Goal: Task Accomplishment & Management: Manage account settings

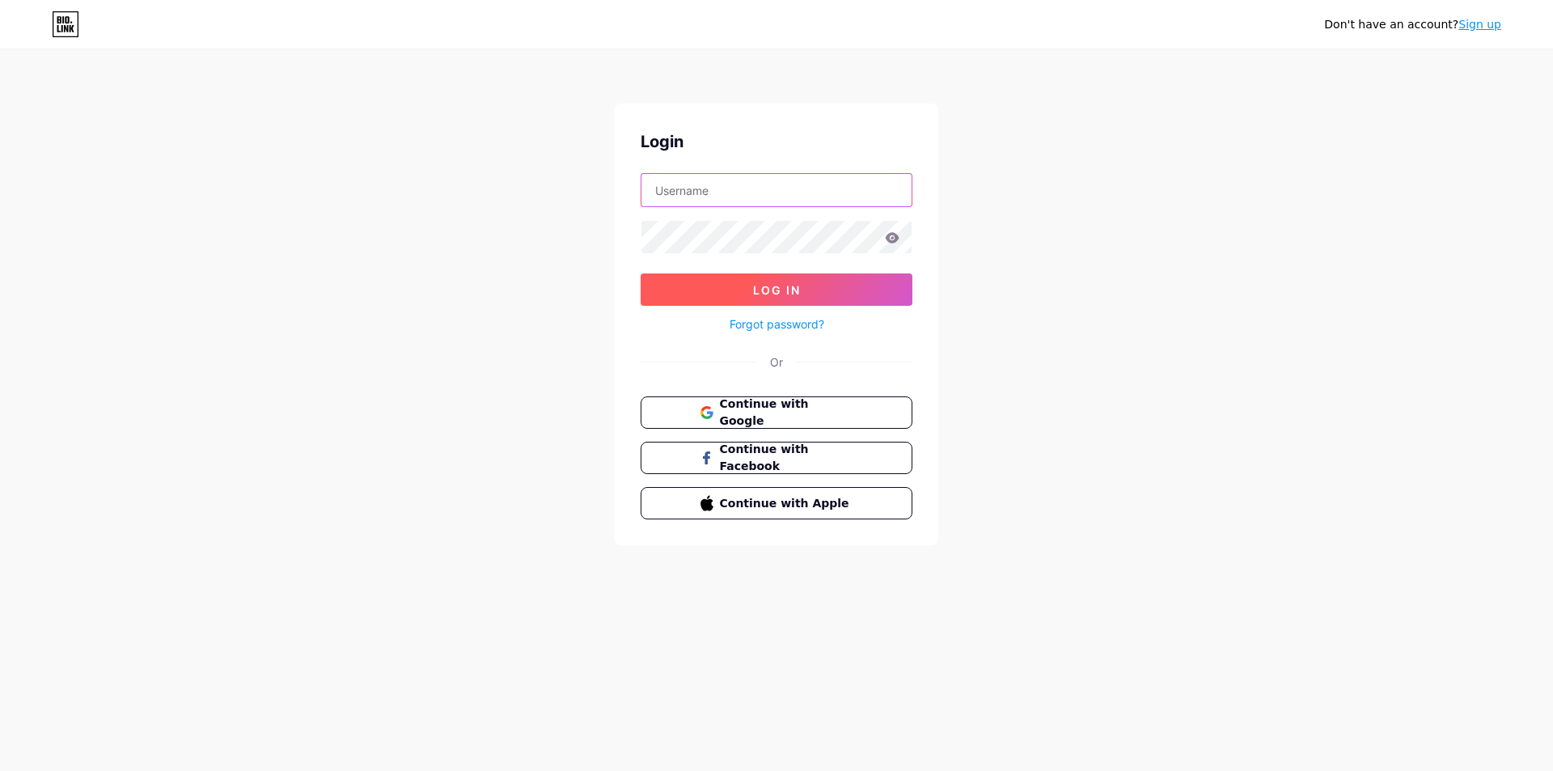
type input "[EMAIL_ADDRESS][DOMAIN_NAME]"
click at [803, 287] on button "Log In" at bounding box center [776, 289] width 272 height 32
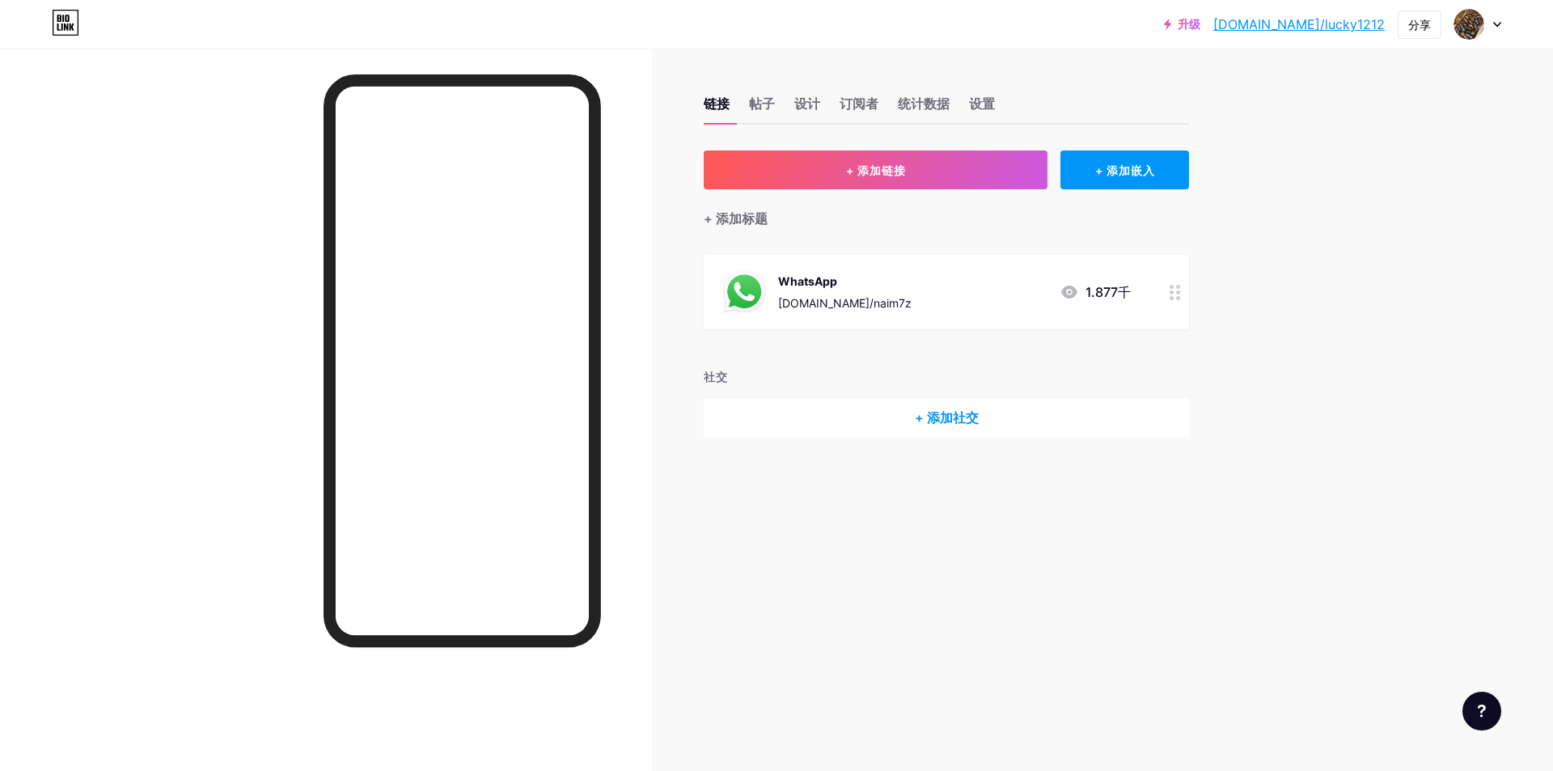
click at [1177, 302] on div at bounding box center [1174, 292] width 27 height 74
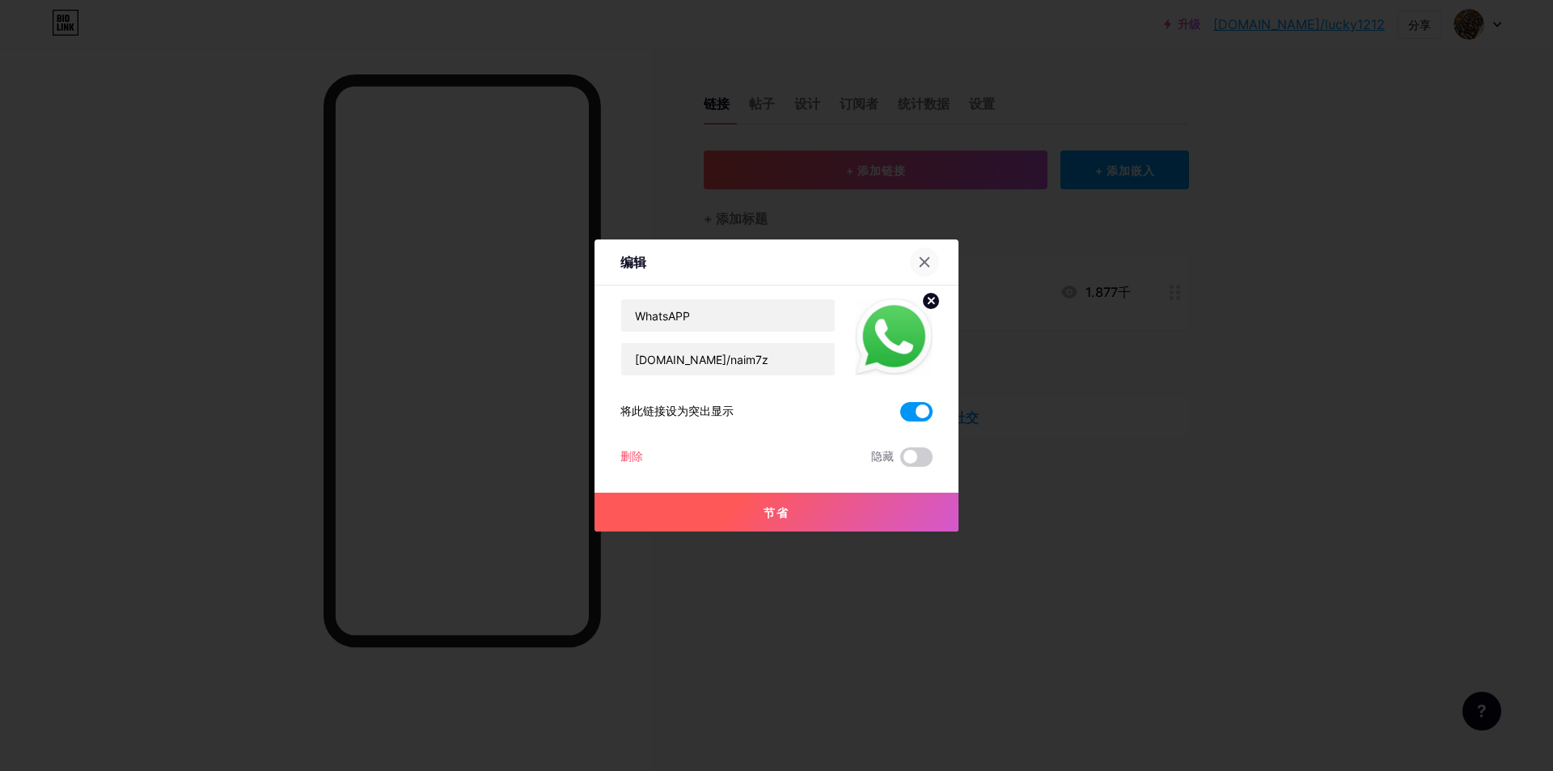
click at [926, 266] on icon at bounding box center [924, 262] width 13 height 13
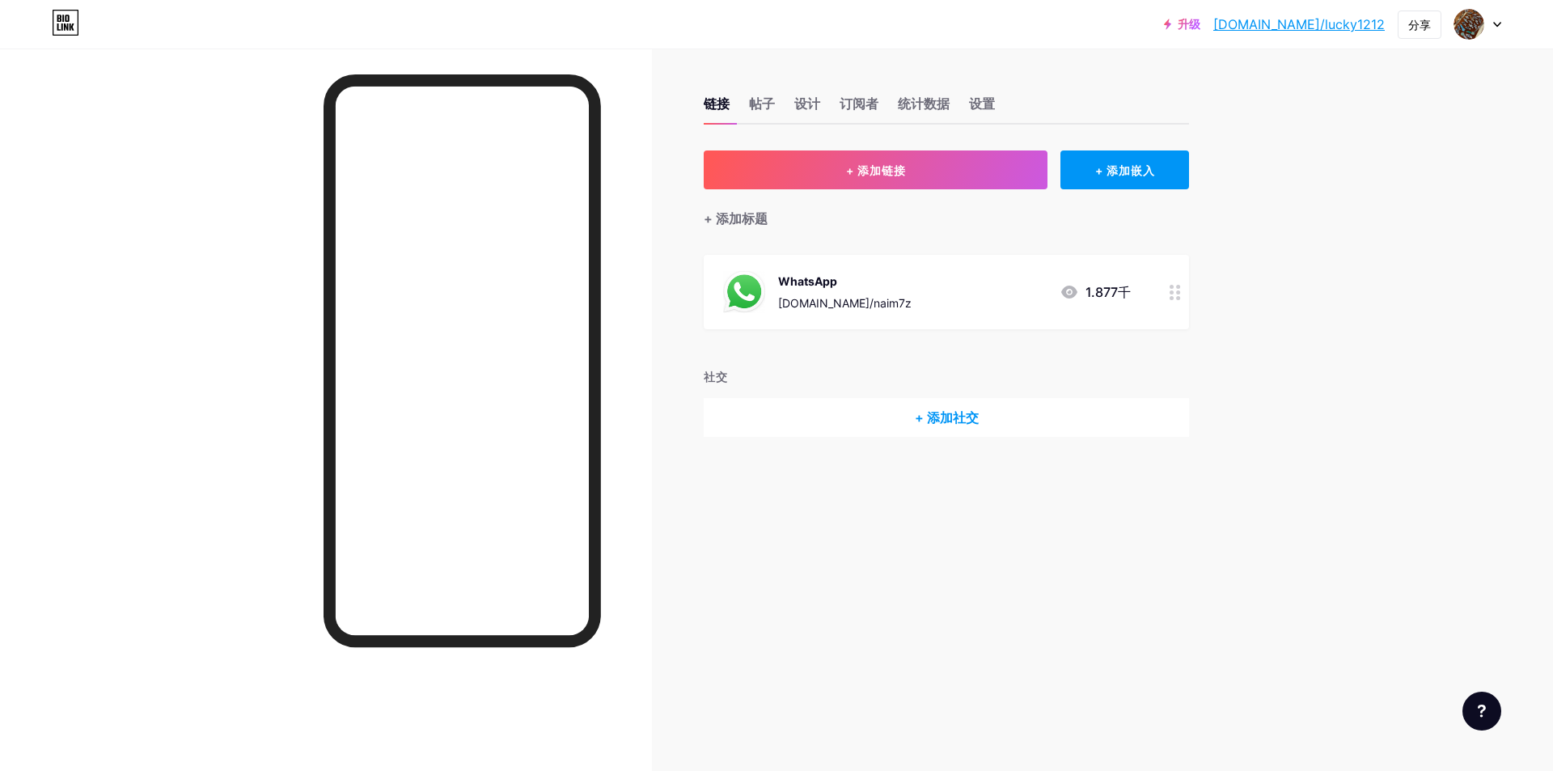
click at [960, 416] on font "+ 添加社交" at bounding box center [947, 417] width 64 height 16
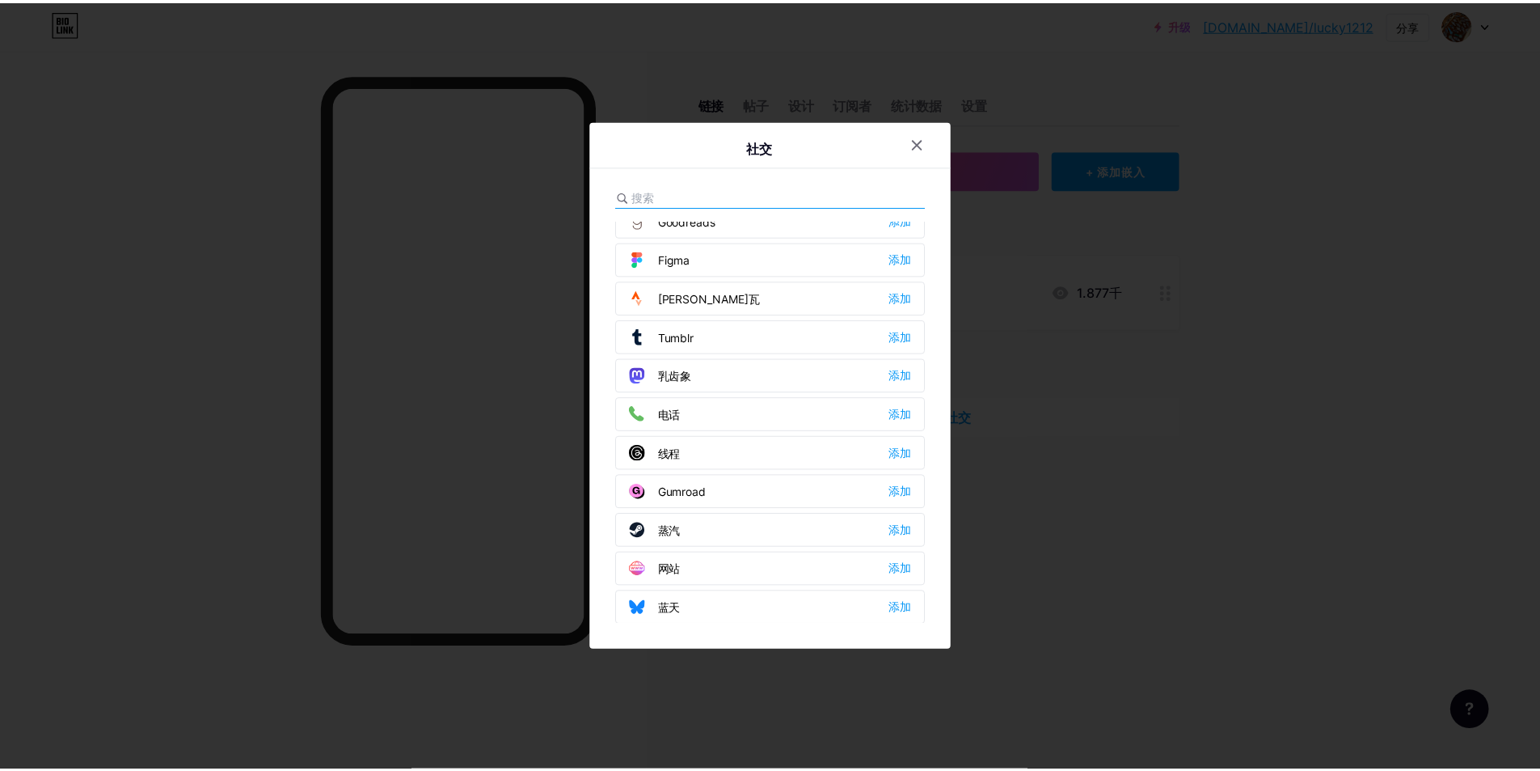
scroll to position [1459, 0]
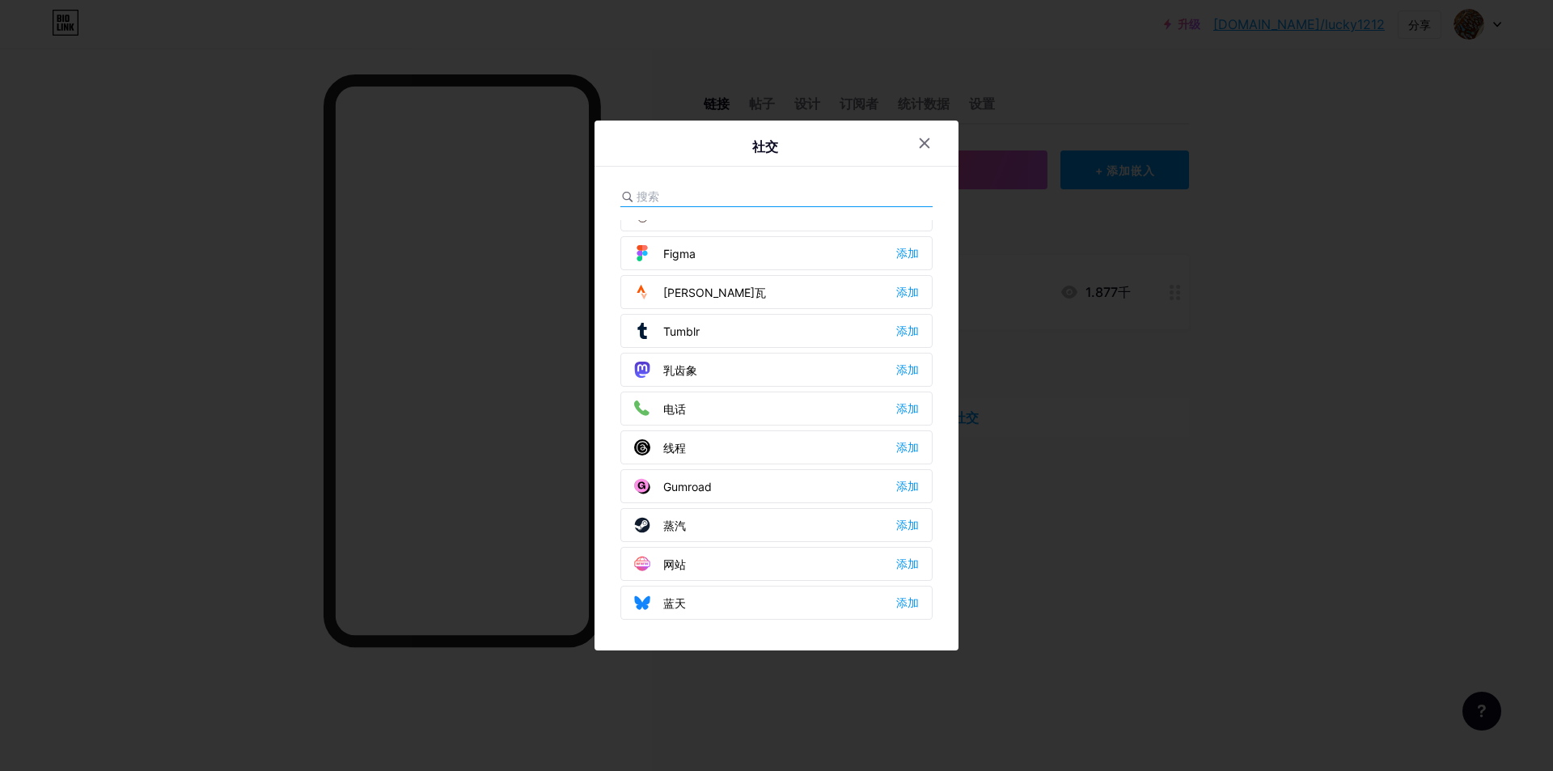
click at [925, 146] on icon at bounding box center [924, 143] width 13 height 13
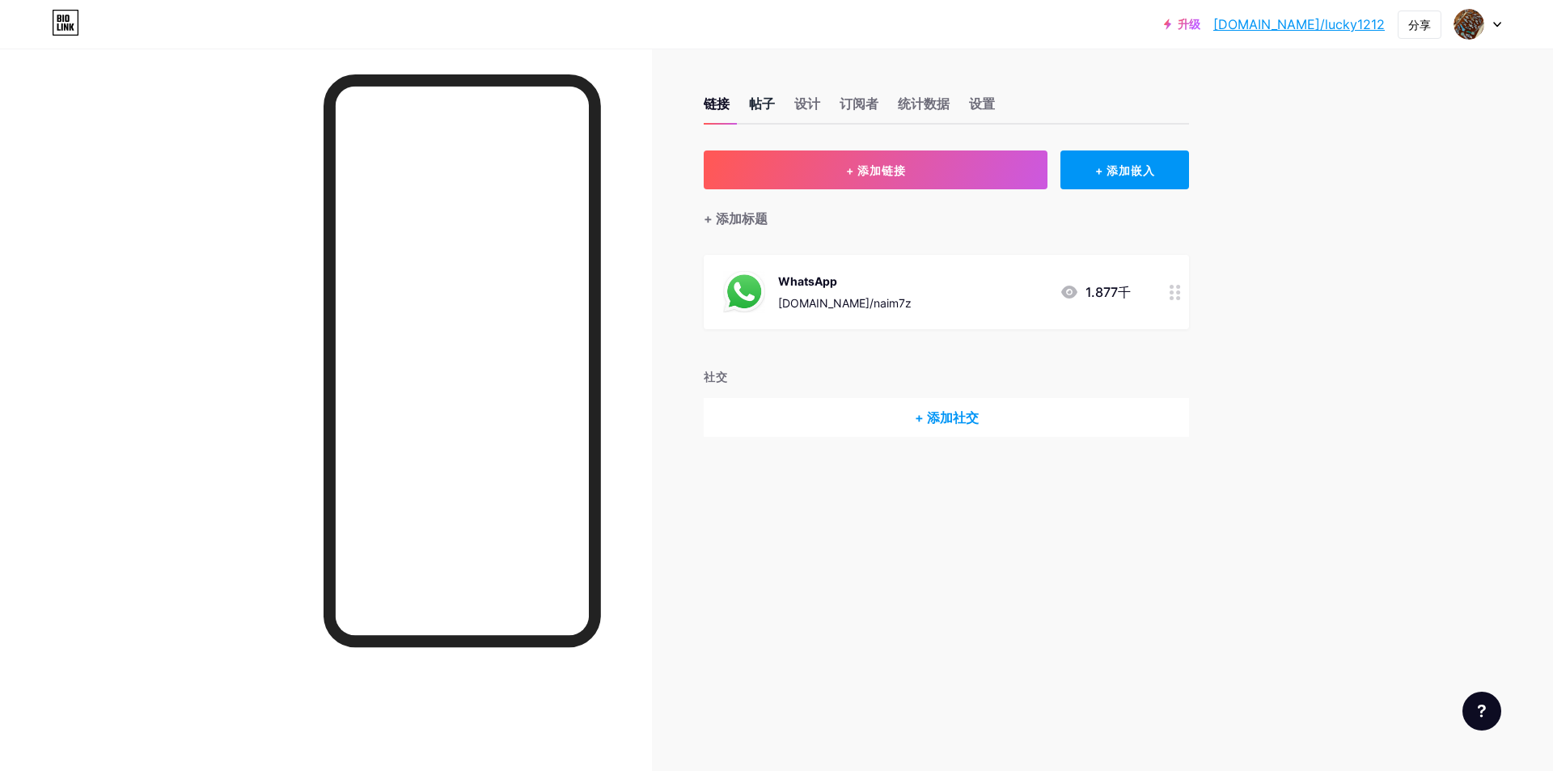
click at [759, 100] on font "帖子" at bounding box center [762, 103] width 26 height 16
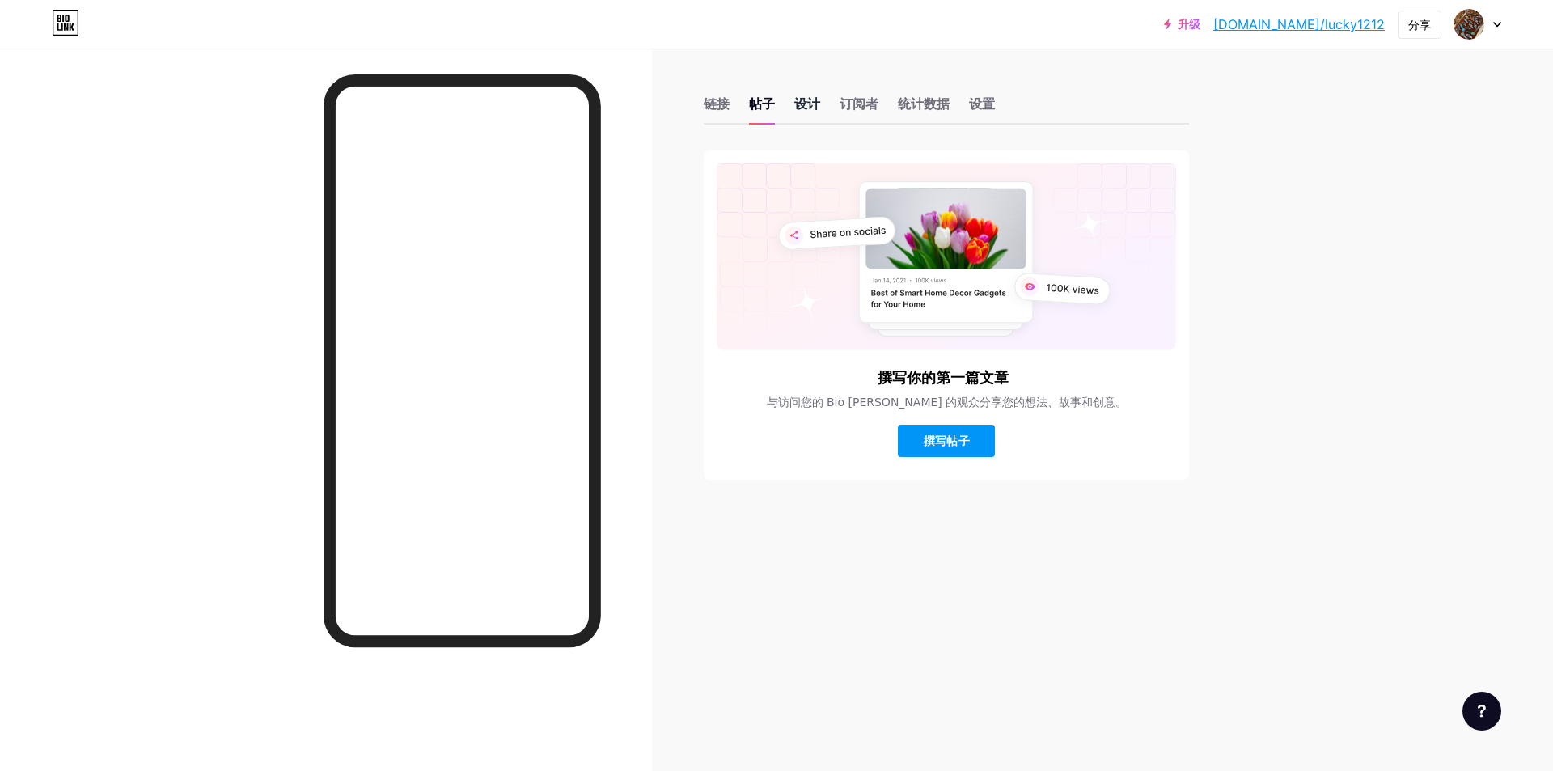
click at [805, 100] on font "设计" at bounding box center [807, 103] width 26 height 16
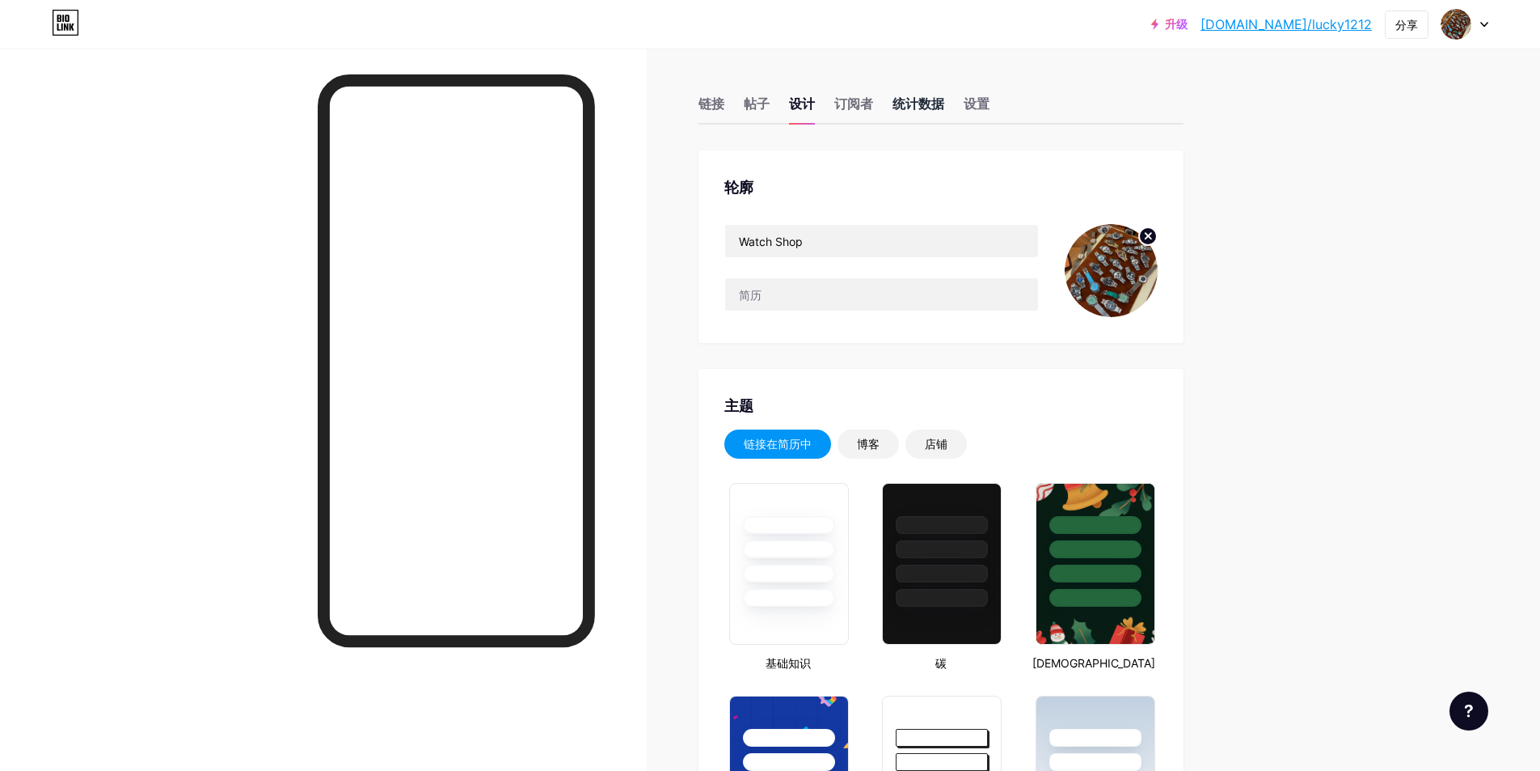
click at [908, 104] on font "统计数据" at bounding box center [919, 103] width 52 height 16
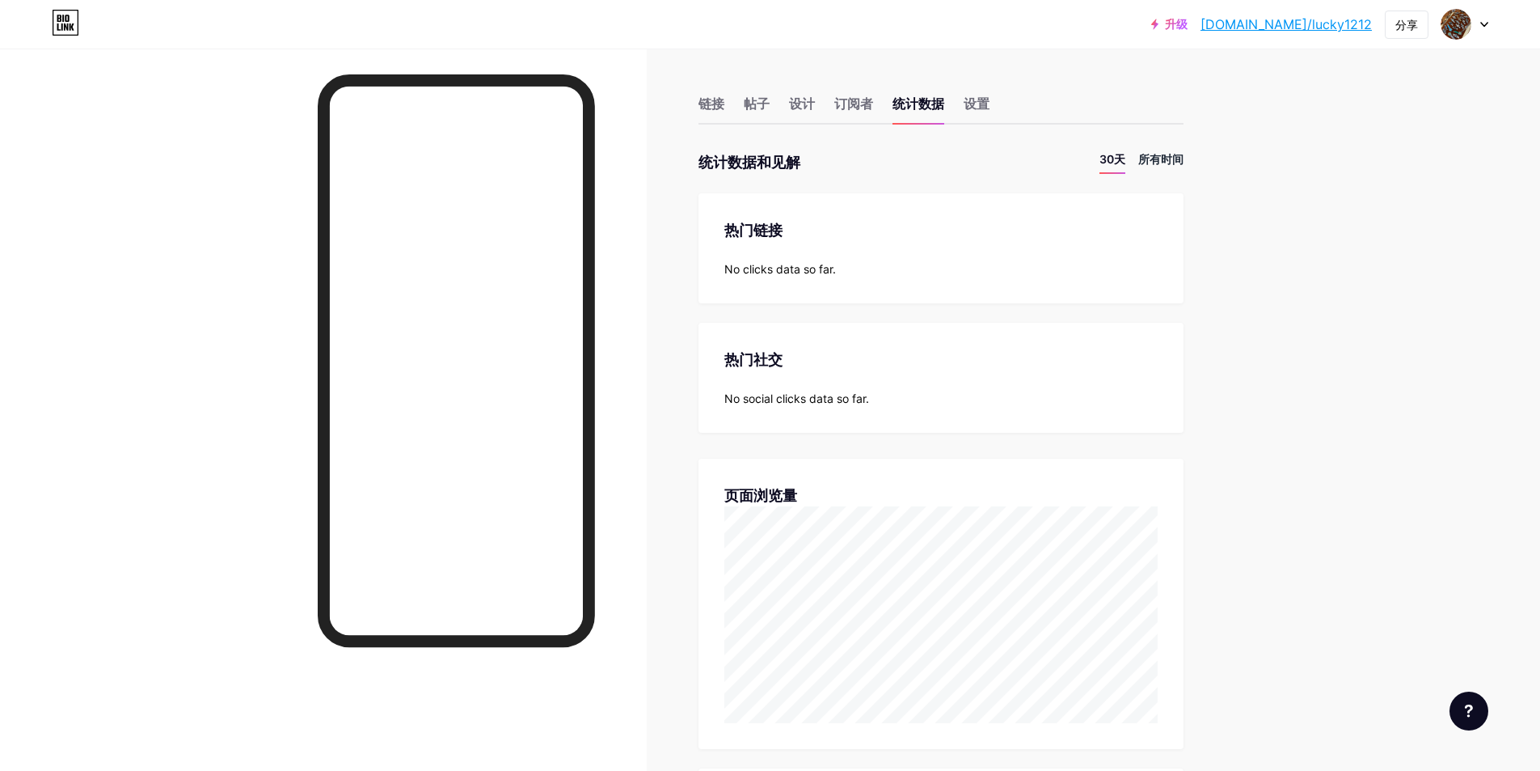
scroll to position [771, 1540]
click at [1153, 159] on font "所有时间" at bounding box center [1161, 159] width 45 height 14
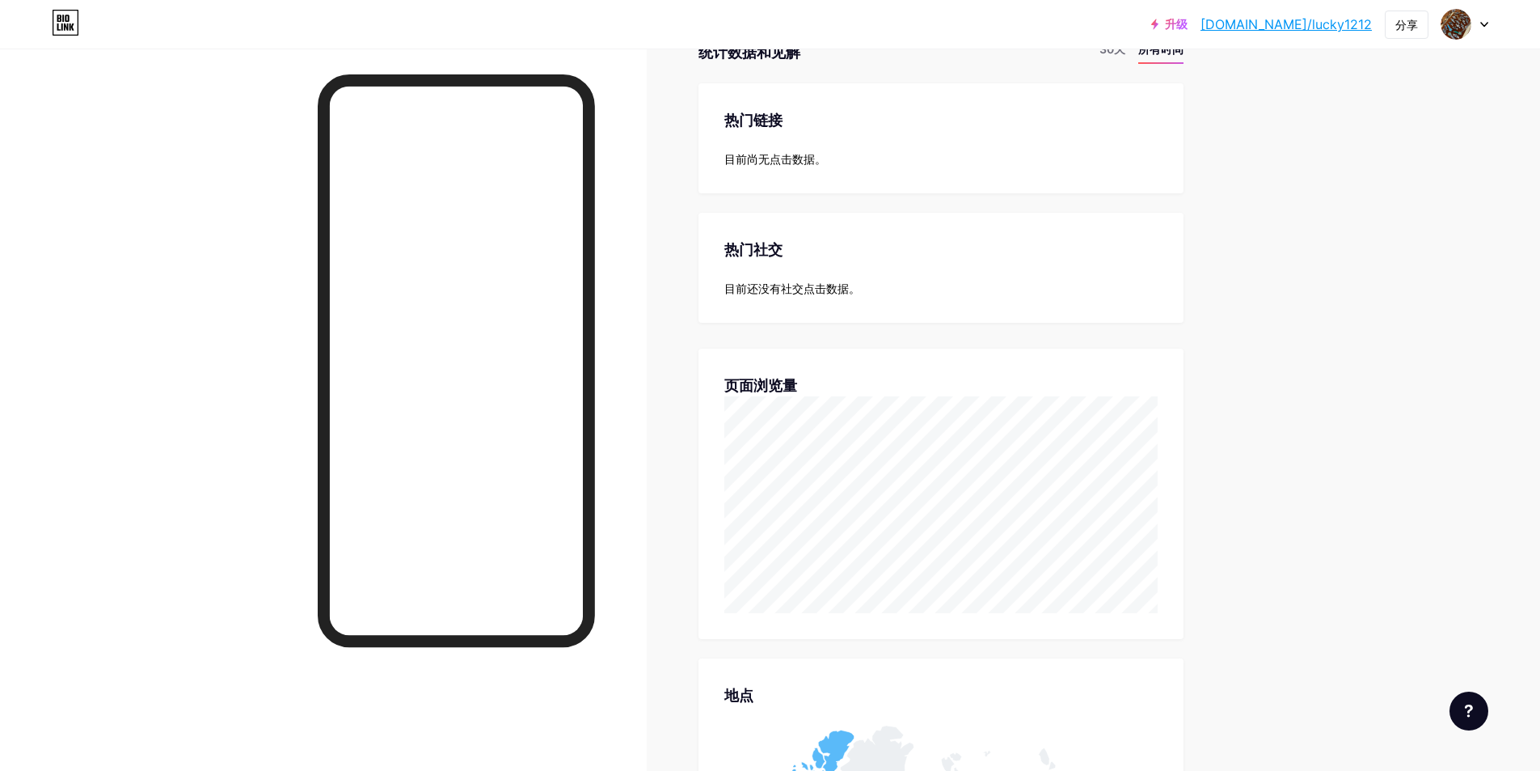
scroll to position [0, 0]
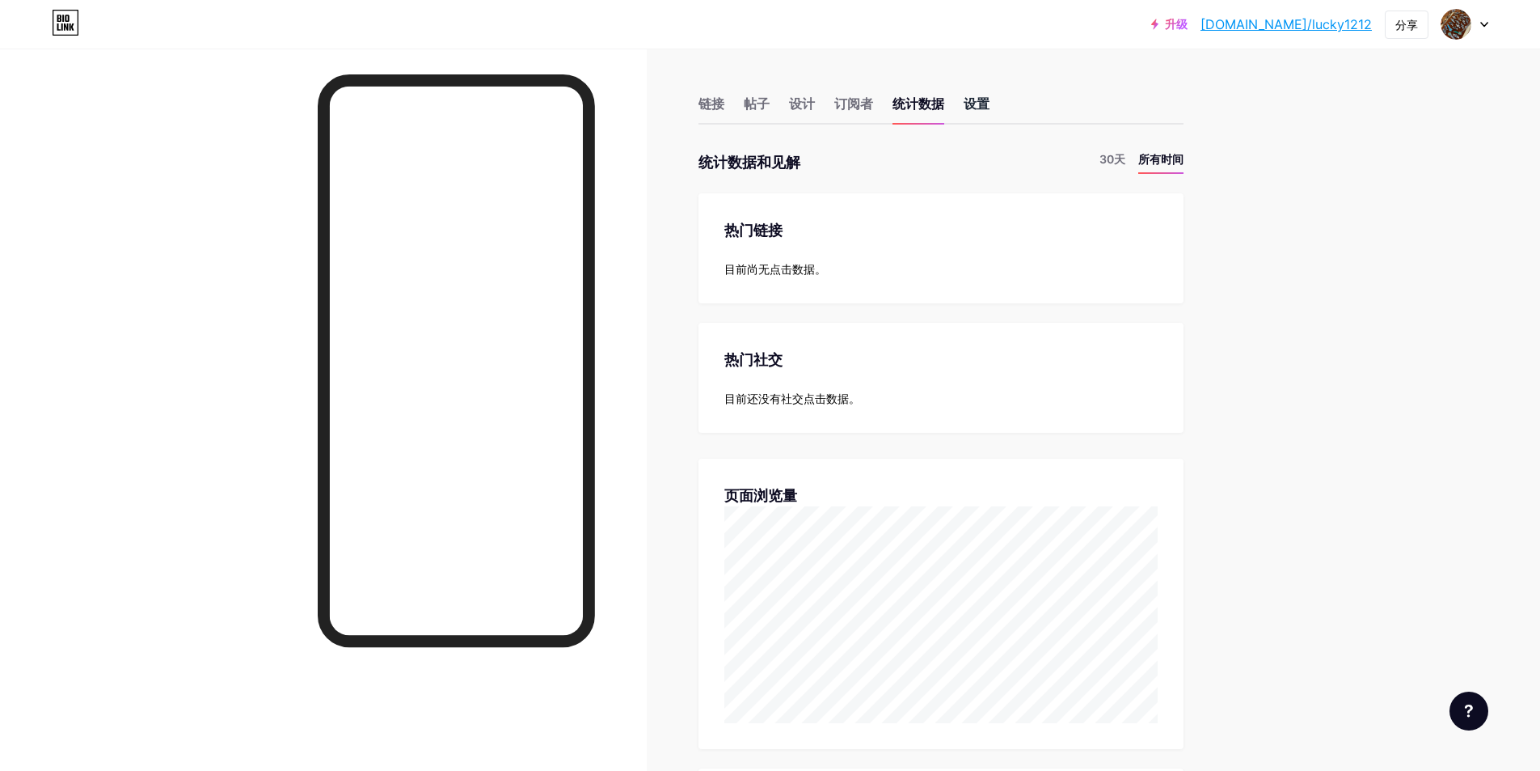
click at [971, 106] on font "设置" at bounding box center [977, 103] width 26 height 16
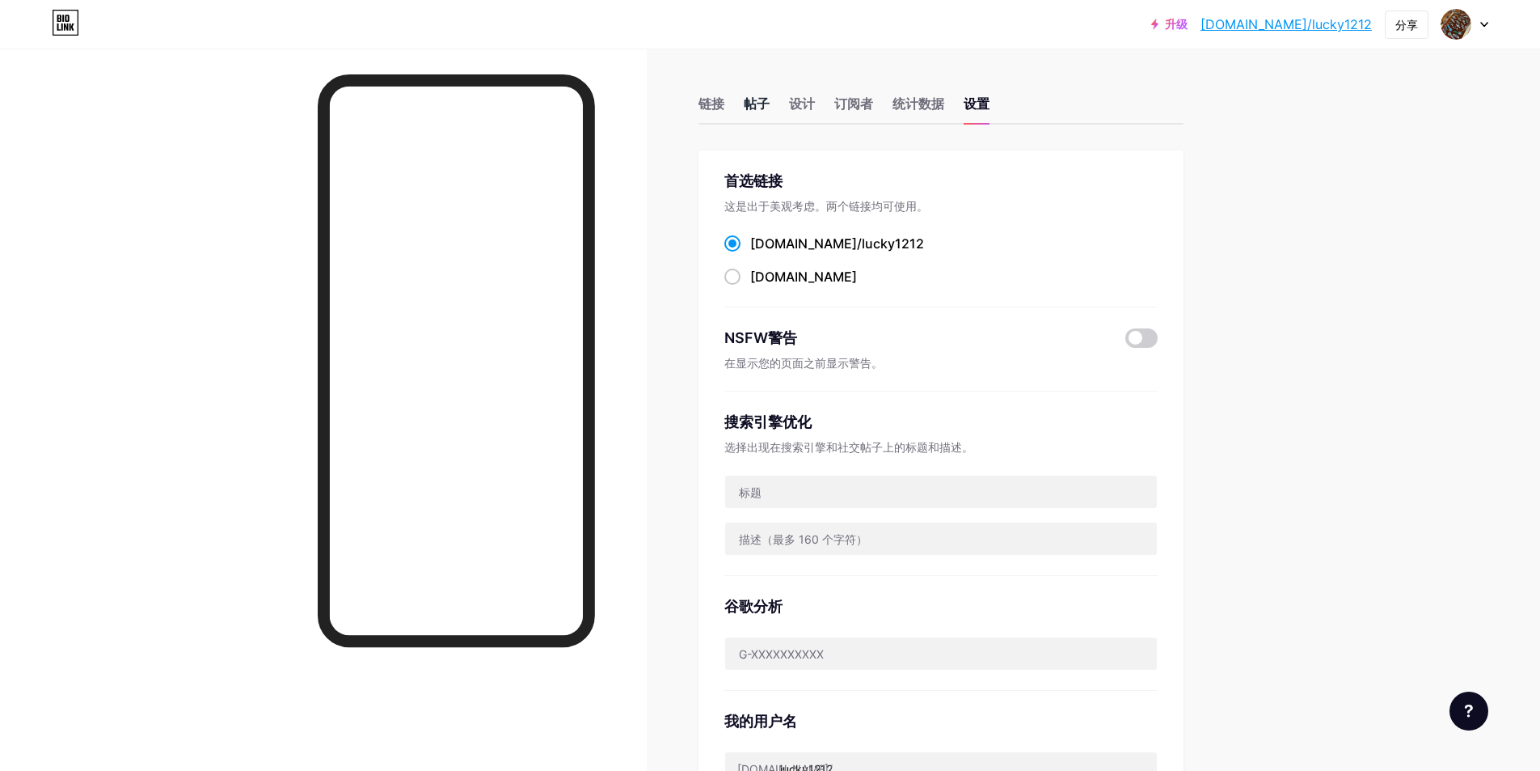
click at [770, 99] on font "帖子" at bounding box center [757, 103] width 26 height 16
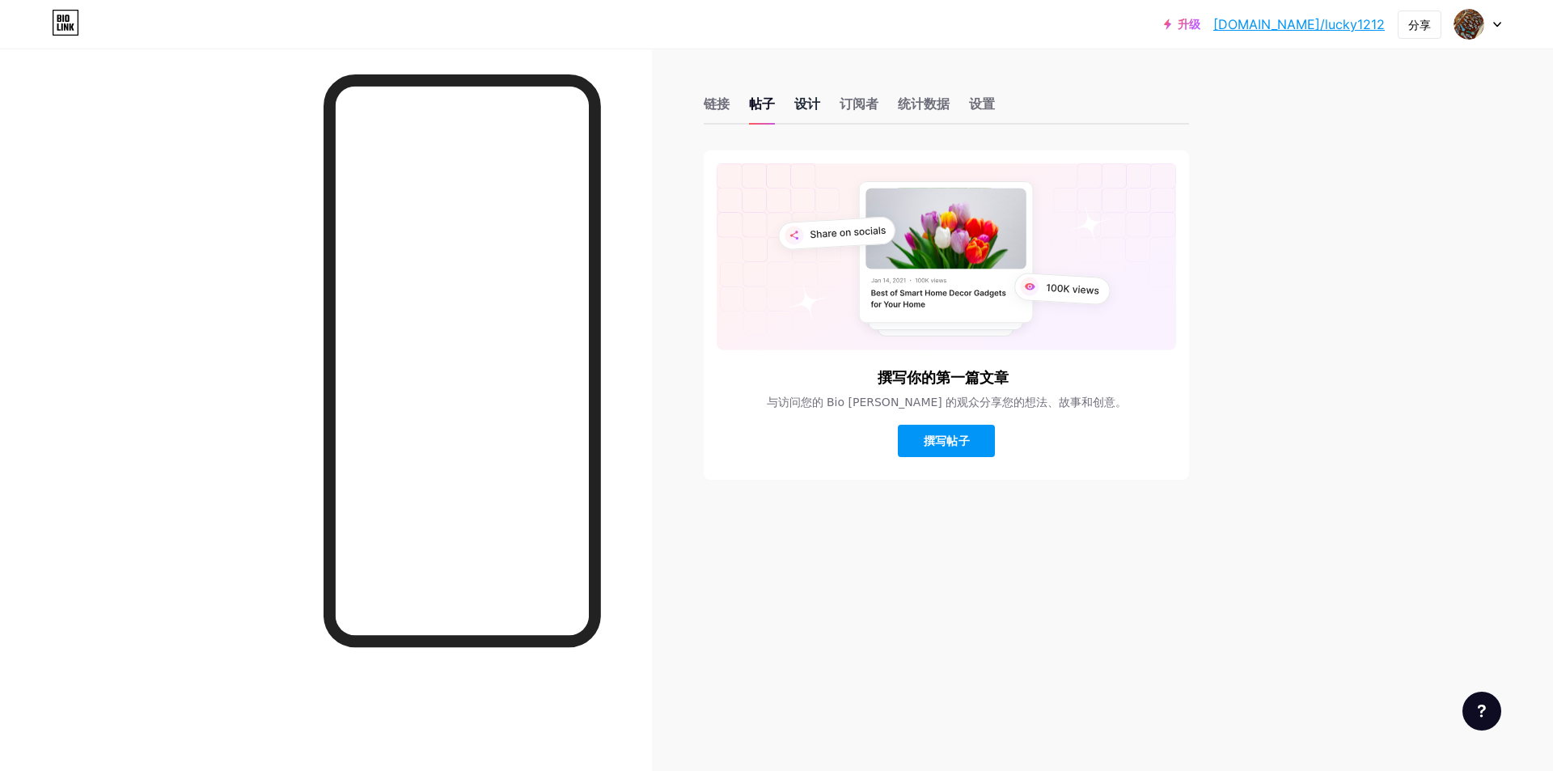
click at [812, 105] on font "设计" at bounding box center [807, 103] width 26 height 16
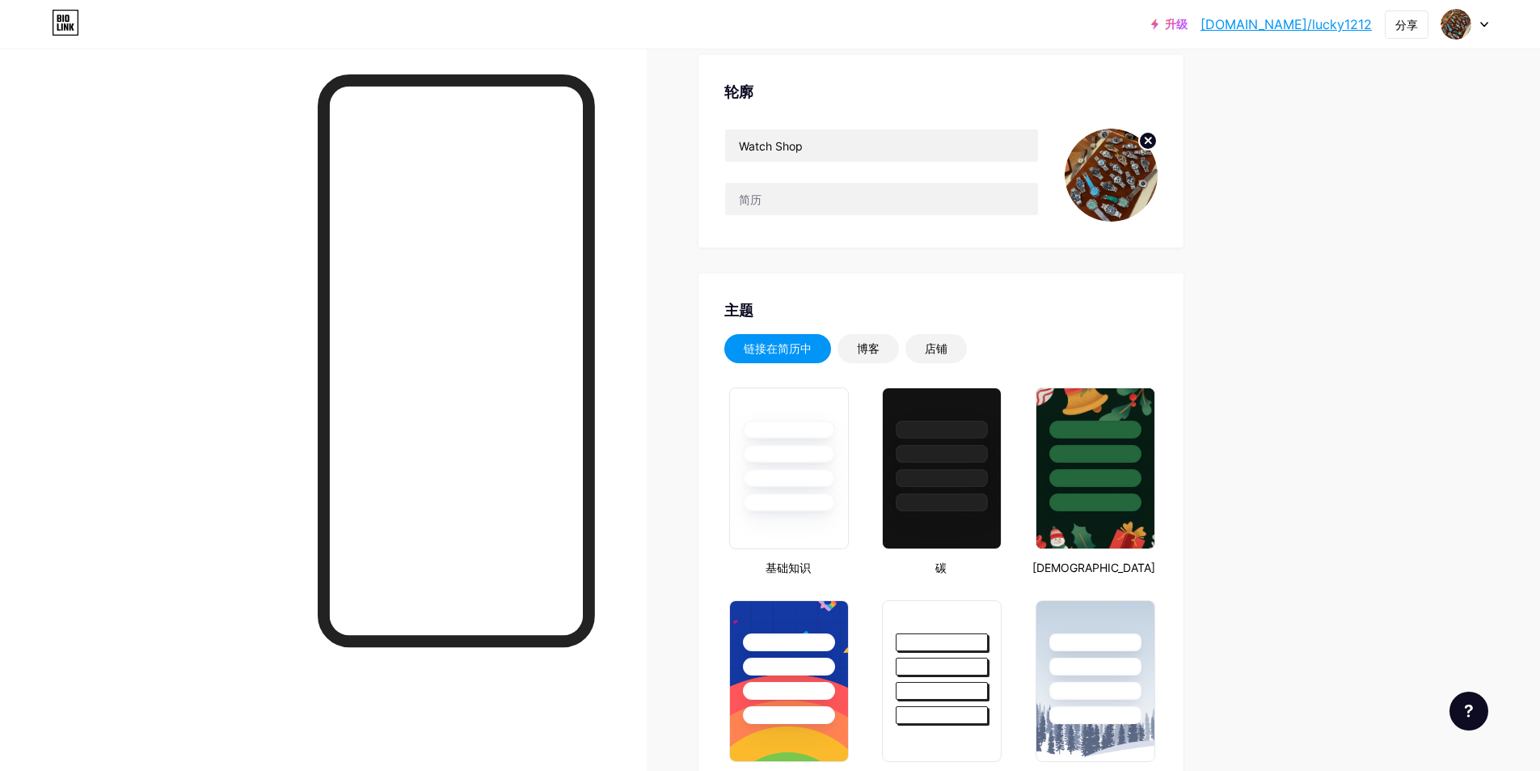
scroll to position [243, 0]
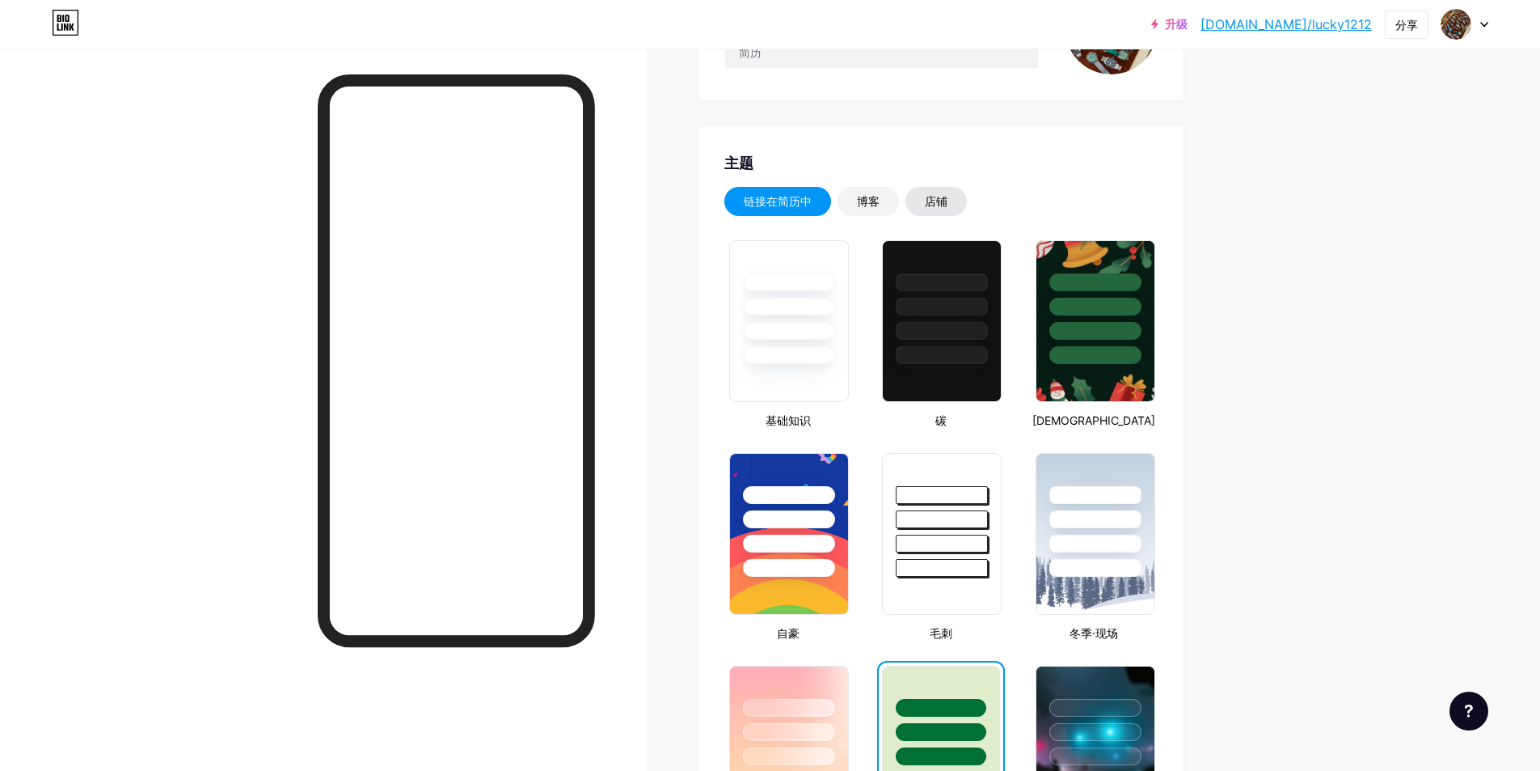
click at [944, 205] on font "店铺" at bounding box center [936, 201] width 23 height 14
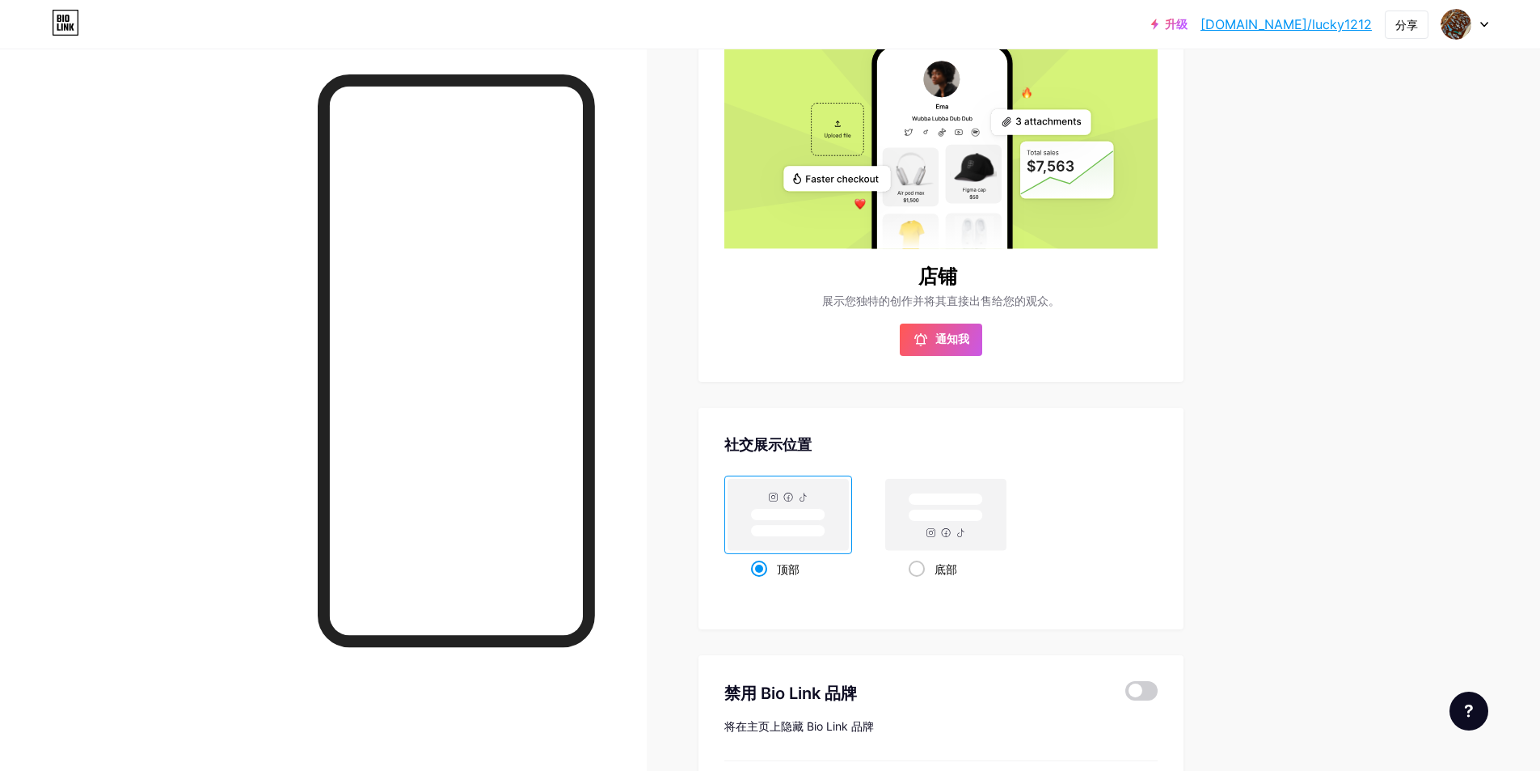
scroll to position [229, 0]
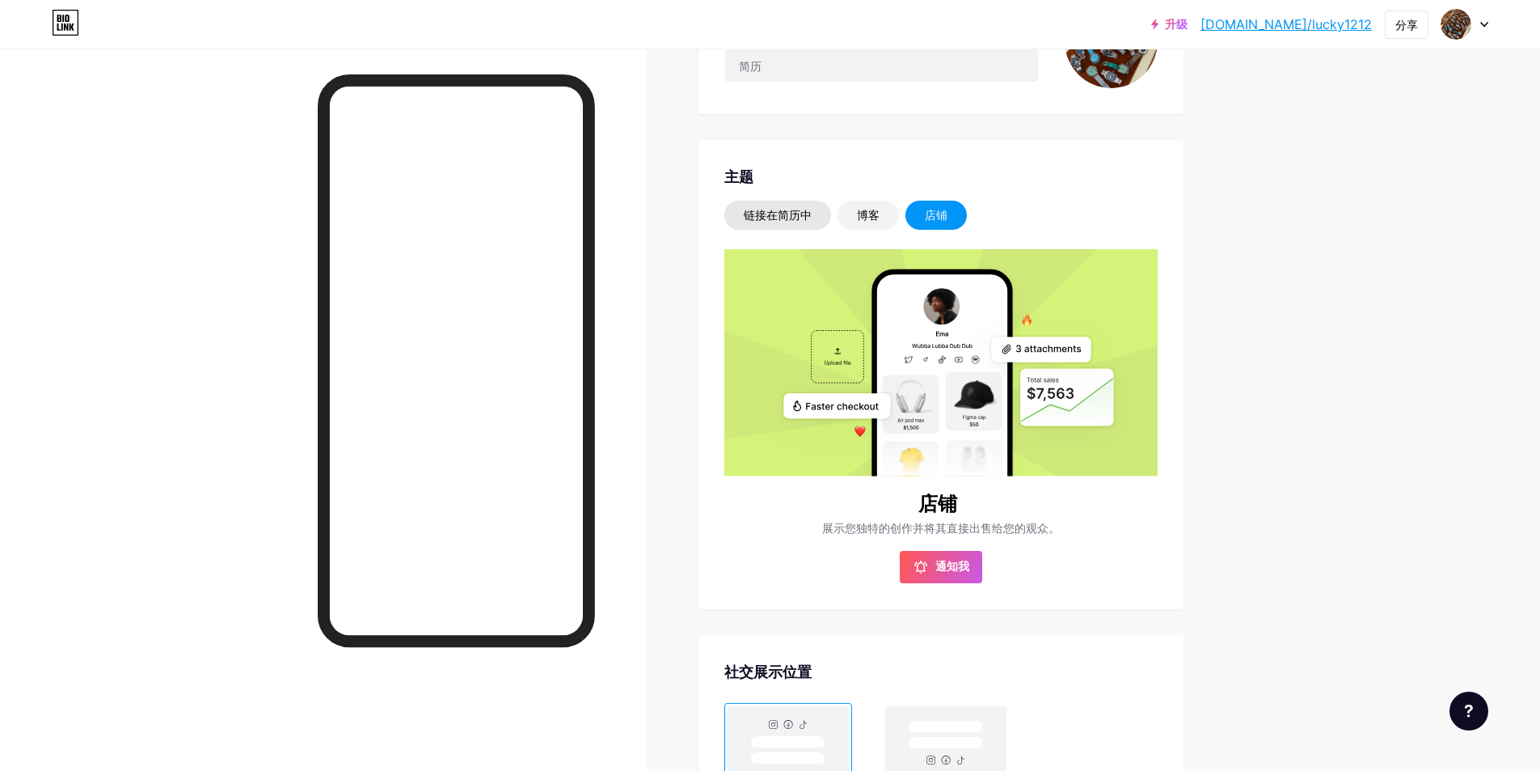
click at [775, 201] on div "链接在简历中" at bounding box center [778, 215] width 107 height 29
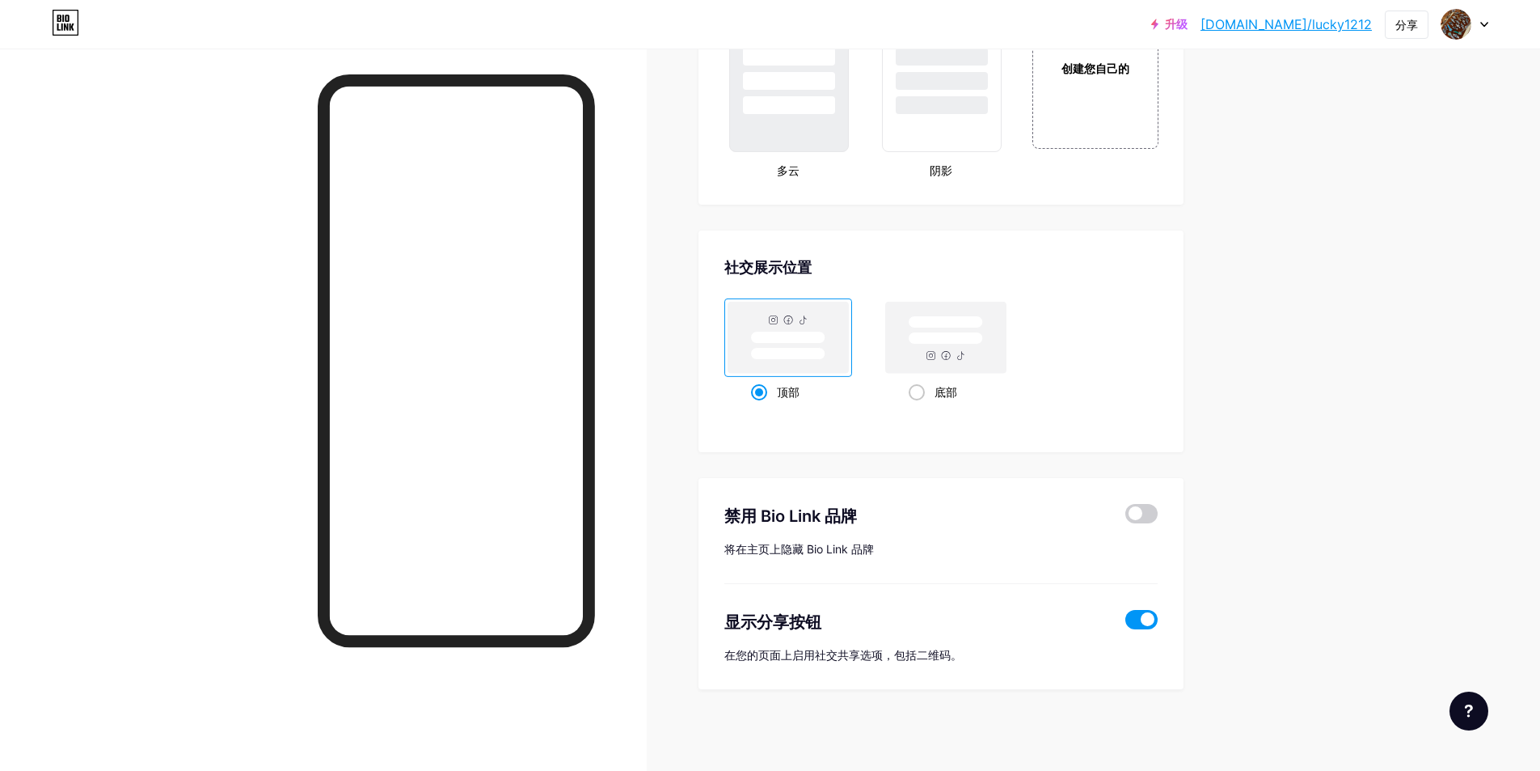
scroll to position [1577, 0]
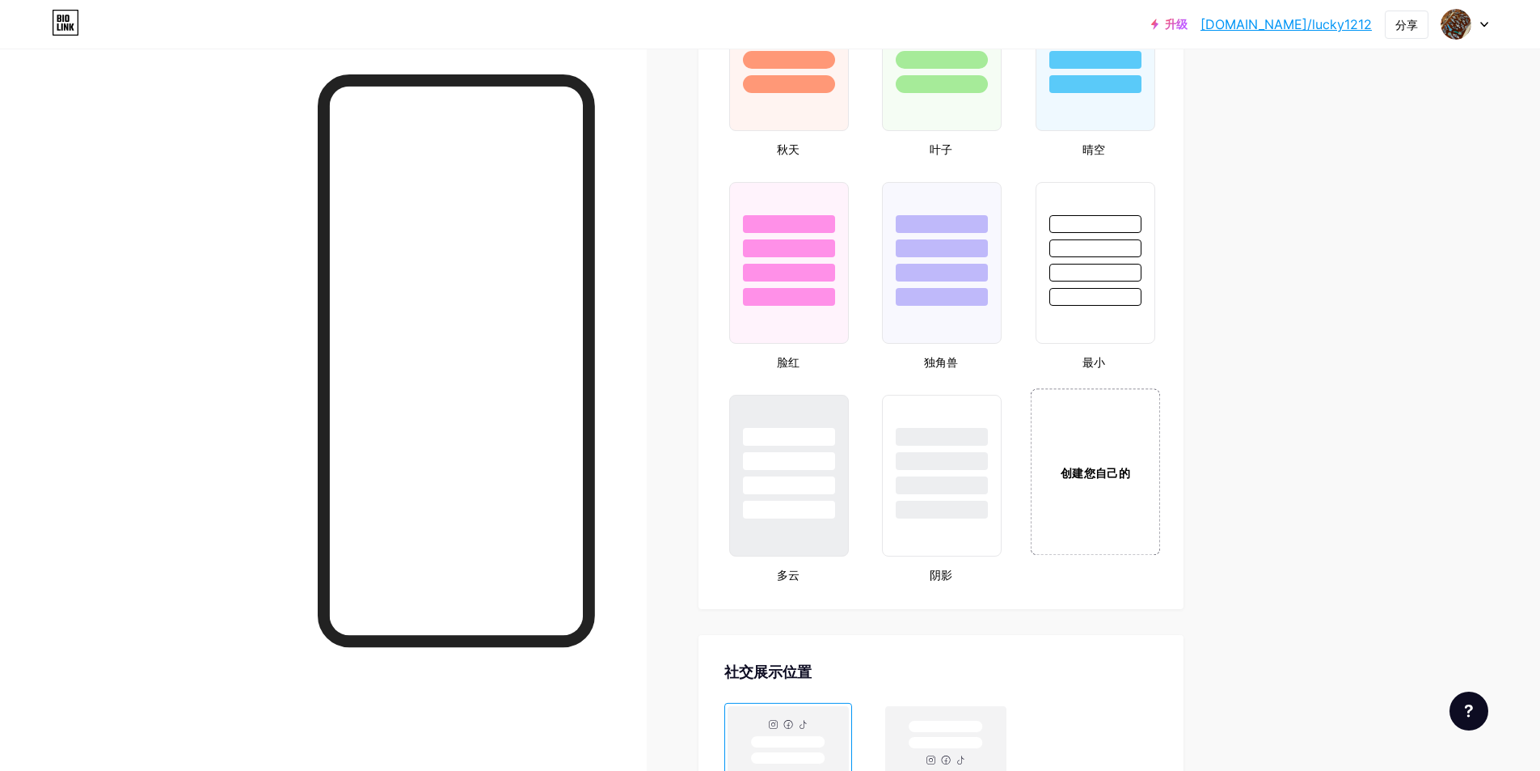
click at [1101, 480] on div "创建您自己的" at bounding box center [1095, 472] width 96 height 18
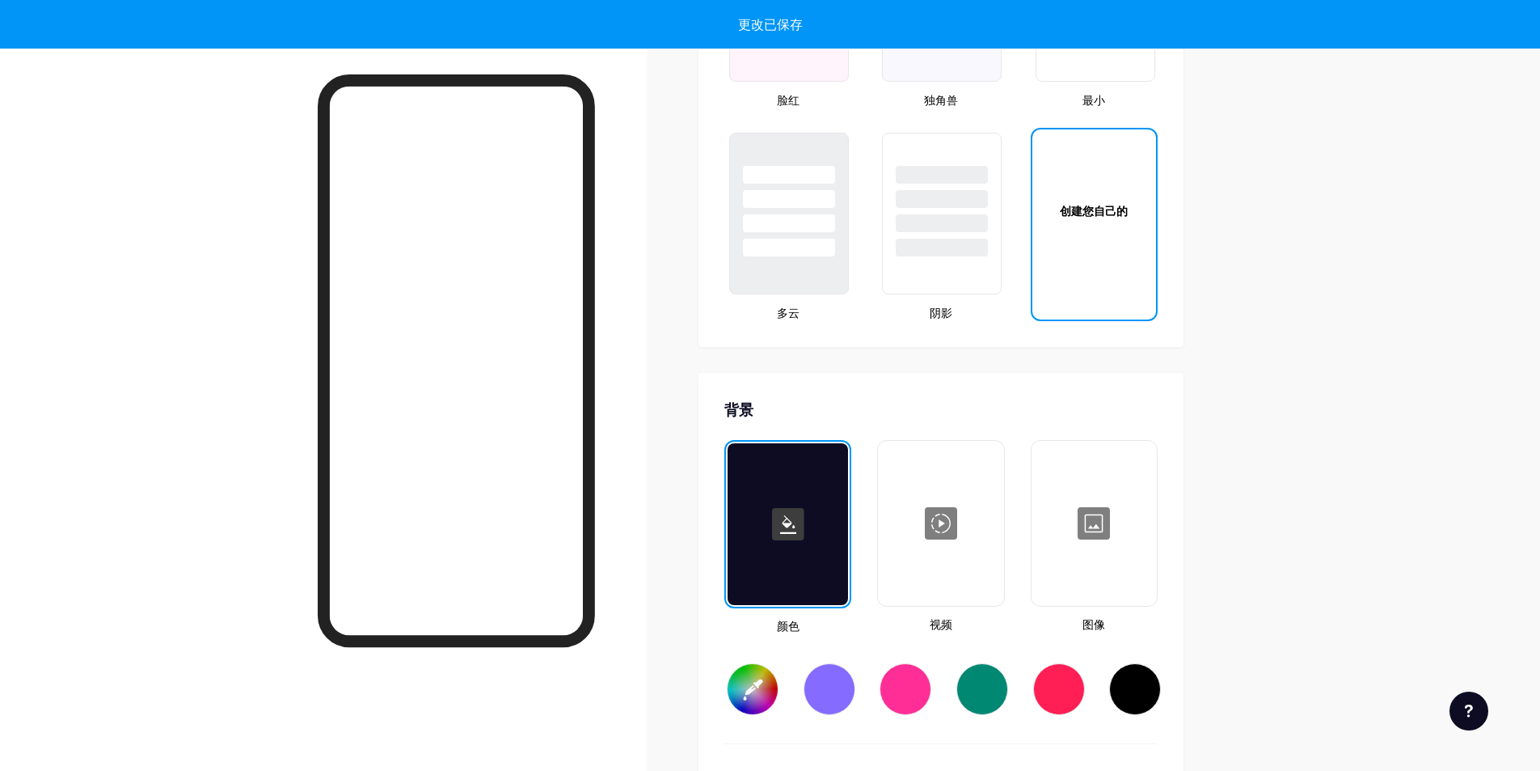
scroll to position [2147, 0]
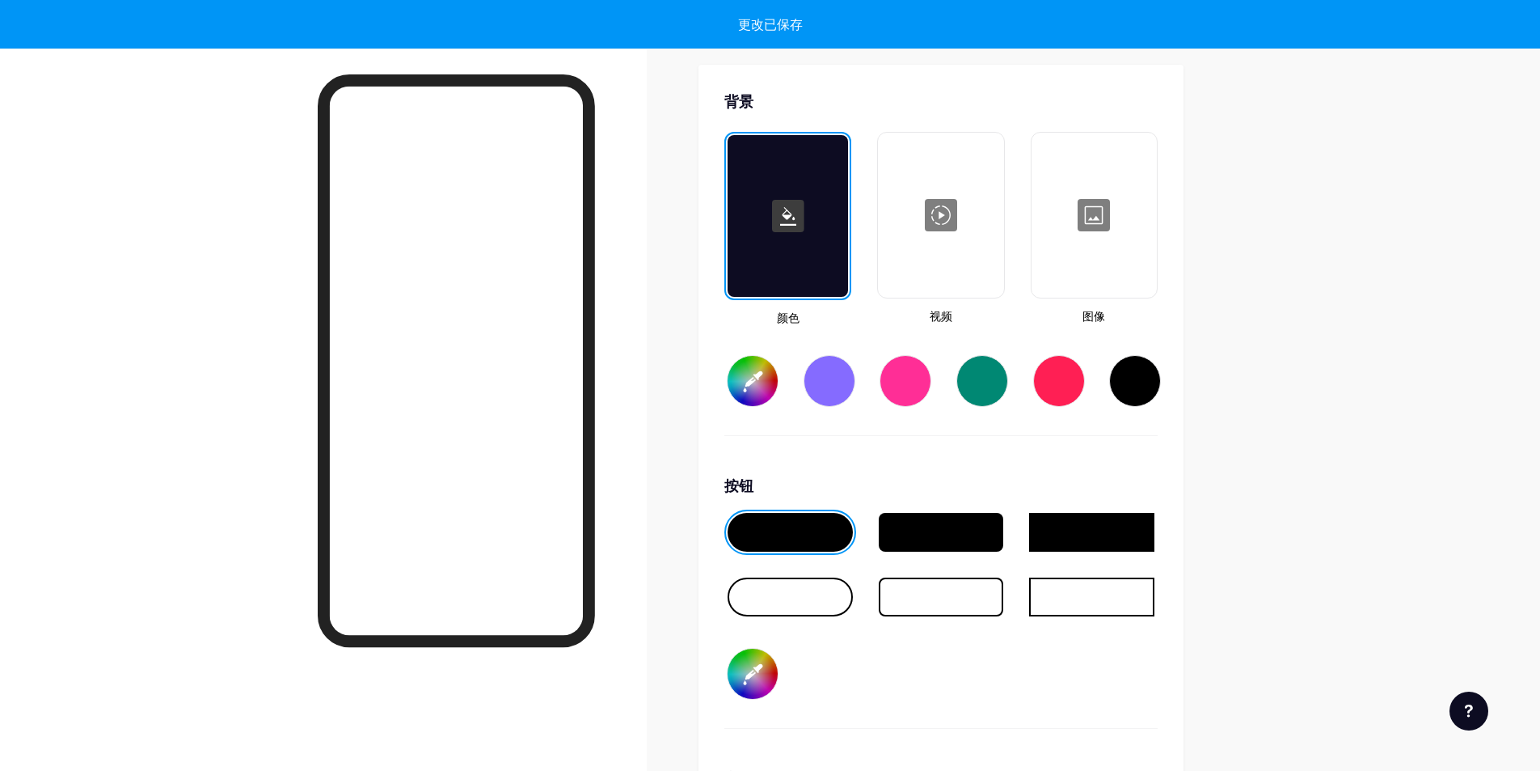
type input "#ffffff"
type input "#000000"
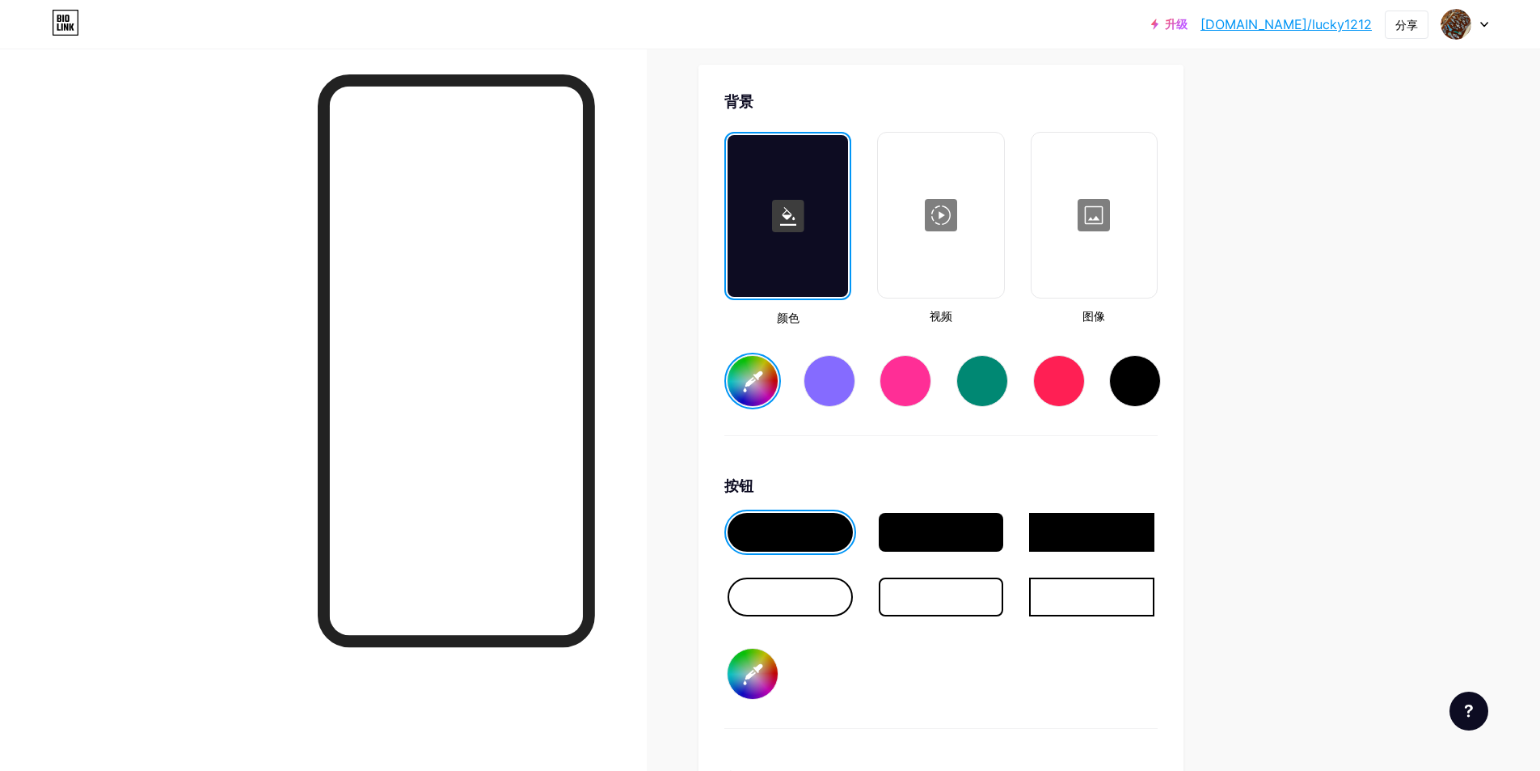
click at [970, 260] on div at bounding box center [941, 215] width 122 height 162
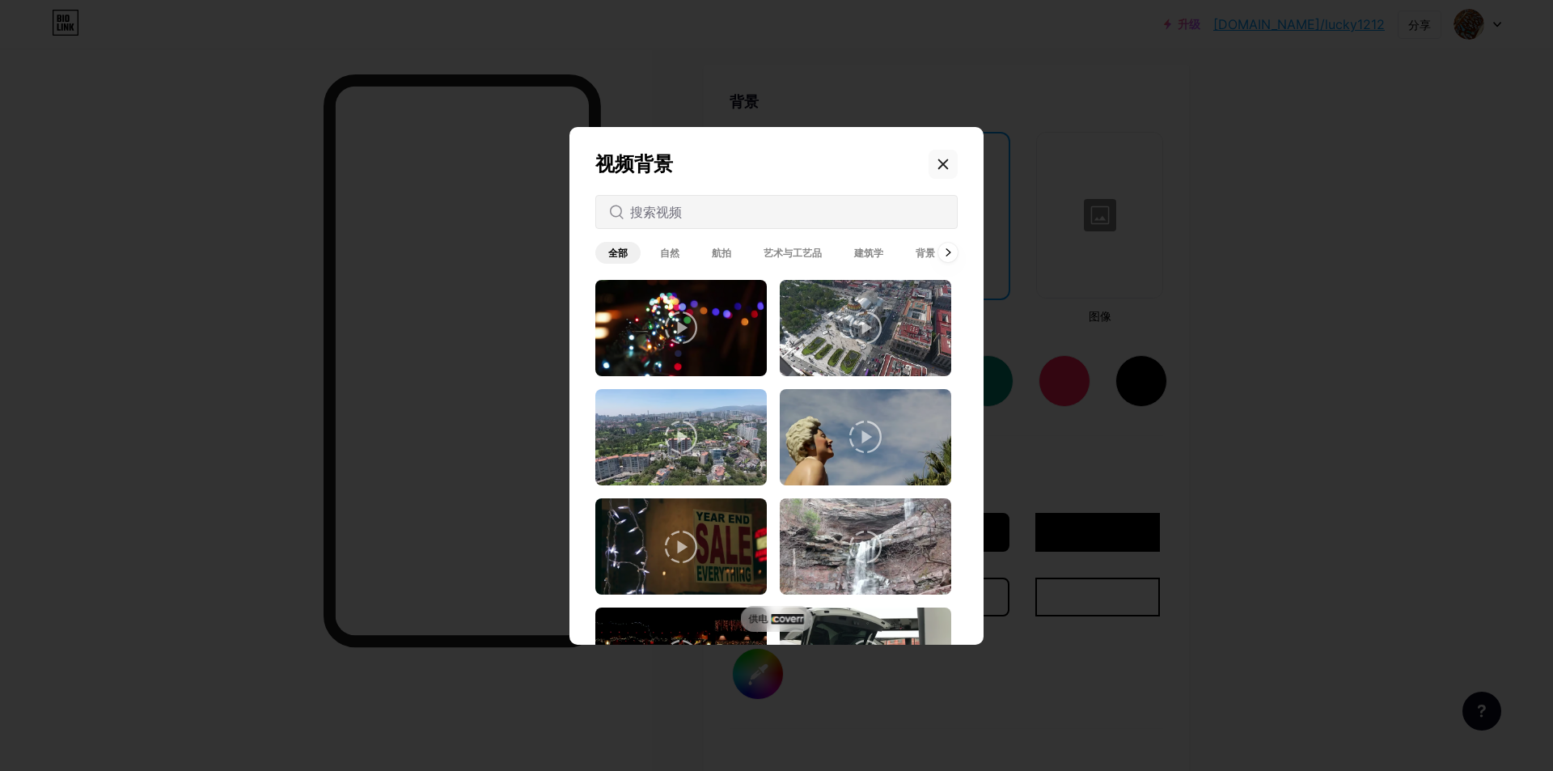
click at [943, 171] on div at bounding box center [942, 164] width 29 height 29
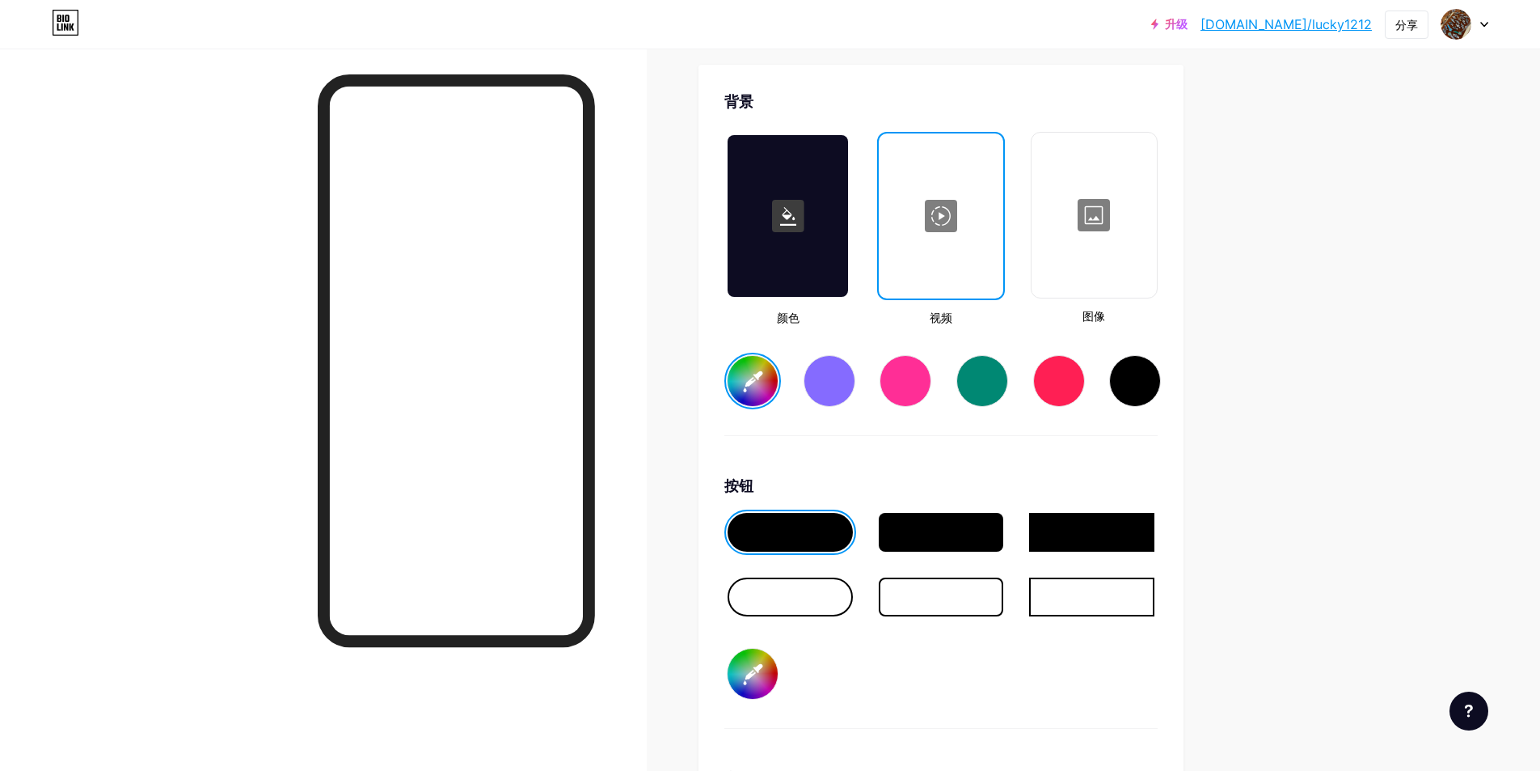
click at [1071, 263] on div at bounding box center [1094, 215] width 122 height 162
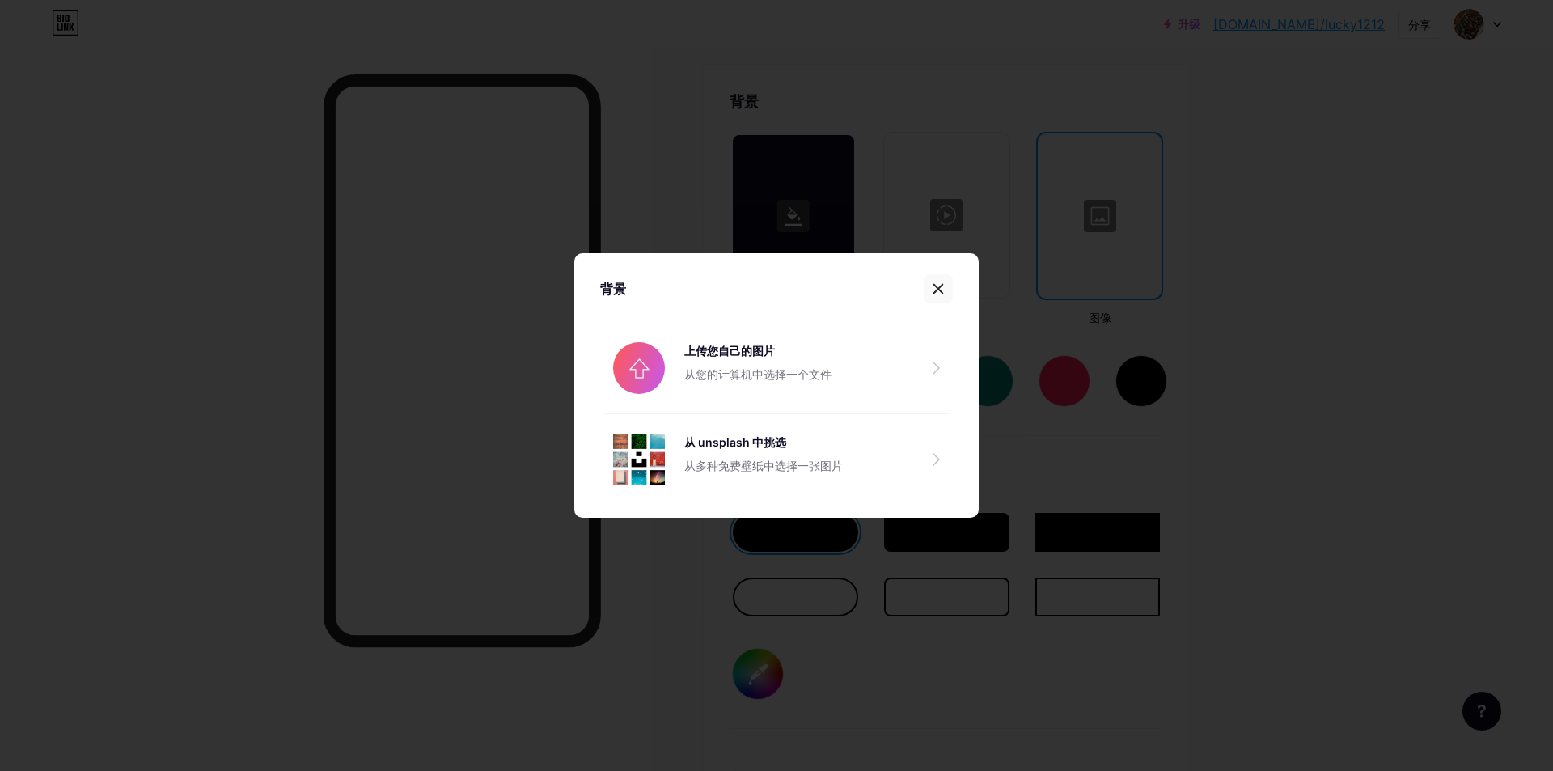
click at [938, 286] on icon at bounding box center [938, 288] width 13 height 13
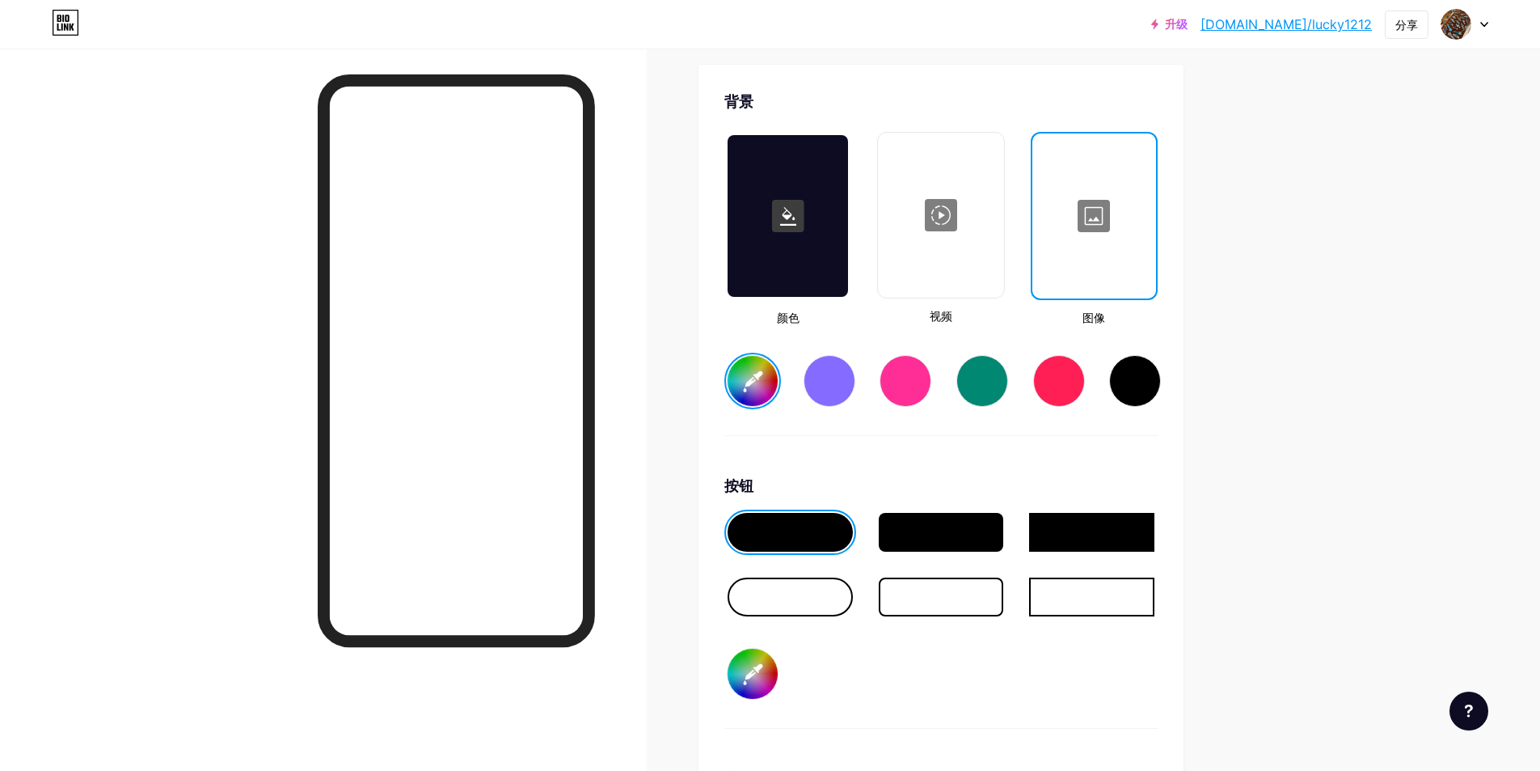
click at [940, 526] on div at bounding box center [941, 532] width 125 height 39
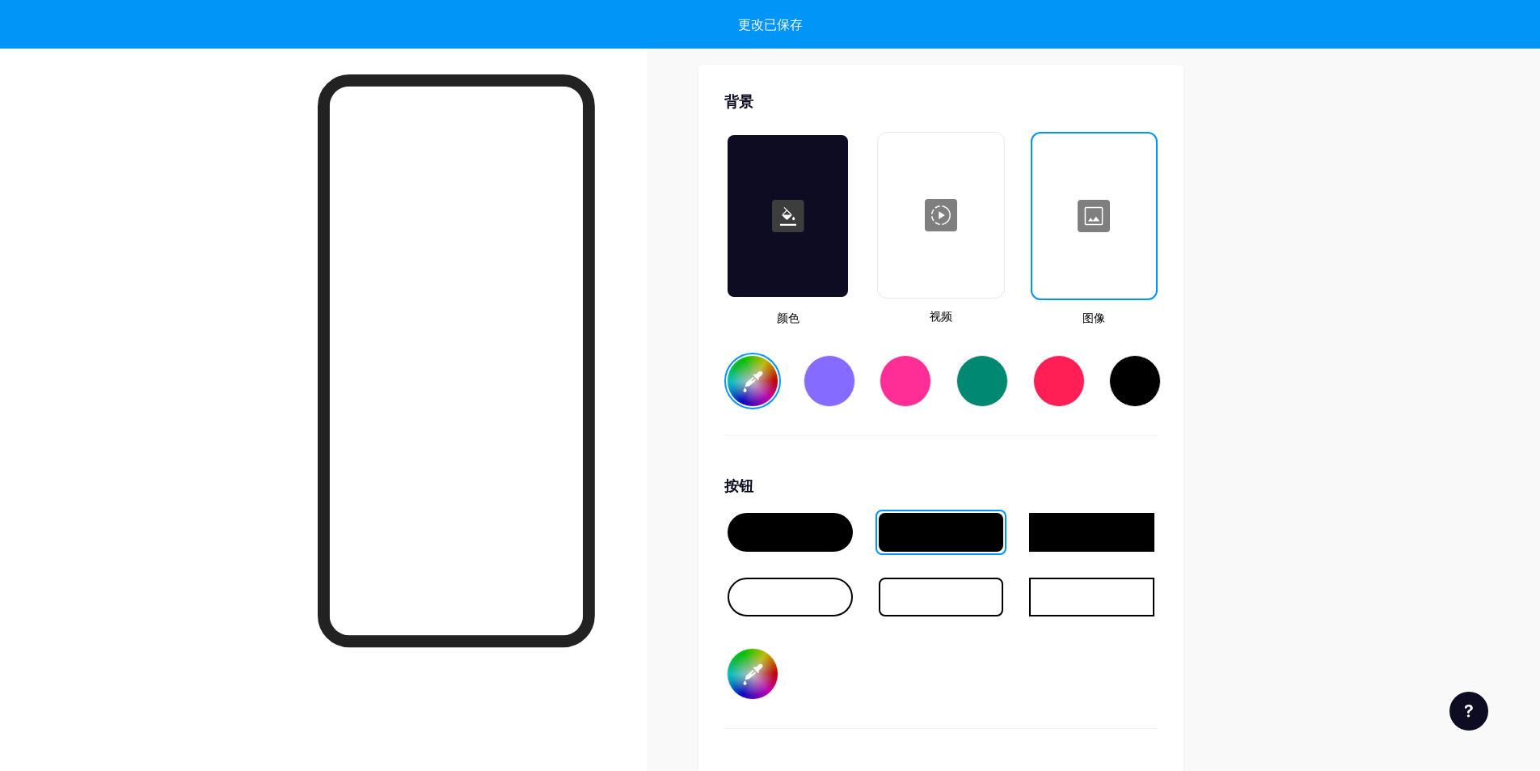
click at [890, 530] on div at bounding box center [941, 532] width 125 height 39
click at [818, 528] on div at bounding box center [790, 532] width 125 height 39
type input "#ffffff"
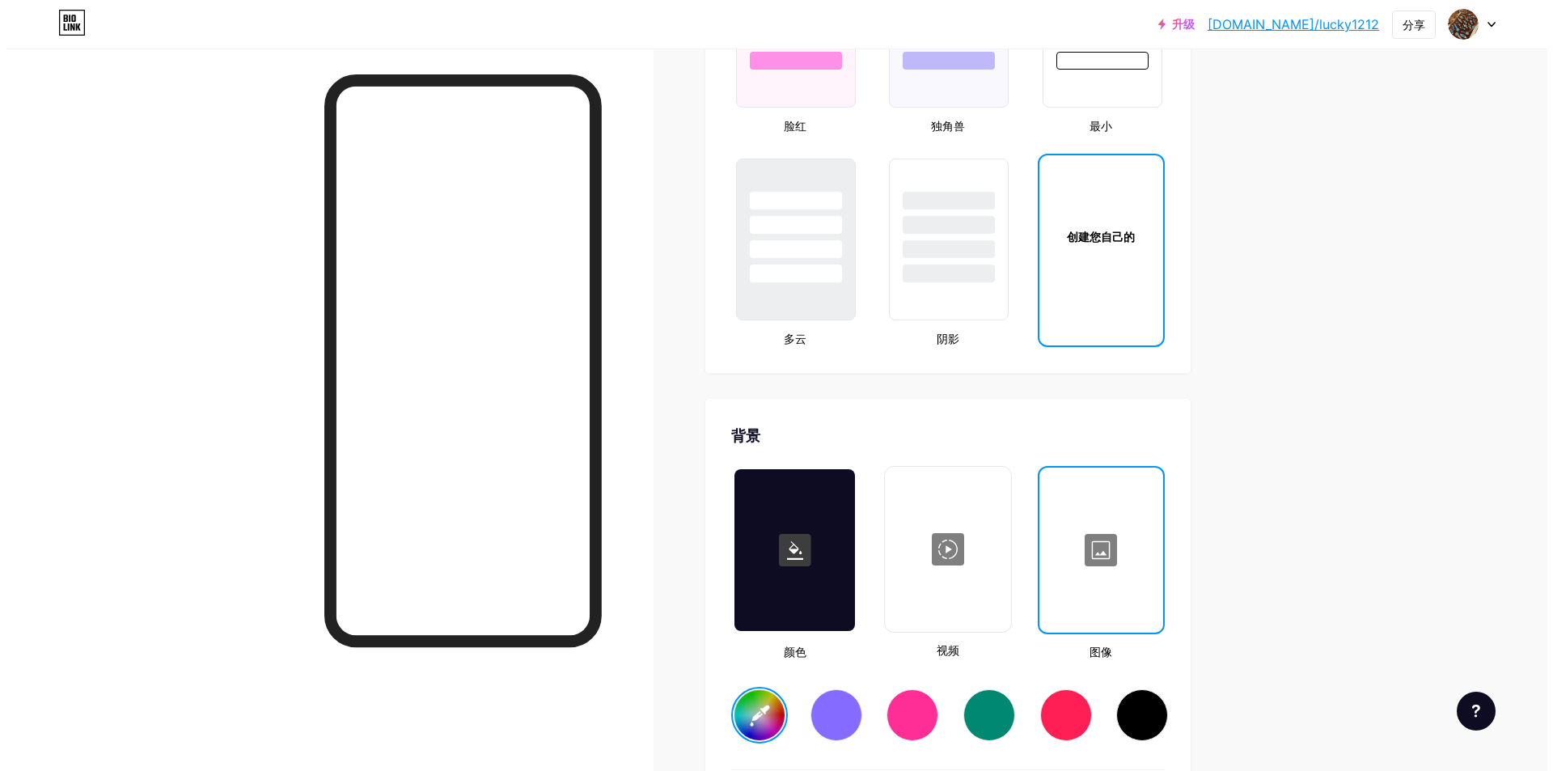
scroll to position [2046, 0]
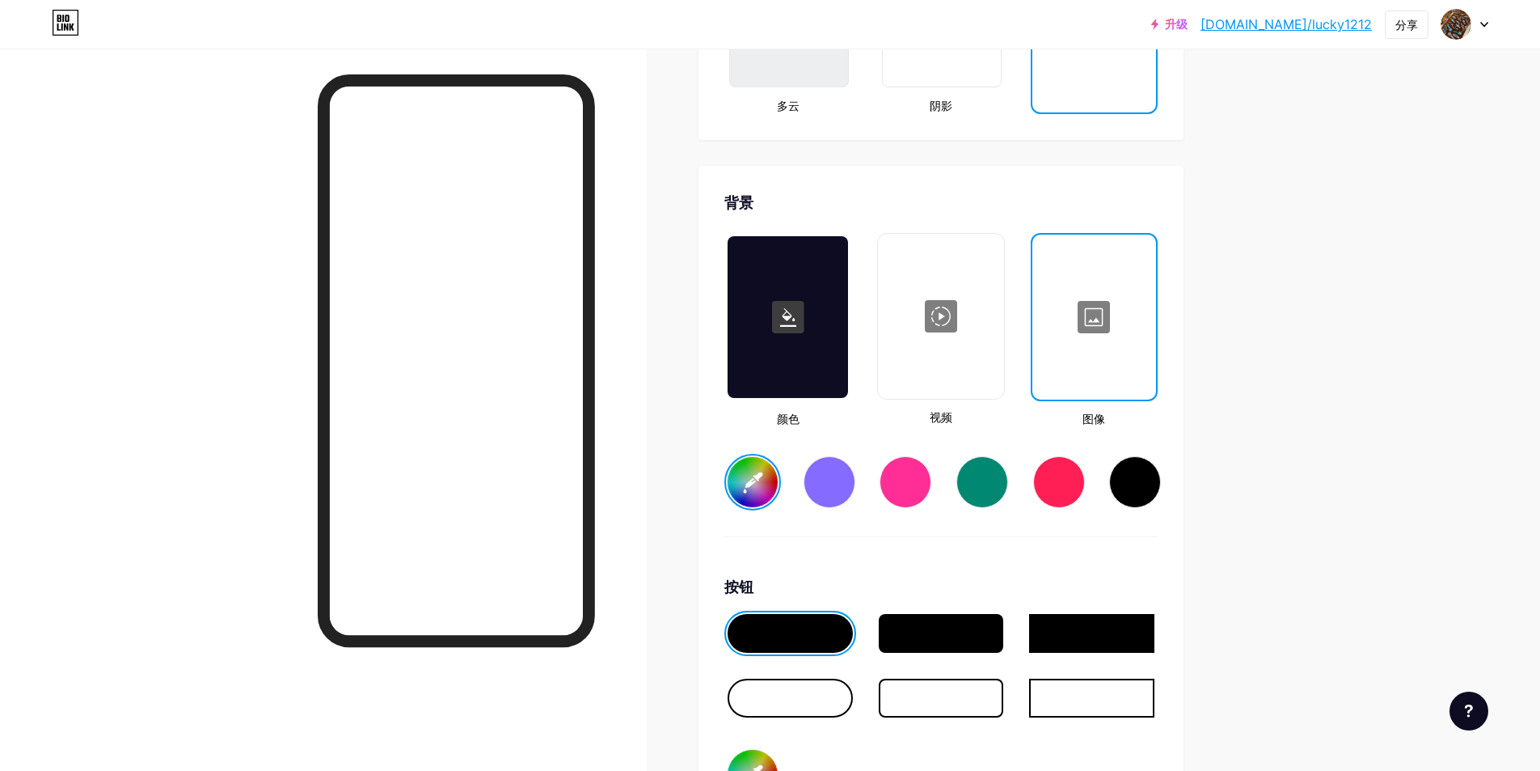
click at [925, 349] on div at bounding box center [941, 316] width 122 height 162
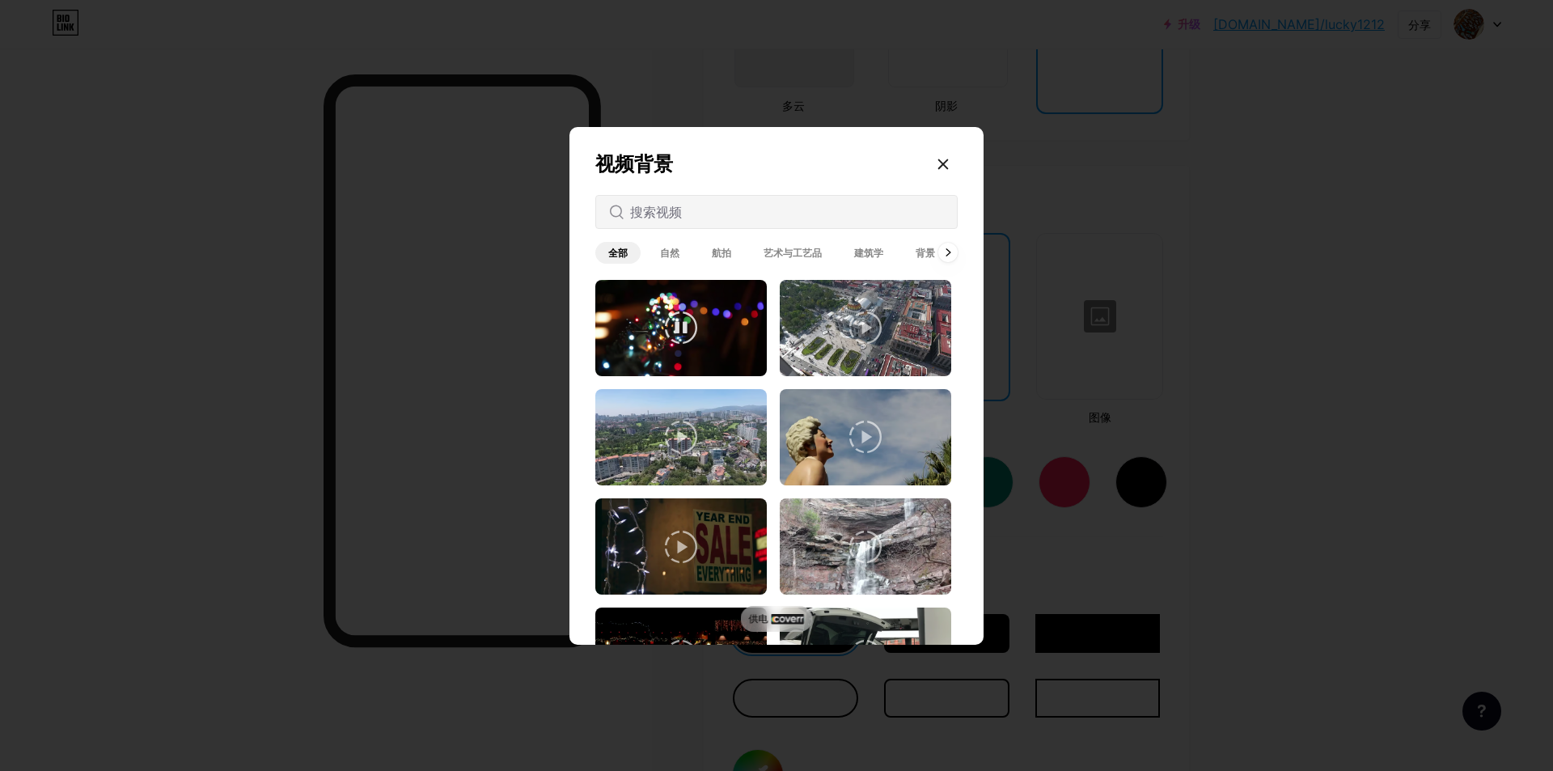
click at [729, 325] on video at bounding box center [680, 328] width 171 height 96
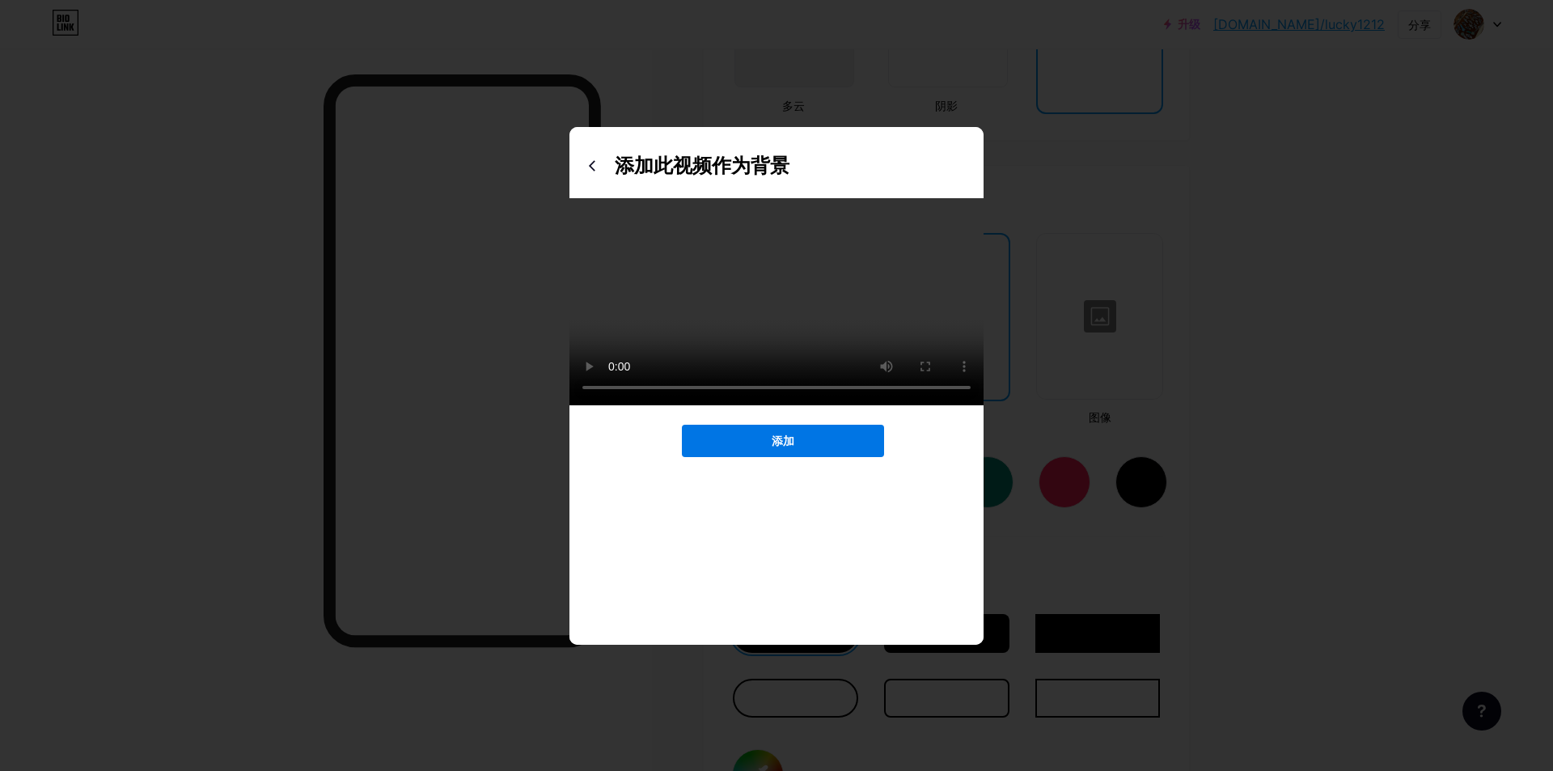
click at [818, 457] on button "添加" at bounding box center [783, 441] width 202 height 32
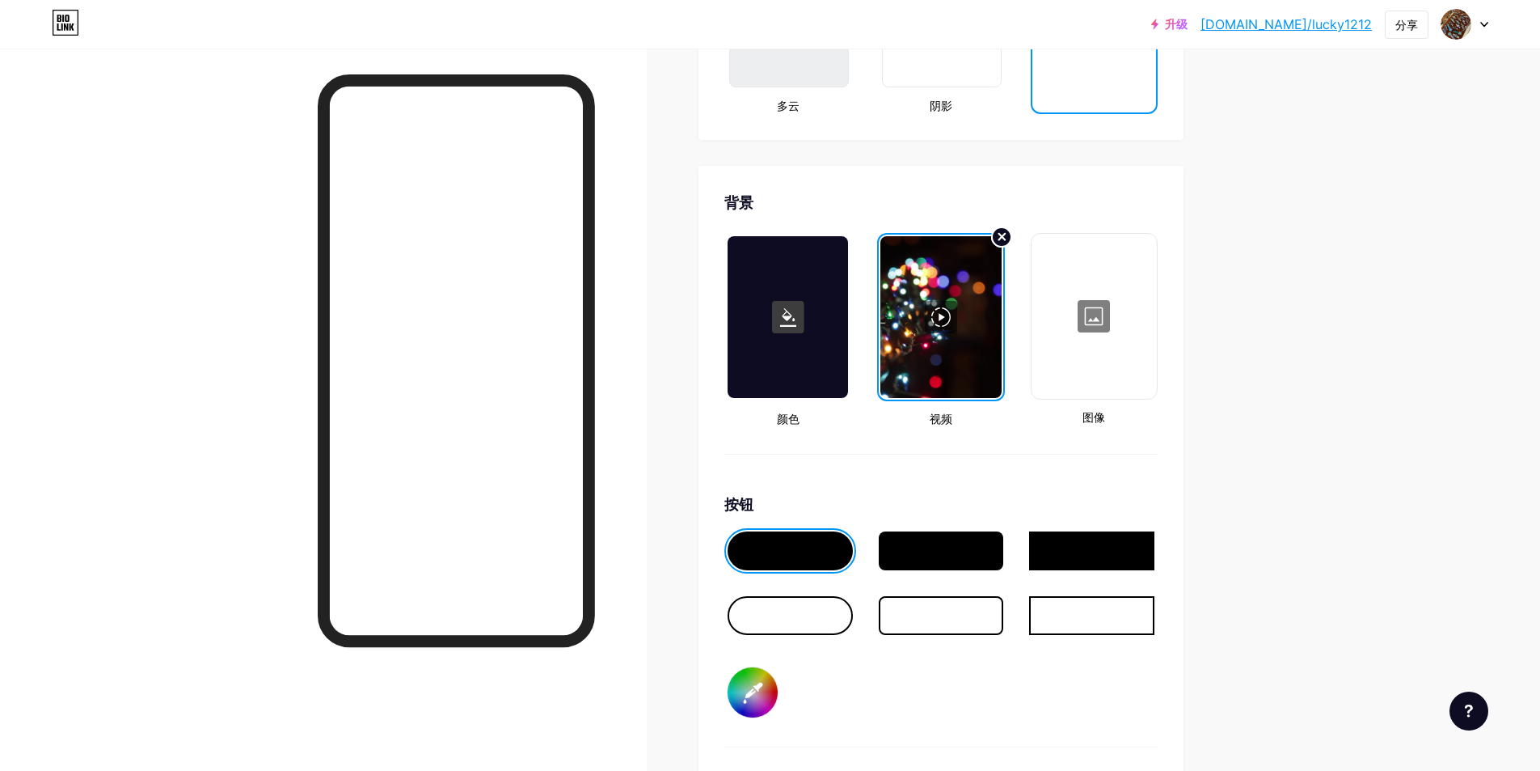
click at [1003, 240] on circle at bounding box center [1001, 236] width 19 height 19
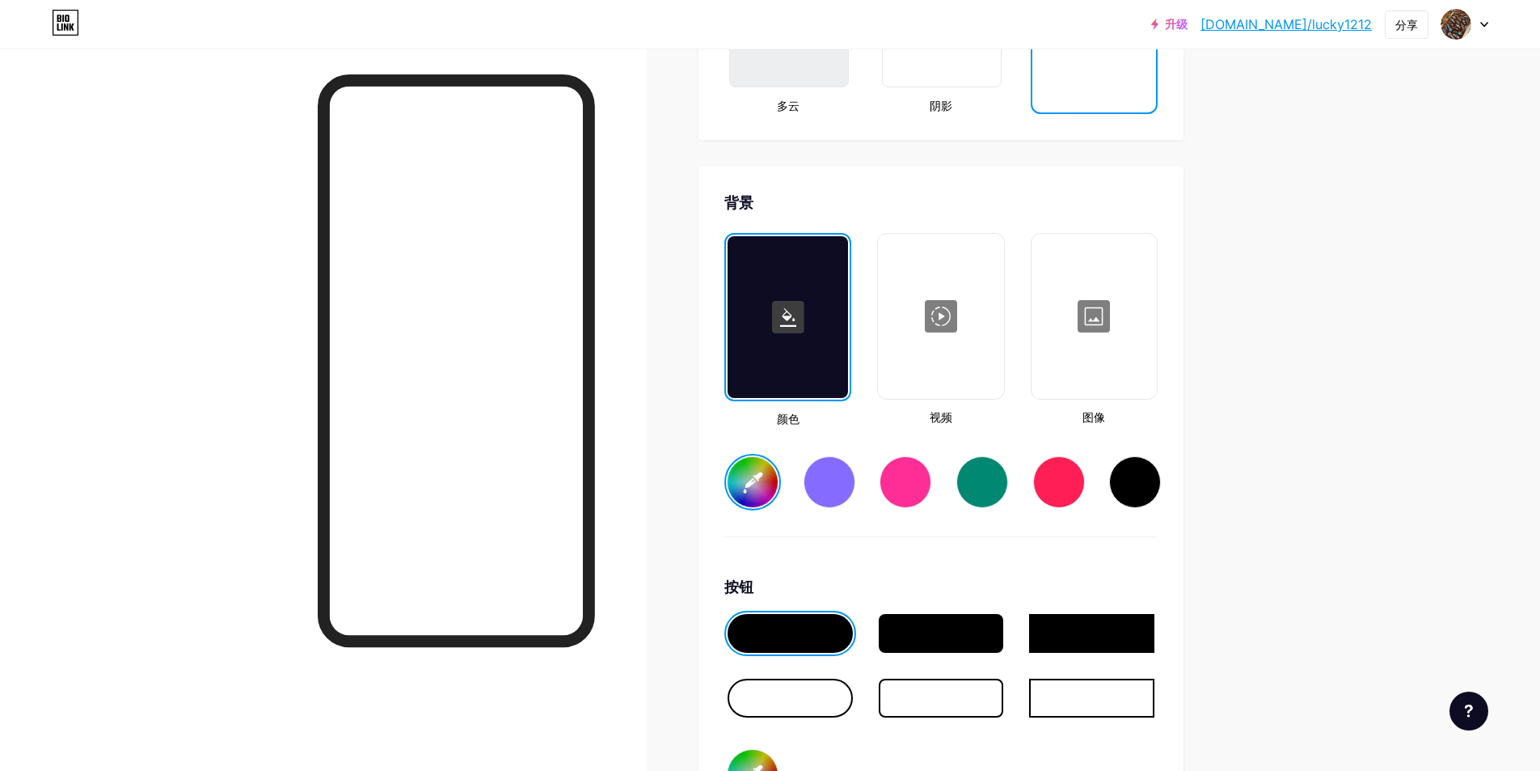
click at [1092, 361] on div at bounding box center [1094, 316] width 122 height 162
type input "#ffffff"
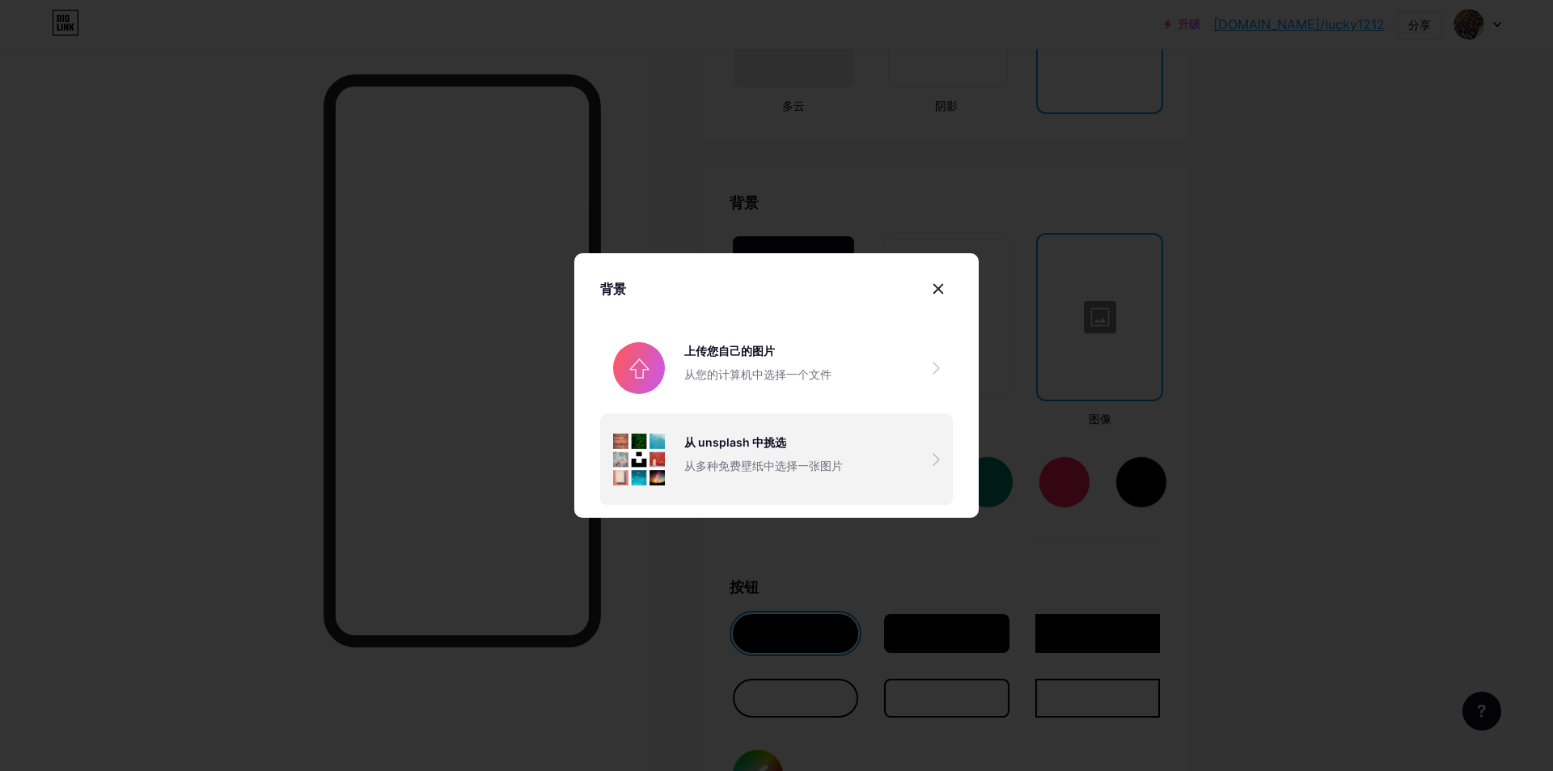
click at [779, 453] on div "从 unsplash 中挑选 从多种免费壁纸中选择一张图片" at bounding box center [763, 459] width 158 height 52
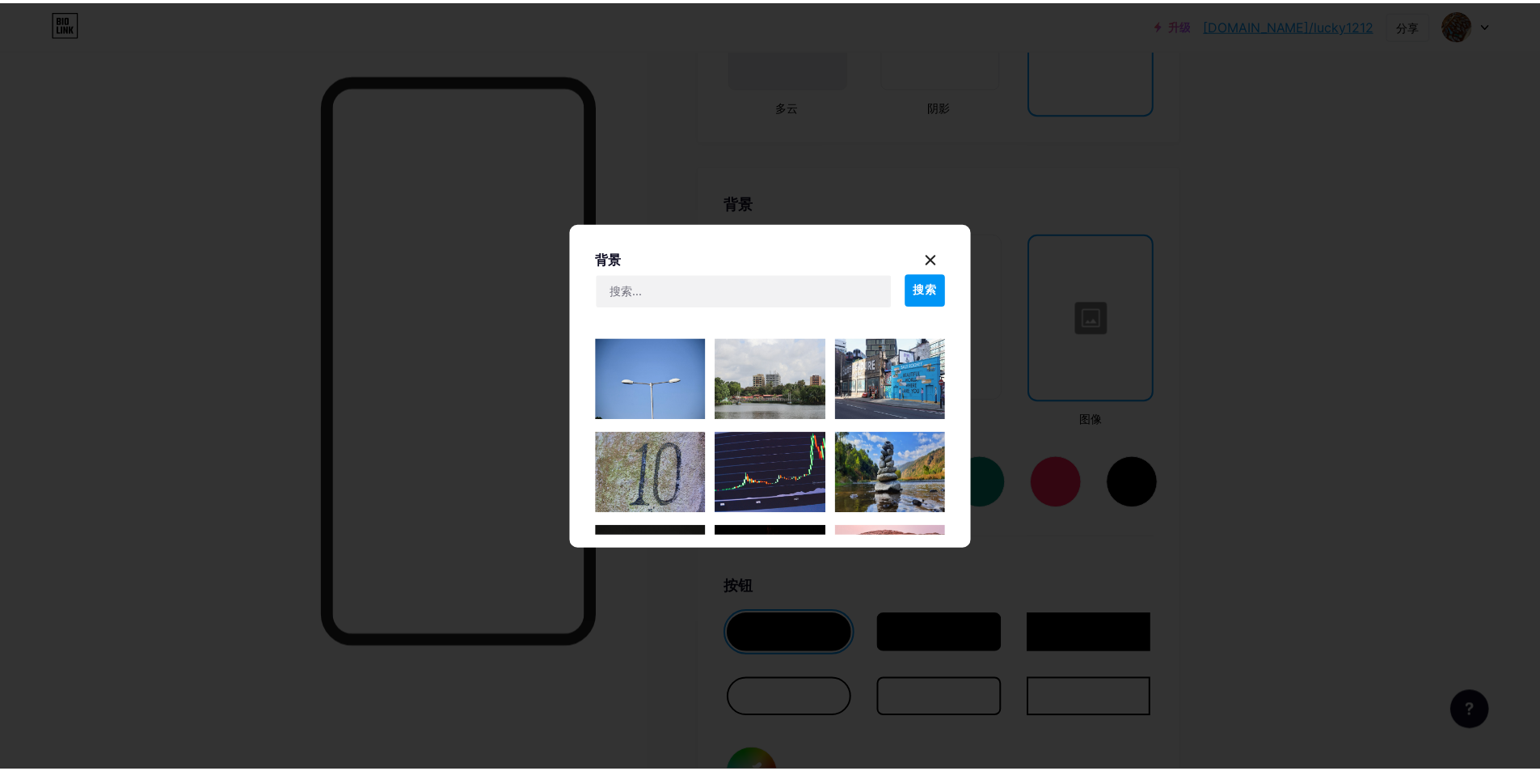
scroll to position [0, 0]
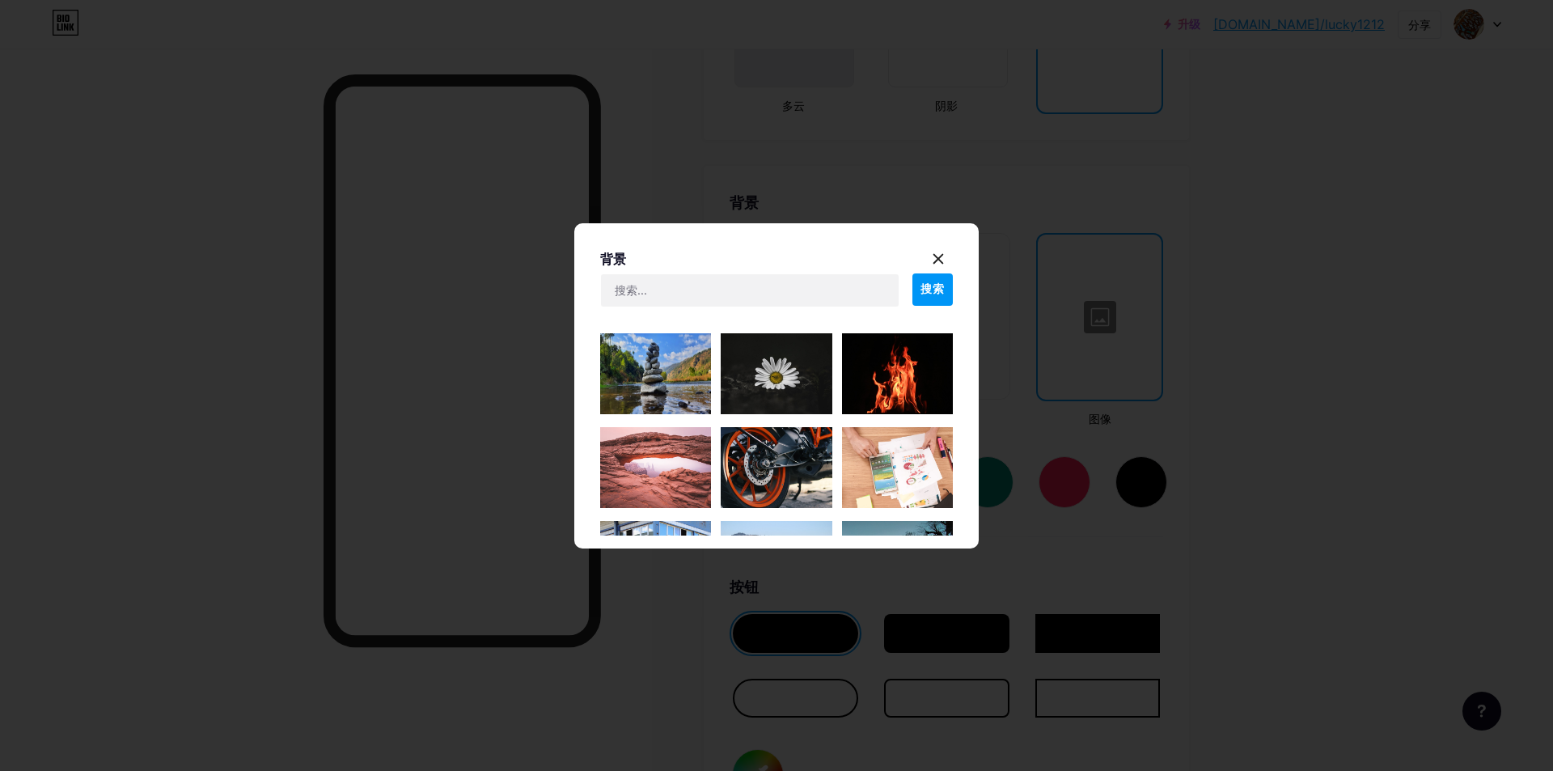
click at [683, 382] on img at bounding box center [655, 373] width 111 height 81
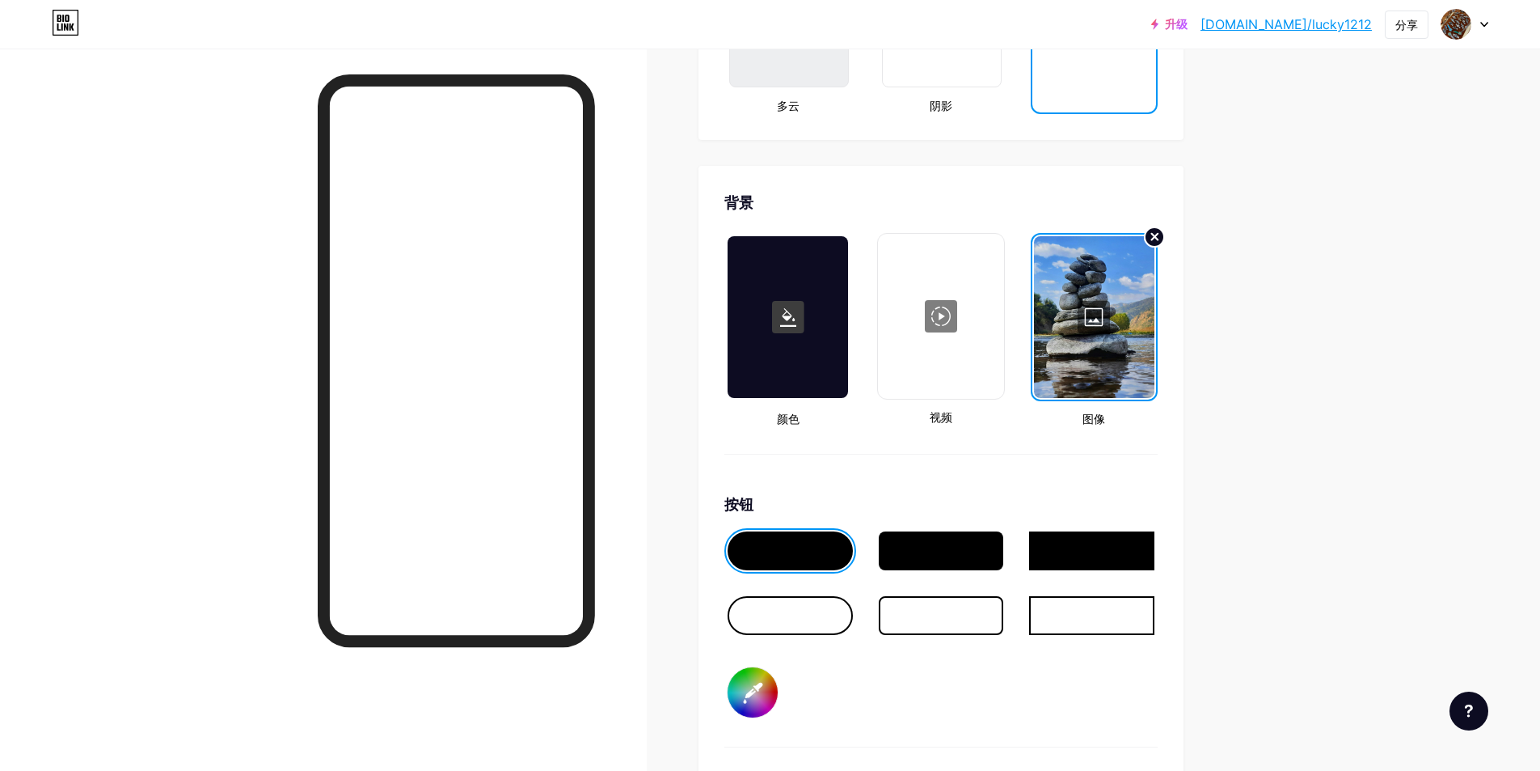
click at [1160, 243] on circle at bounding box center [1154, 236] width 19 height 19
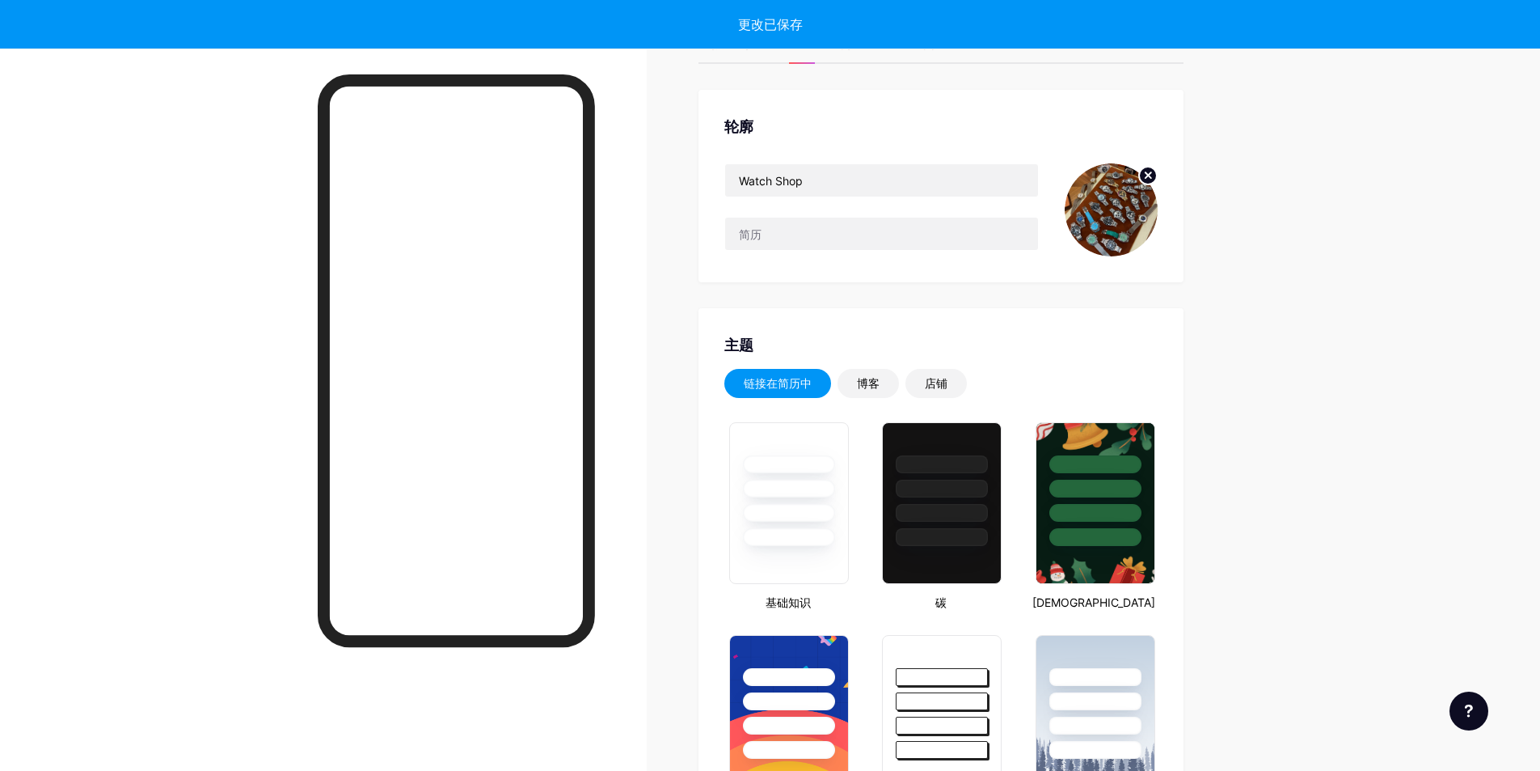
type input "#ffffff"
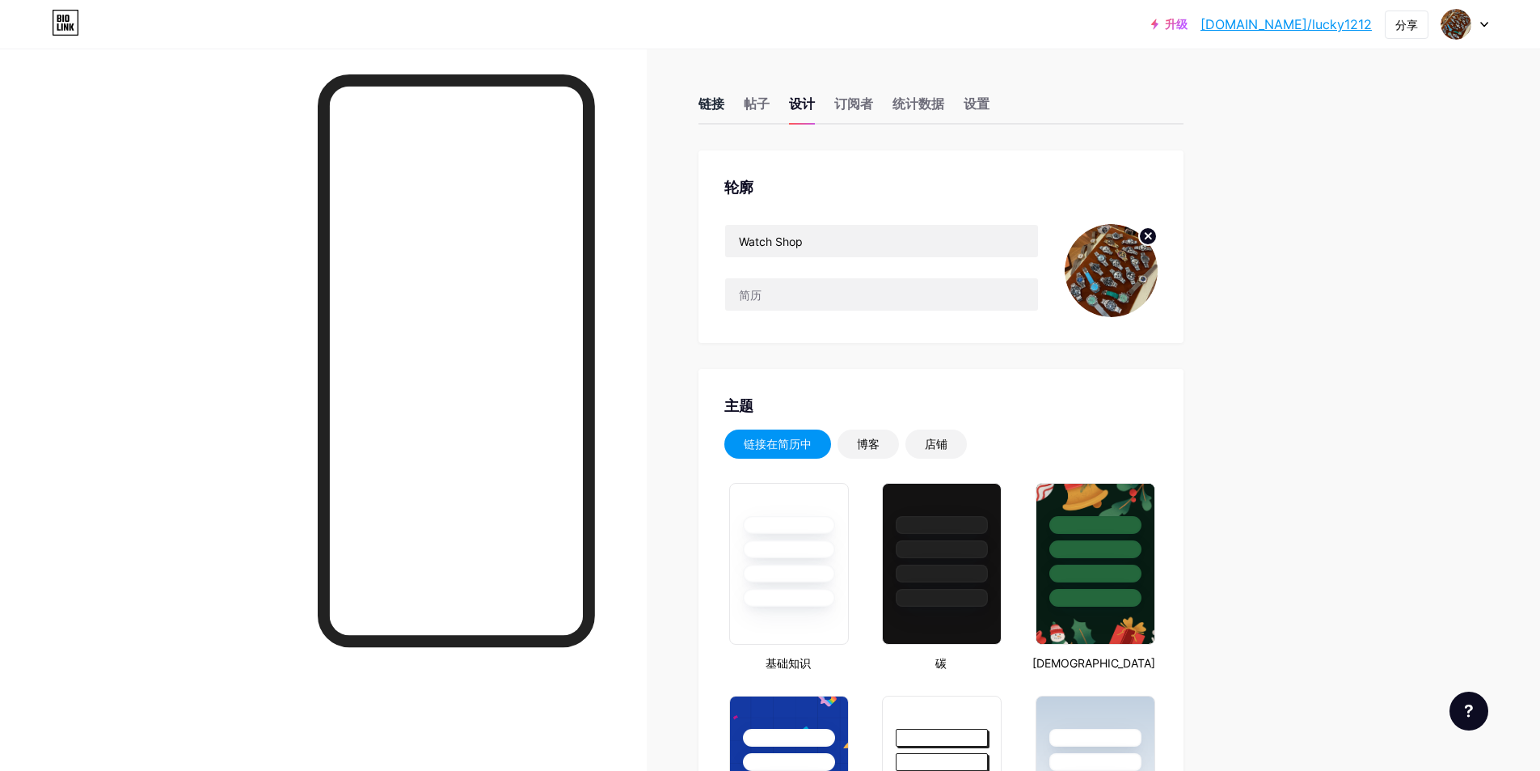
click at [720, 100] on font "链接" at bounding box center [712, 103] width 26 height 16
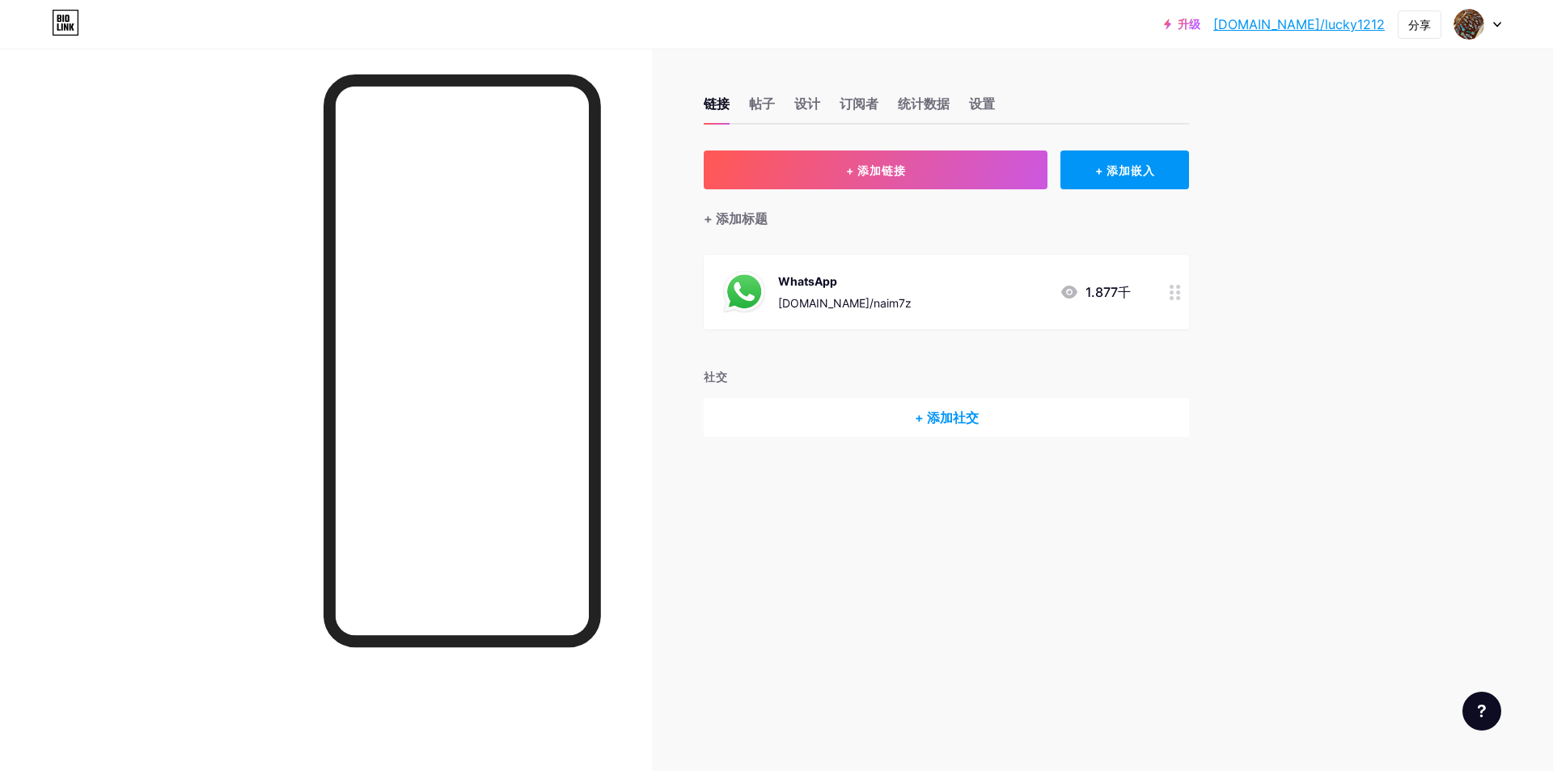
click at [970, 423] on font "+ 添加社交" at bounding box center [947, 417] width 64 height 16
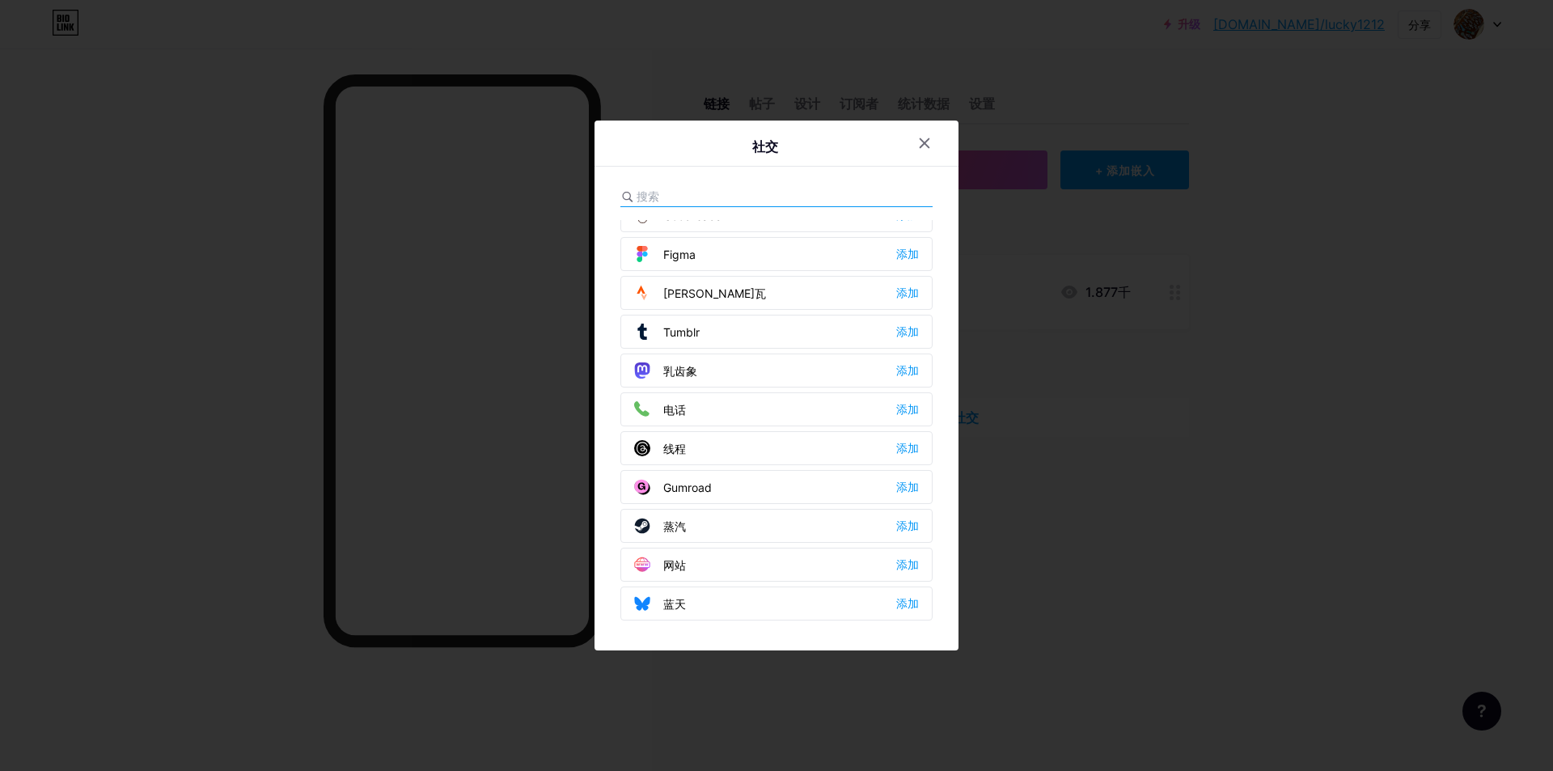
scroll to position [1459, 0]
click at [928, 149] on icon at bounding box center [924, 143] width 13 height 13
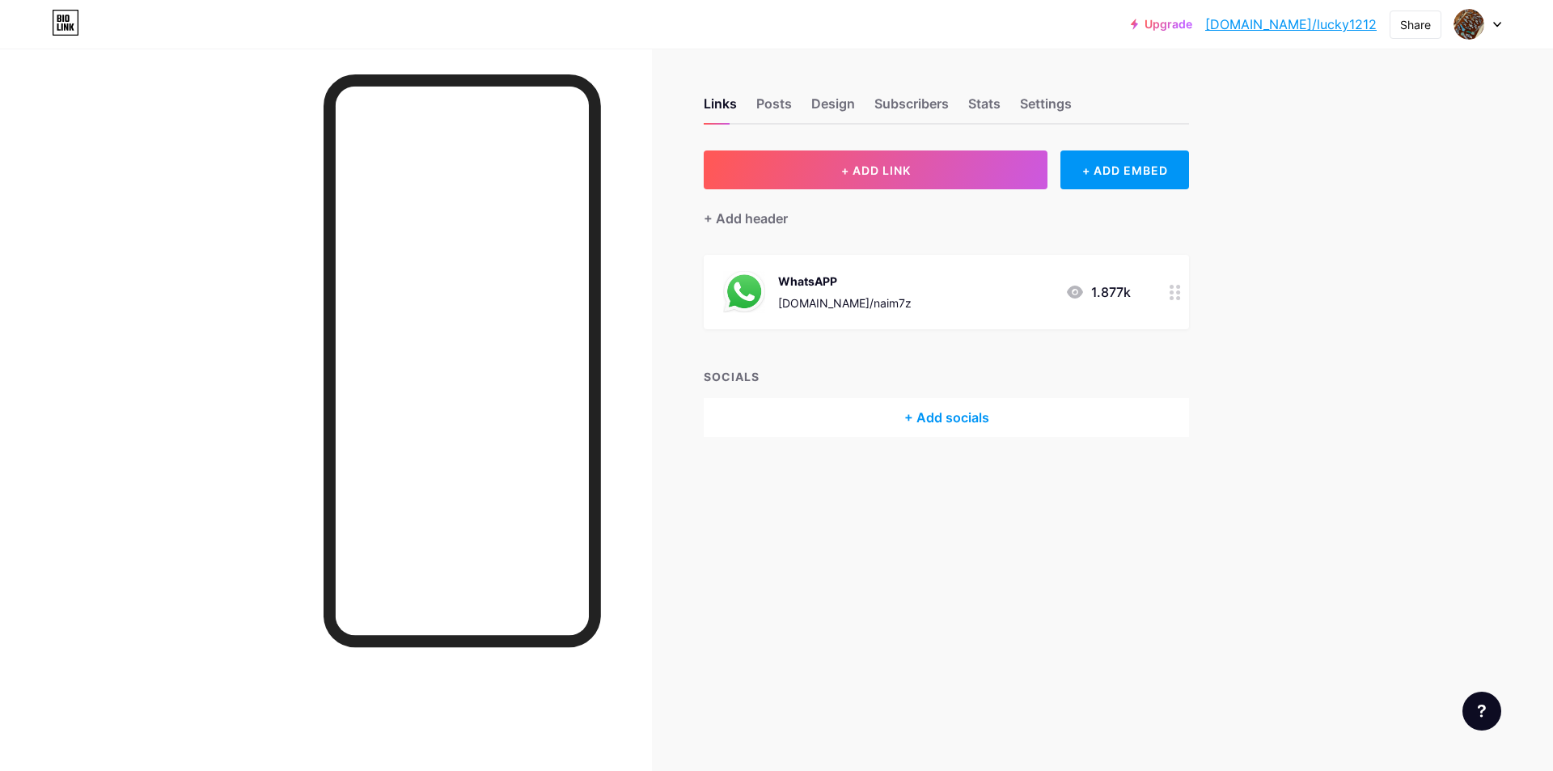
click at [964, 416] on div "+ Add socials" at bounding box center [945, 417] width 485 height 39
click at [730, 191] on input "text" at bounding box center [725, 196] width 179 height 17
type input "w"
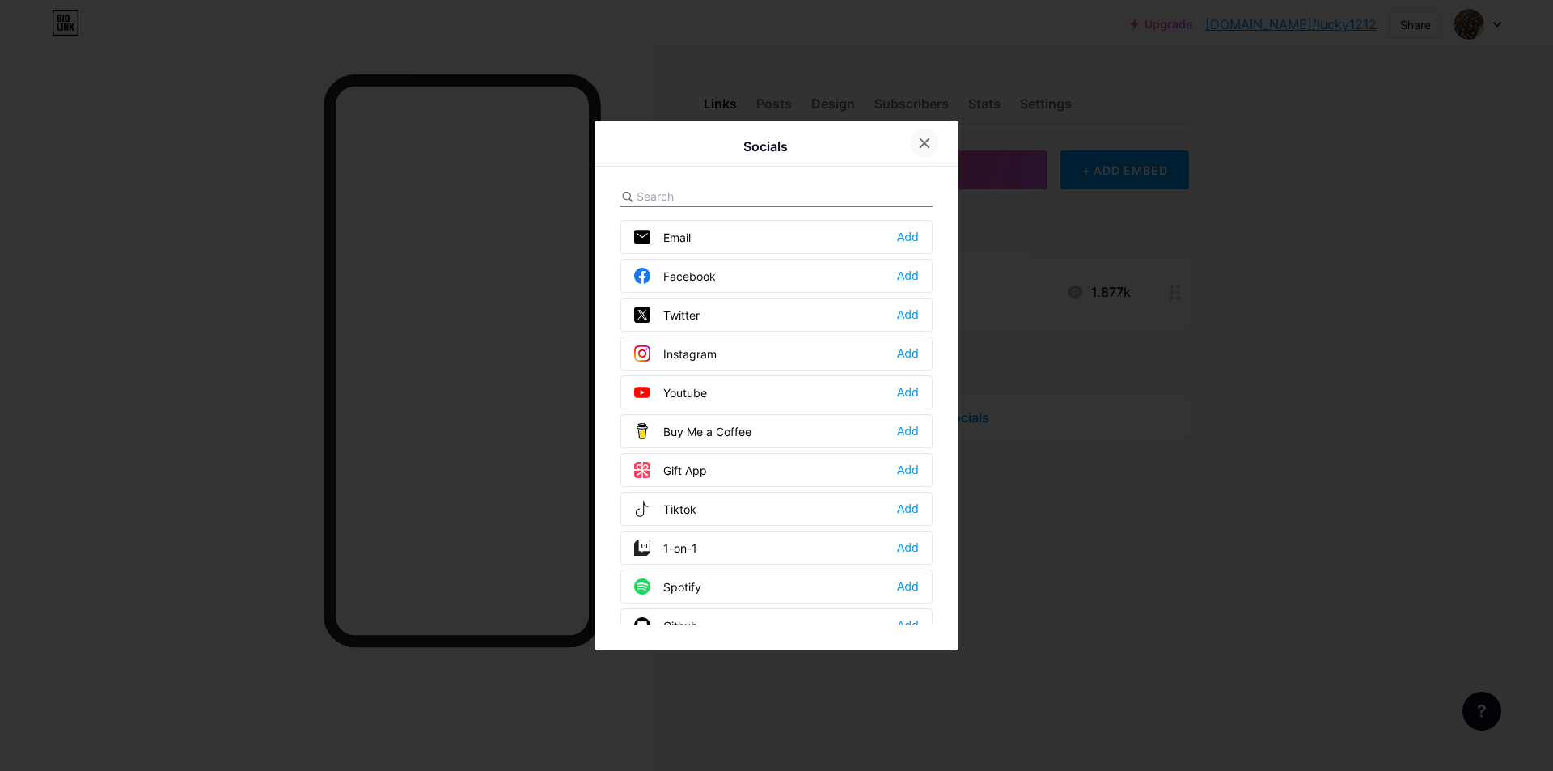
click at [930, 142] on icon at bounding box center [924, 143] width 13 height 13
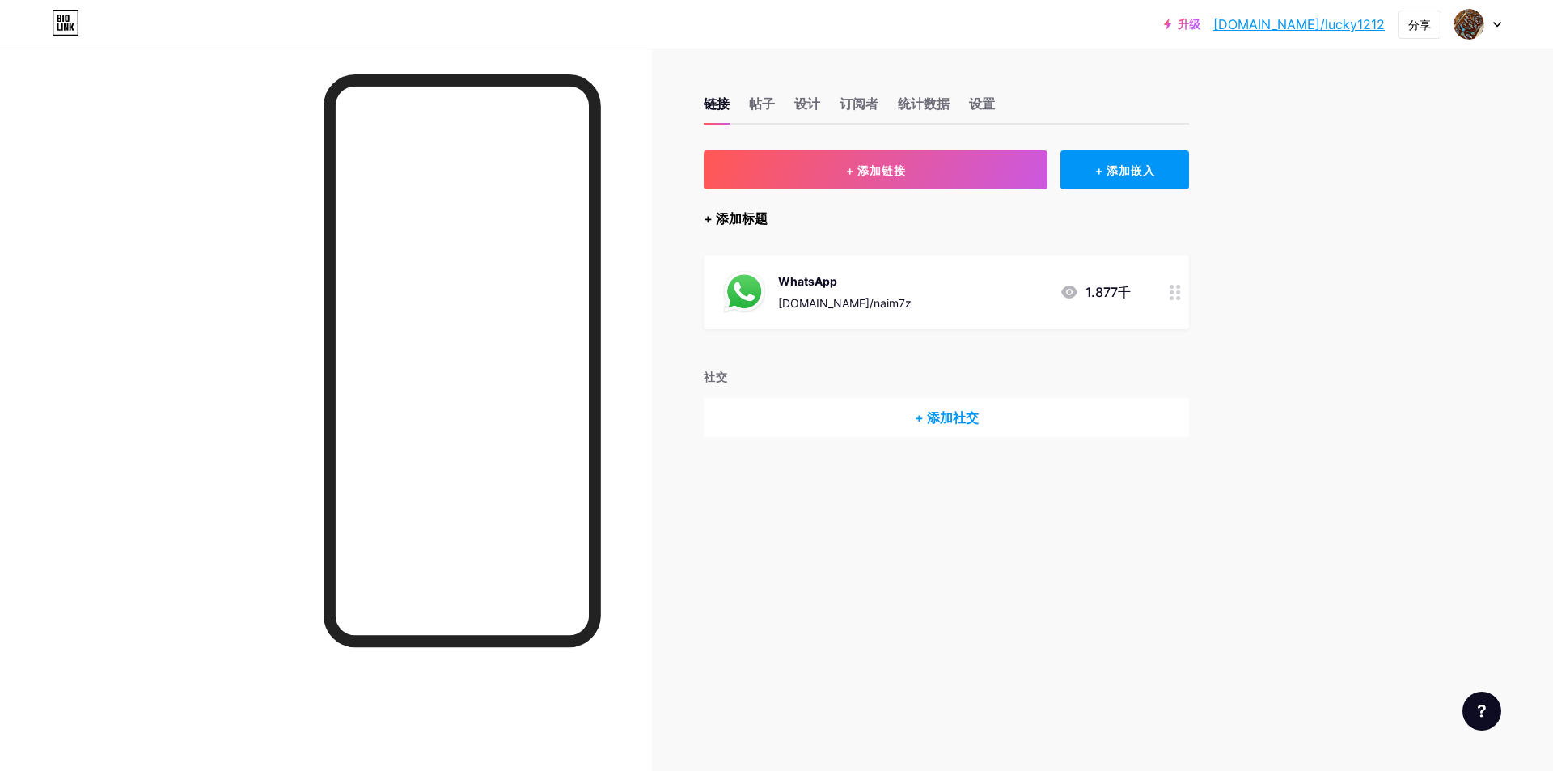
click at [740, 221] on font "+ 添加标题" at bounding box center [735, 218] width 64 height 16
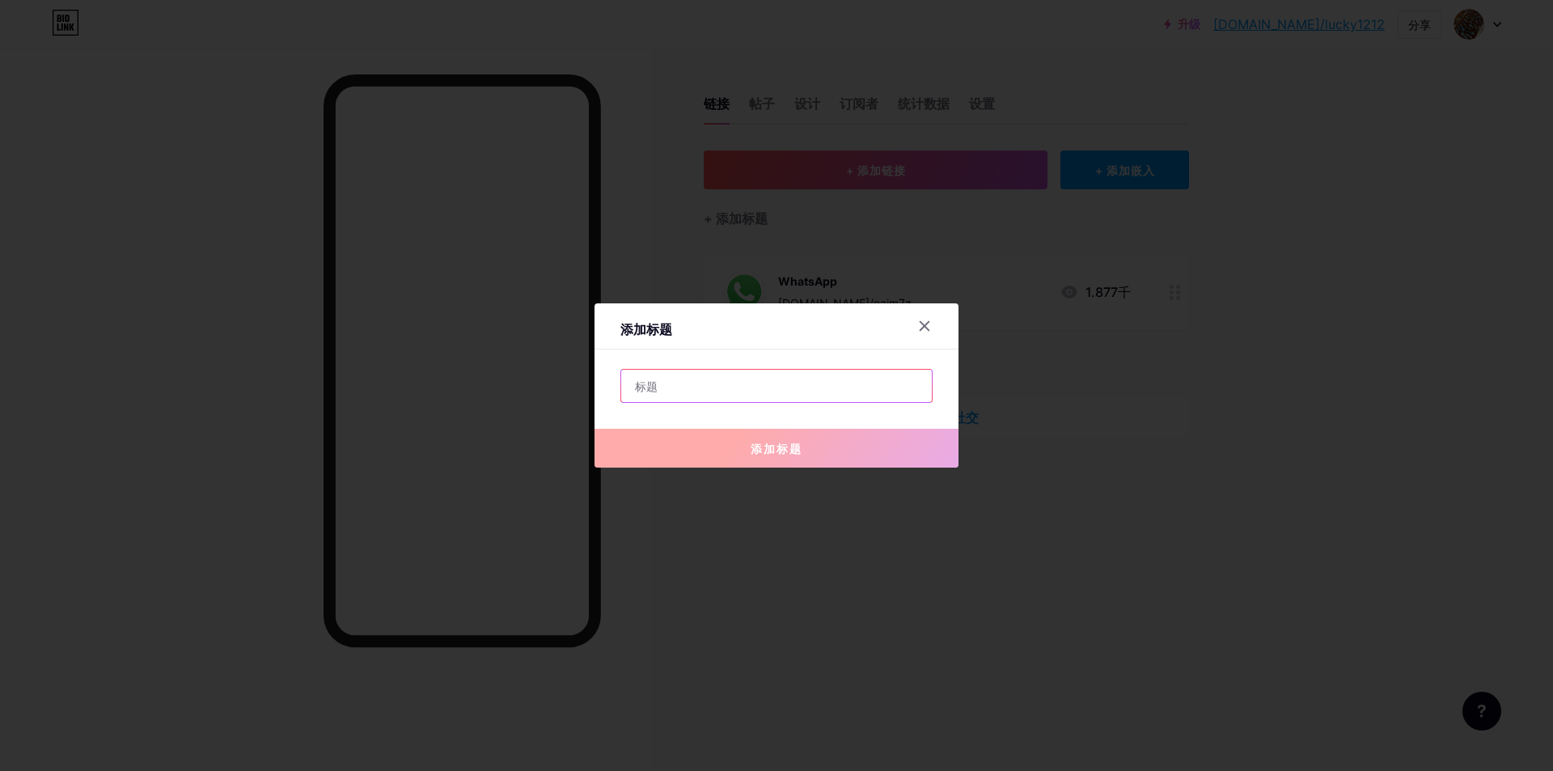
click at [889, 378] on input "text" at bounding box center [776, 386] width 311 height 32
click at [927, 334] on div at bounding box center [924, 325] width 29 height 29
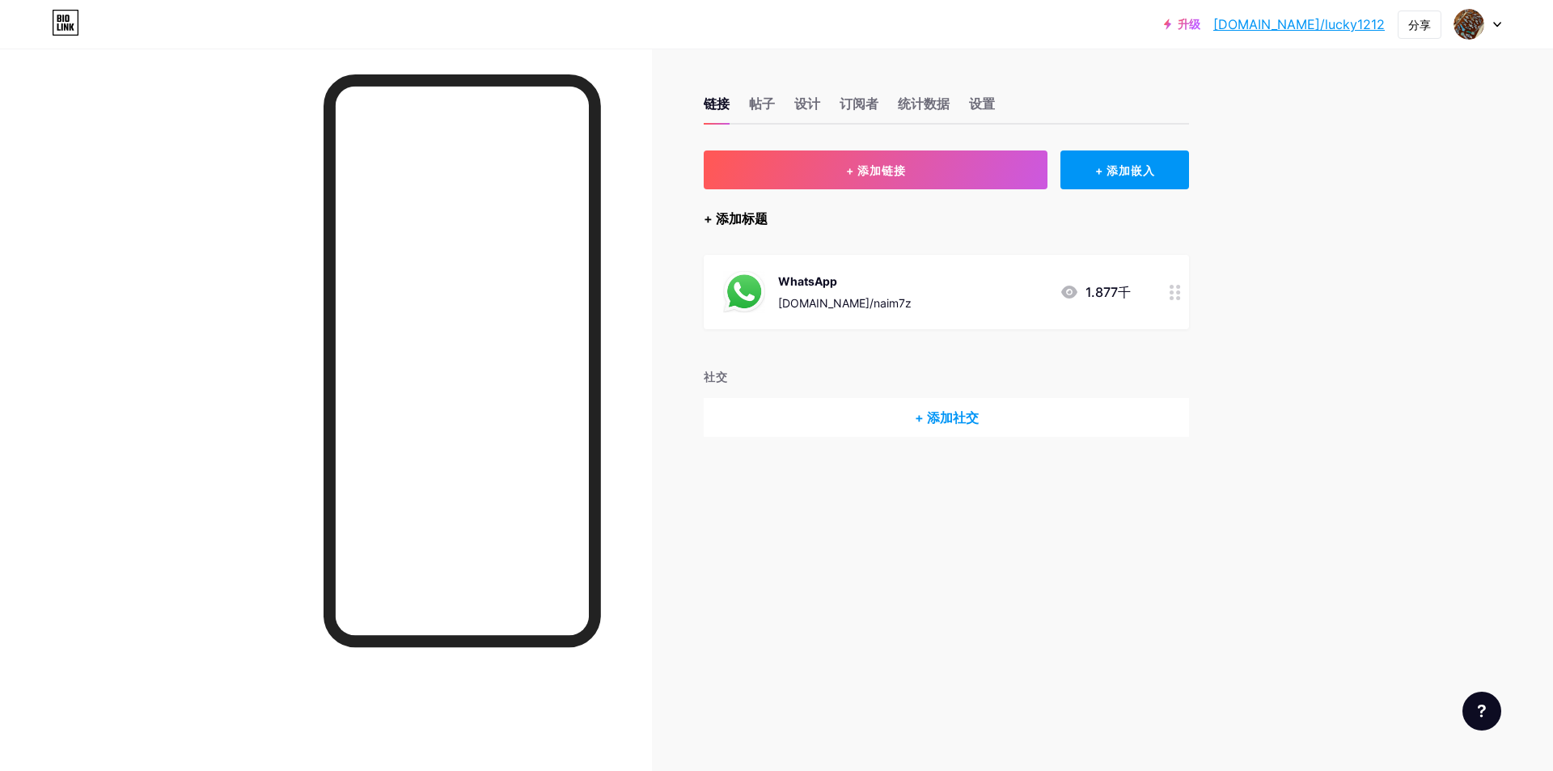
click at [748, 217] on font "+ 添加标题" at bounding box center [735, 218] width 64 height 16
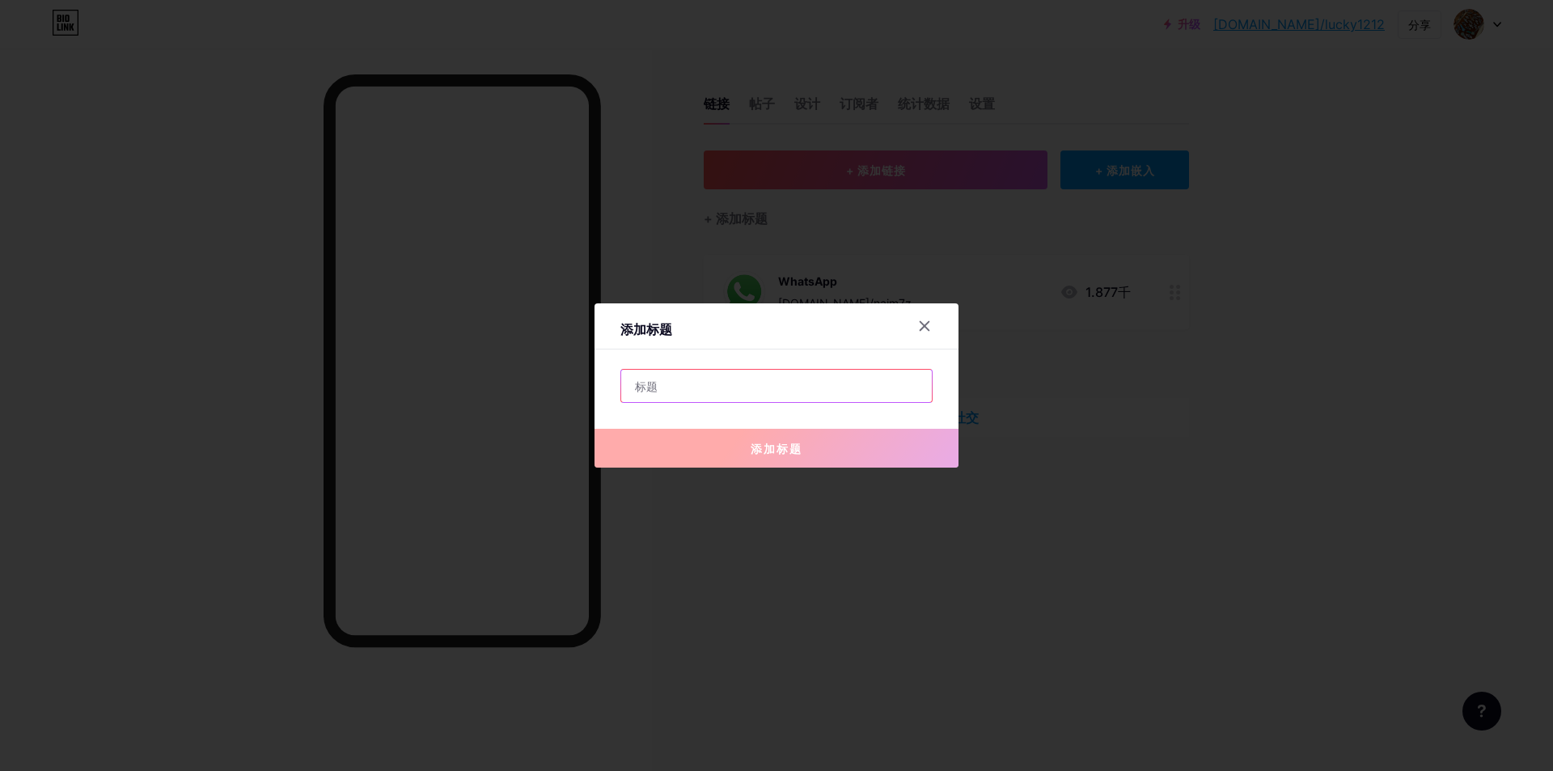
click at [711, 381] on input "text" at bounding box center [776, 386] width 311 height 32
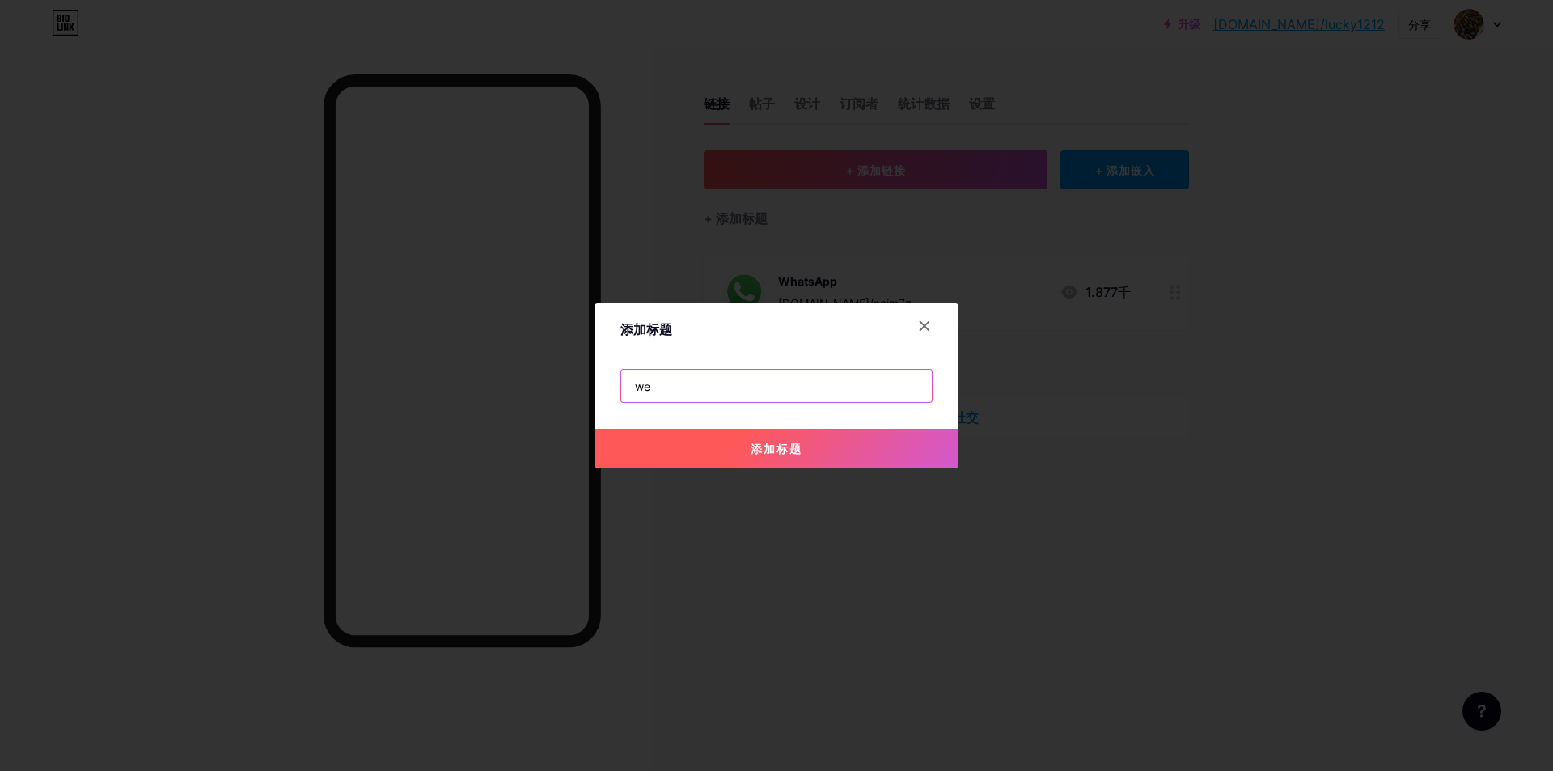
type input "w"
click at [685, 375] on input "text" at bounding box center [776, 386] width 311 height 32
click at [673, 376] on input "text" at bounding box center [776, 386] width 311 height 32
paste input "WeChat"
type input "WeChat"
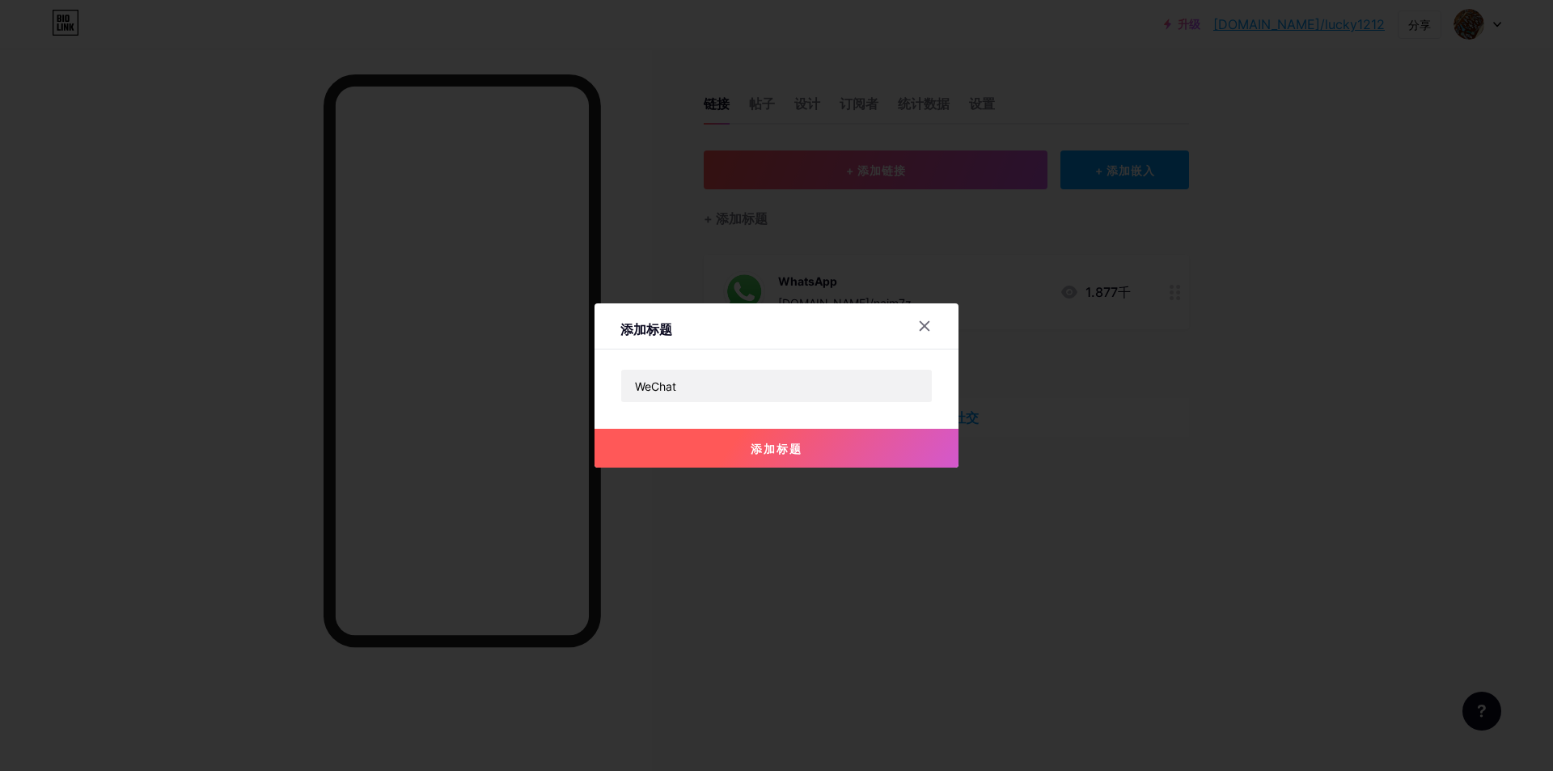
click at [785, 442] on font "添加标题" at bounding box center [776, 449] width 52 height 14
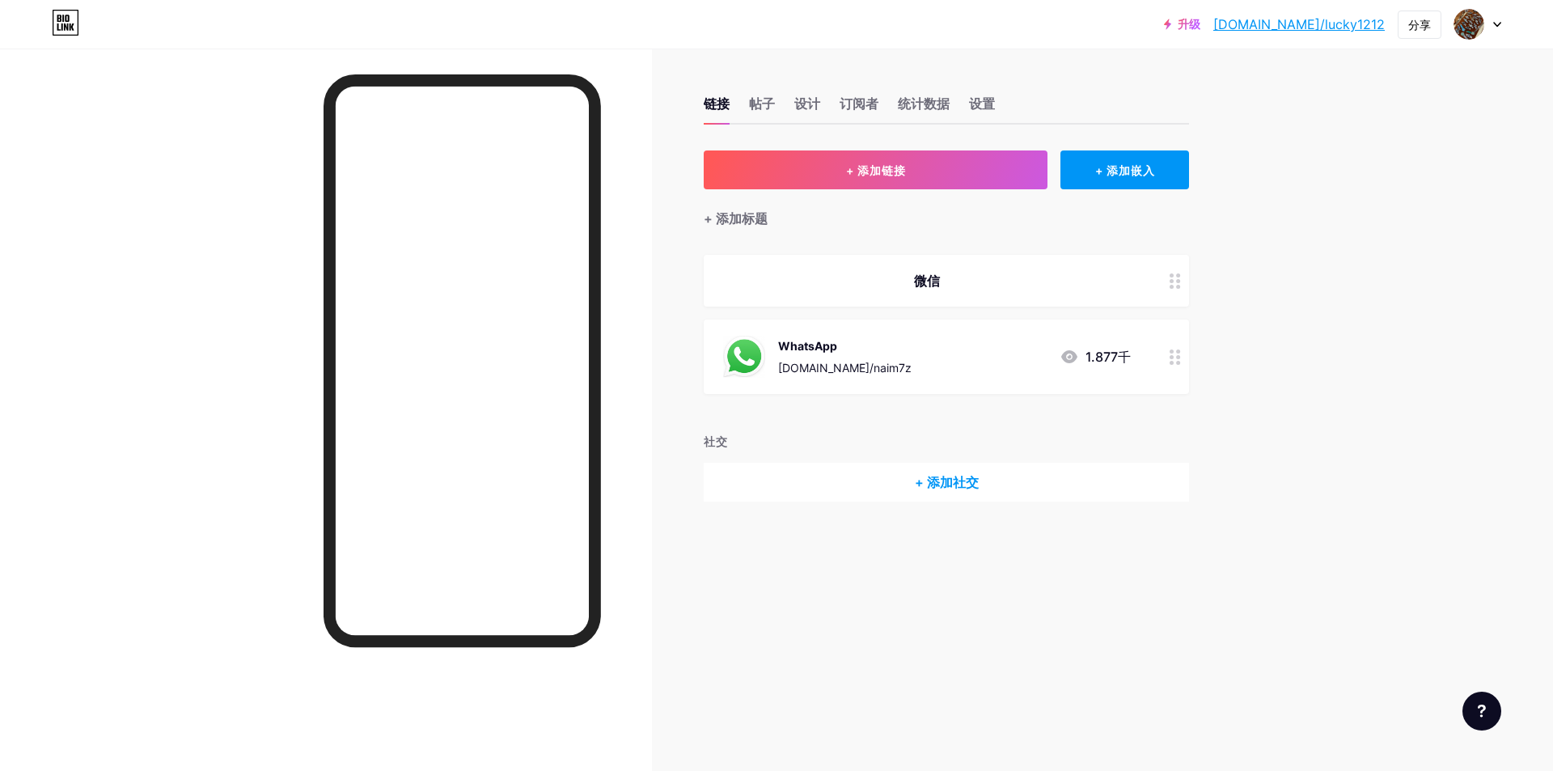
click at [1175, 282] on icon at bounding box center [1174, 280] width 11 height 15
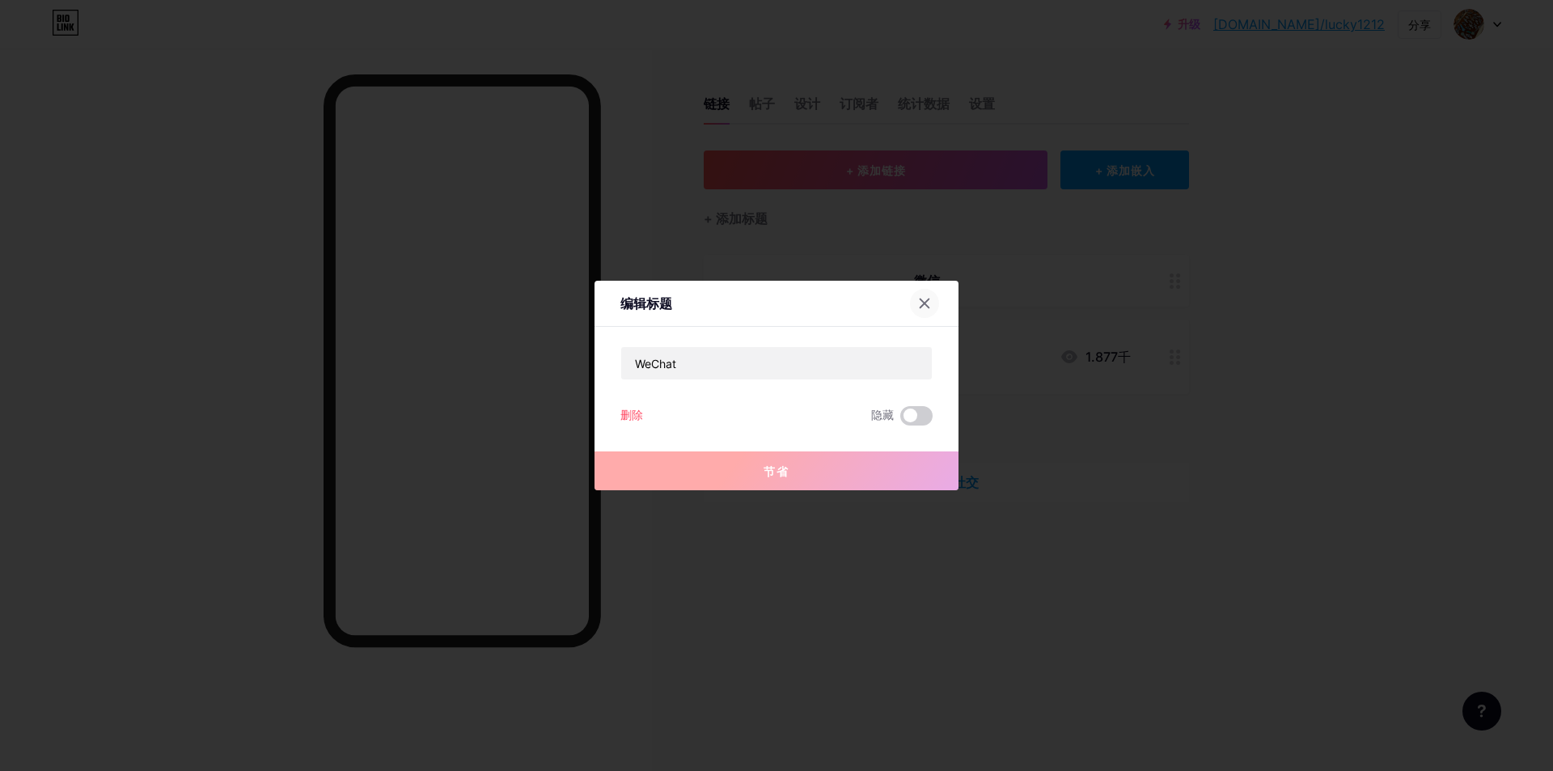
click at [929, 299] on icon at bounding box center [924, 303] width 9 height 9
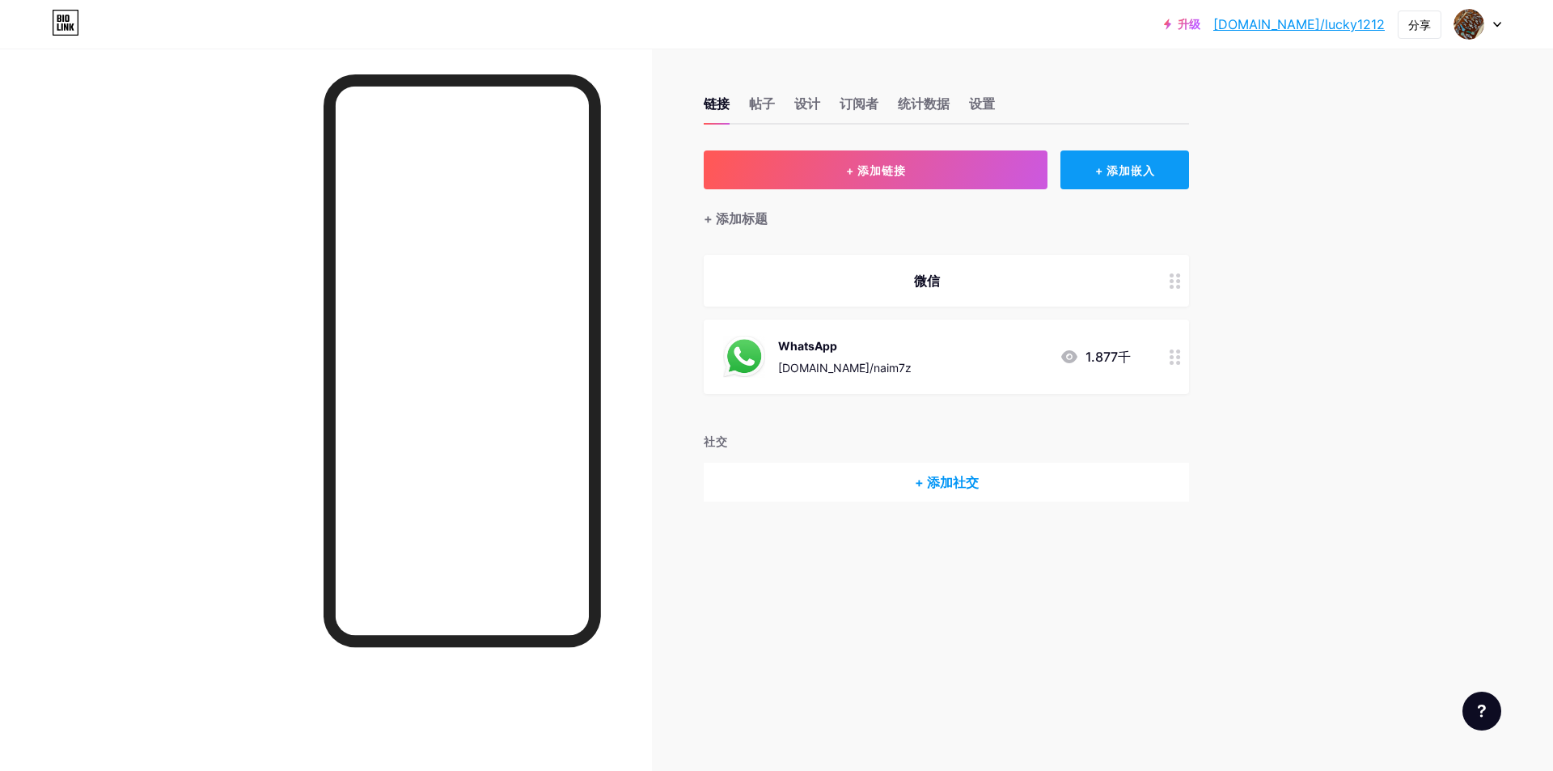
click at [1133, 175] on font "+ 添加嵌入" at bounding box center [1125, 170] width 60 height 14
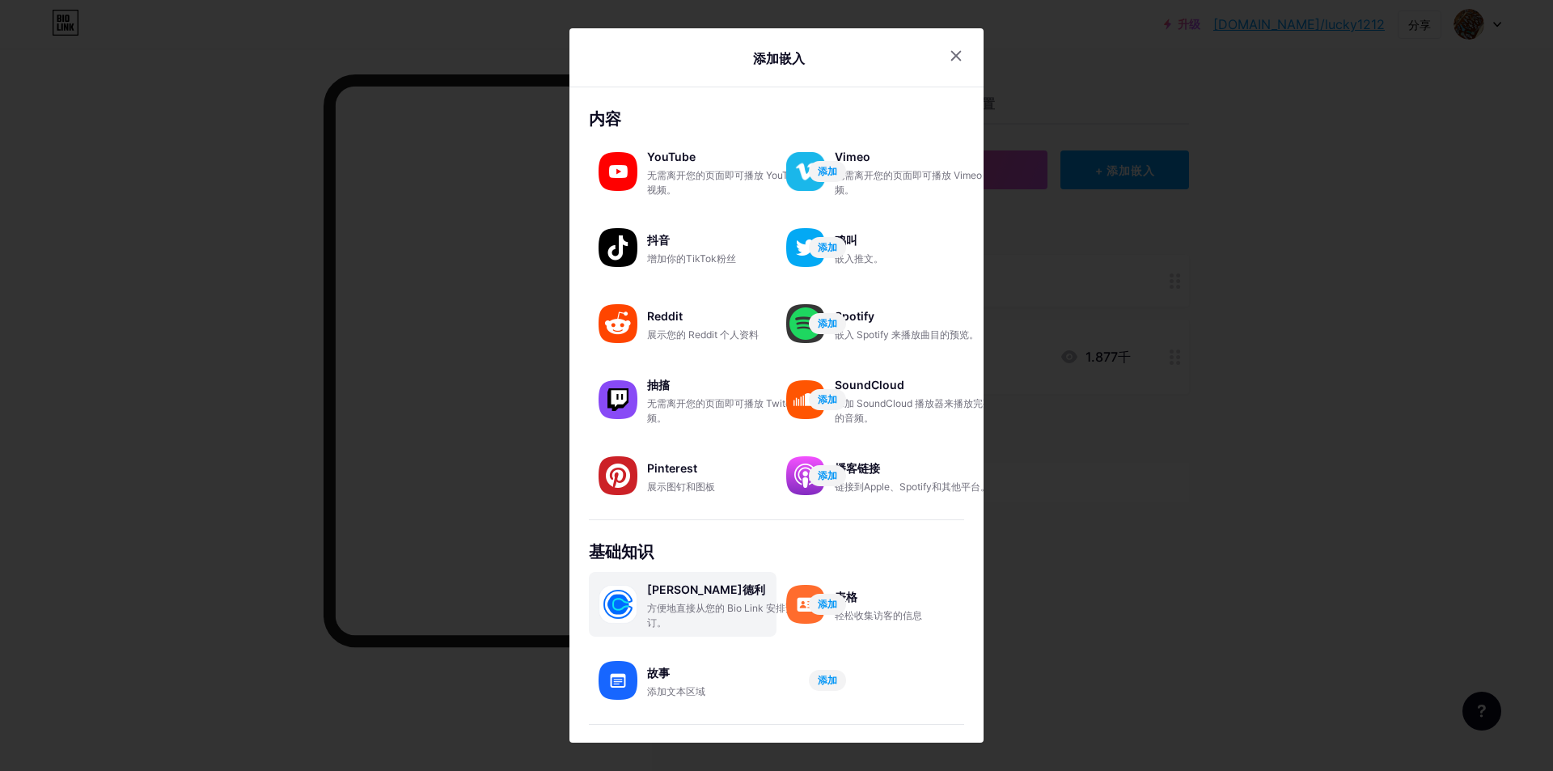
scroll to position [110, 0]
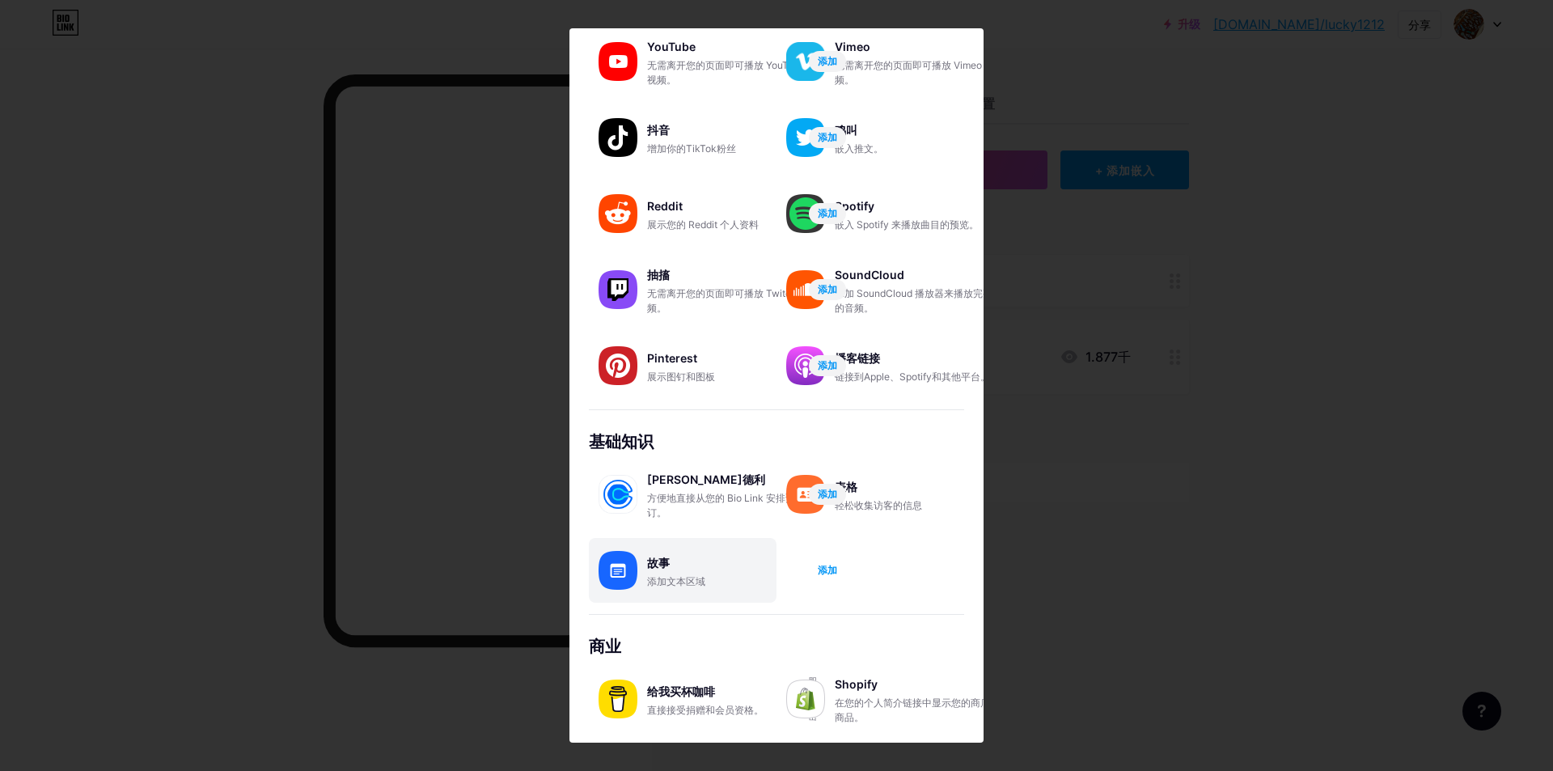
click at [838, 577] on button "添加" at bounding box center [827, 570] width 37 height 21
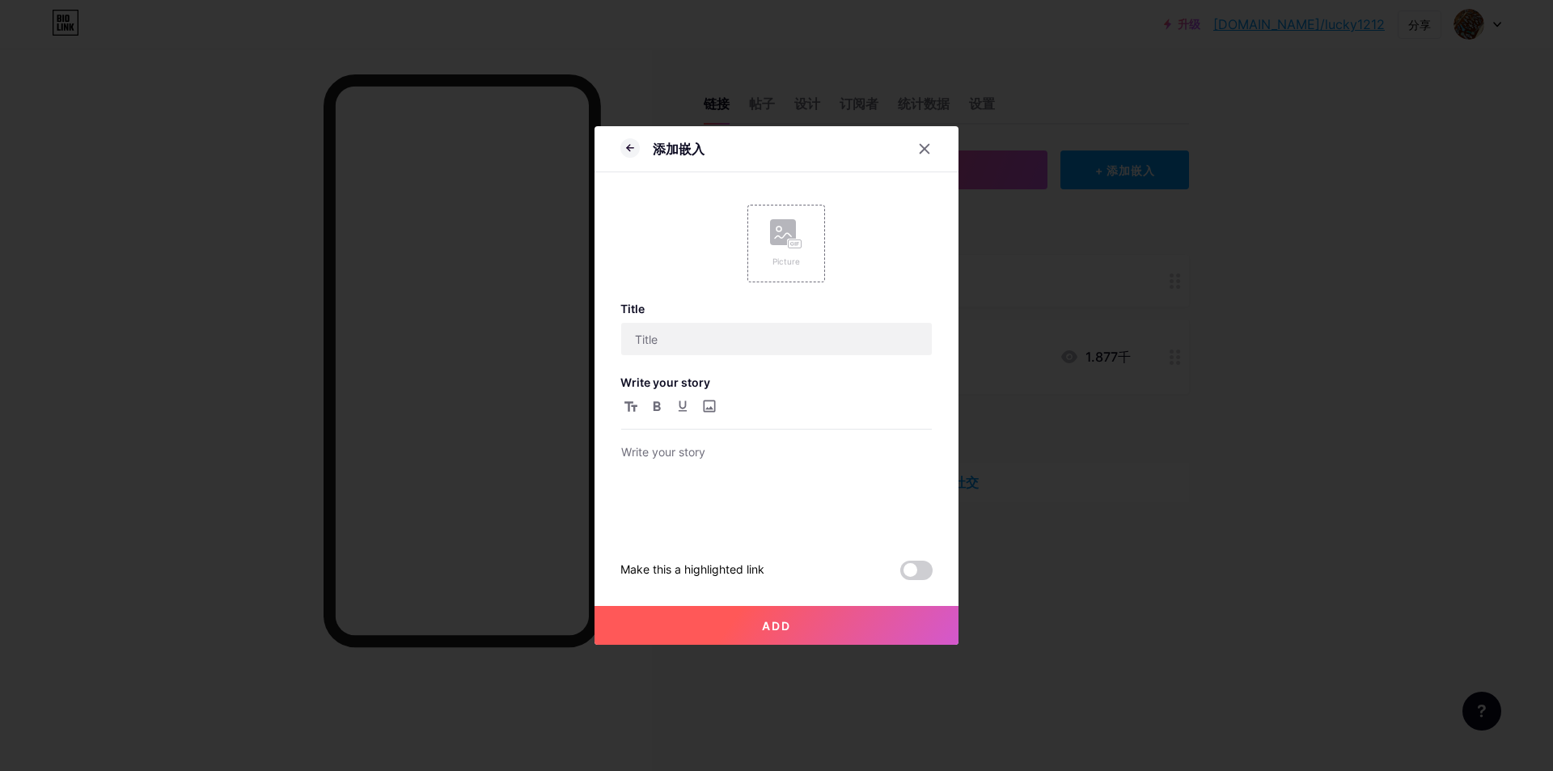
scroll to position [0, 0]
click at [679, 342] on input "text" at bounding box center [776, 339] width 311 height 32
paste input "WeChat"
type input "WeChat"
click at [837, 623] on button "添加" at bounding box center [776, 625] width 364 height 39
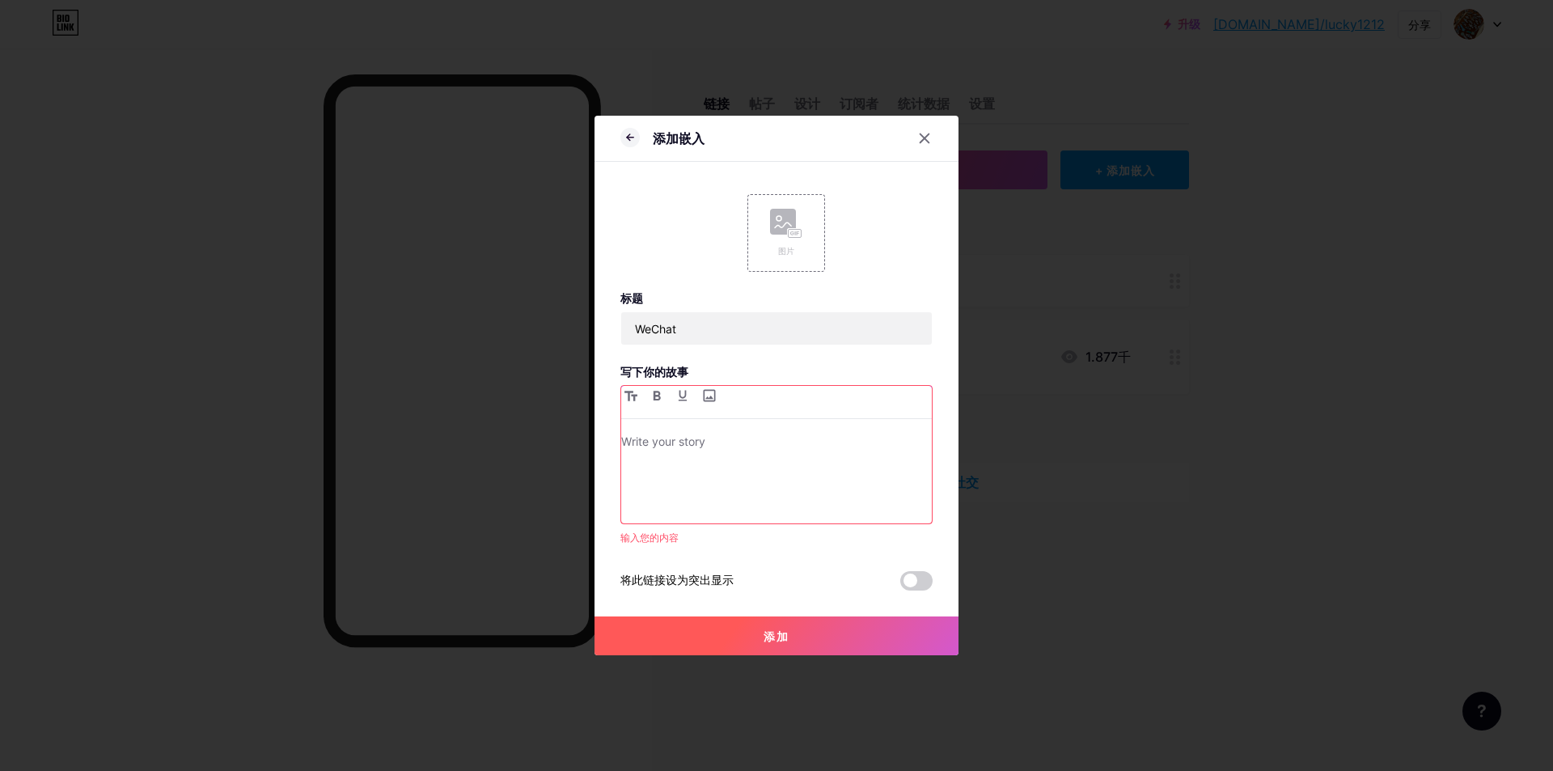
click at [739, 445] on p at bounding box center [776, 443] width 311 height 23
click at [776, 649] on button "添加" at bounding box center [776, 635] width 364 height 39
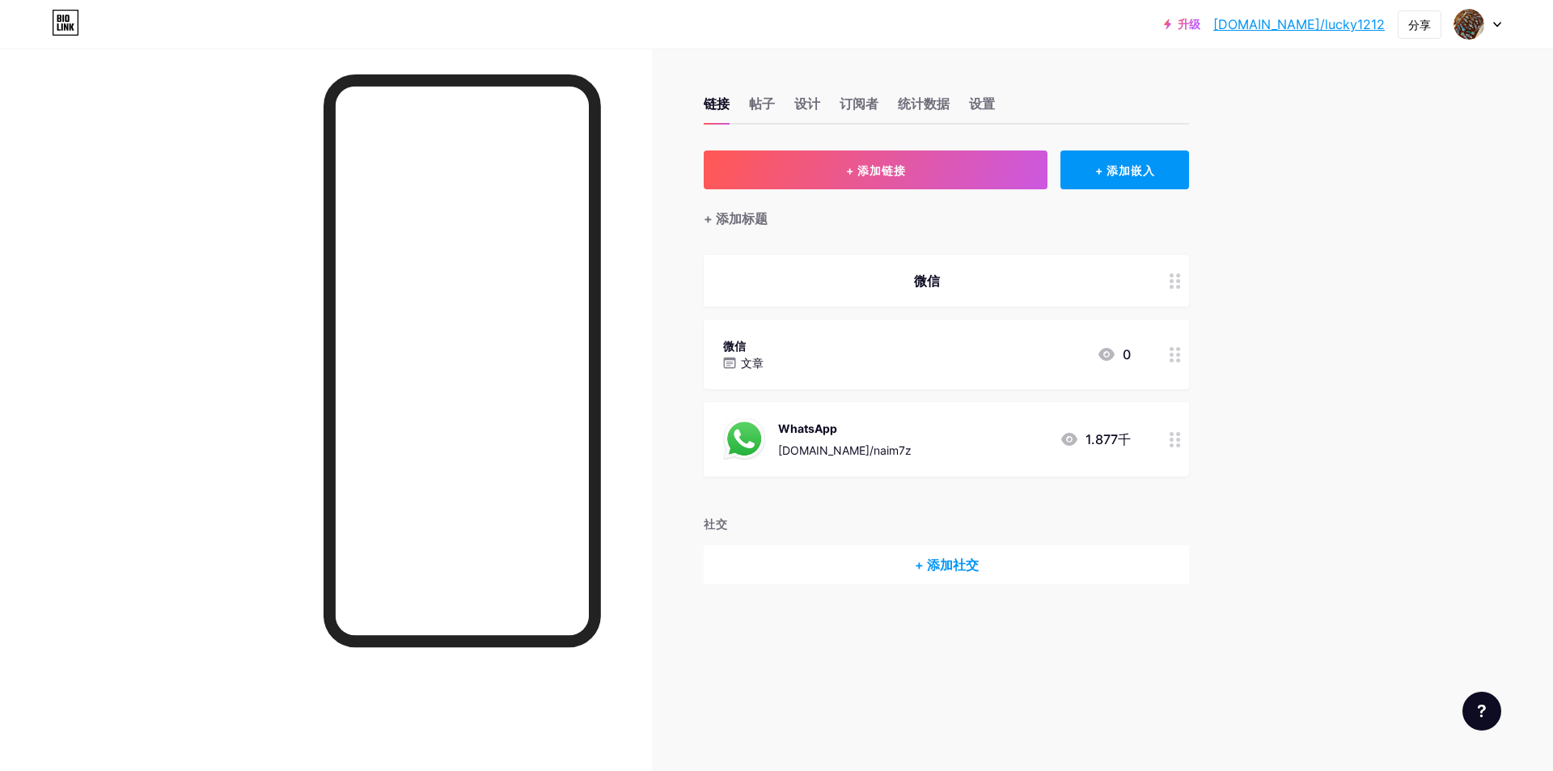
click at [1171, 353] on circle at bounding box center [1171, 355] width 4 height 4
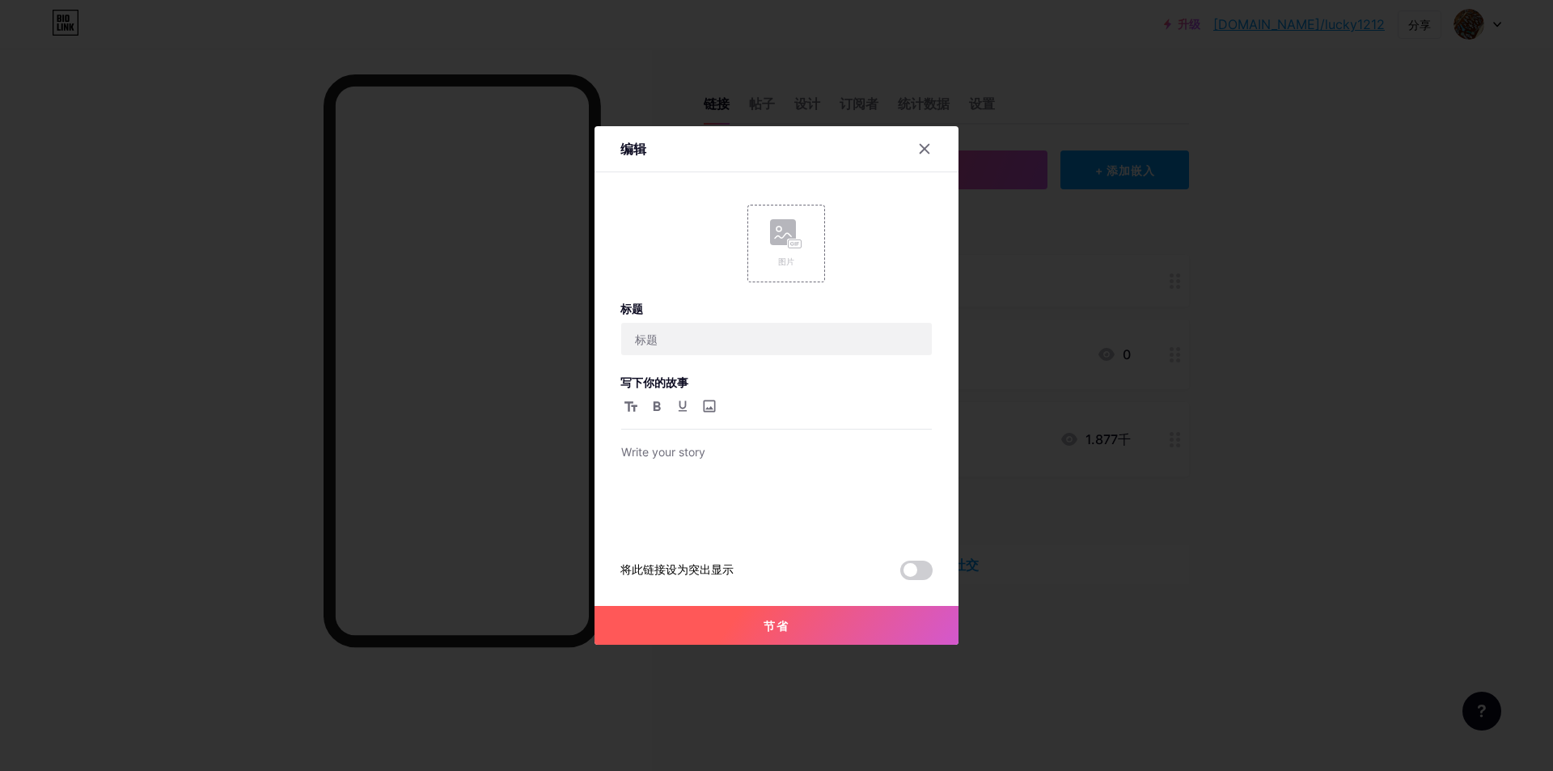
type input "WeChat"
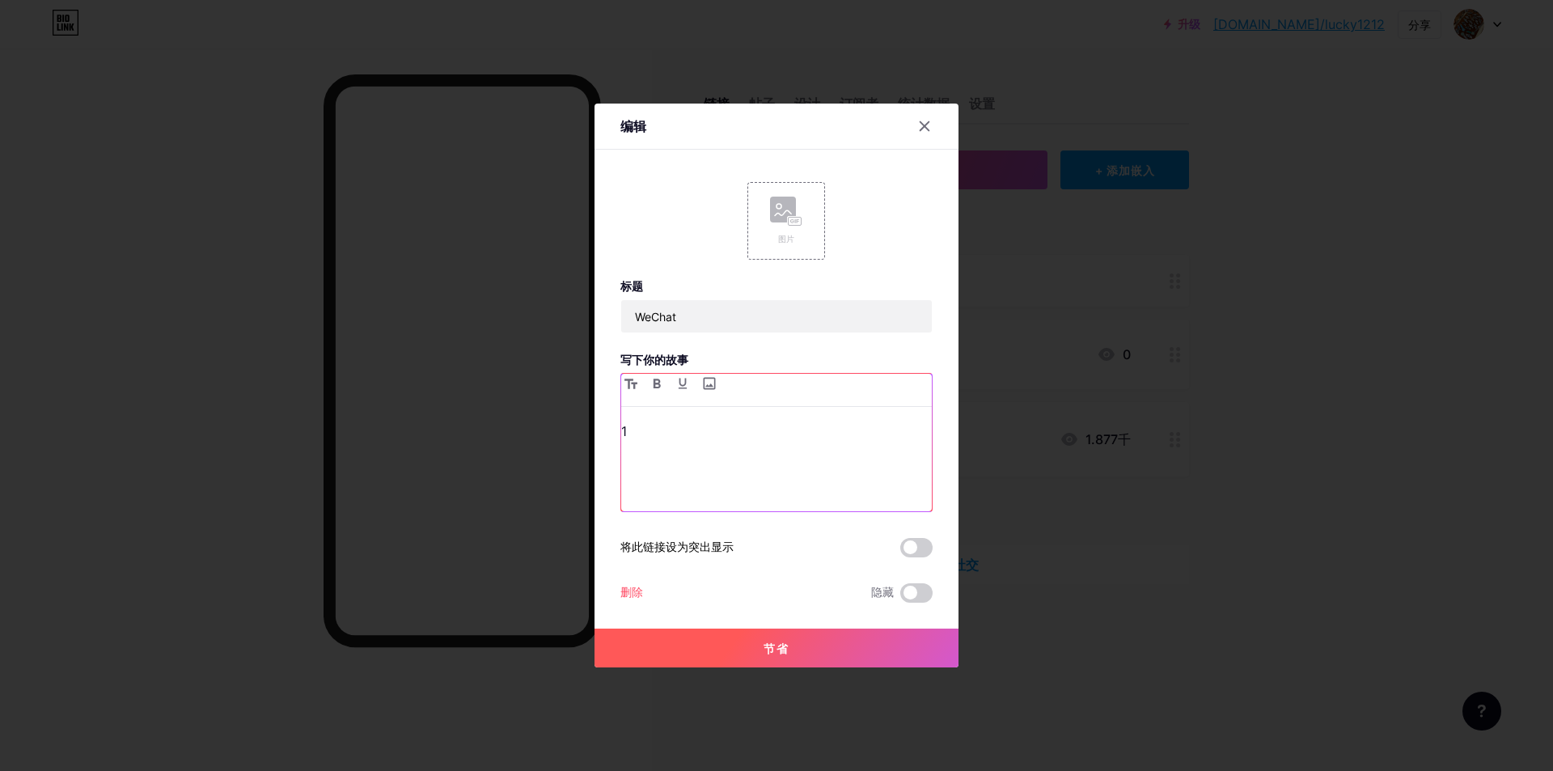
click at [689, 443] on div "1" at bounding box center [776, 465] width 311 height 91
click at [710, 382] on input "file" at bounding box center [708, 383] width 19 height 19
type input "C:\fakepath\微信图片_20230305033505.jpg"
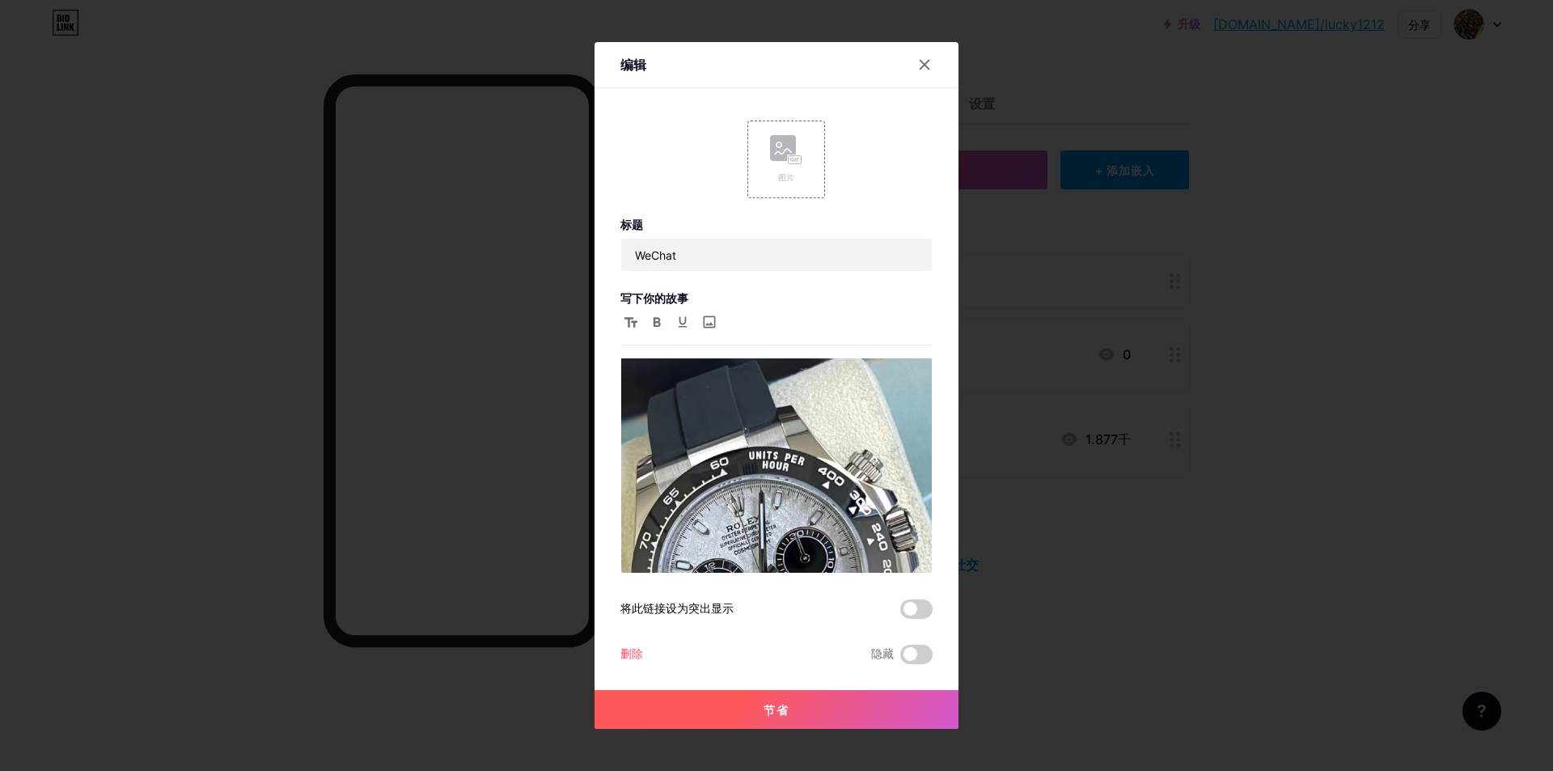
click at [784, 708] on font "节省" at bounding box center [776, 710] width 26 height 14
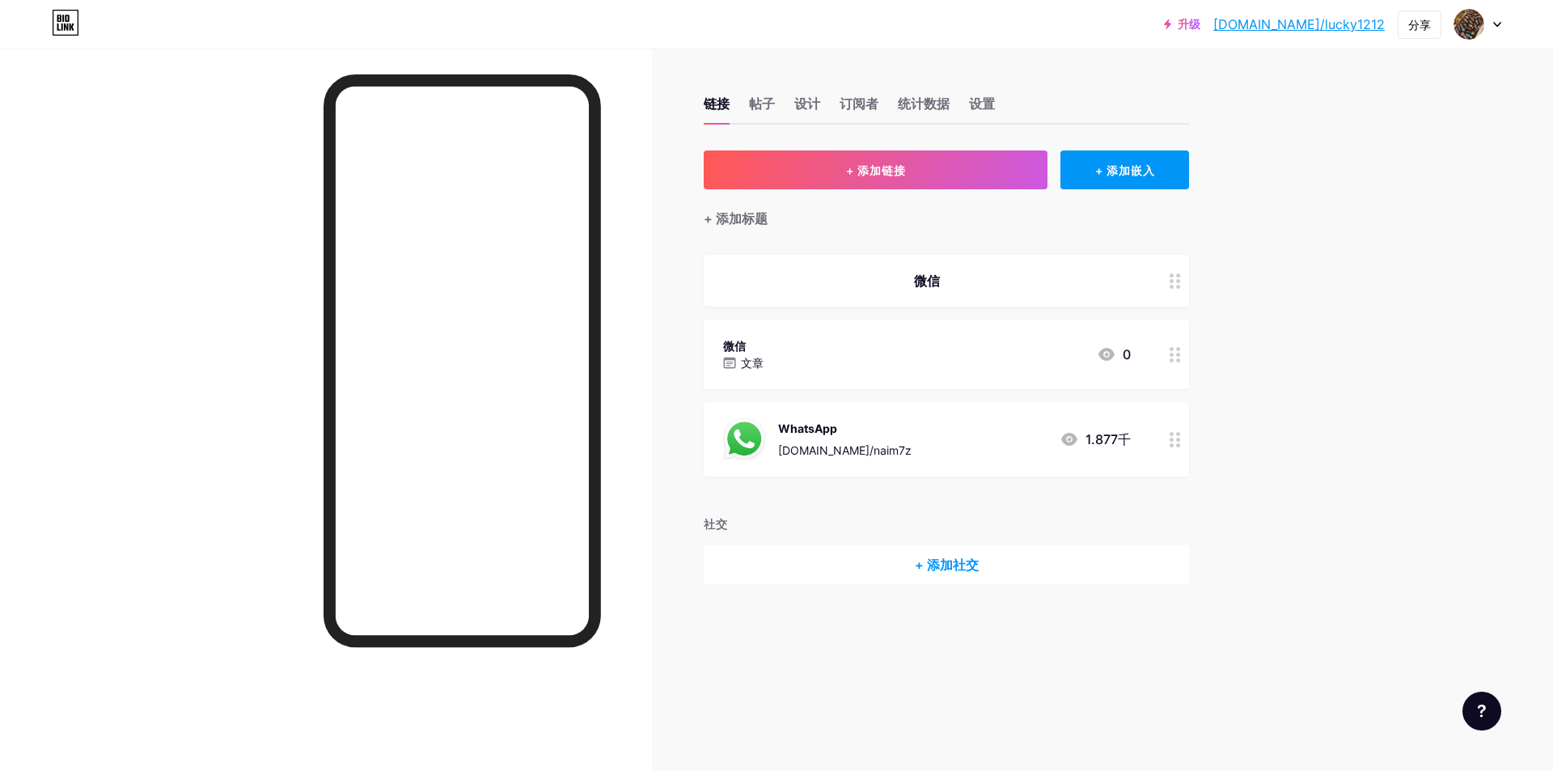
click at [1177, 363] on div at bounding box center [1174, 354] width 27 height 70
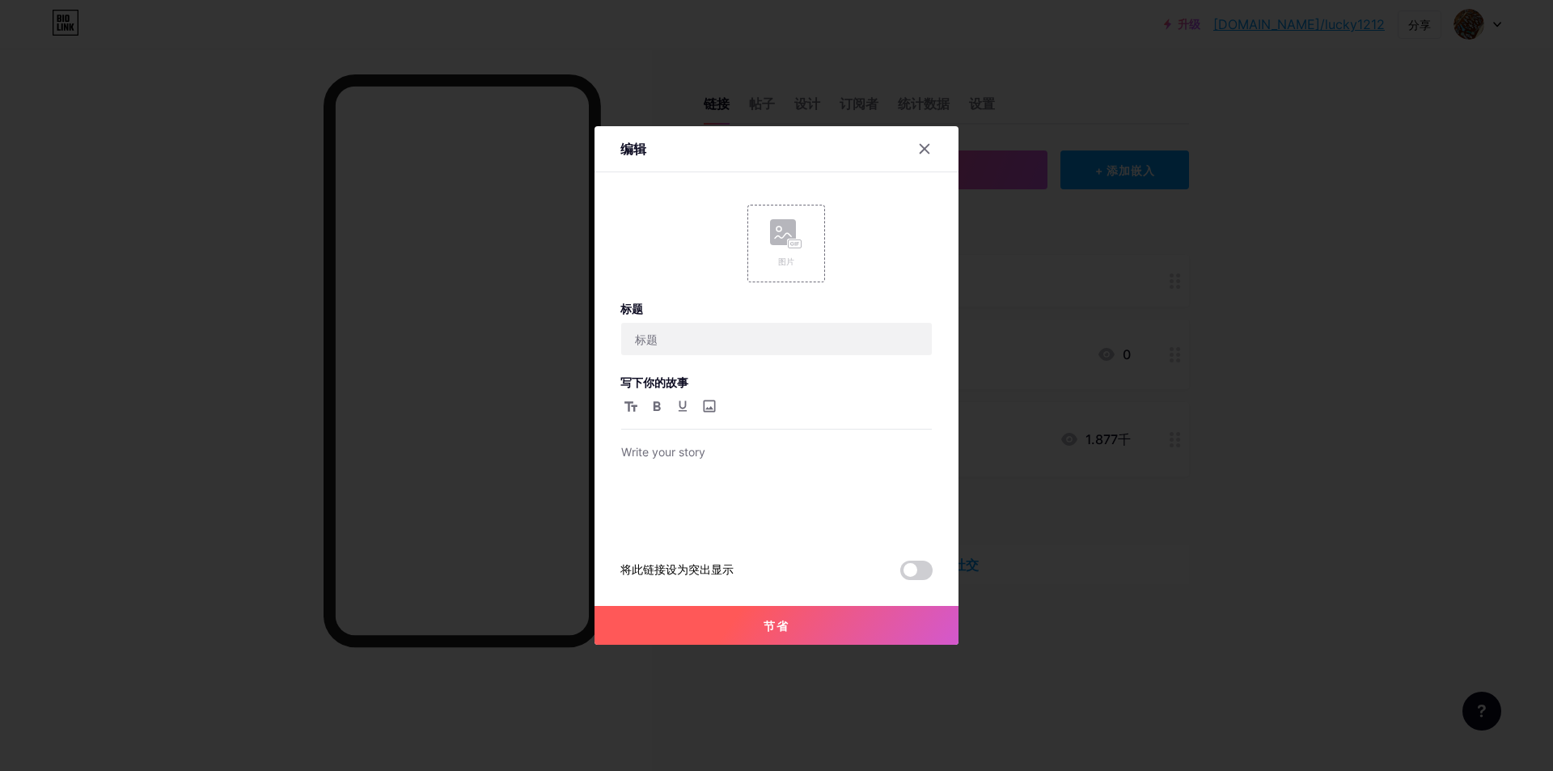
type input "WeChat"
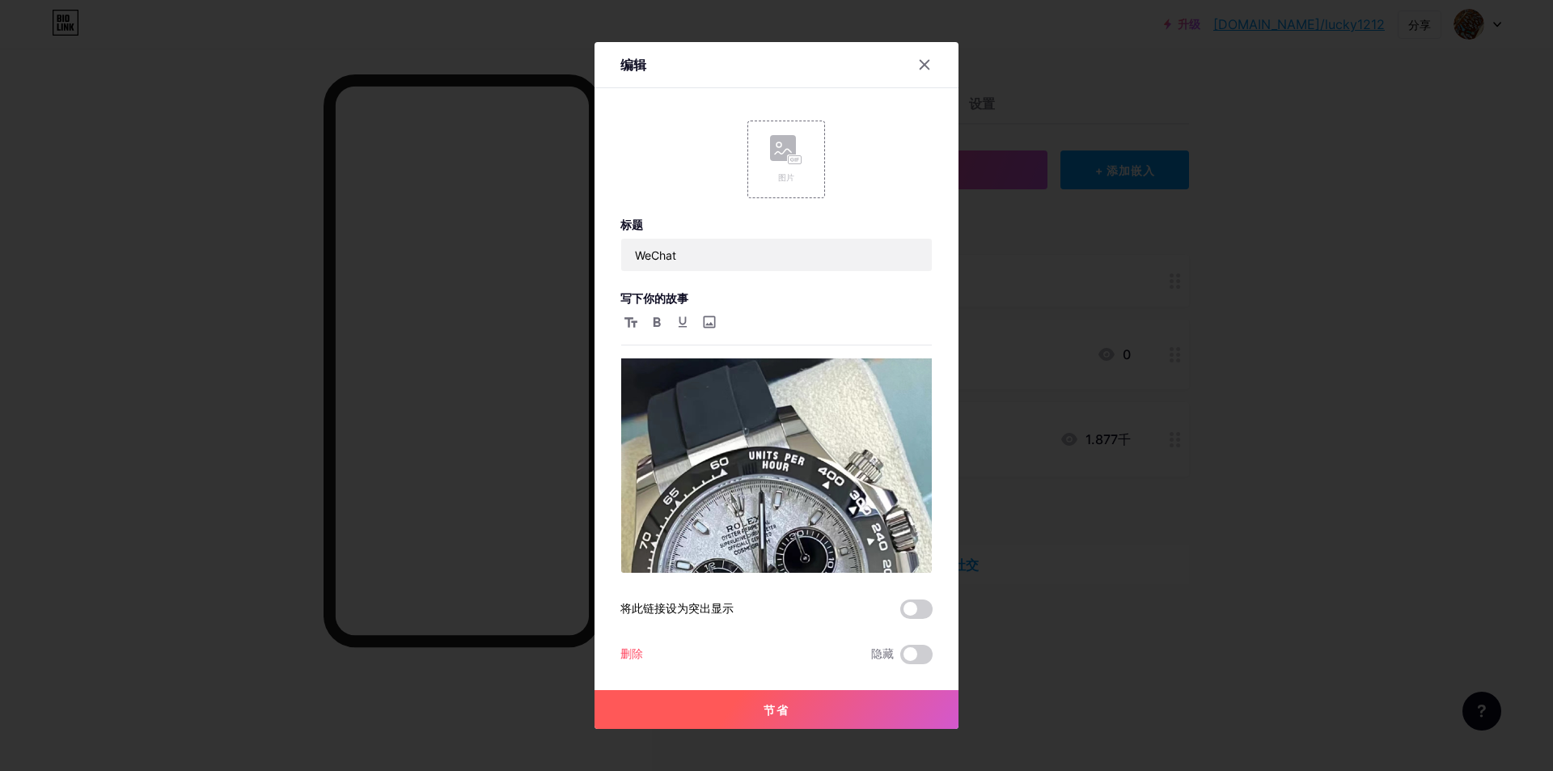
scroll to position [203, 0]
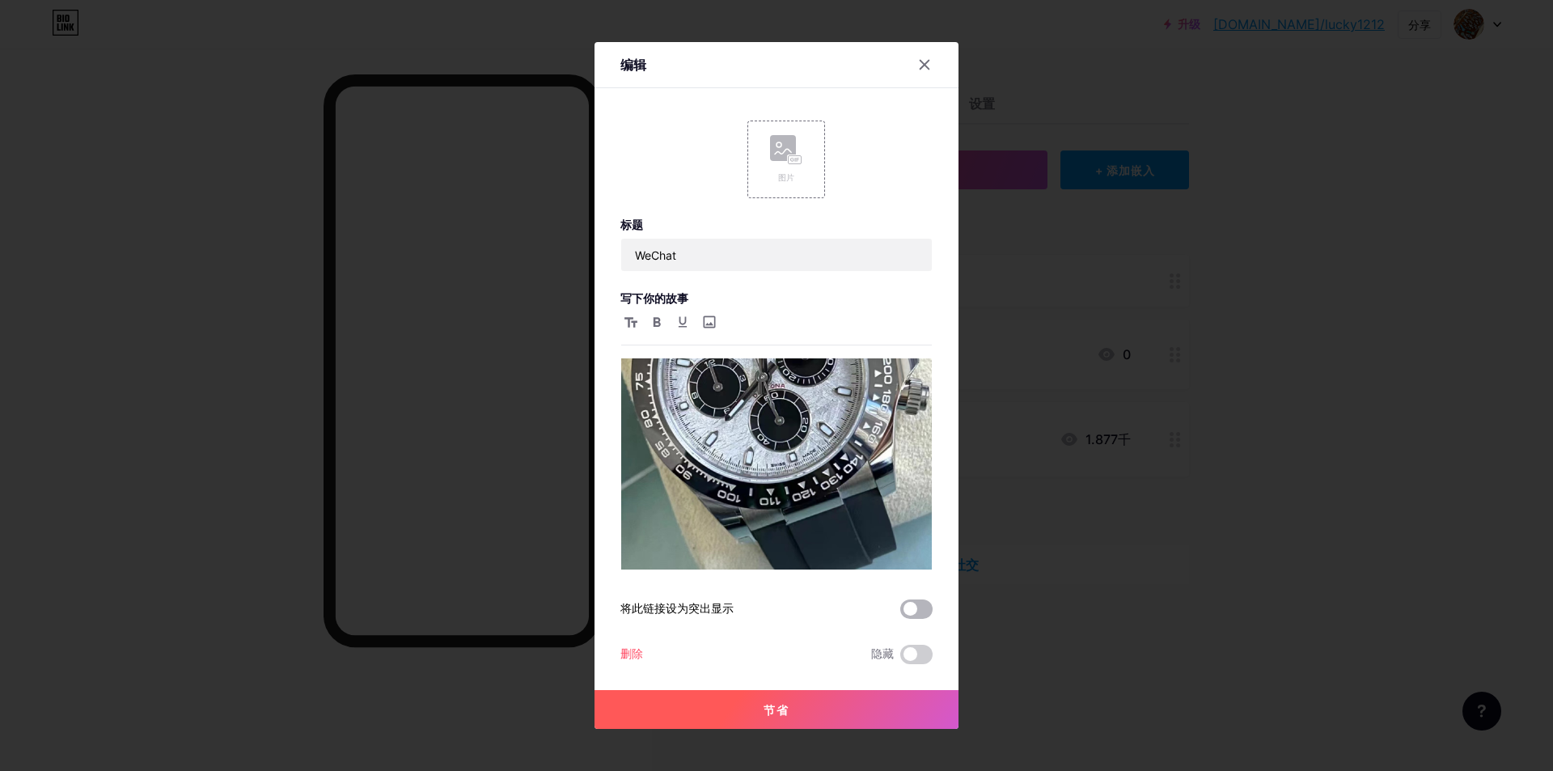
click at [926, 615] on span at bounding box center [916, 608] width 32 height 19
click at [900, 613] on input "checkbox" at bounding box center [900, 613] width 0 height 0
click at [782, 711] on font "节省" at bounding box center [776, 710] width 26 height 14
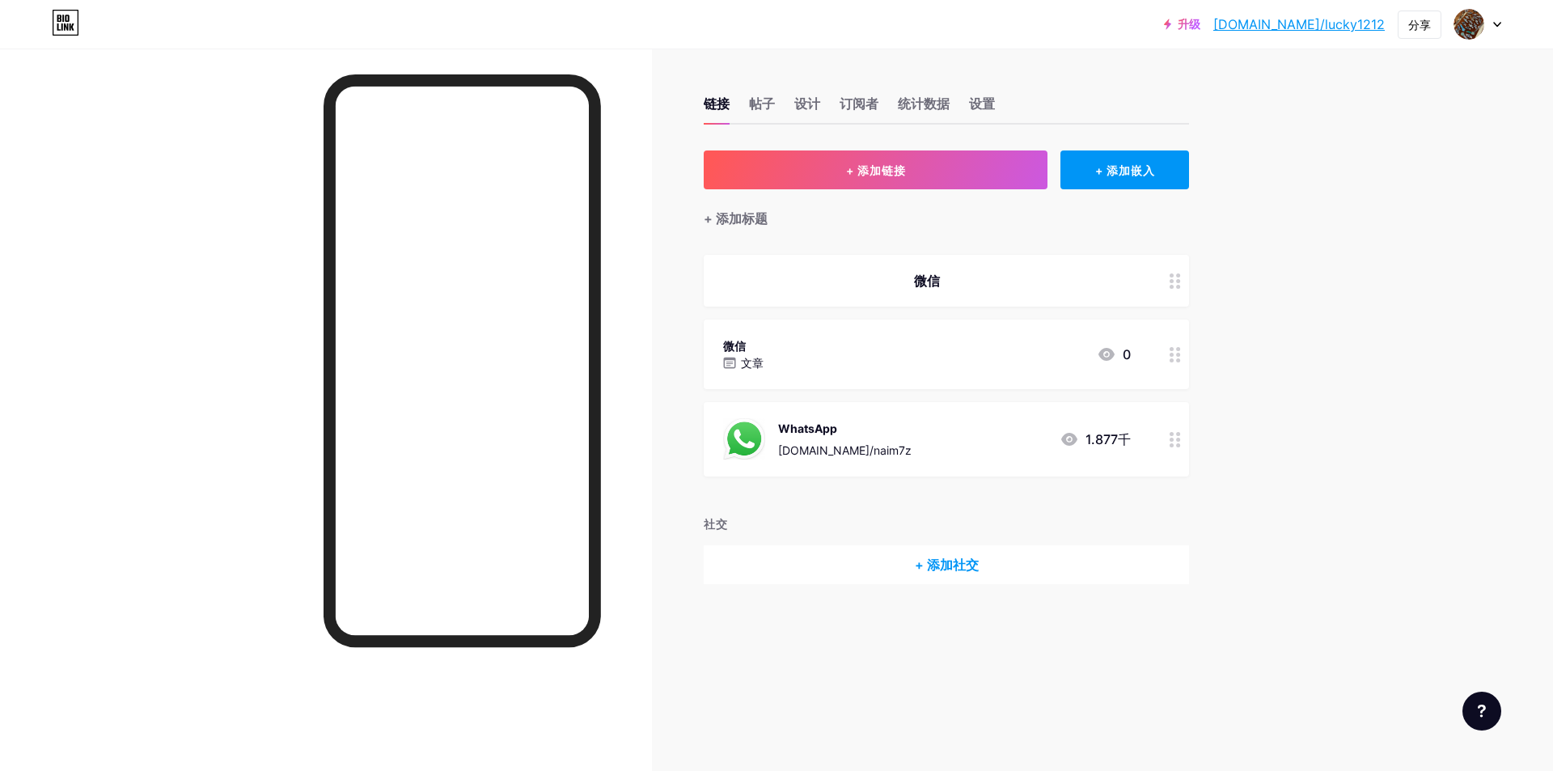
click at [1179, 283] on icon at bounding box center [1174, 280] width 11 height 15
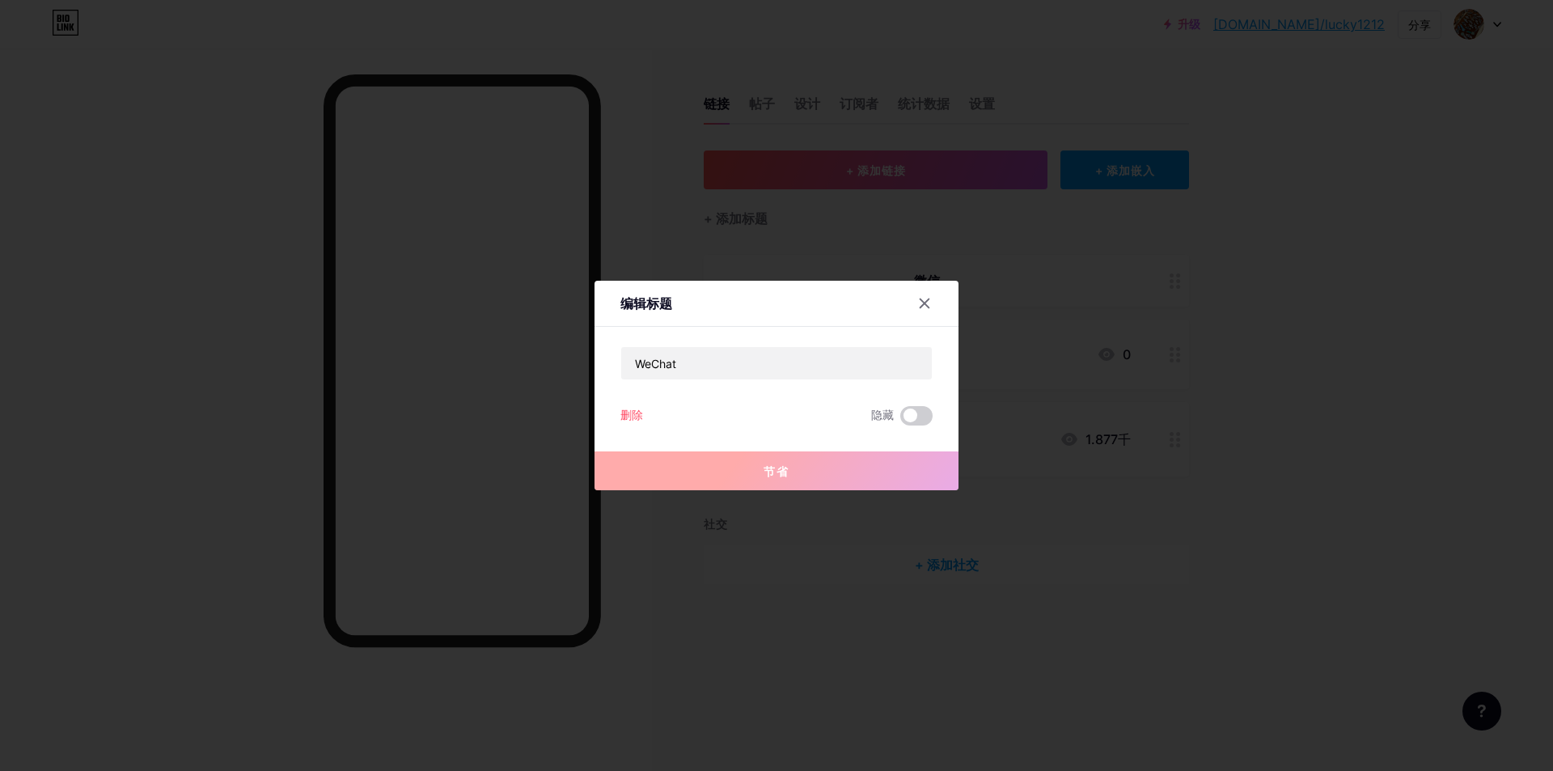
click at [615, 417] on div "编辑标题 WeChat 删除 隐藏 节省" at bounding box center [776, 385] width 364 height 209
click at [627, 412] on font "删除" at bounding box center [631, 415] width 23 height 14
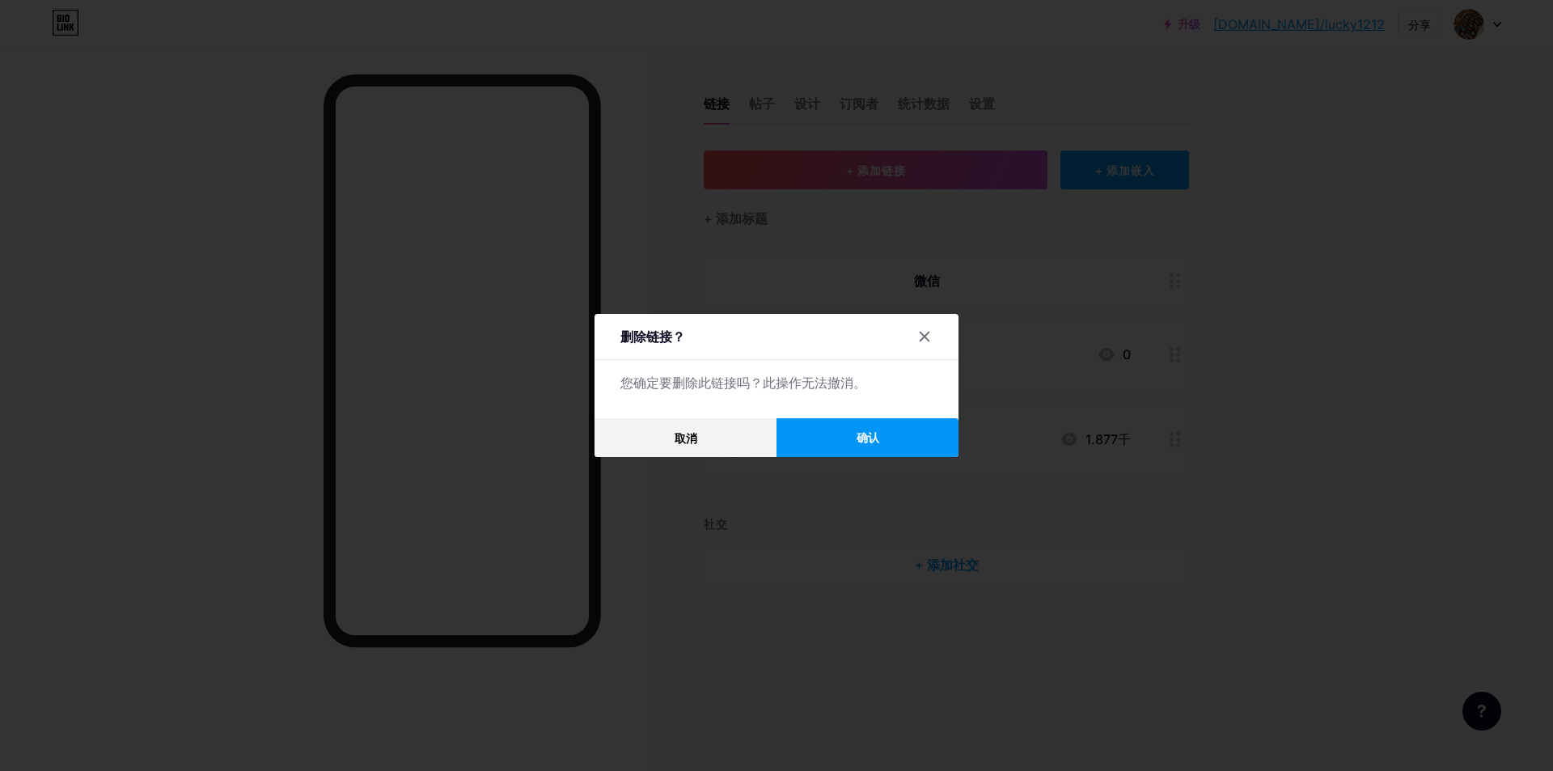
click at [839, 437] on button "确认" at bounding box center [867, 437] width 182 height 39
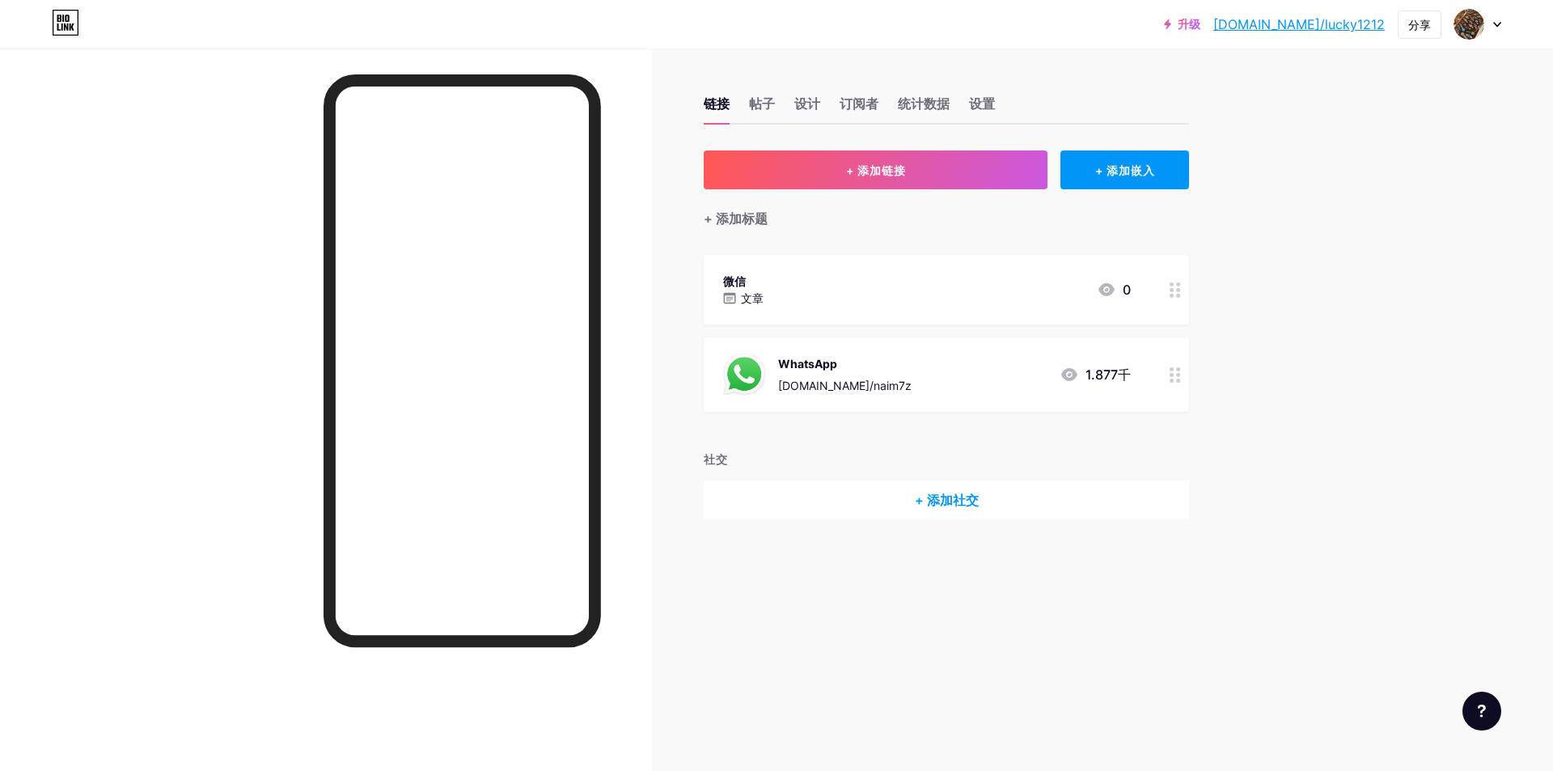
click at [1173, 296] on icon at bounding box center [1174, 289] width 11 height 15
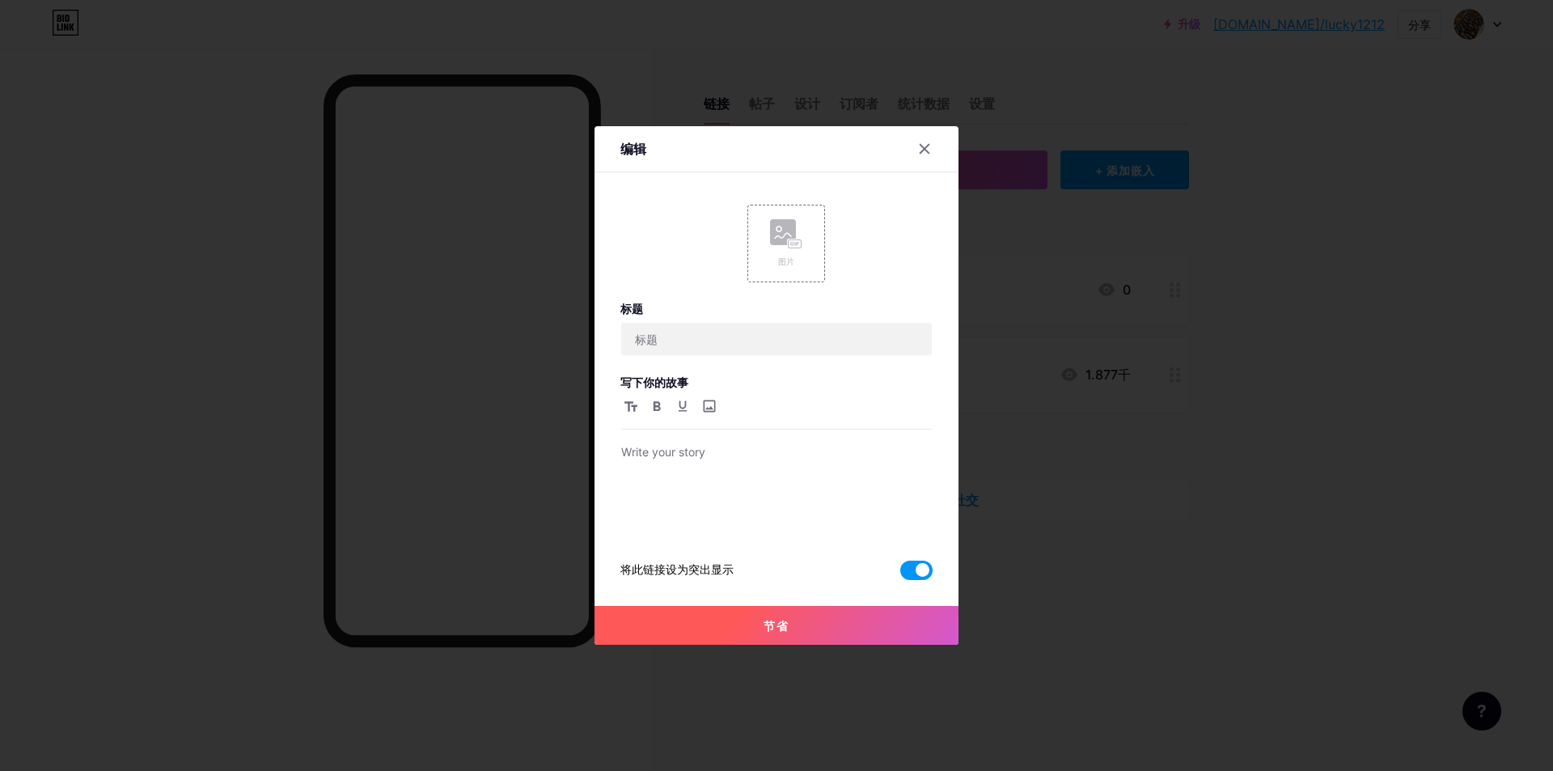
type input "WeChat"
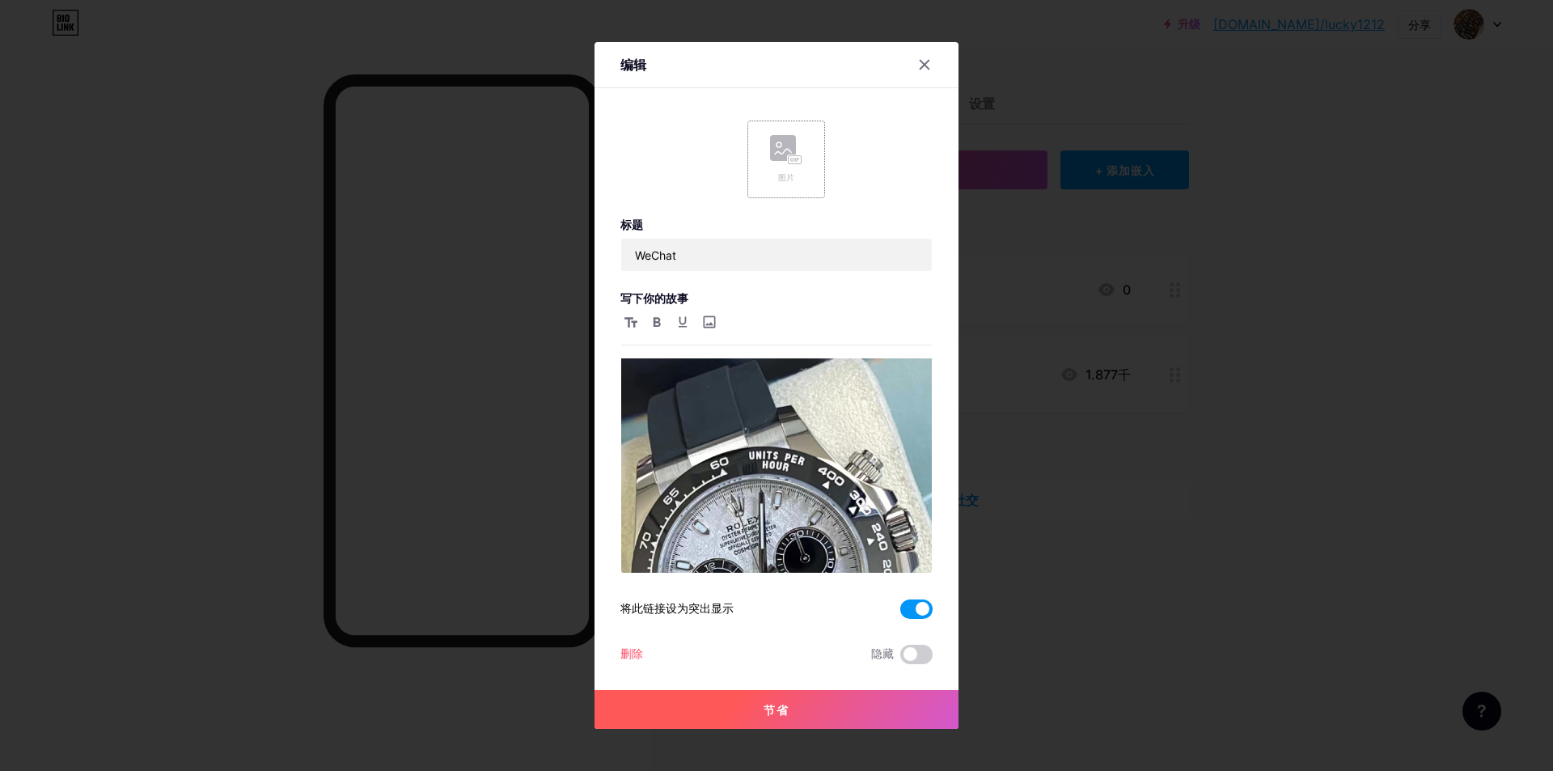
click at [784, 158] on rect at bounding box center [783, 148] width 26 height 26
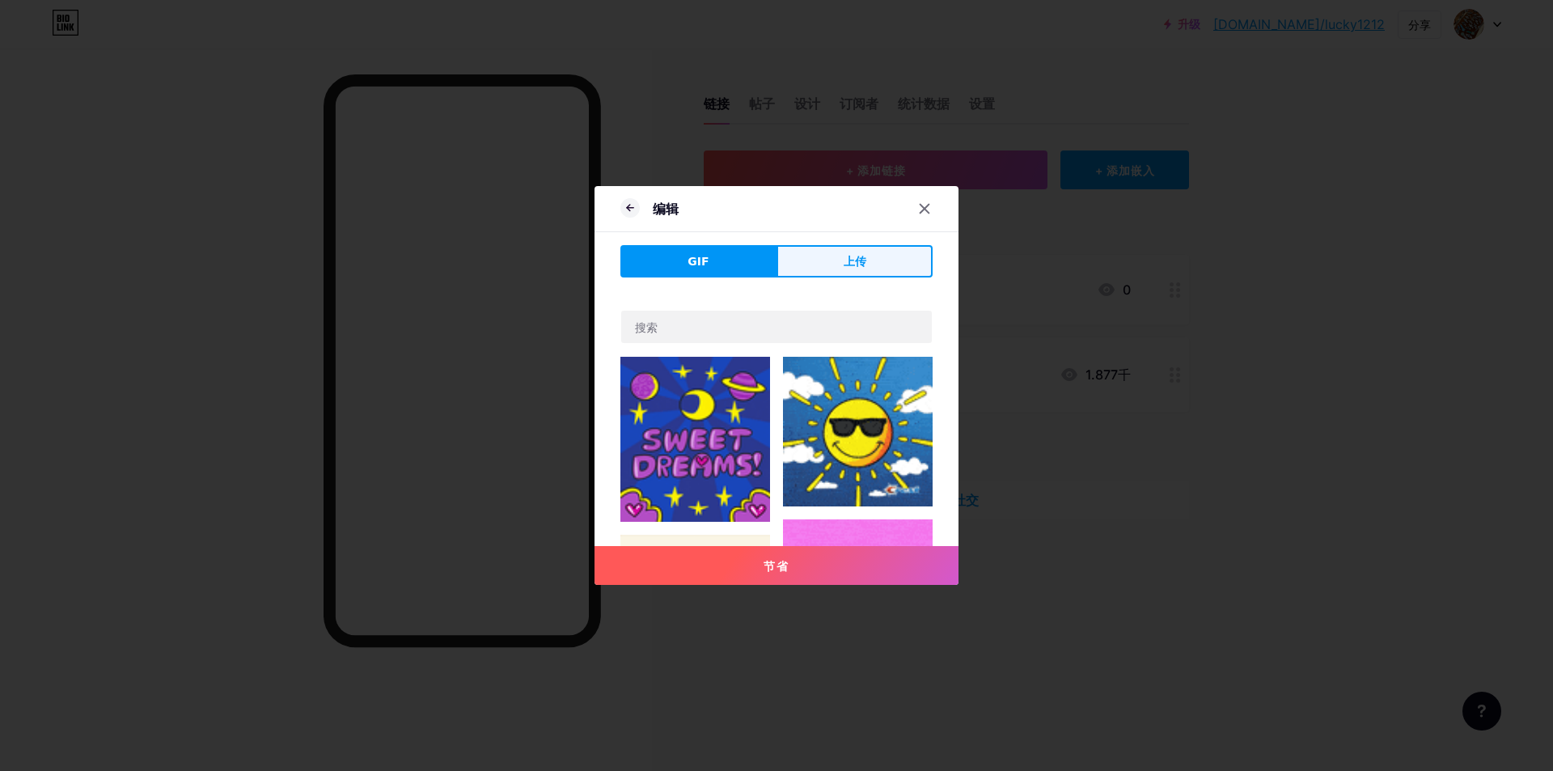
click at [825, 264] on button "上传" at bounding box center [854, 261] width 156 height 32
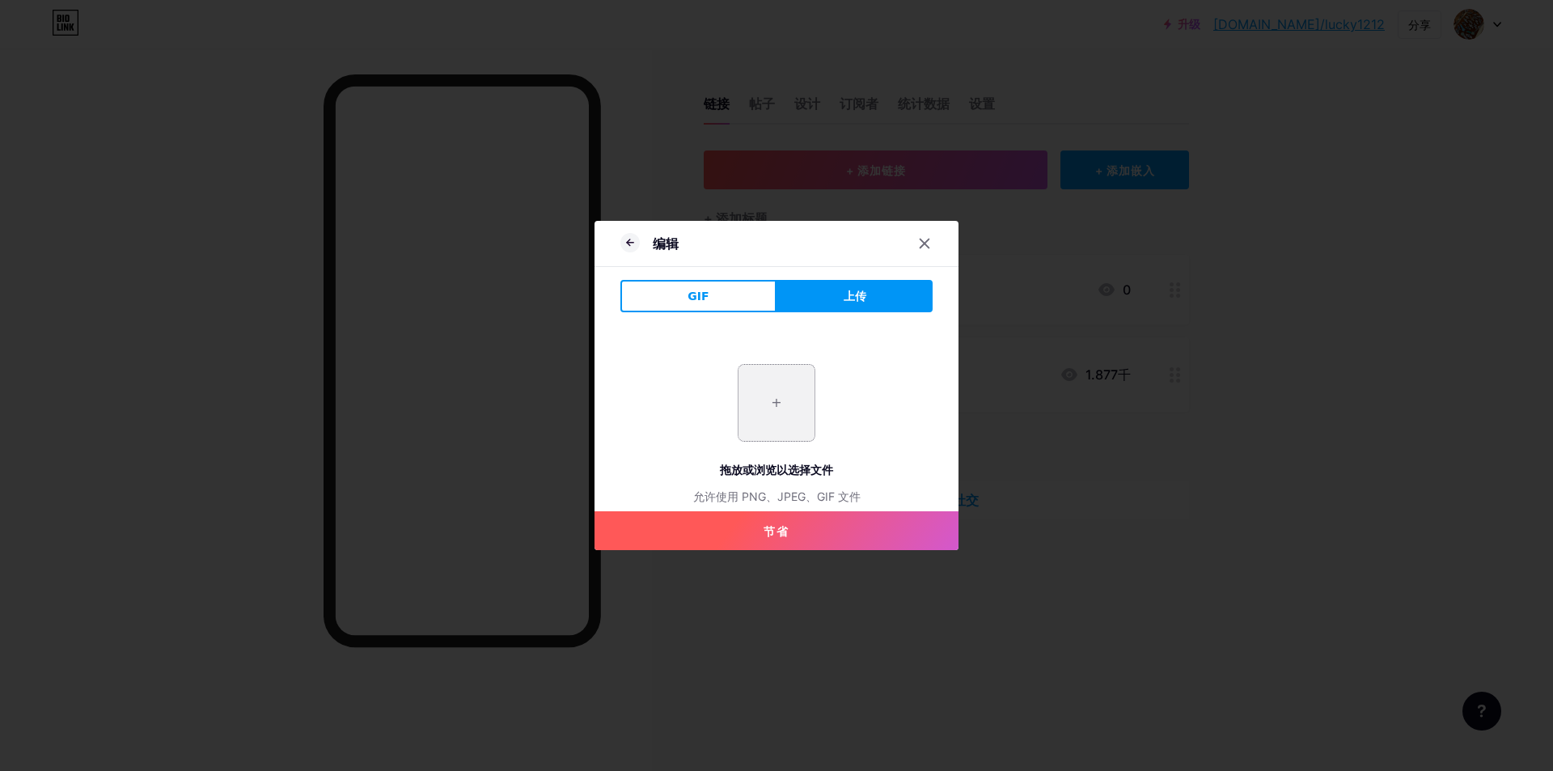
click at [779, 400] on input "file" at bounding box center [776, 403] width 76 height 76
type input "C:\fakepath\微信图片_20230307161705.jpg"
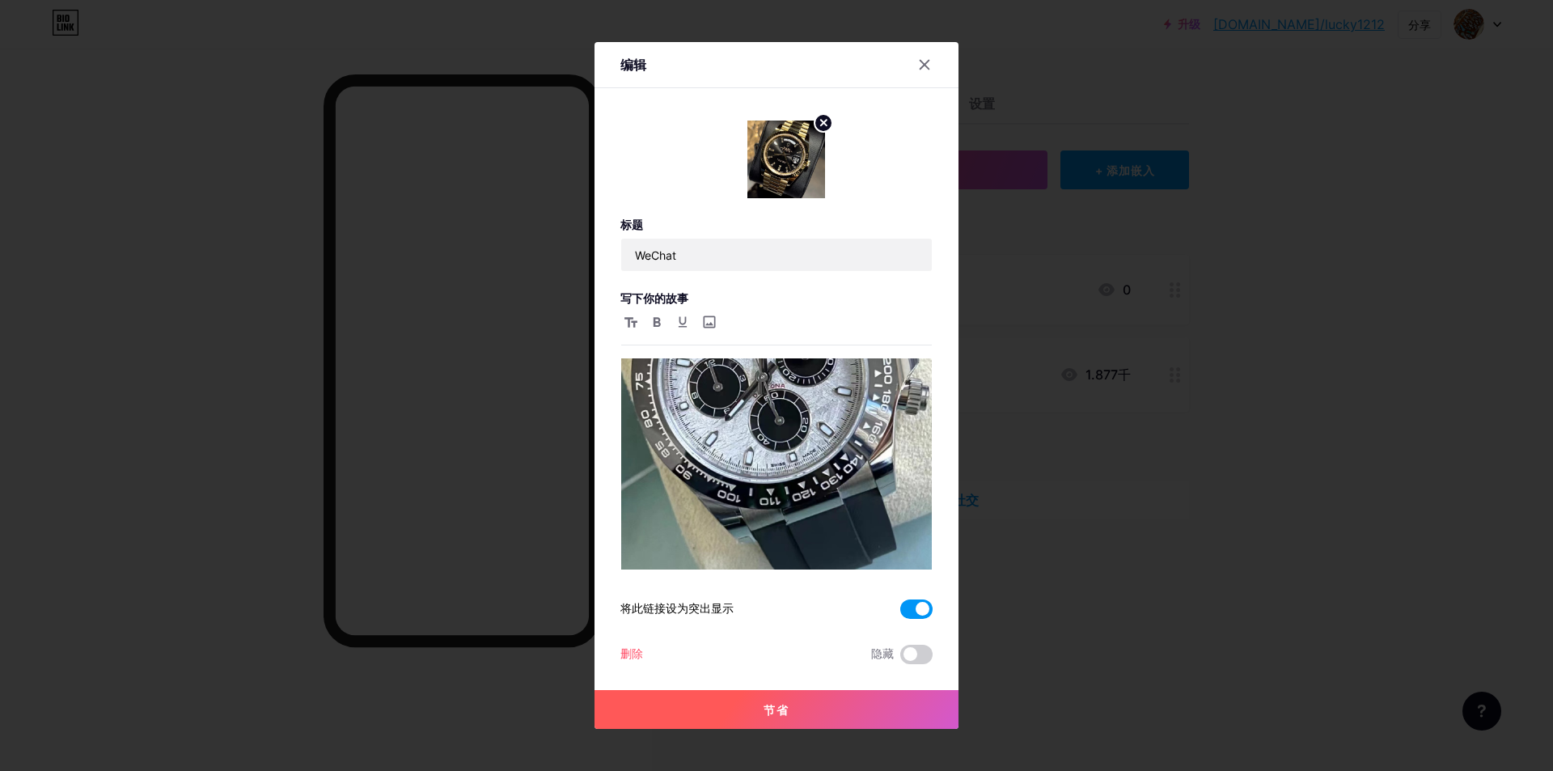
click at [759, 709] on button "节省" at bounding box center [776, 709] width 364 height 39
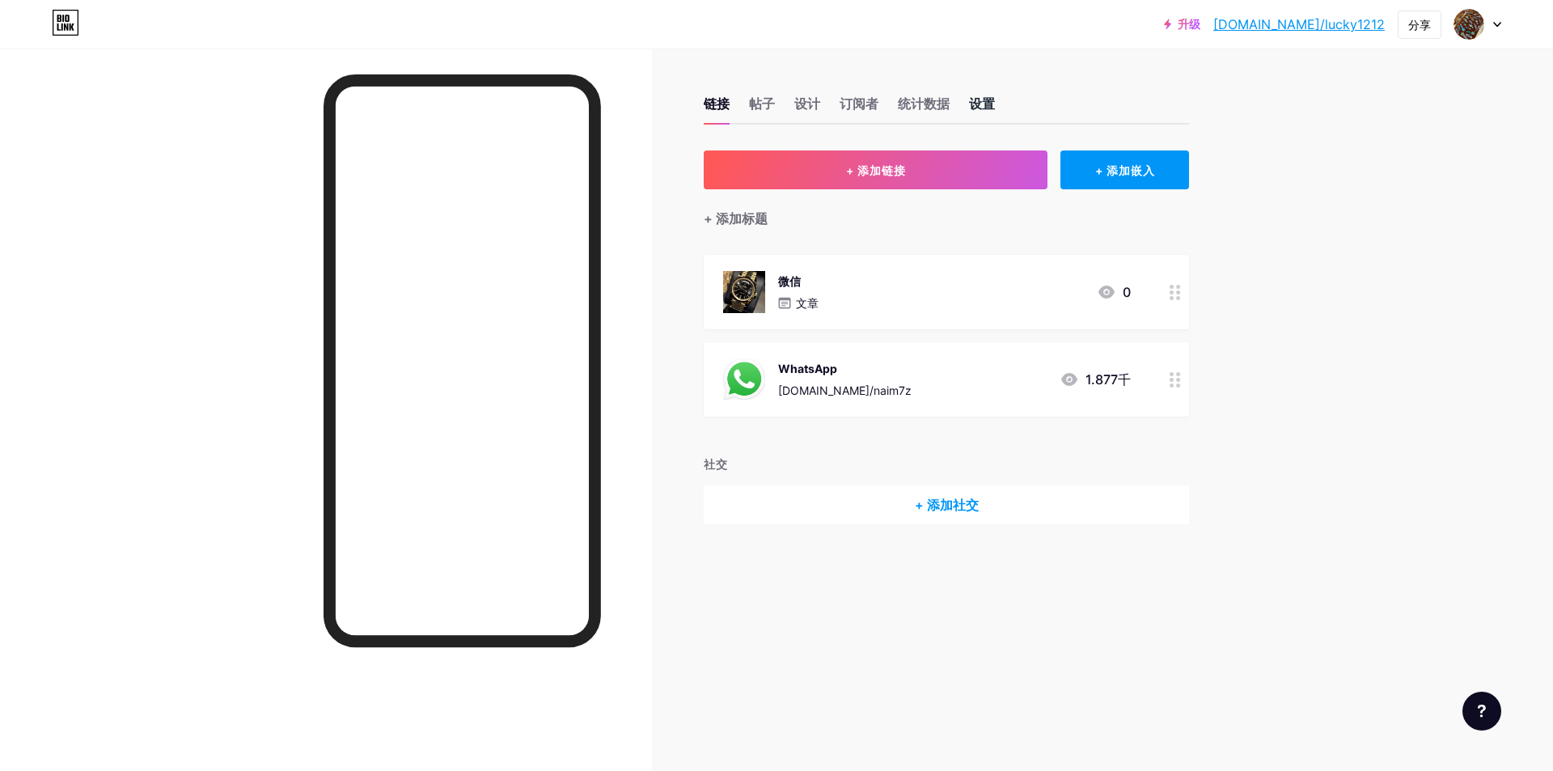
click at [993, 106] on font "设置" at bounding box center [982, 103] width 26 height 16
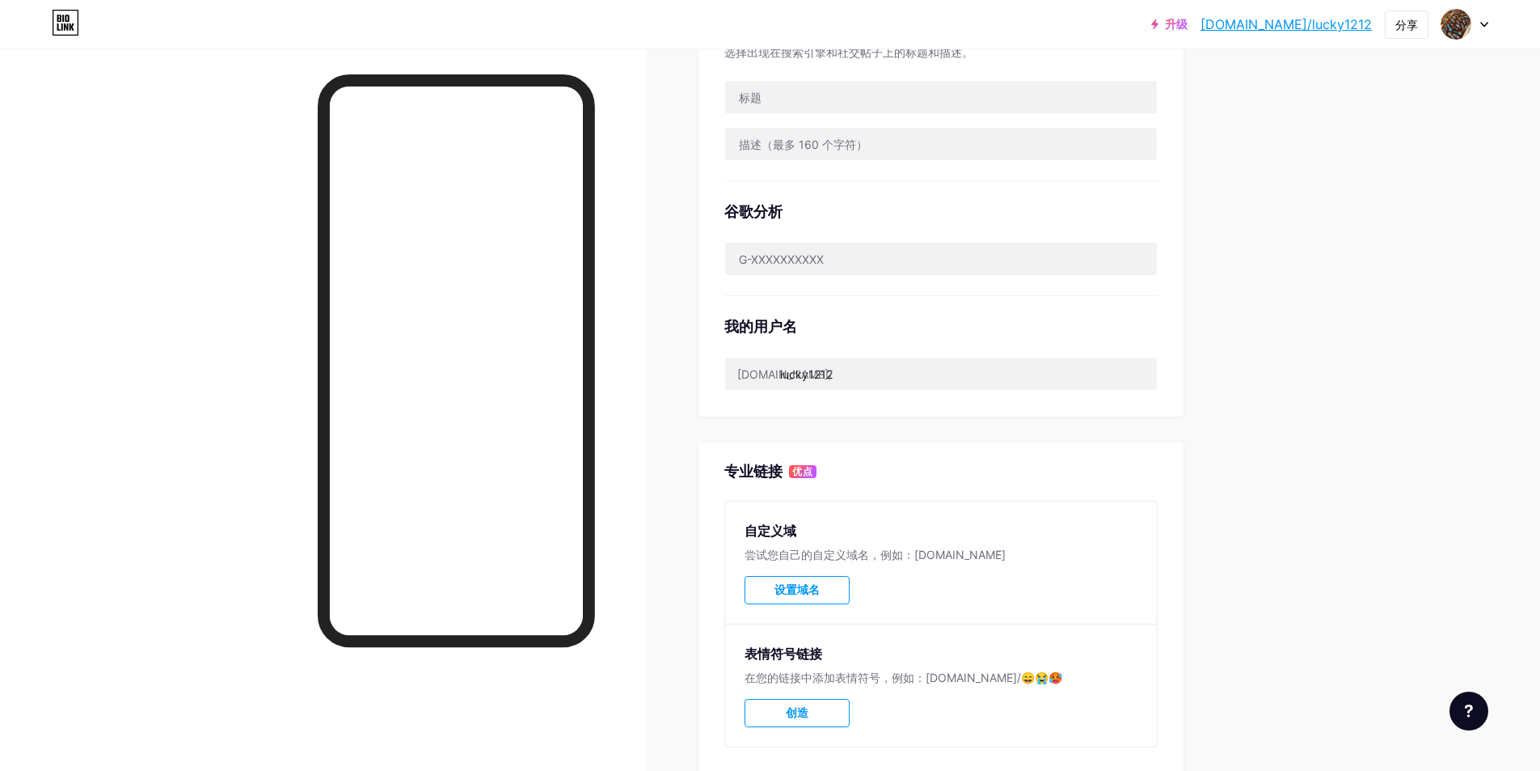
scroll to position [506, 0]
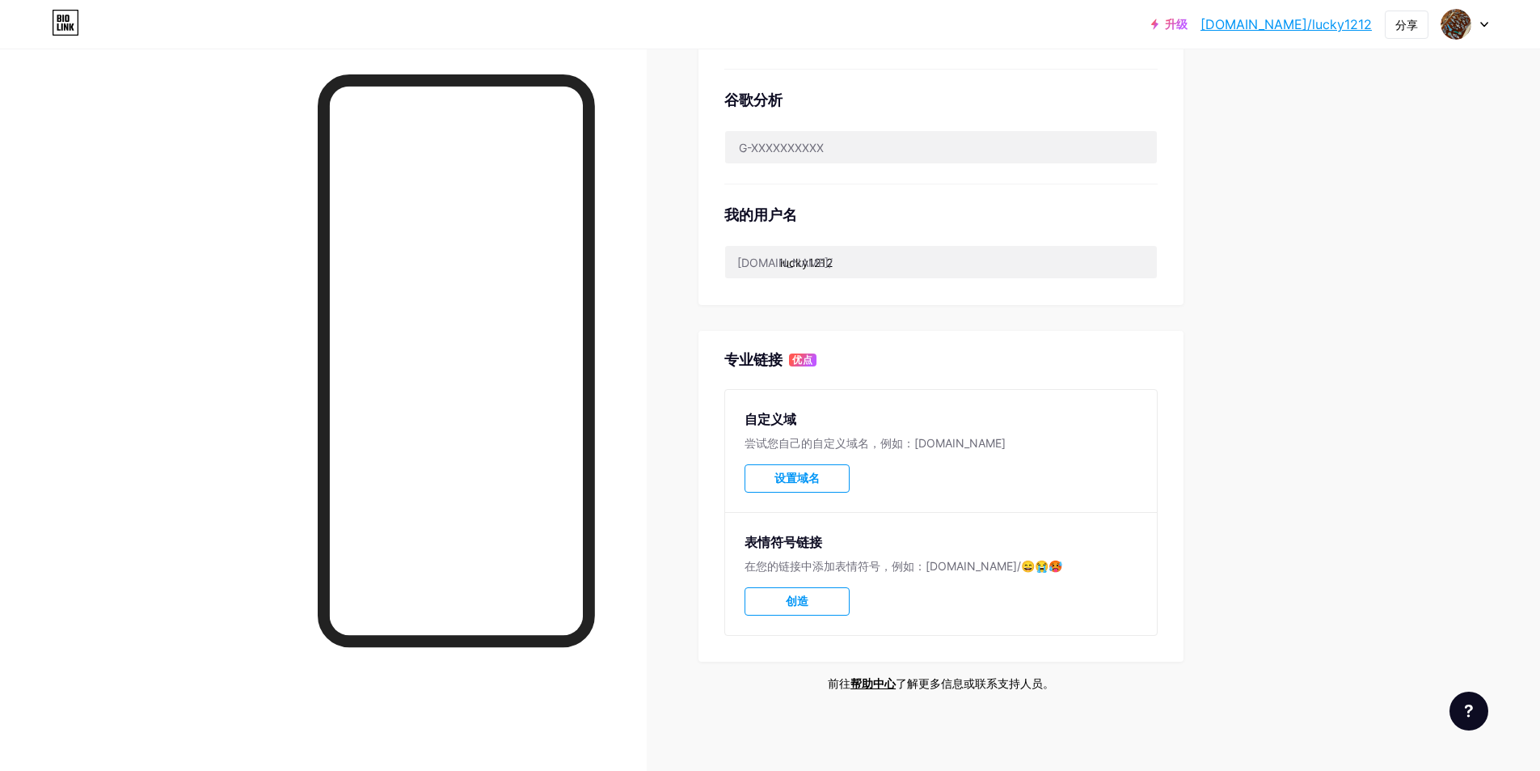
click at [789, 477] on font "设置域名" at bounding box center [797, 477] width 45 height 13
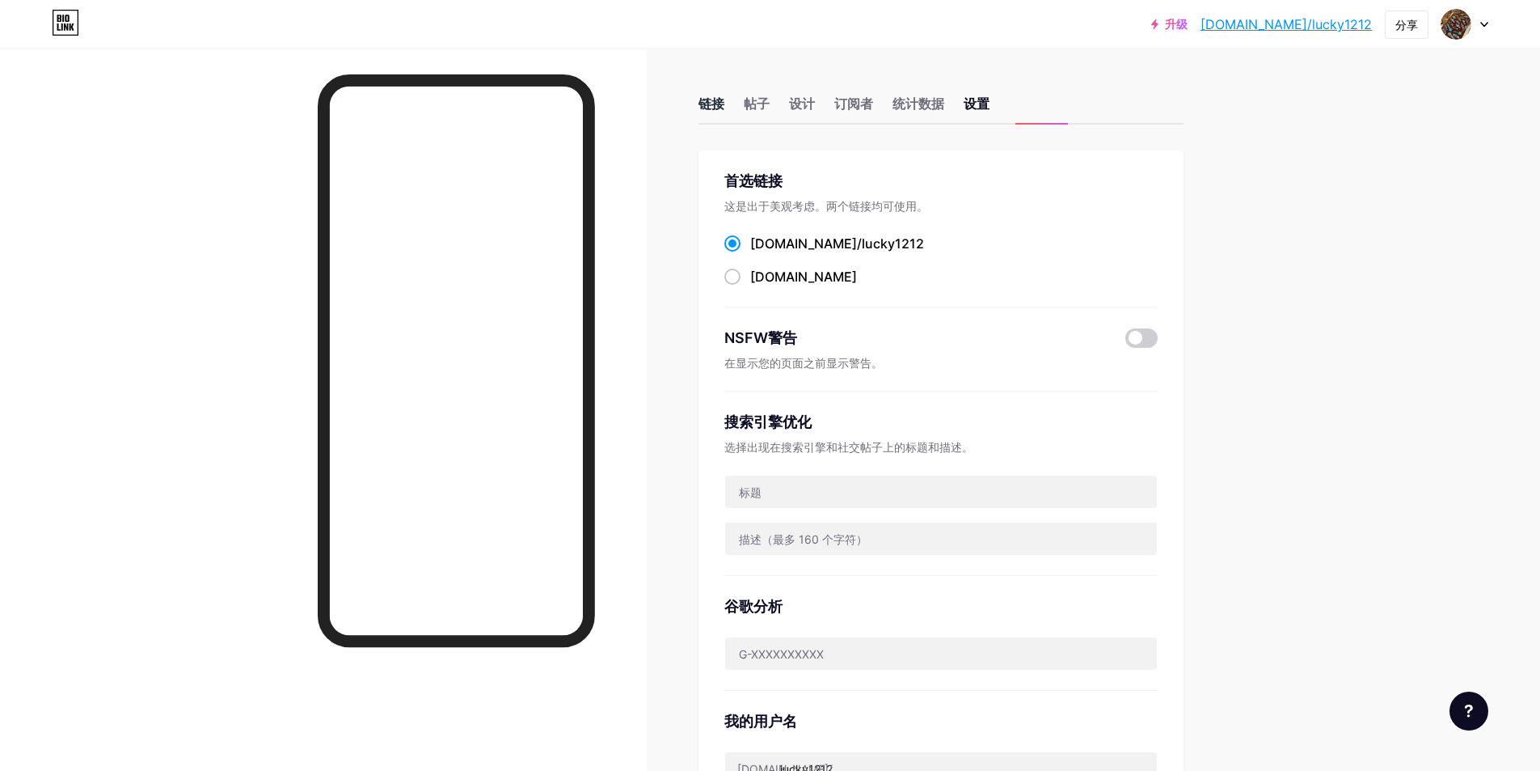
click at [711, 103] on font "链接" at bounding box center [712, 103] width 26 height 16
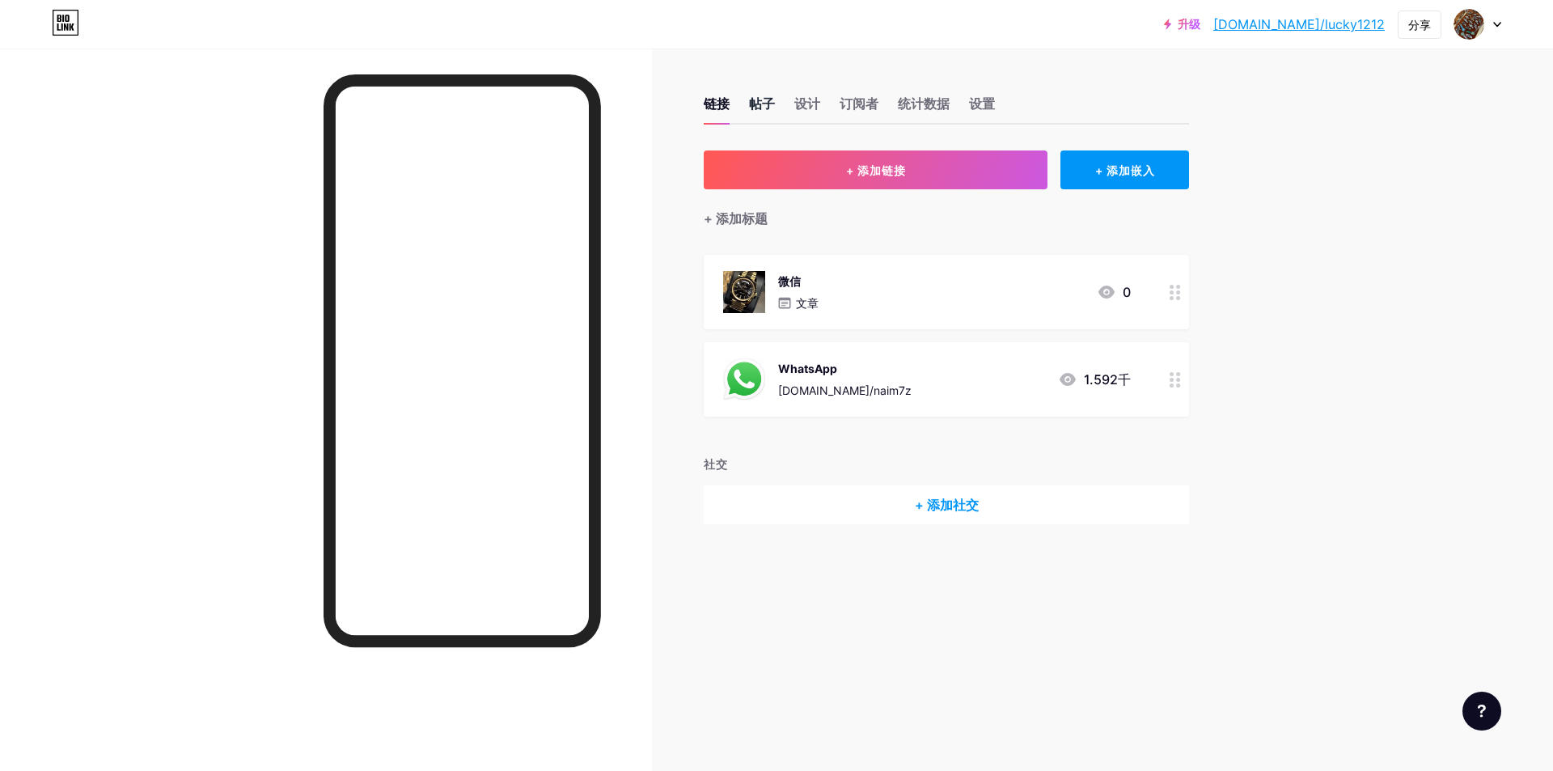
click at [761, 104] on font "帖子" at bounding box center [762, 103] width 26 height 16
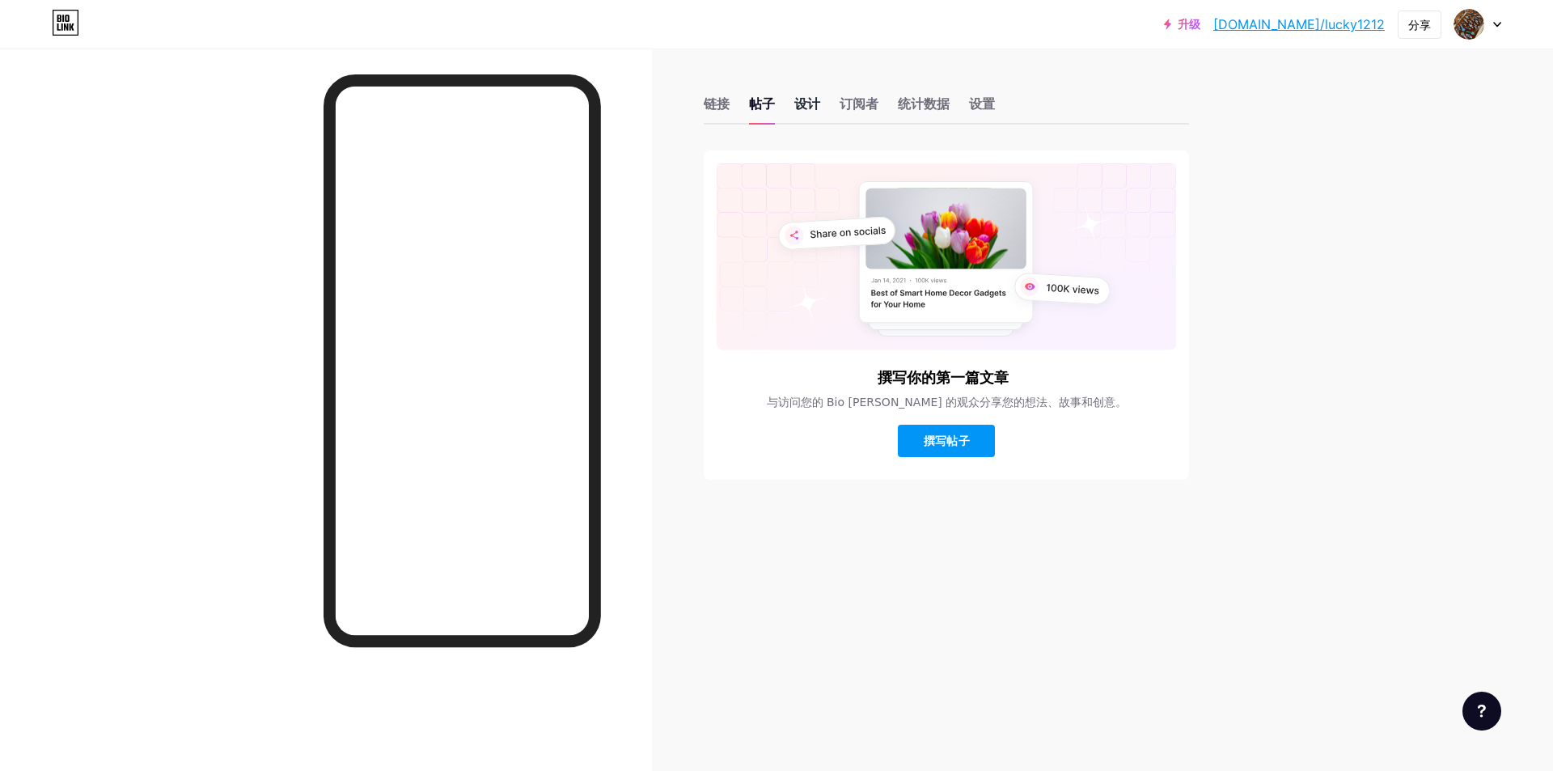
click at [809, 104] on font "设计" at bounding box center [807, 103] width 26 height 16
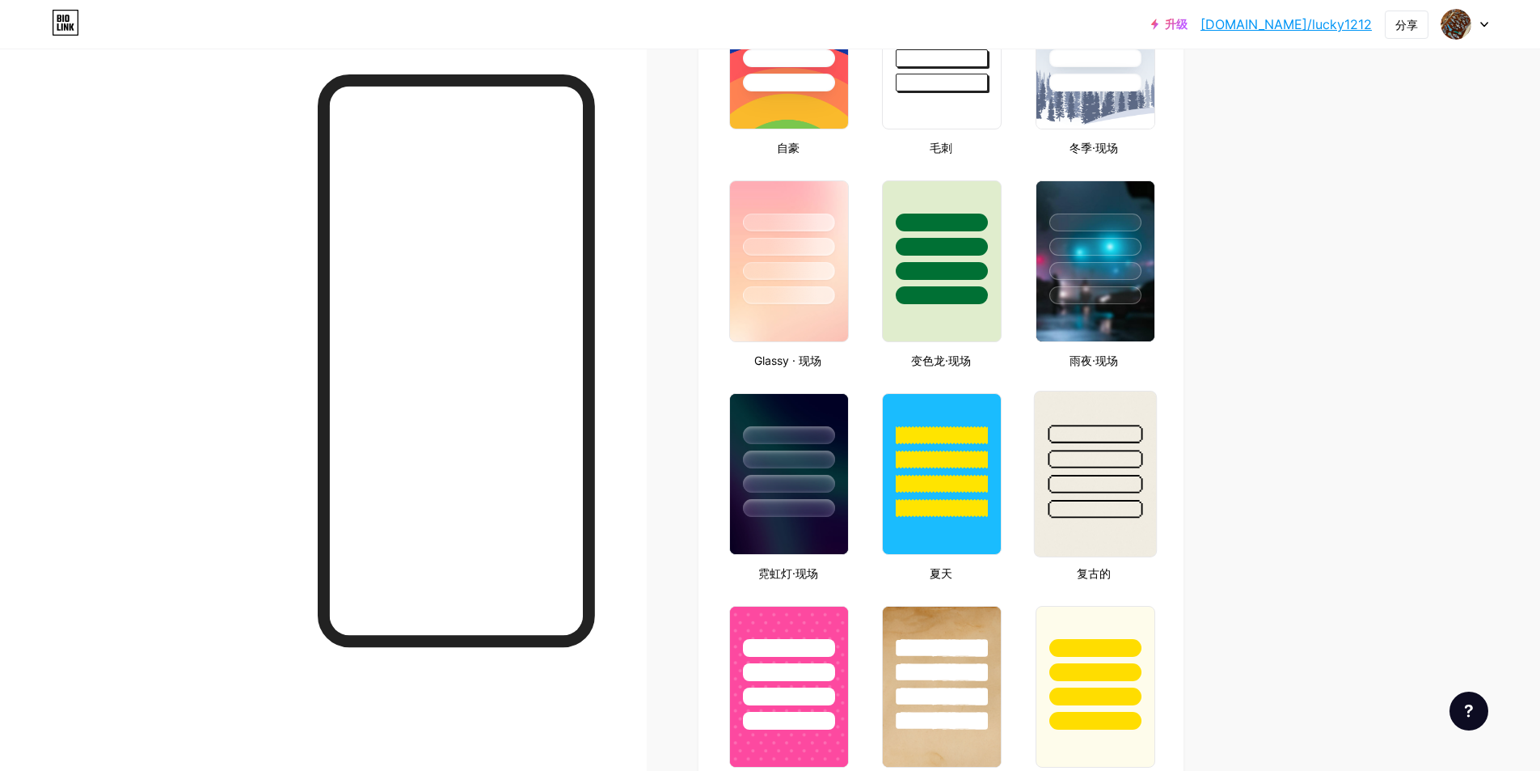
type input "#ffffff"
type input "#000000"
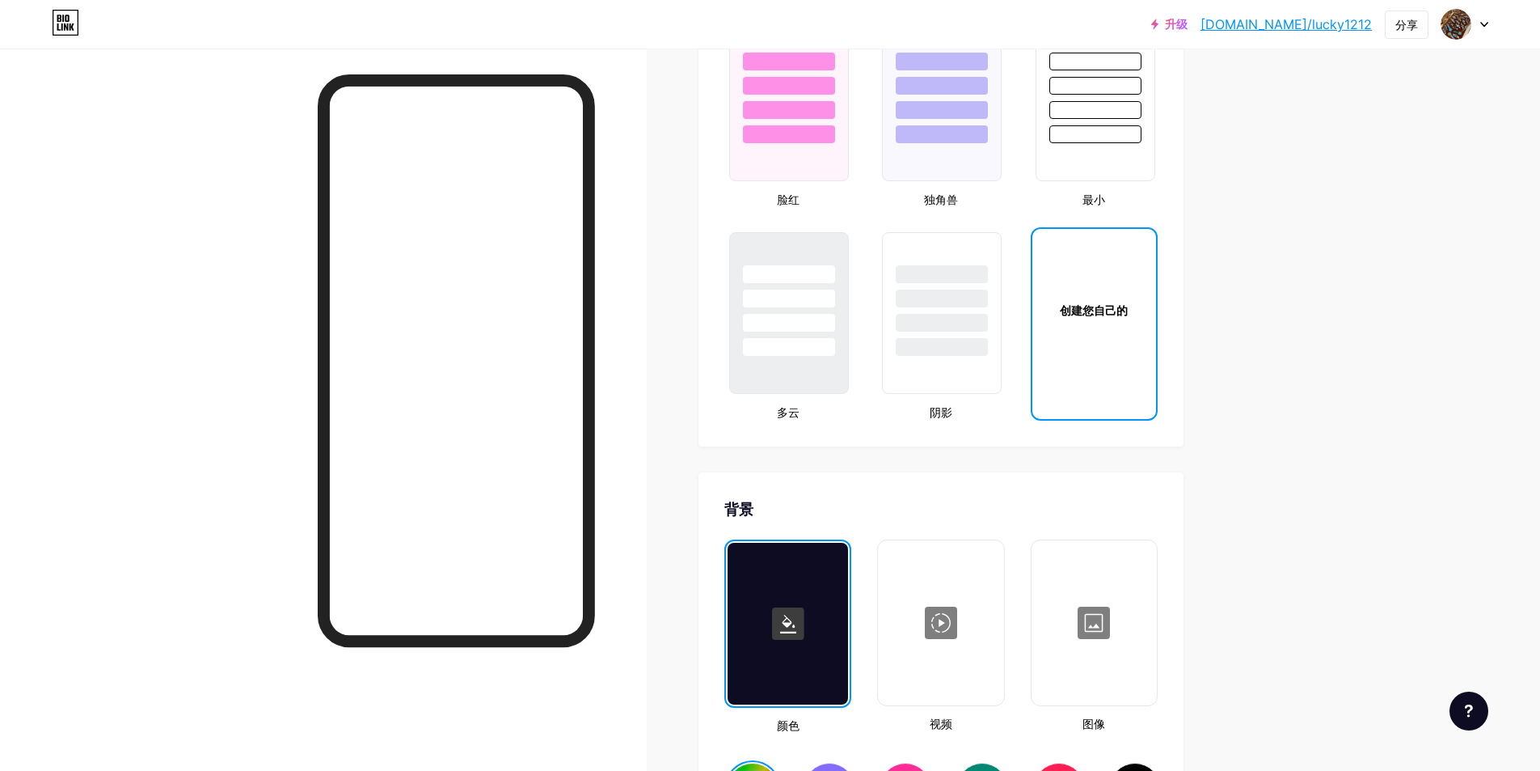
scroll to position [1617, 0]
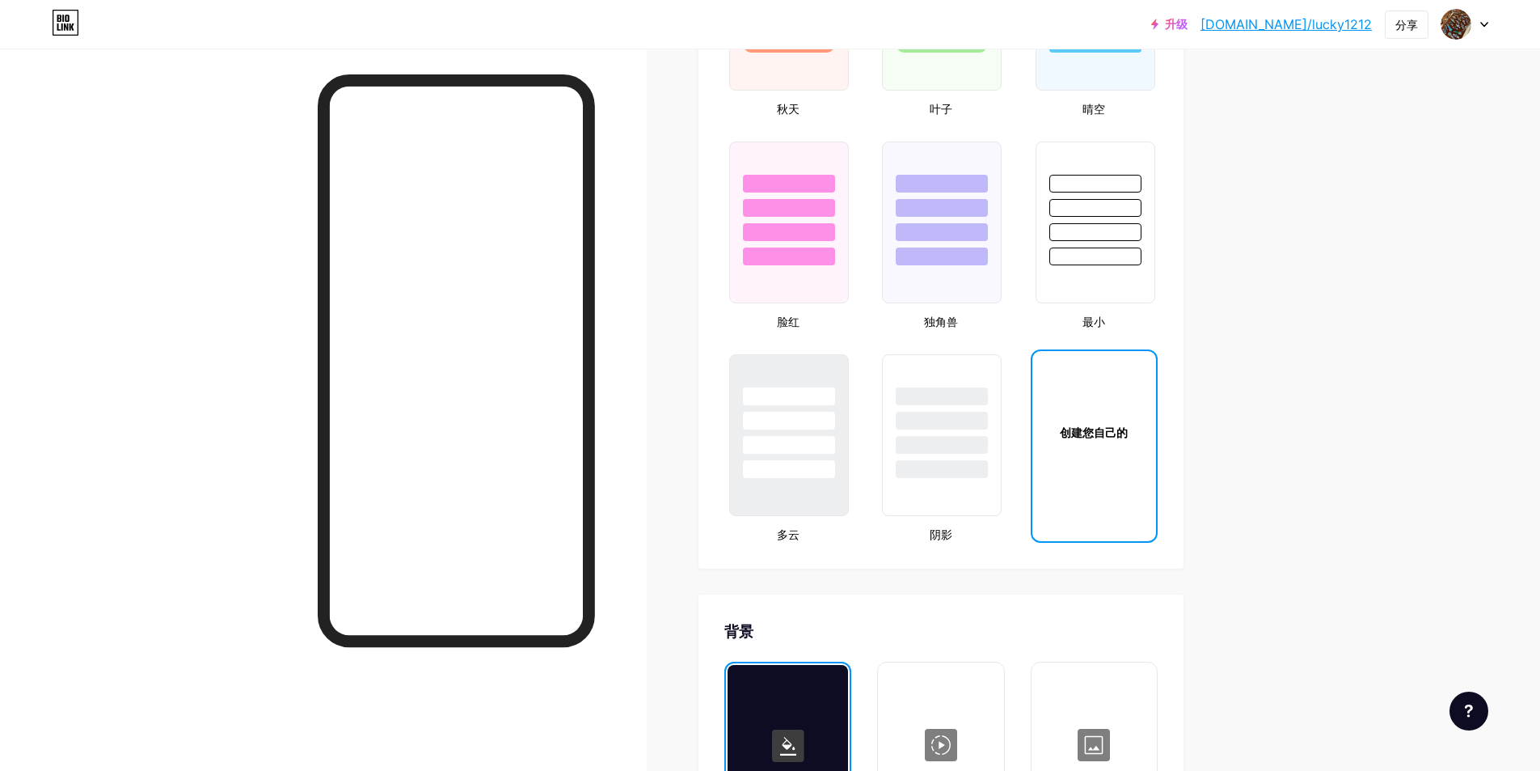
click at [1095, 442] on div "创建您自己的" at bounding box center [1095, 432] width 124 height 162
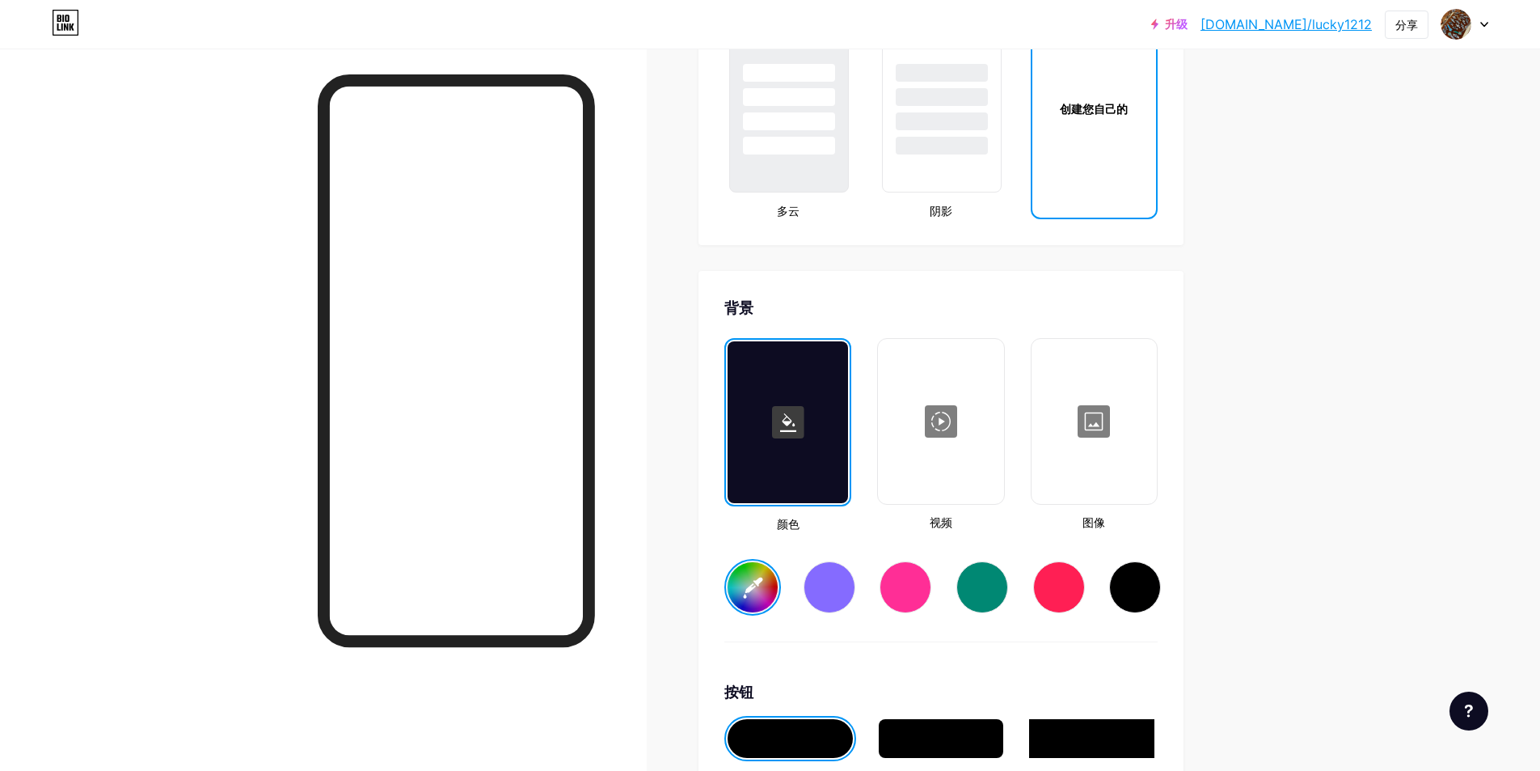
type input "#ffffff"
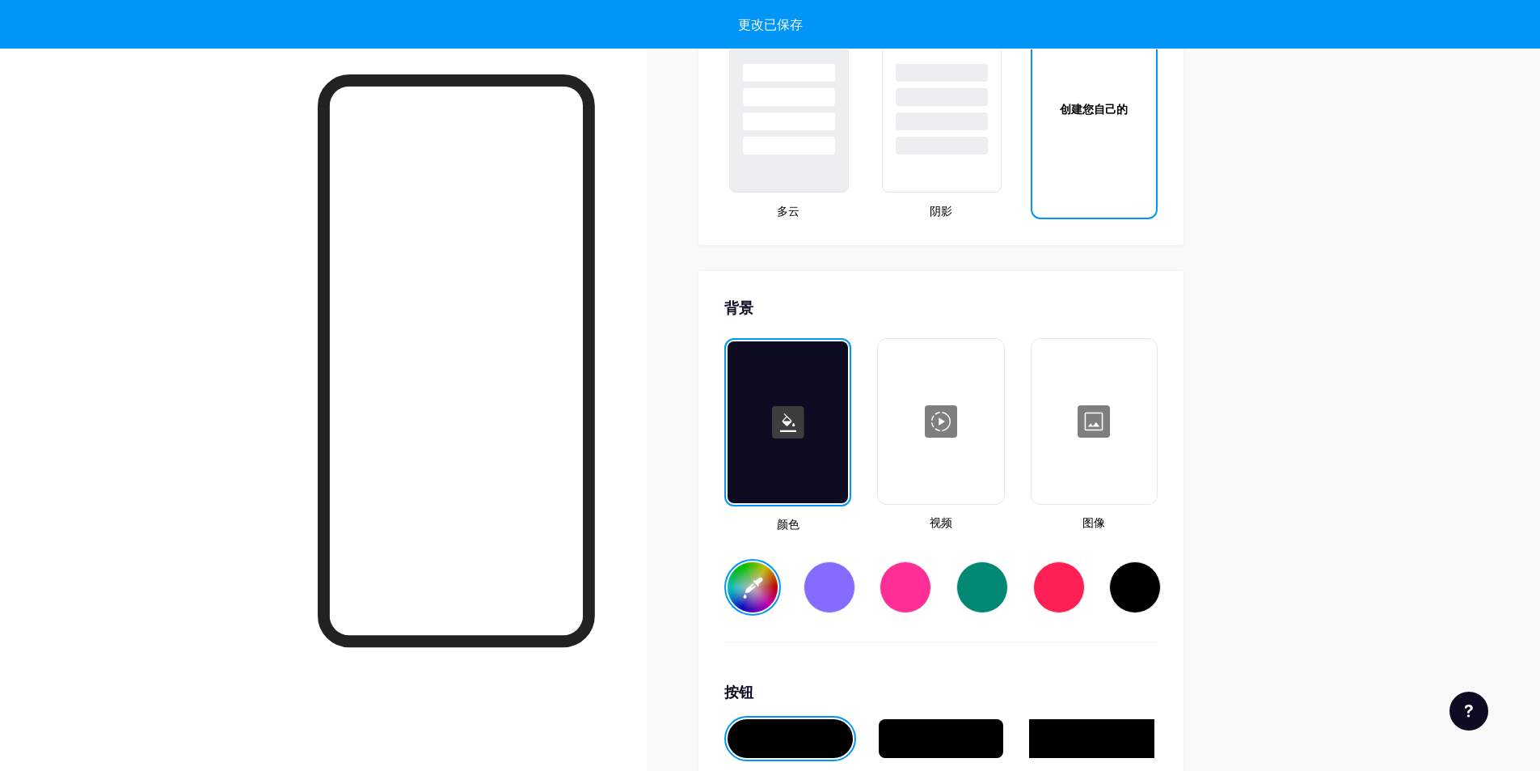
click at [978, 453] on div at bounding box center [941, 421] width 122 height 162
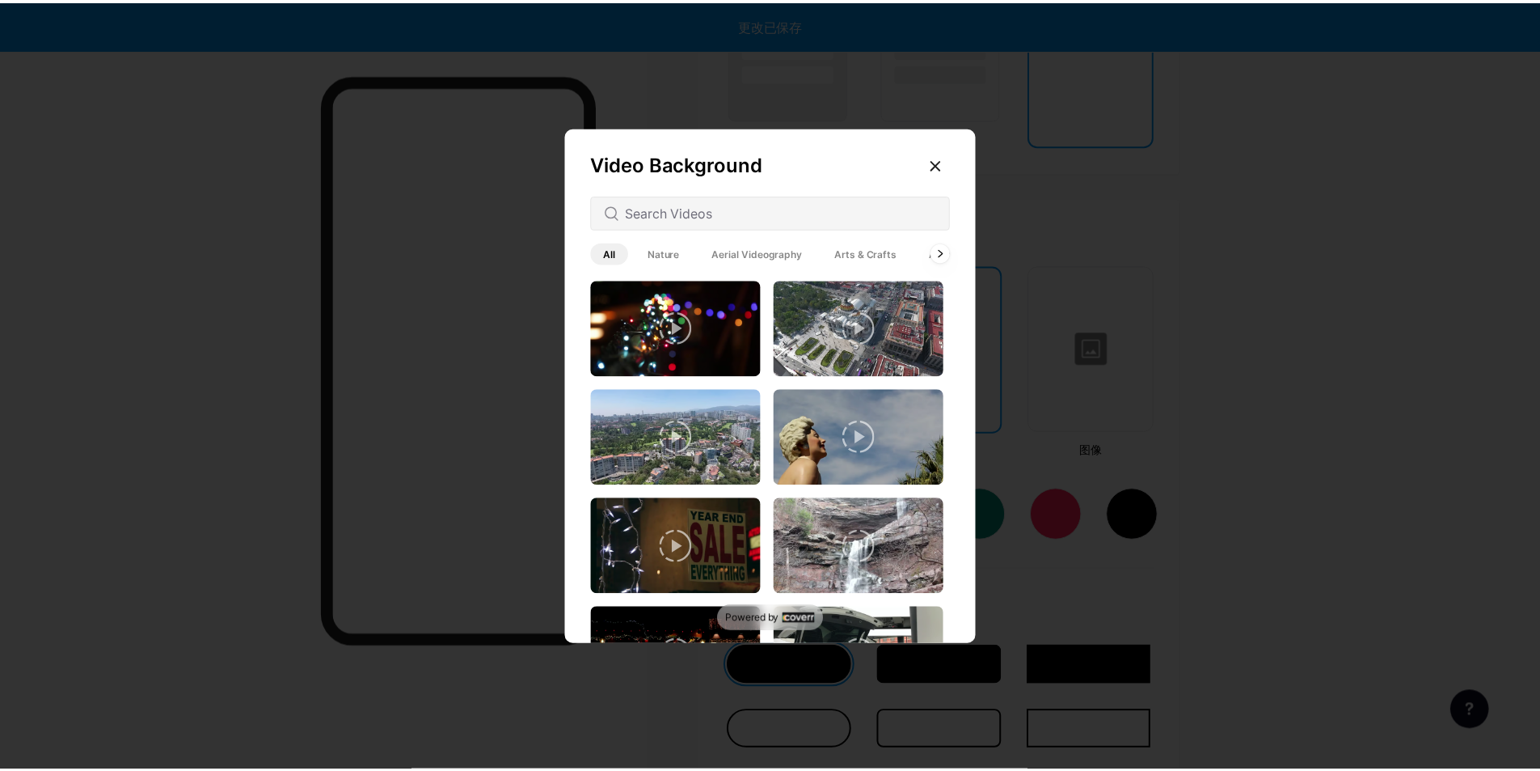
scroll to position [2147, 0]
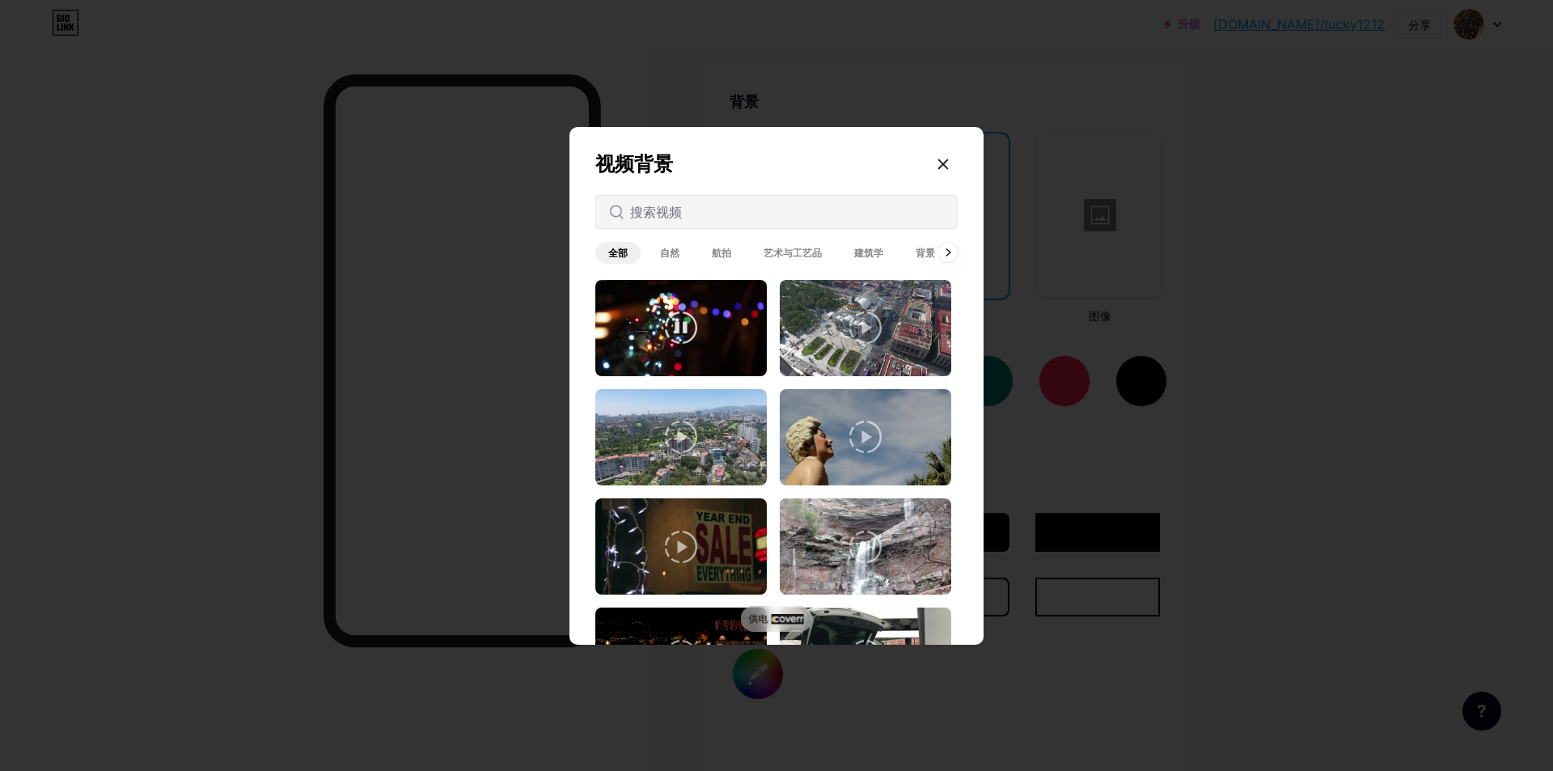
click at [729, 344] on video at bounding box center [680, 328] width 171 height 96
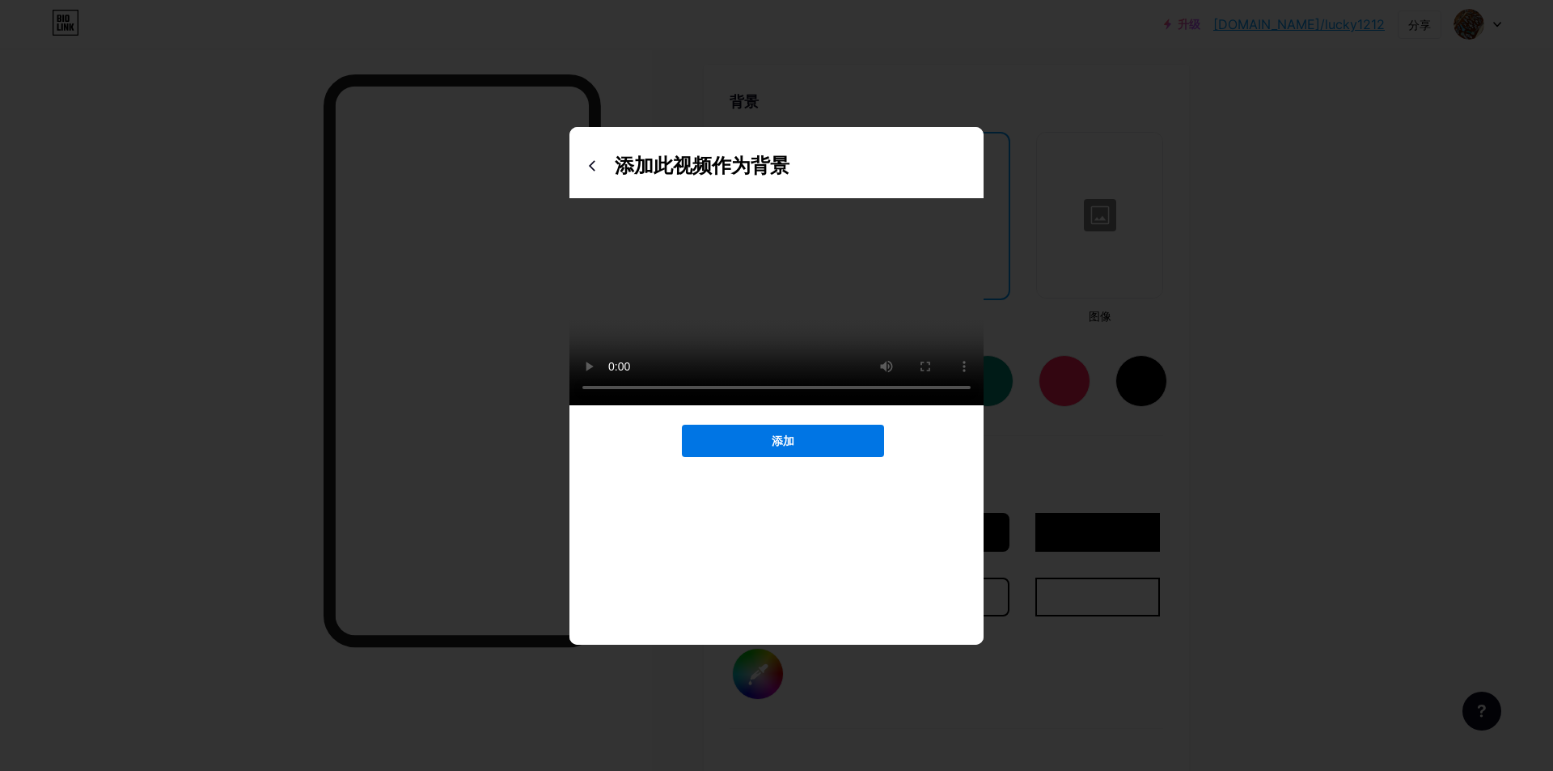
click at [825, 457] on button "添加" at bounding box center [783, 441] width 202 height 32
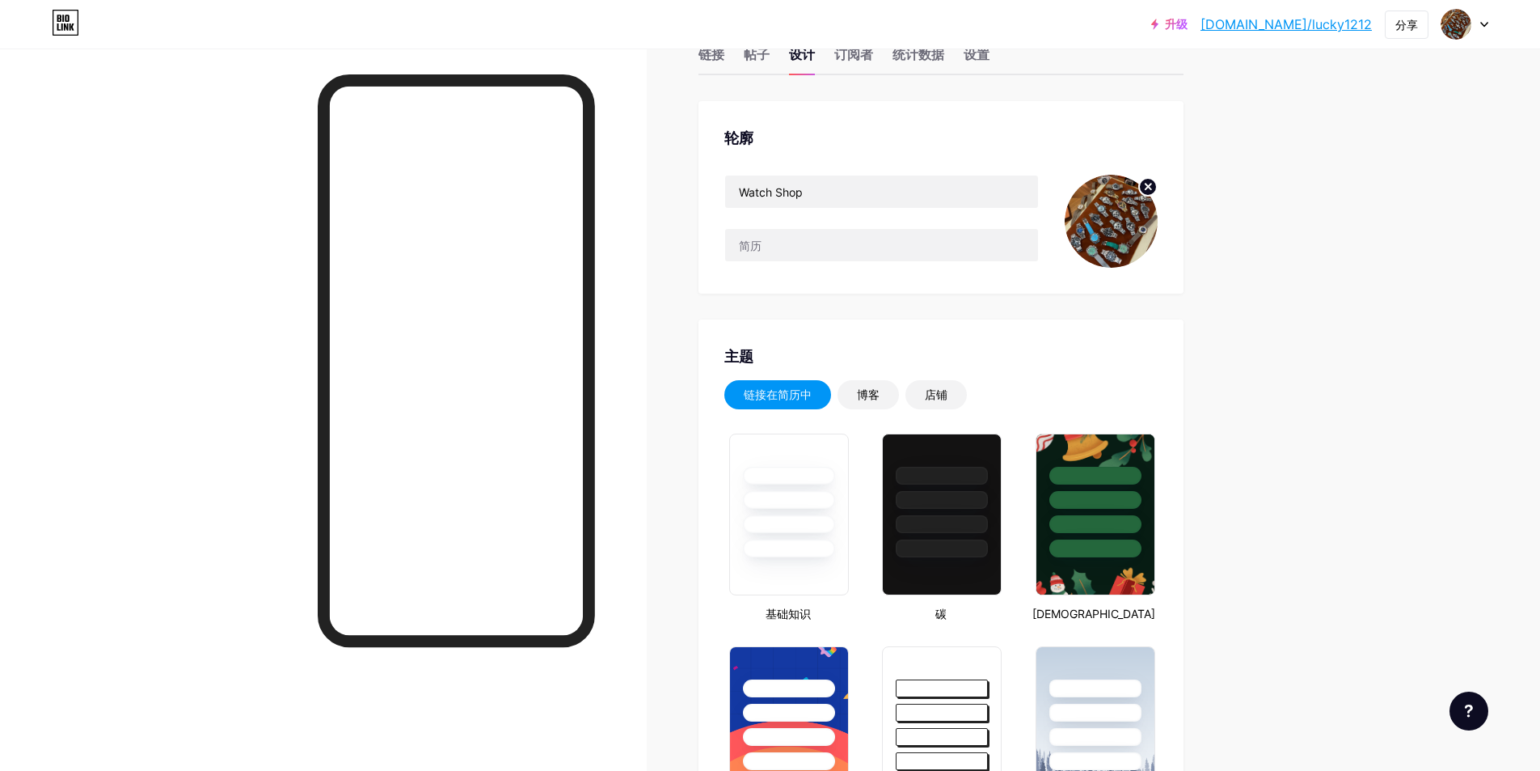
scroll to position [0, 0]
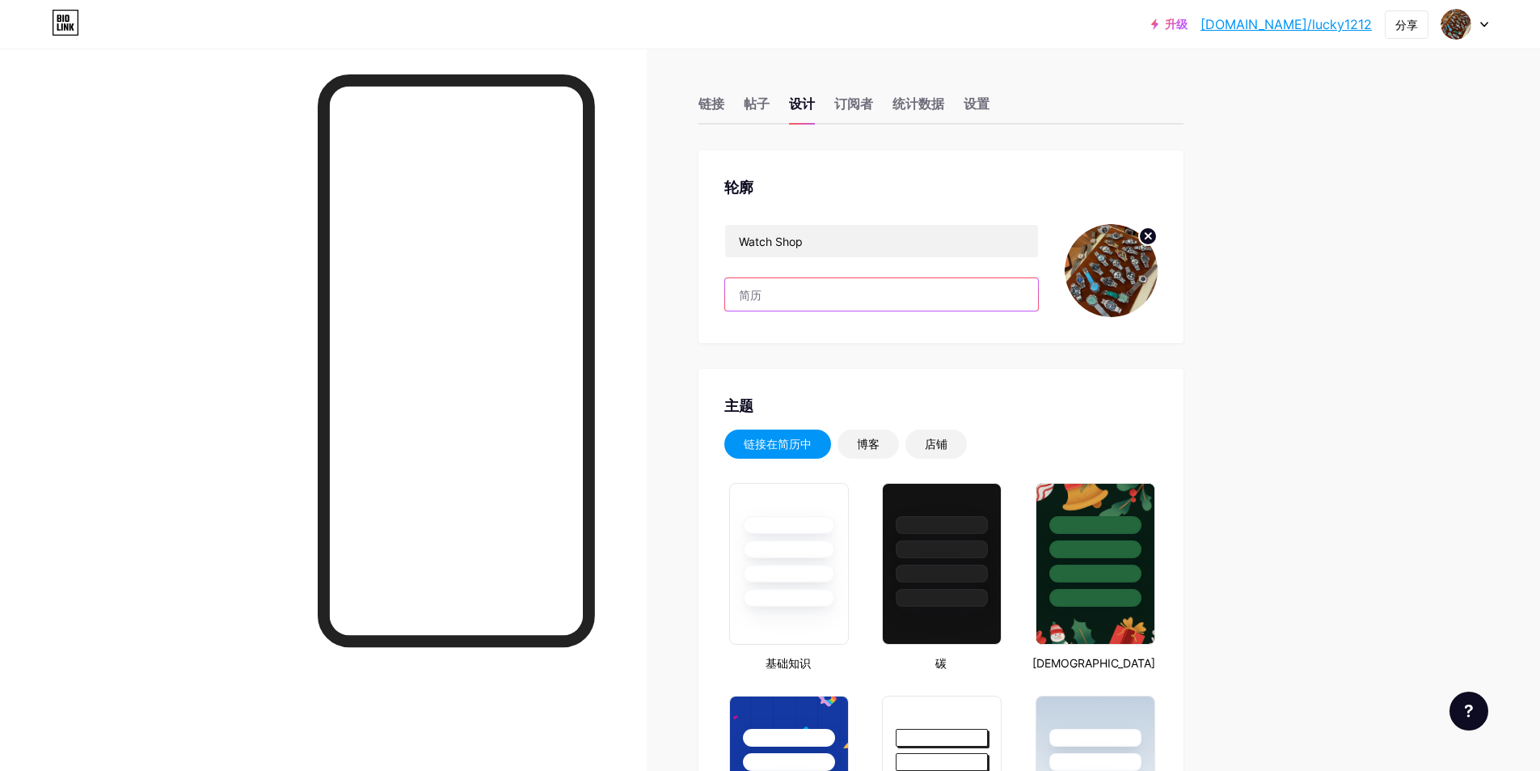
click at [768, 296] on input "text" at bounding box center [881, 294] width 313 height 32
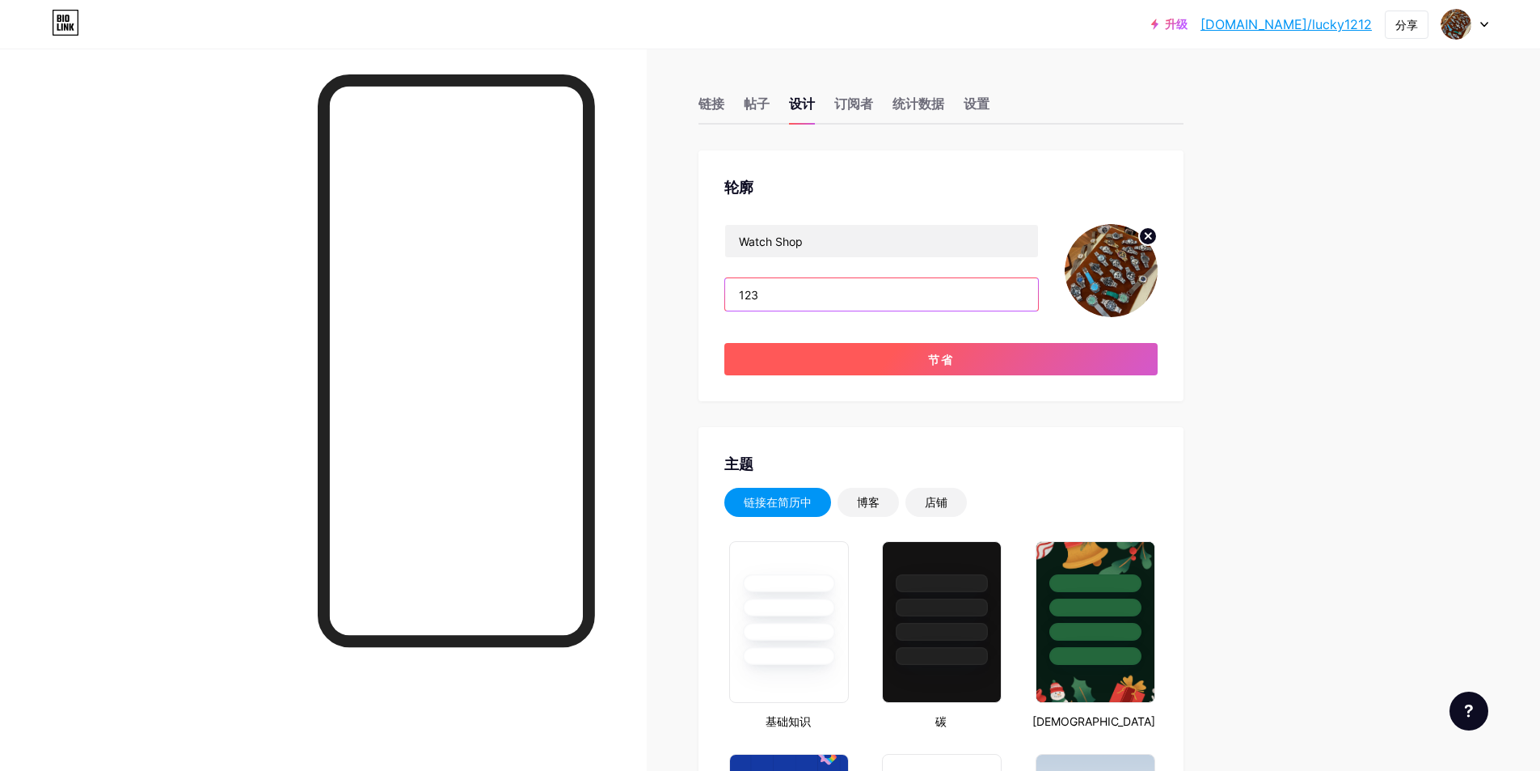
type input "123"
click at [964, 356] on button "节省" at bounding box center [941, 359] width 433 height 32
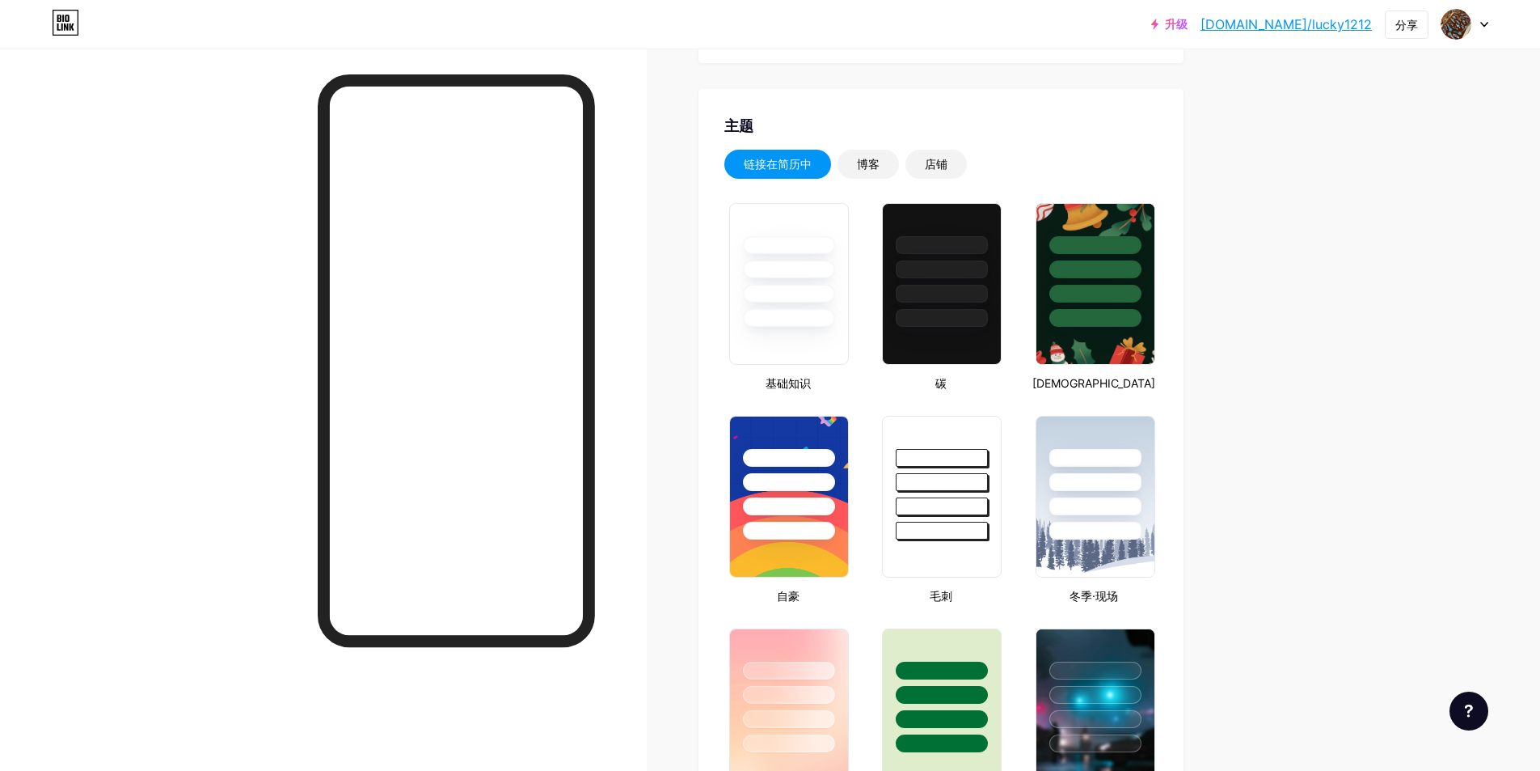
scroll to position [162, 0]
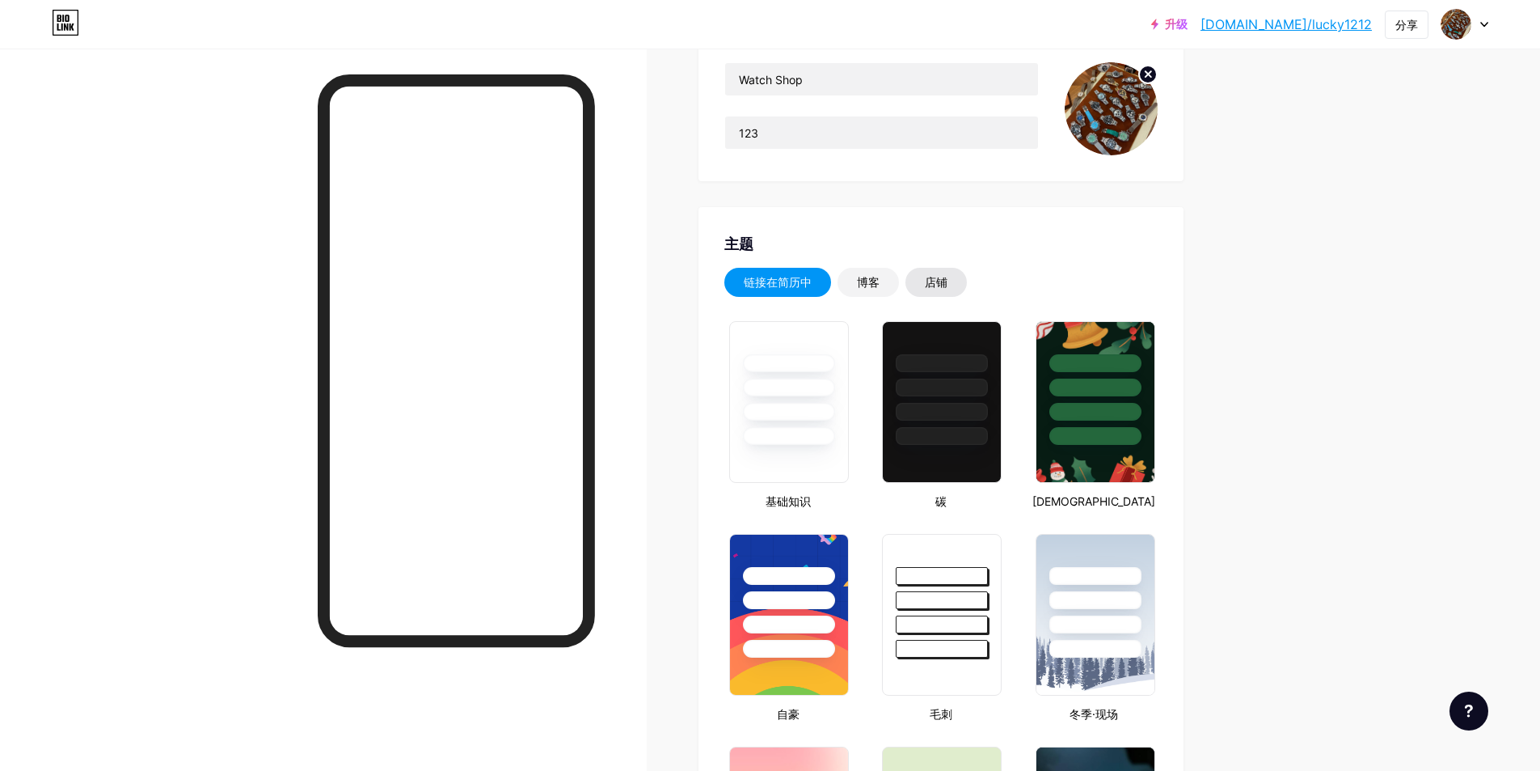
click at [941, 281] on font "店铺" at bounding box center [936, 282] width 23 height 14
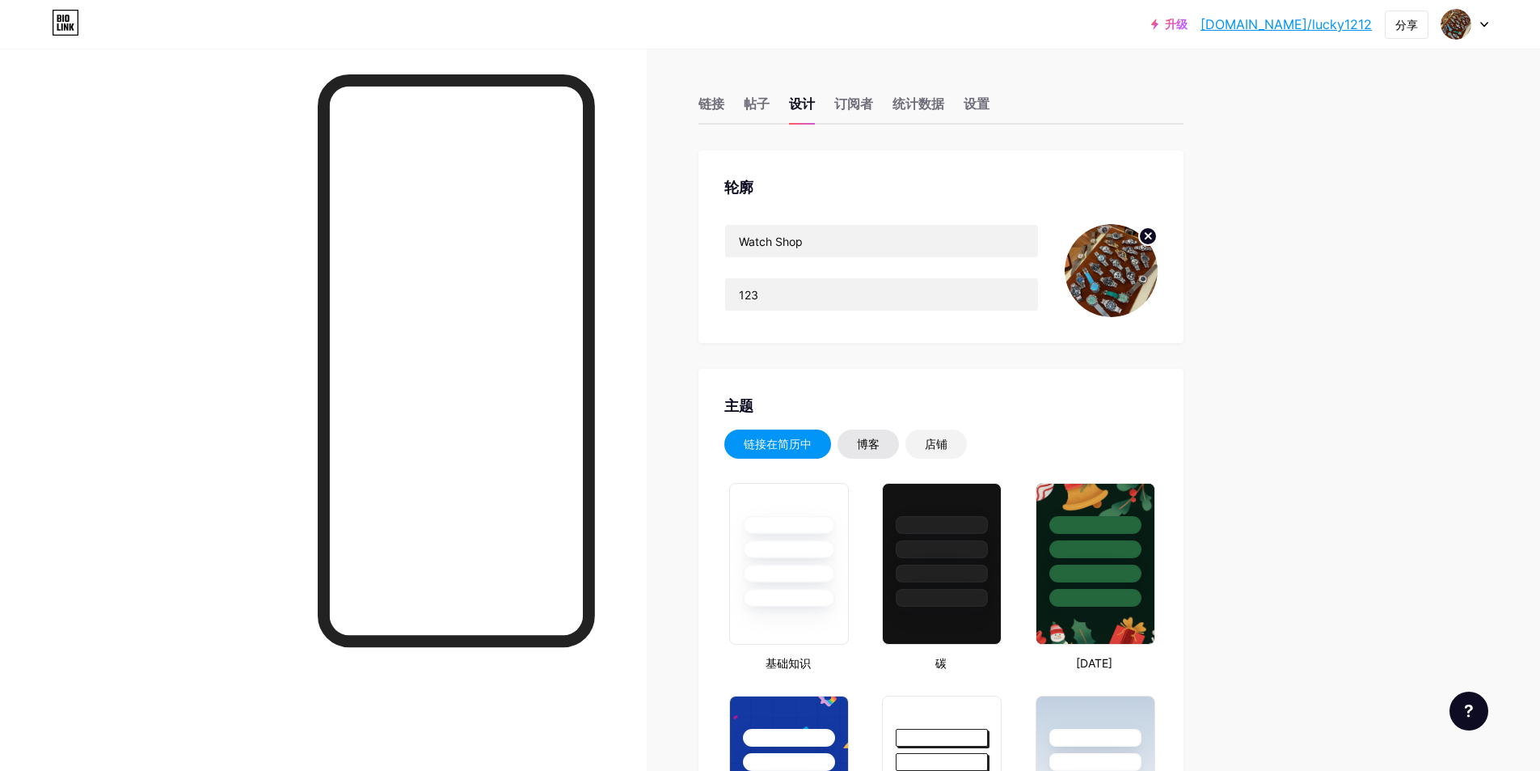
click at [879, 444] on font "博客" at bounding box center [868, 444] width 23 height 14
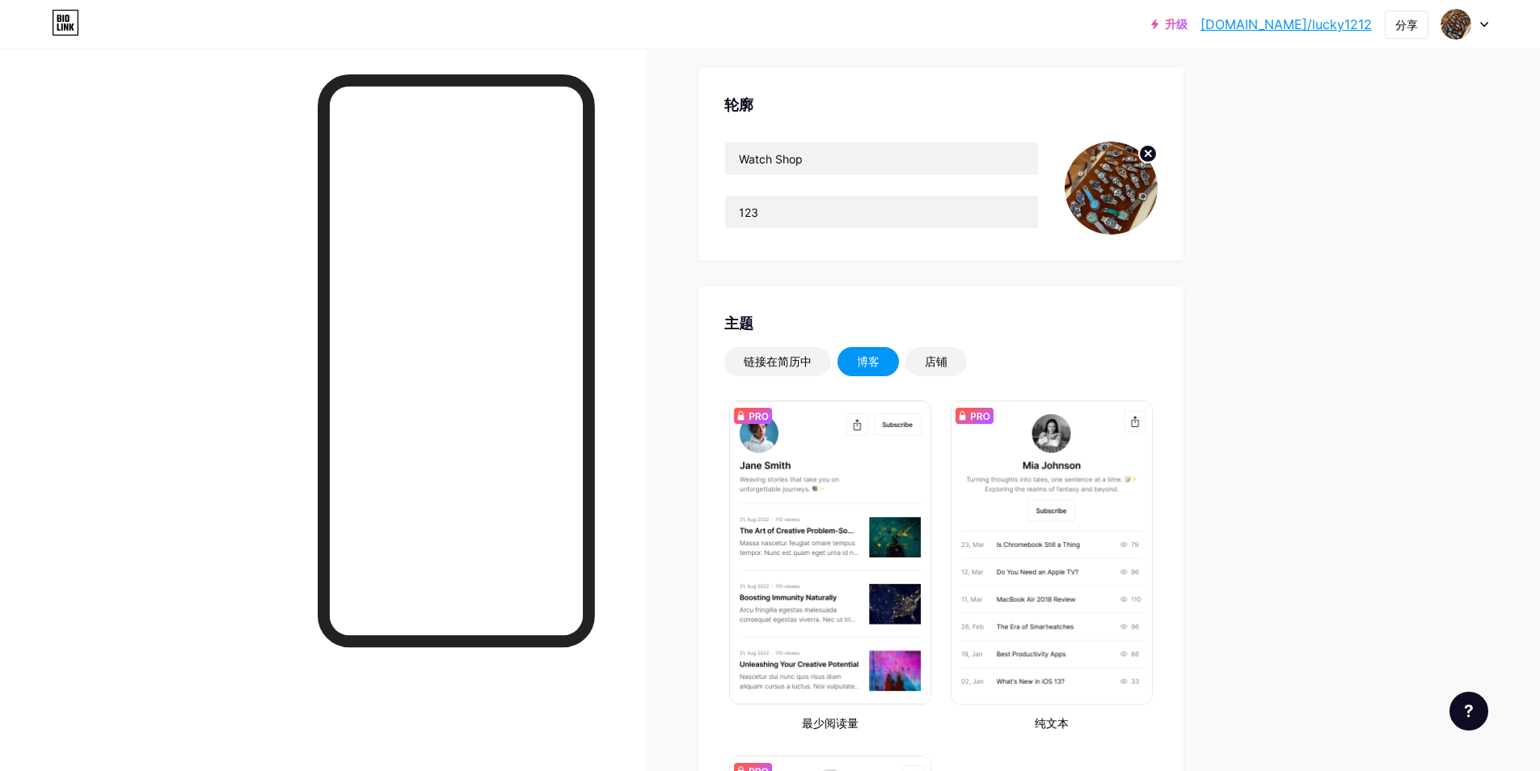
scroll to position [162, 0]
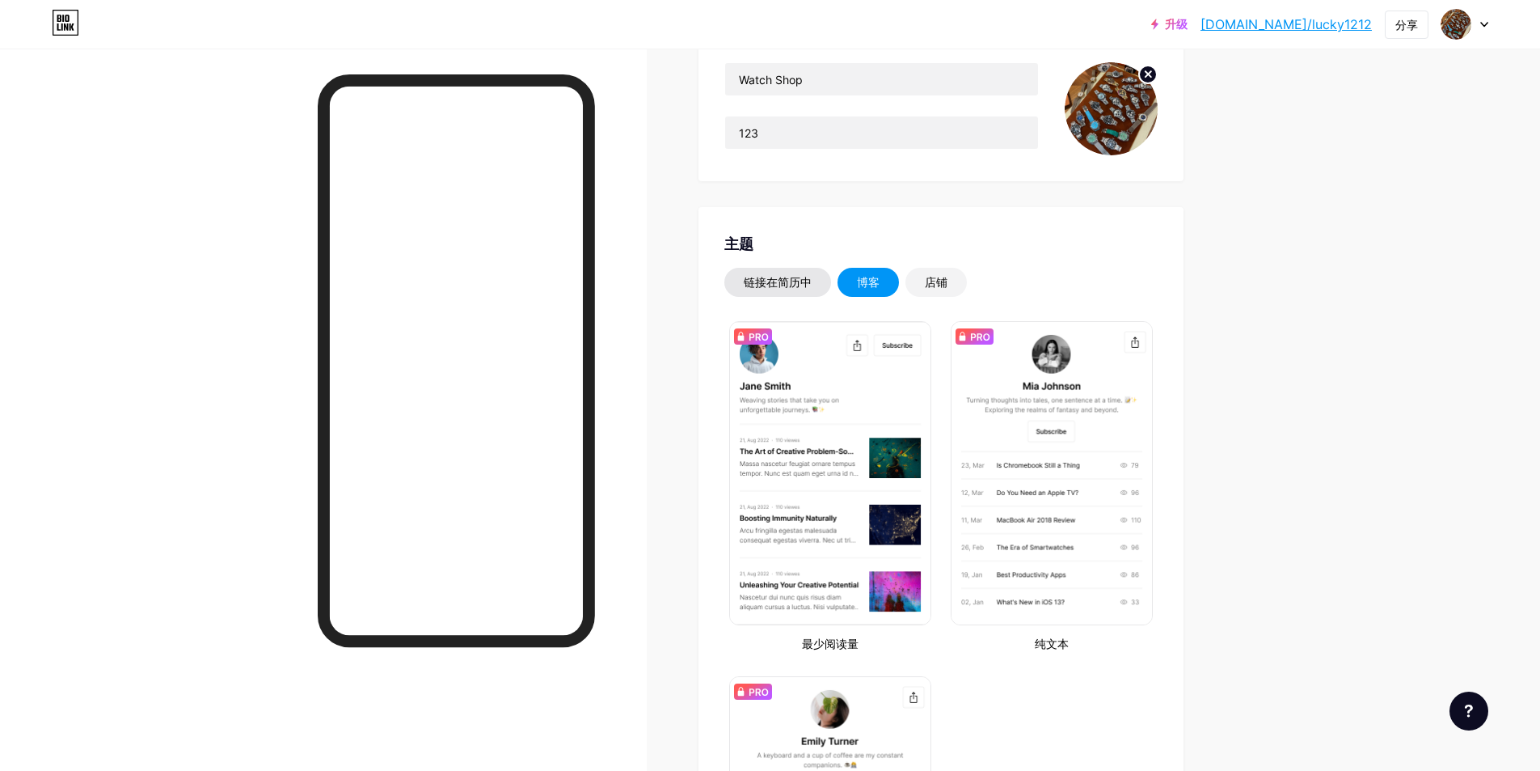
click at [770, 277] on font "链接在简历中" at bounding box center [778, 282] width 68 height 14
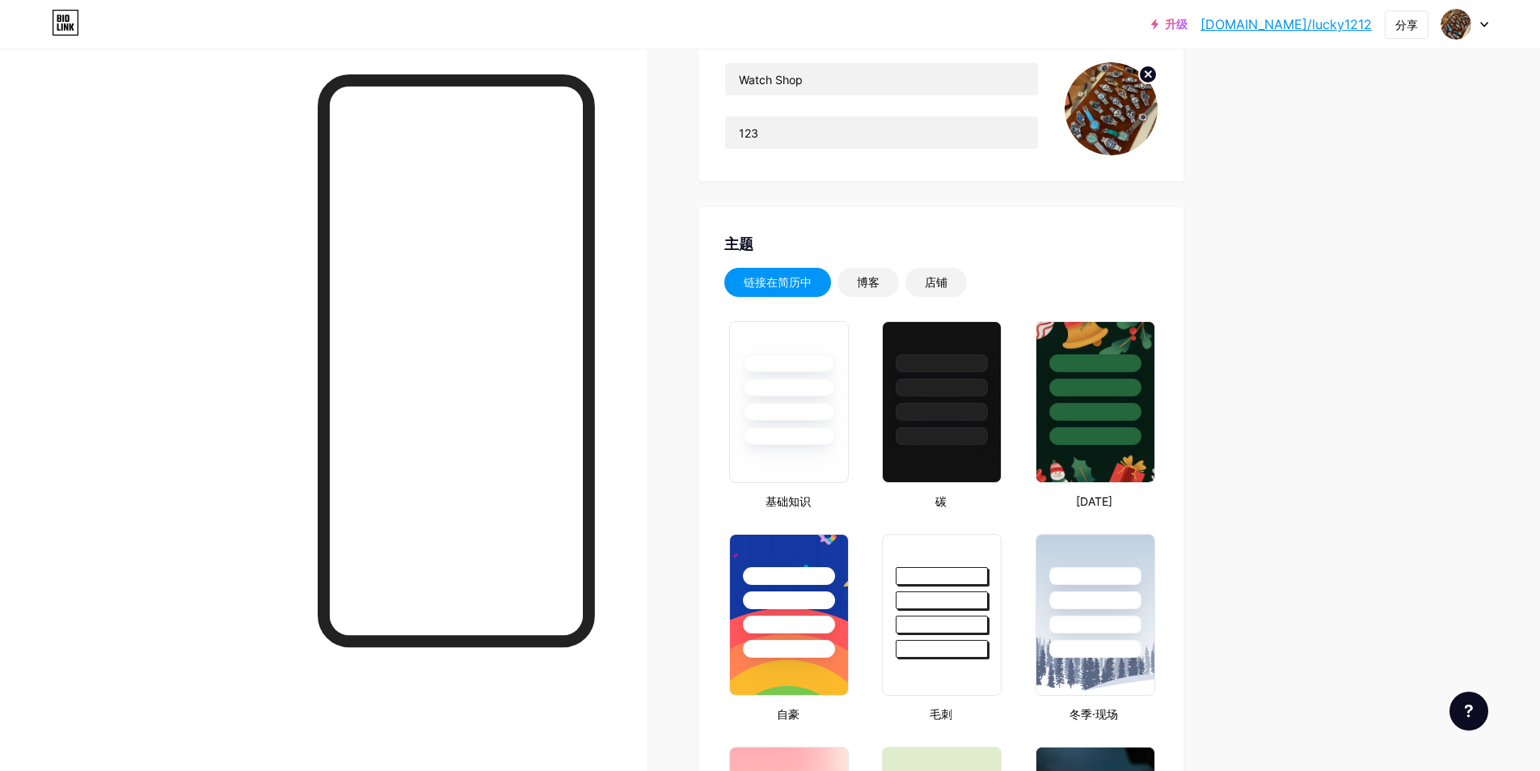
scroll to position [0, 0]
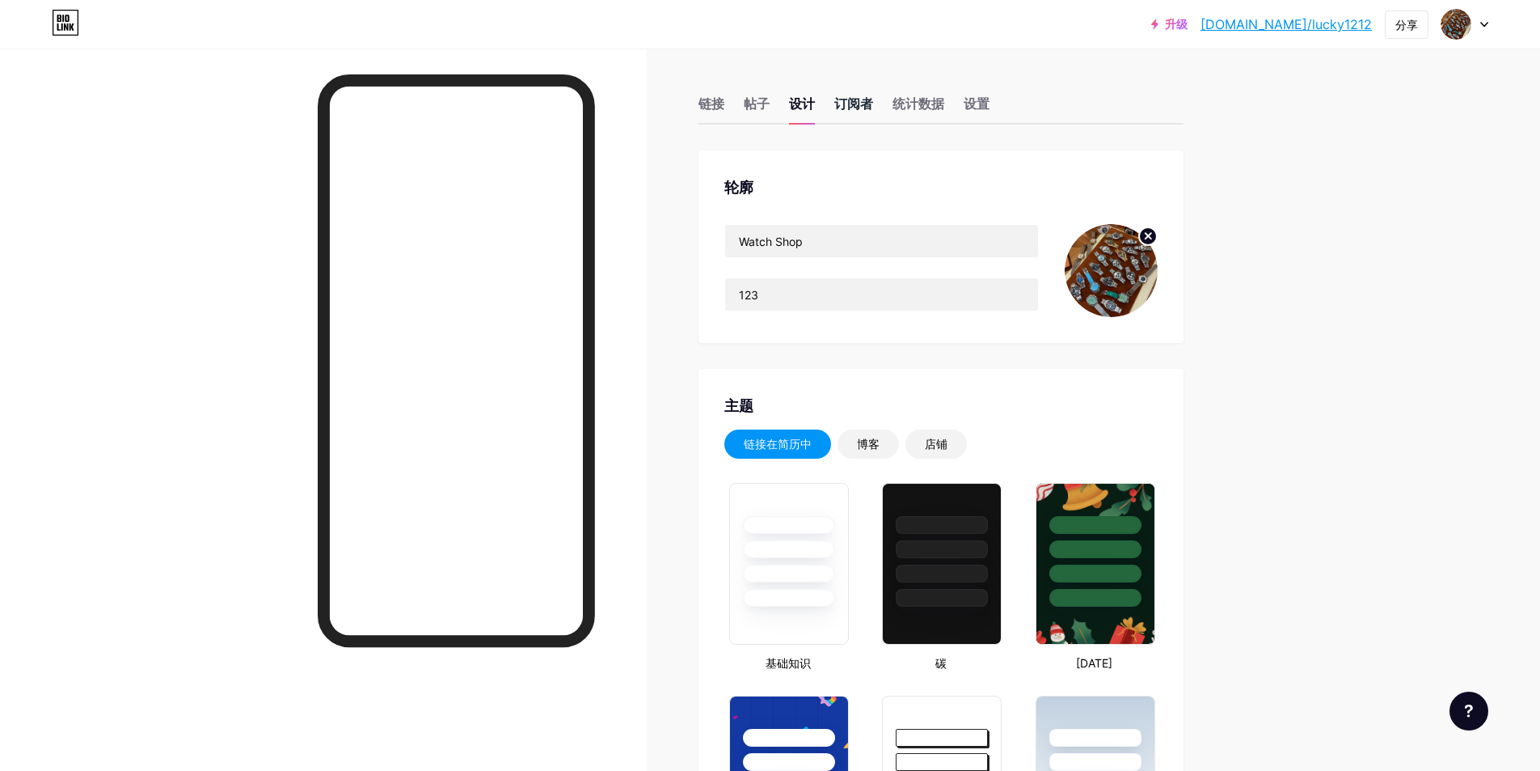
click at [858, 105] on font "订阅者" at bounding box center [853, 103] width 39 height 16
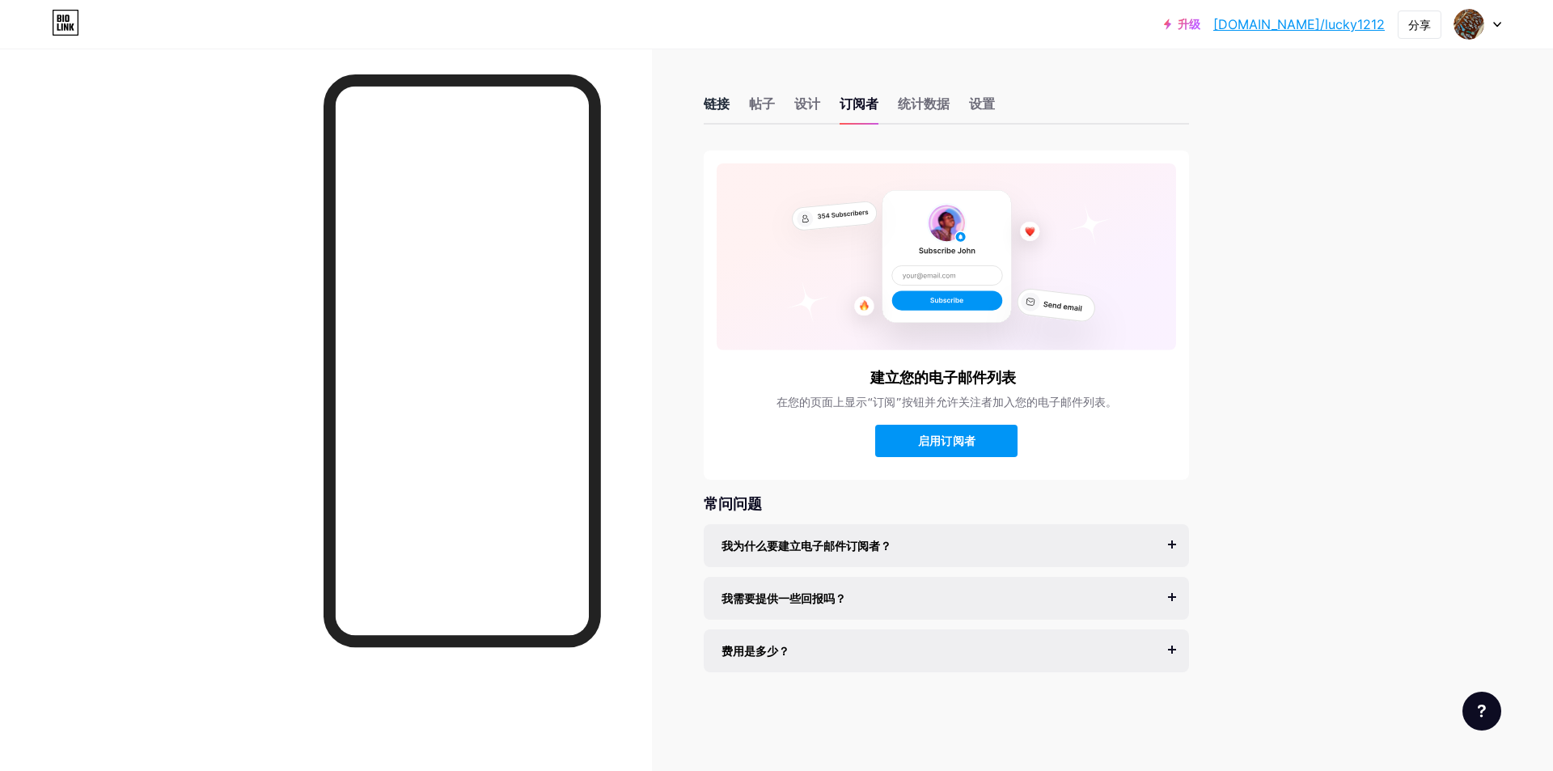
click at [722, 104] on font "链接" at bounding box center [716, 103] width 26 height 16
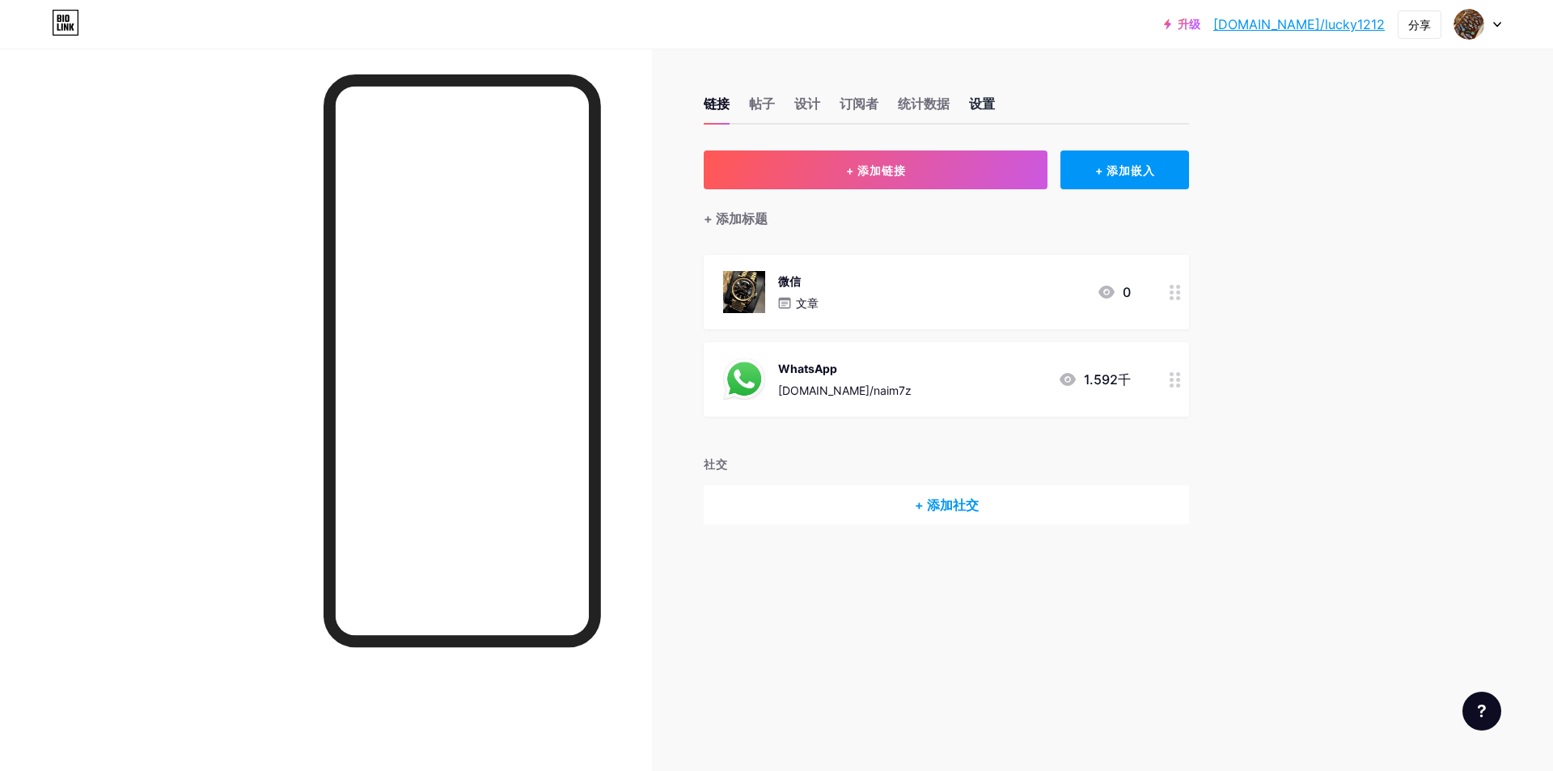
click at [986, 102] on font "设置" at bounding box center [982, 103] width 26 height 16
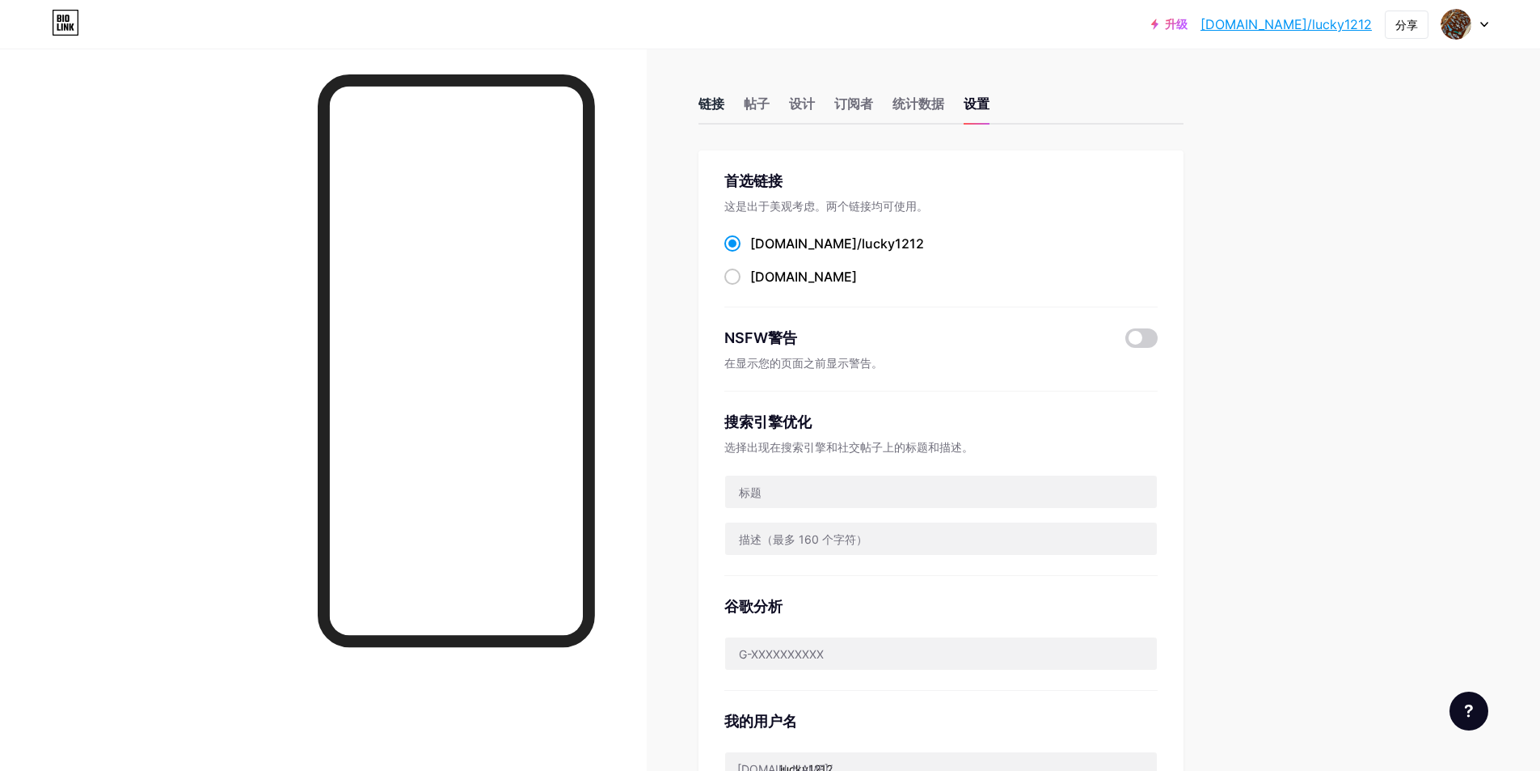
click at [722, 97] on font "链接" at bounding box center [712, 103] width 26 height 16
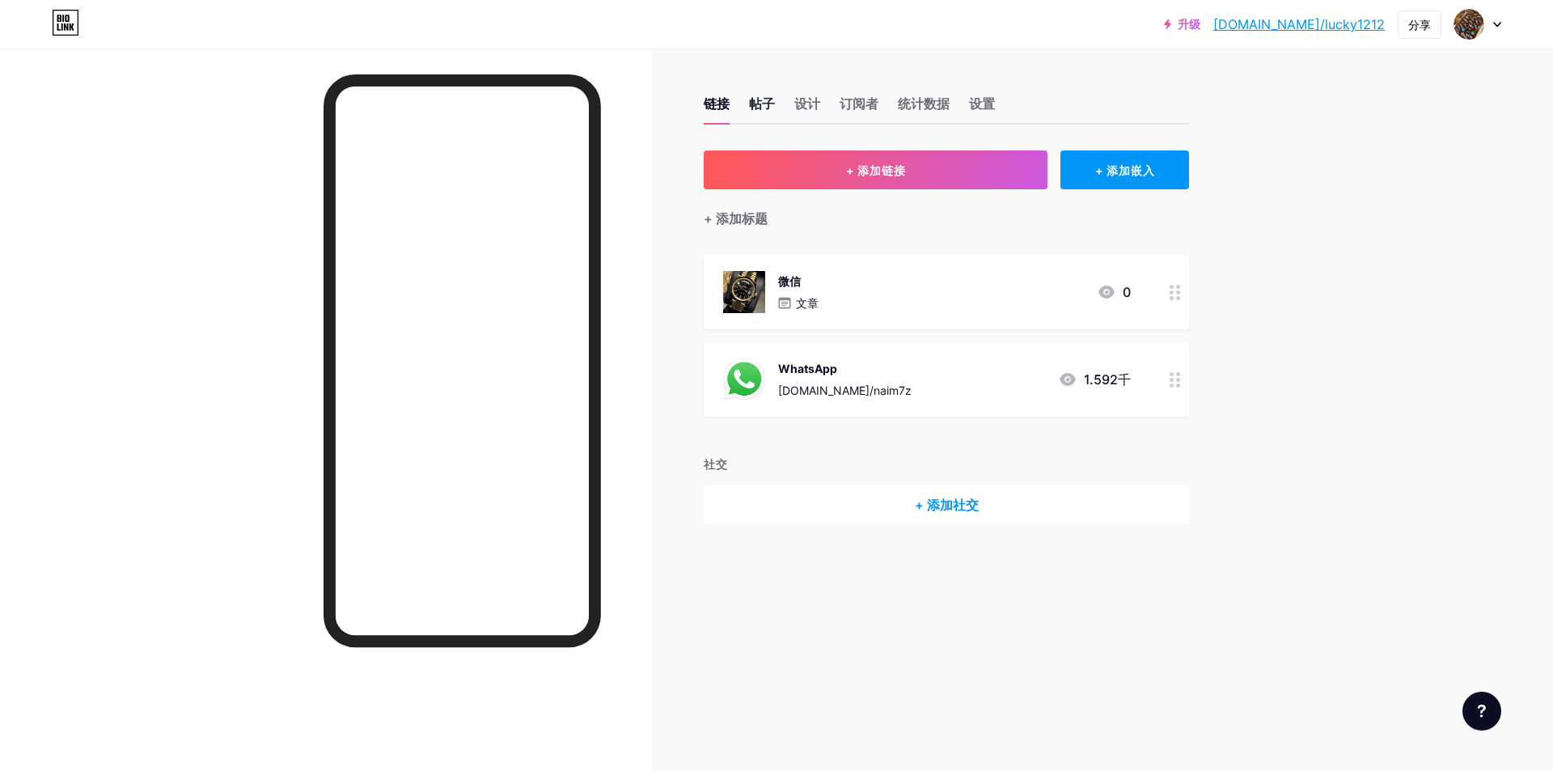
click at [763, 106] on font "帖子" at bounding box center [762, 103] width 26 height 16
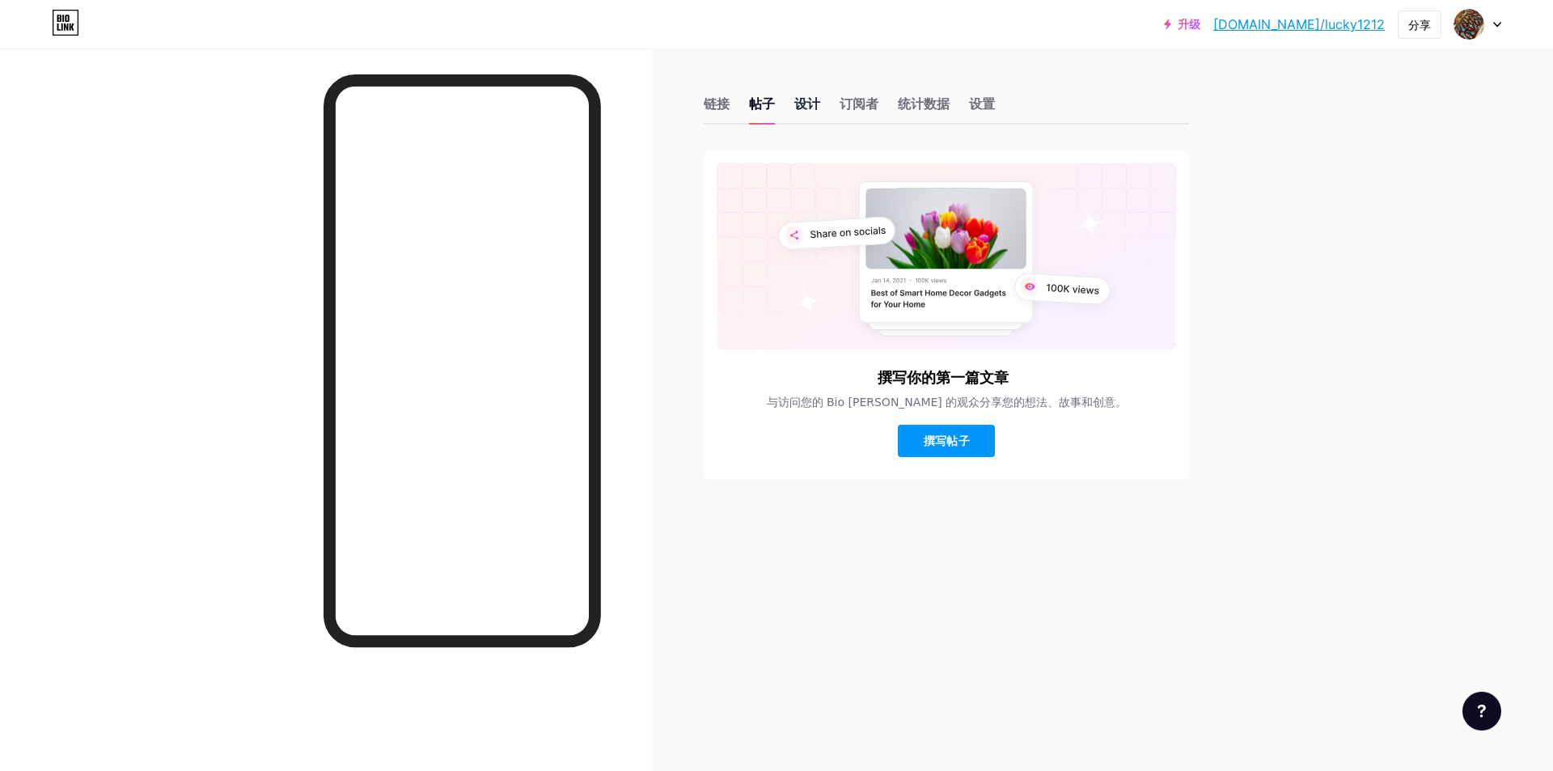
click at [801, 107] on font "设计" at bounding box center [807, 103] width 26 height 16
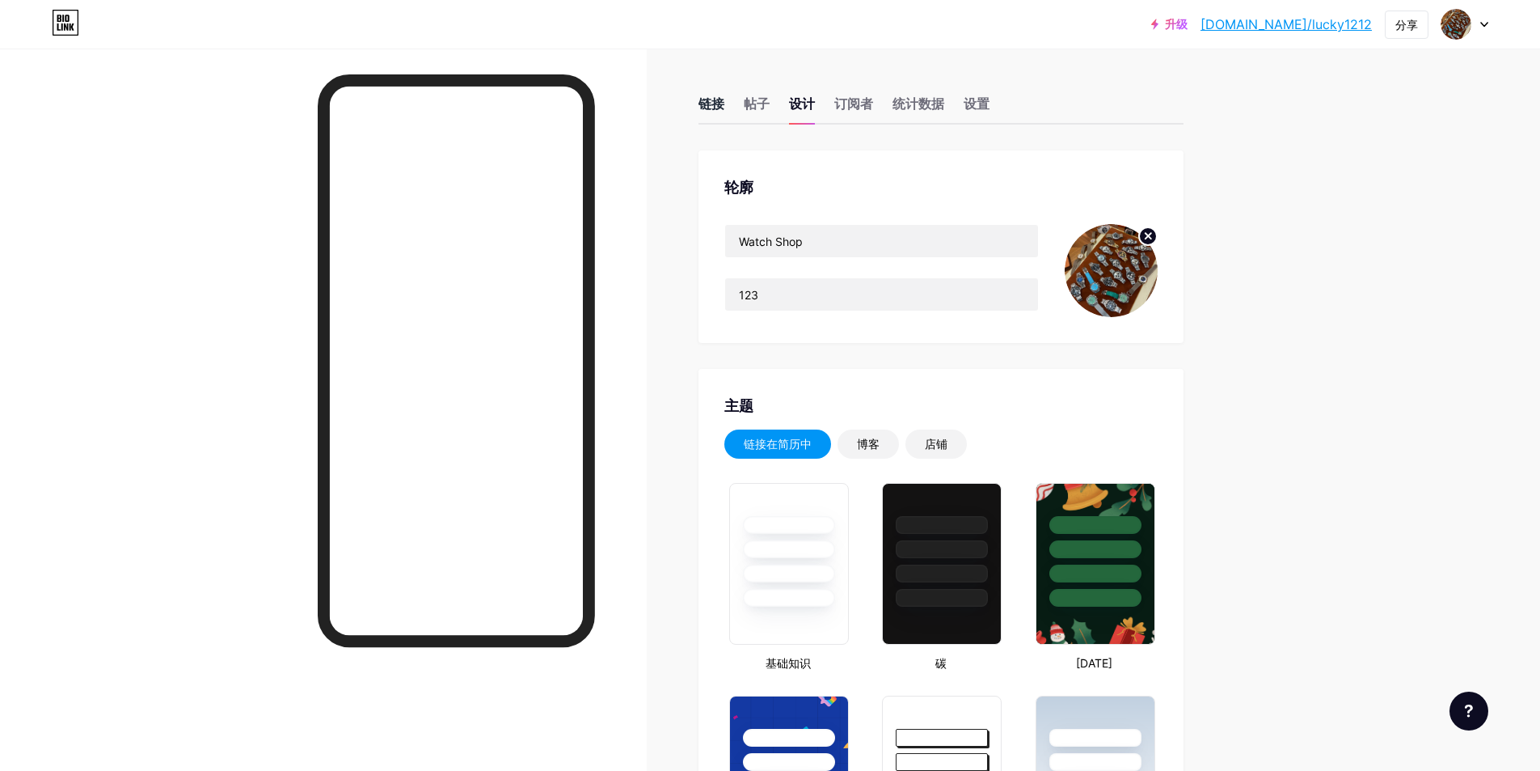
click at [707, 102] on font "链接" at bounding box center [712, 103] width 26 height 16
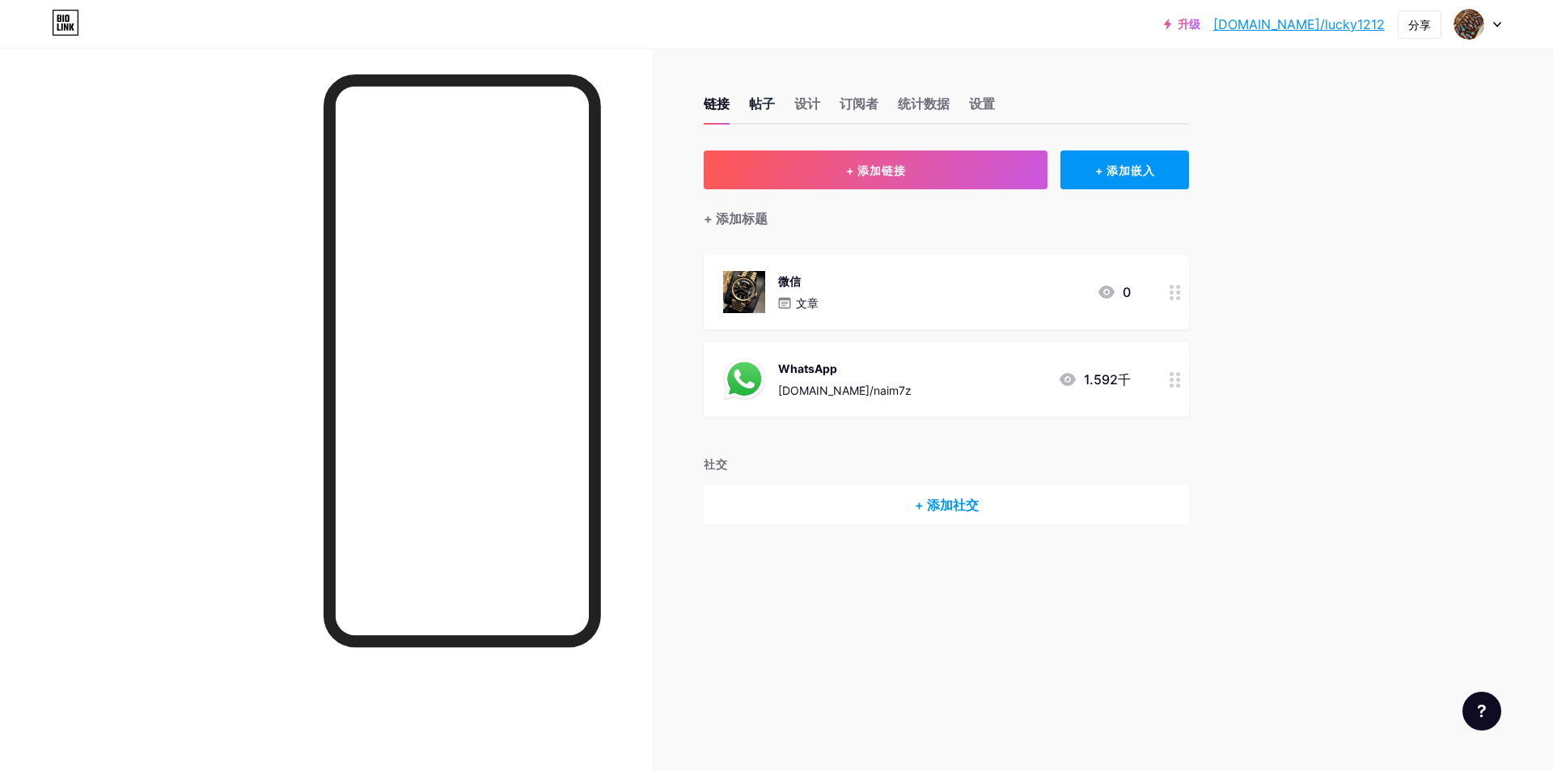
click at [758, 104] on font "帖子" at bounding box center [762, 103] width 26 height 16
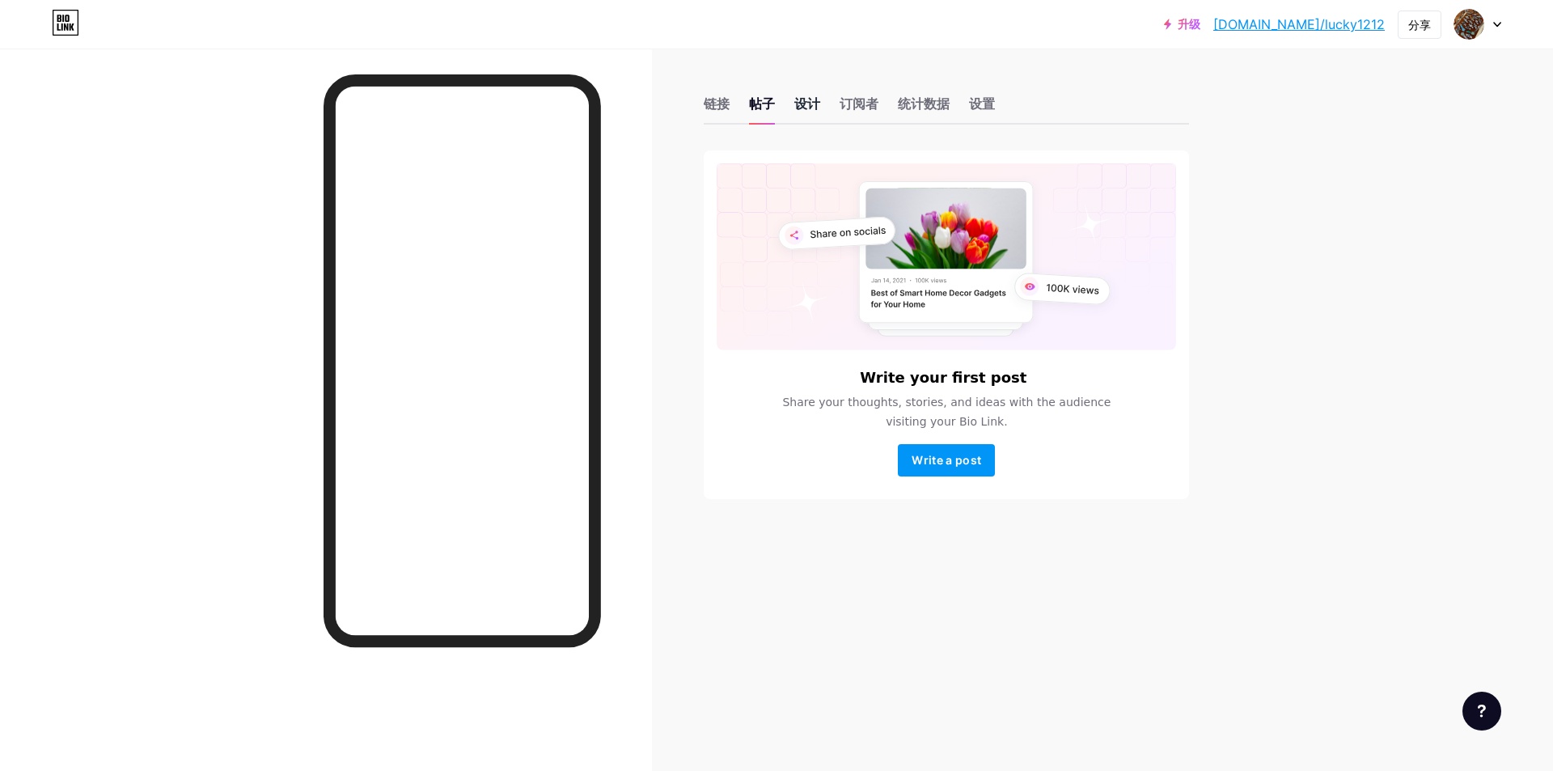
click at [818, 109] on font "设计" at bounding box center [807, 103] width 26 height 16
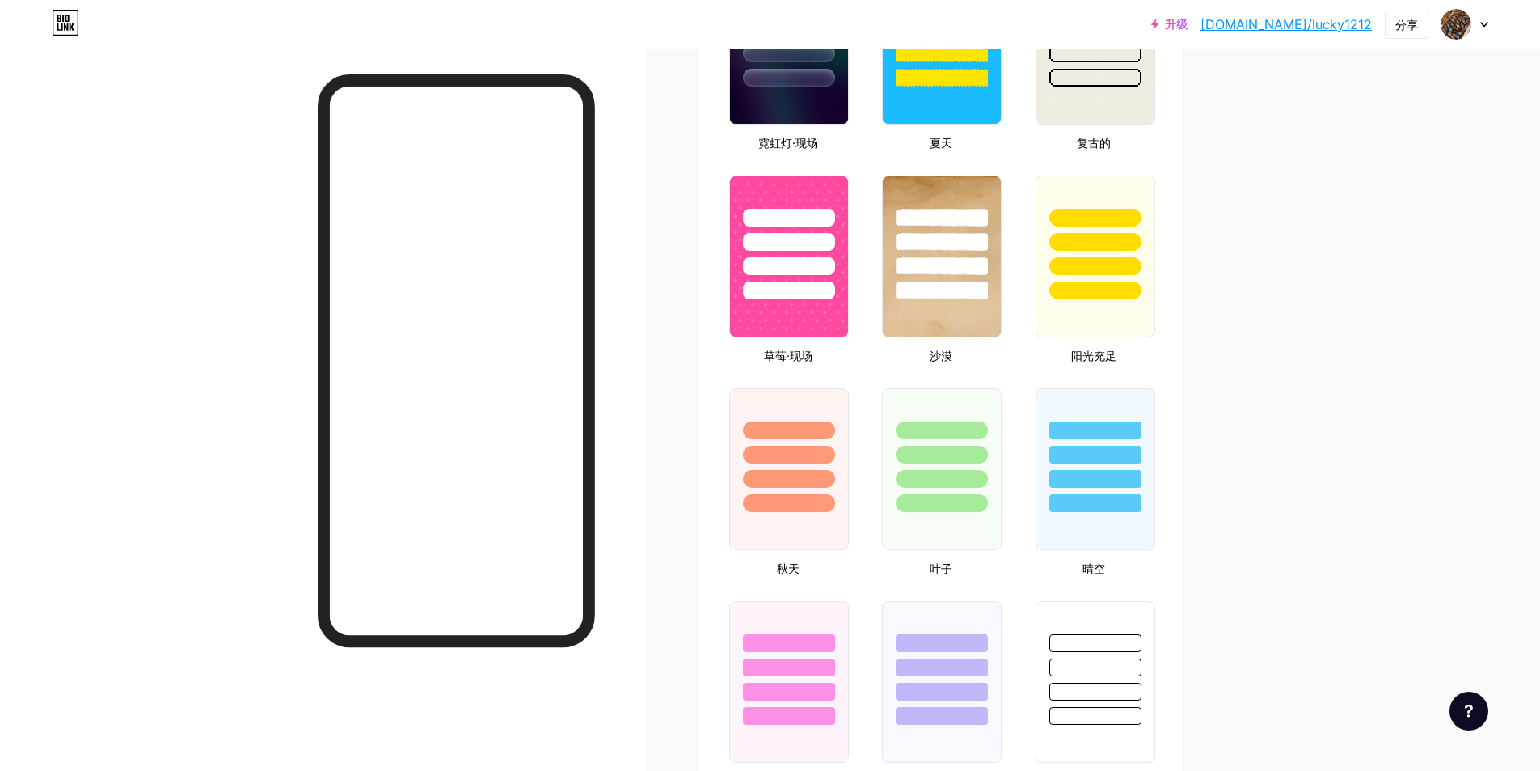
type input "#000000"
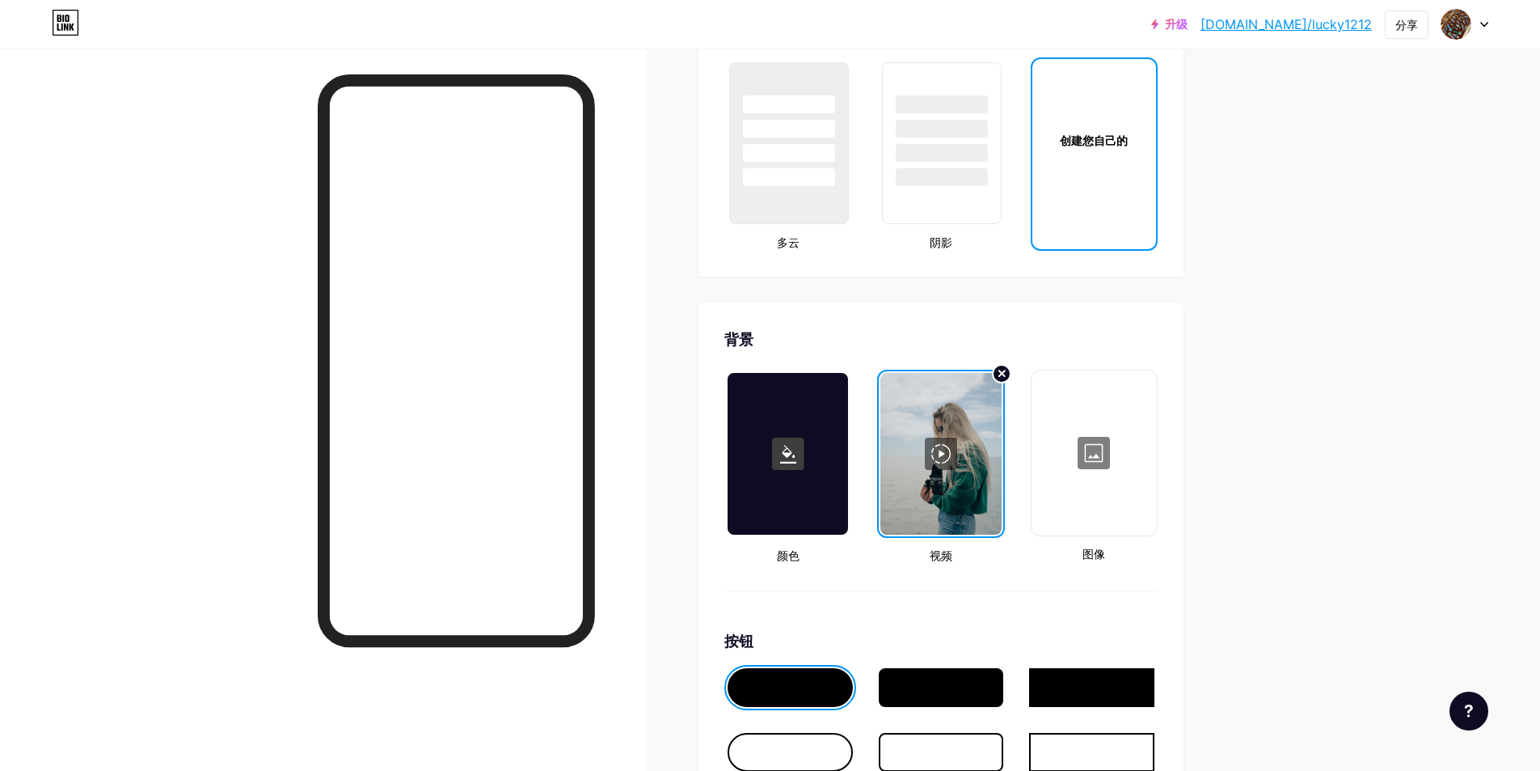
scroll to position [2102, 0]
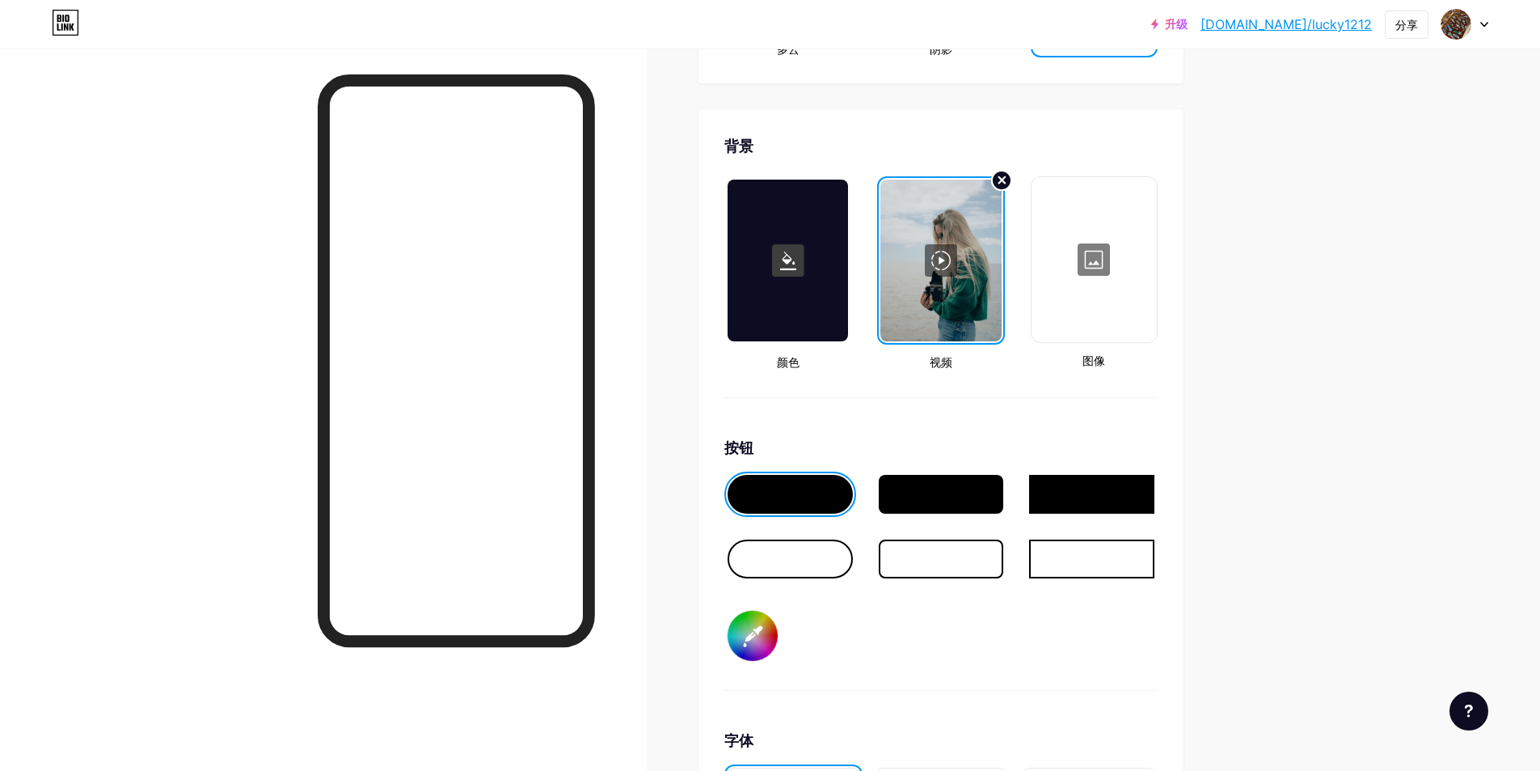
click at [1004, 186] on circle at bounding box center [1001, 180] width 19 height 19
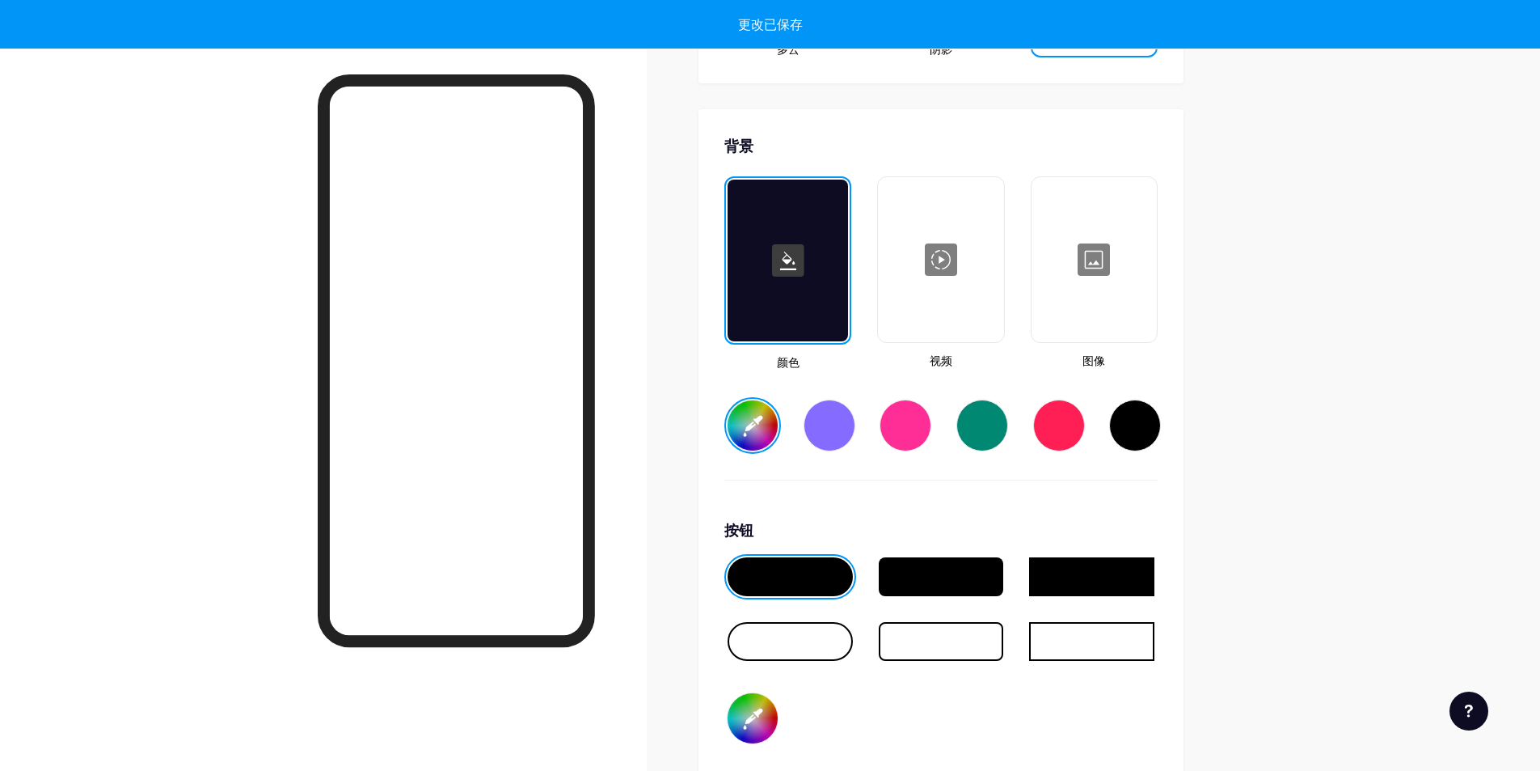
click at [948, 303] on div at bounding box center [941, 260] width 122 height 162
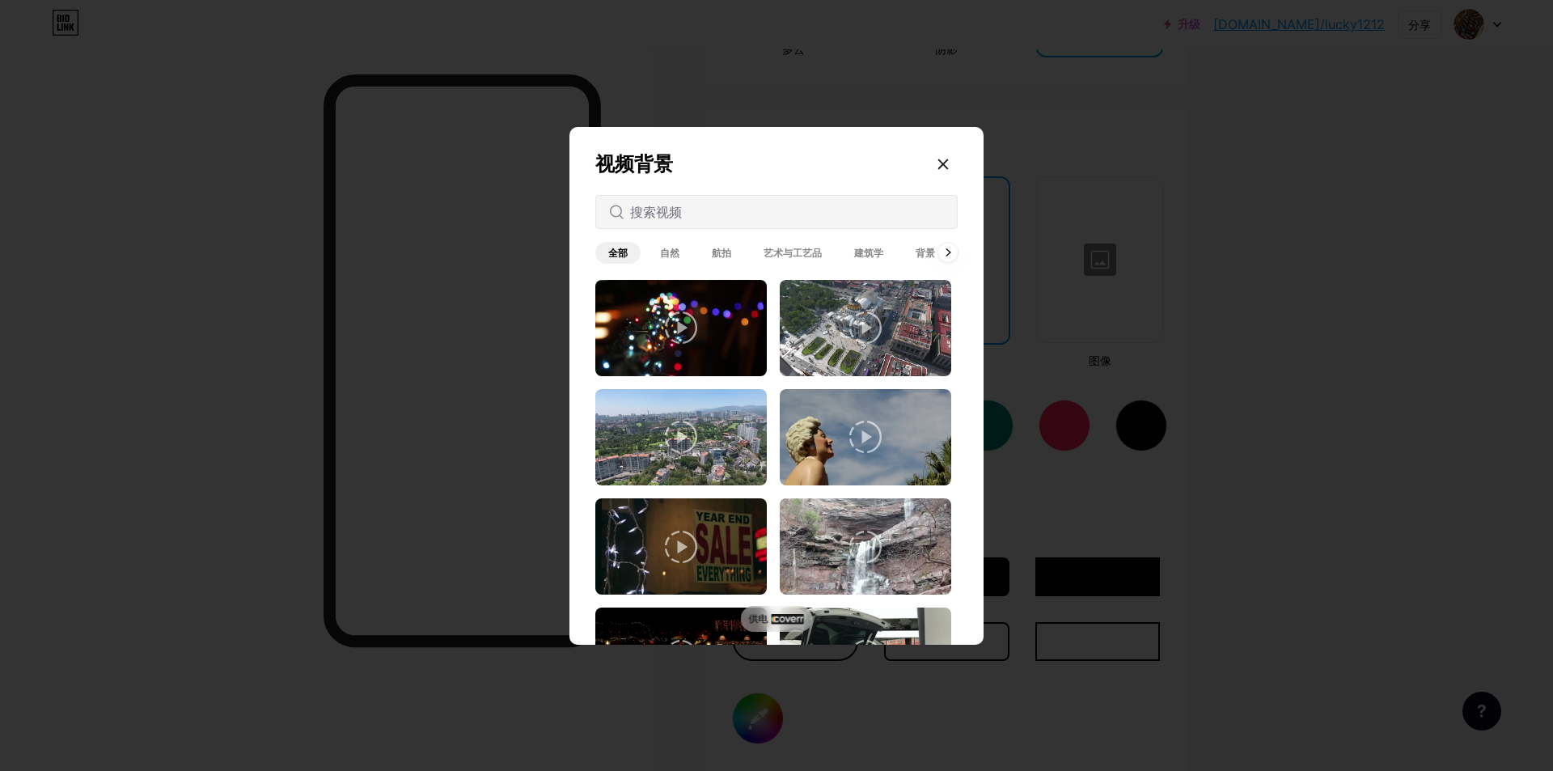
type input "#ffffff"
click at [945, 164] on icon at bounding box center [942, 164] width 13 height 13
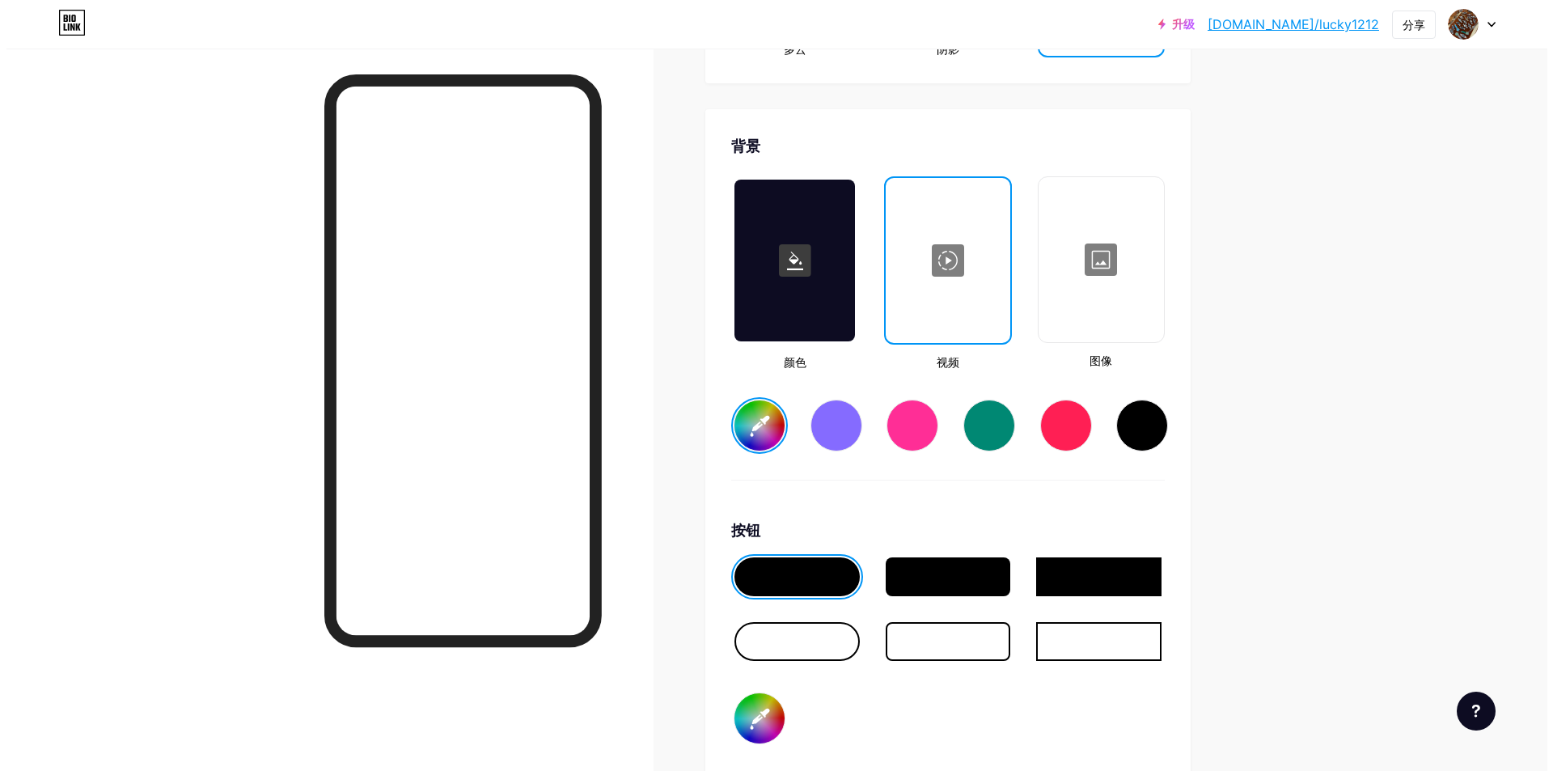
scroll to position [1941, 0]
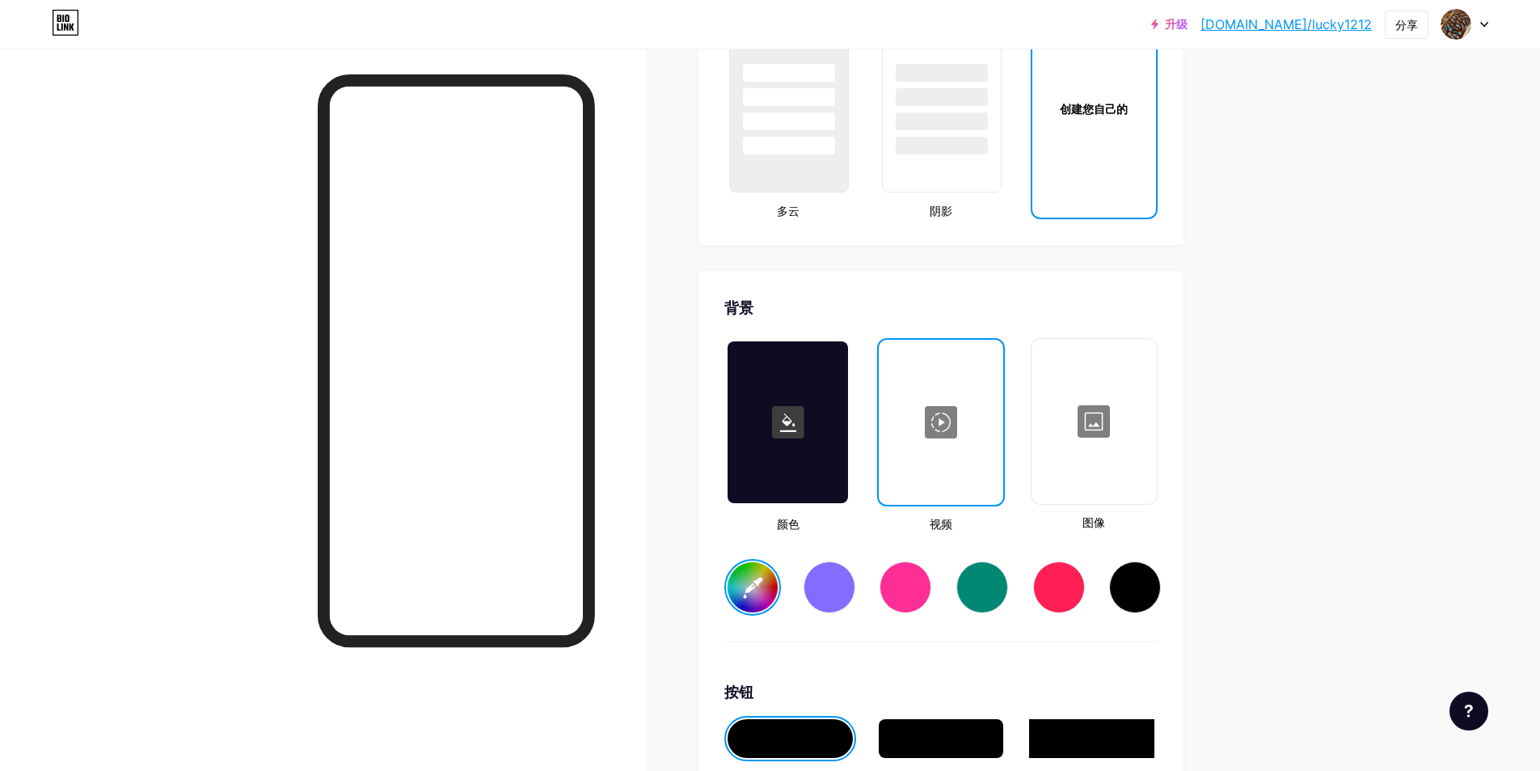
click at [957, 354] on div at bounding box center [941, 422] width 120 height 162
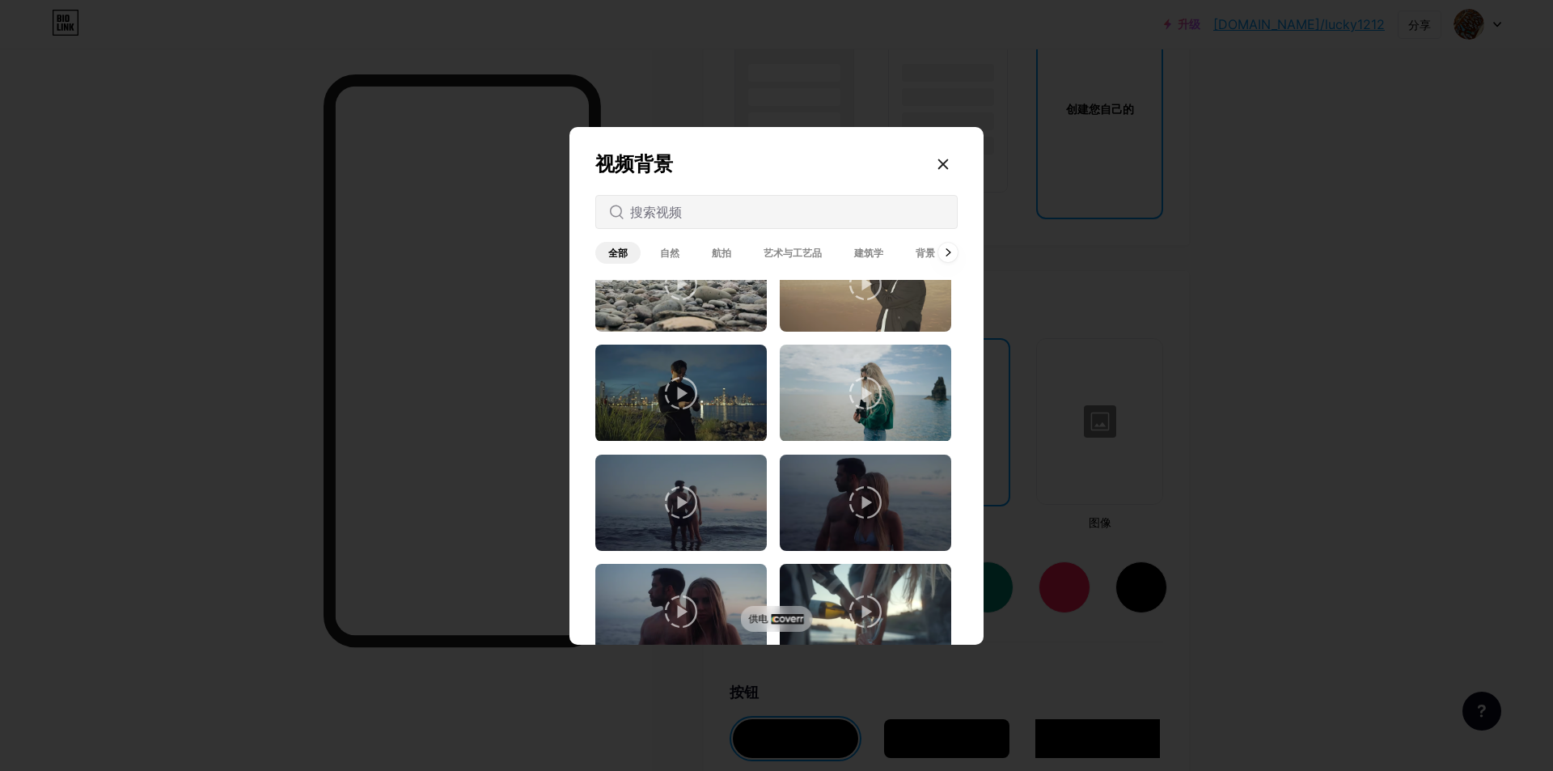
scroll to position [1779, 0]
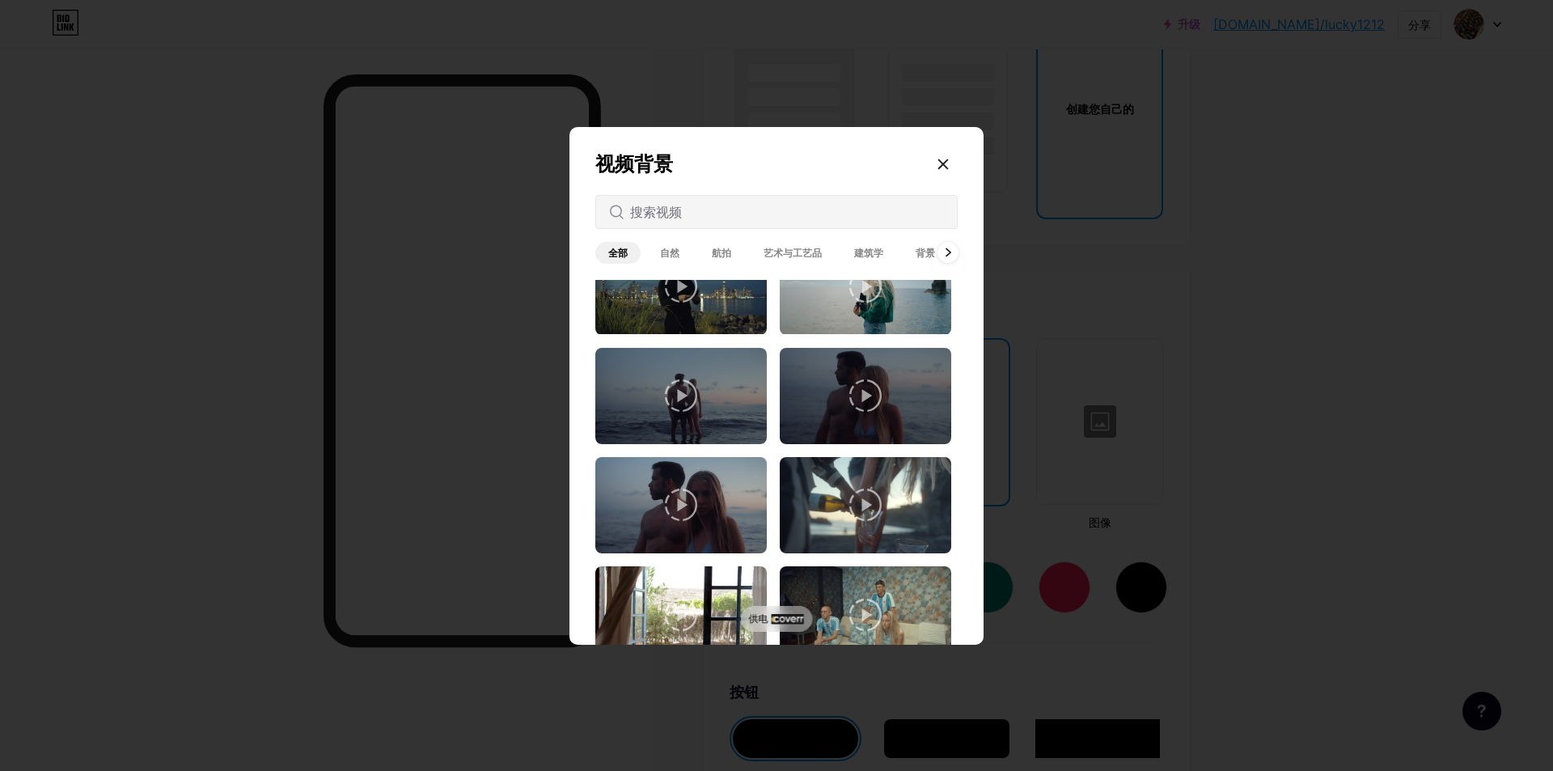
click at [953, 248] on div at bounding box center [947, 252] width 21 height 21
click at [610, 249] on div at bounding box center [604, 252] width 21 height 21
click at [696, 207] on input "text" at bounding box center [787, 211] width 314 height 19
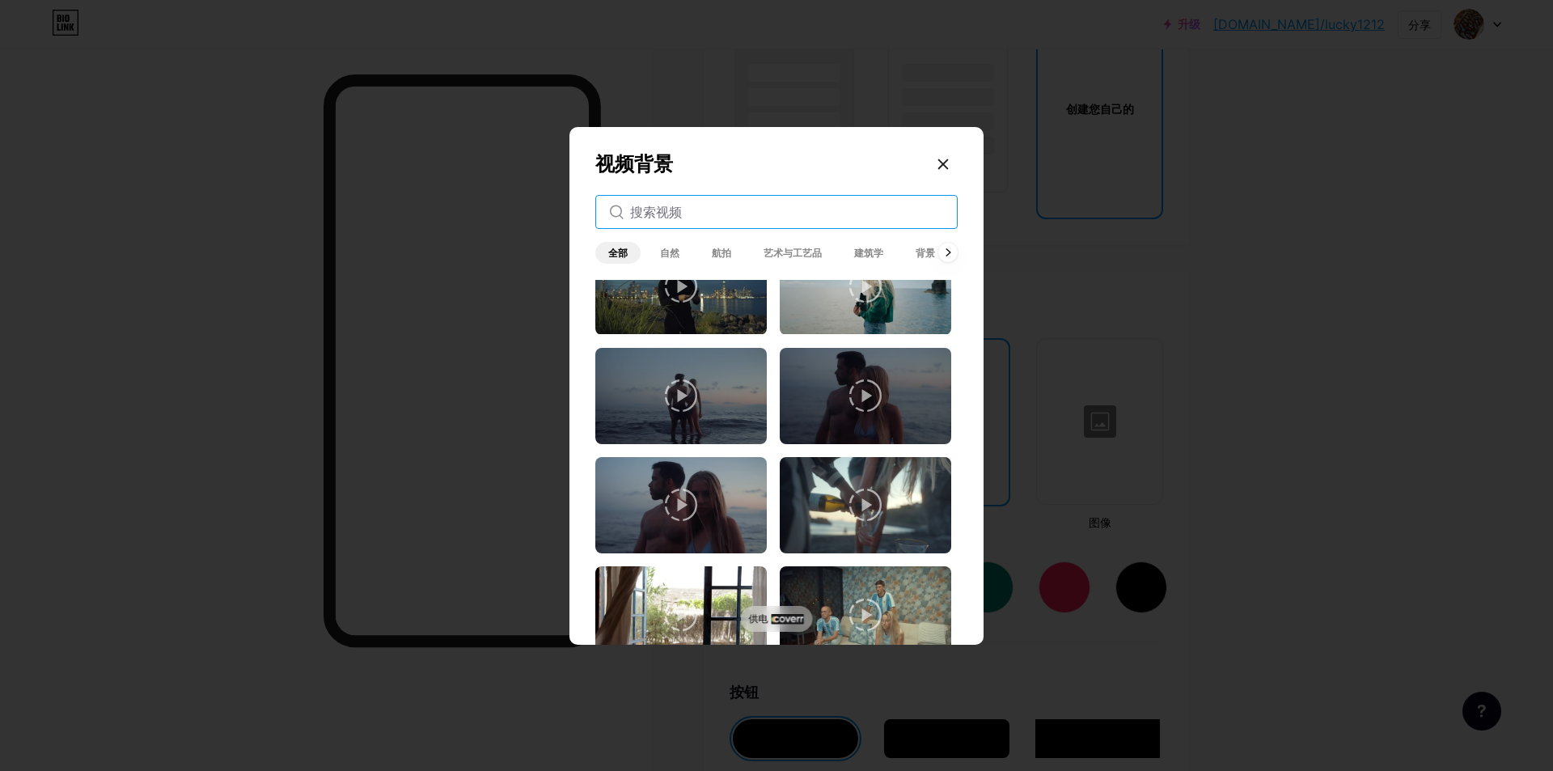
click at [692, 207] on input "text" at bounding box center [787, 211] width 314 height 19
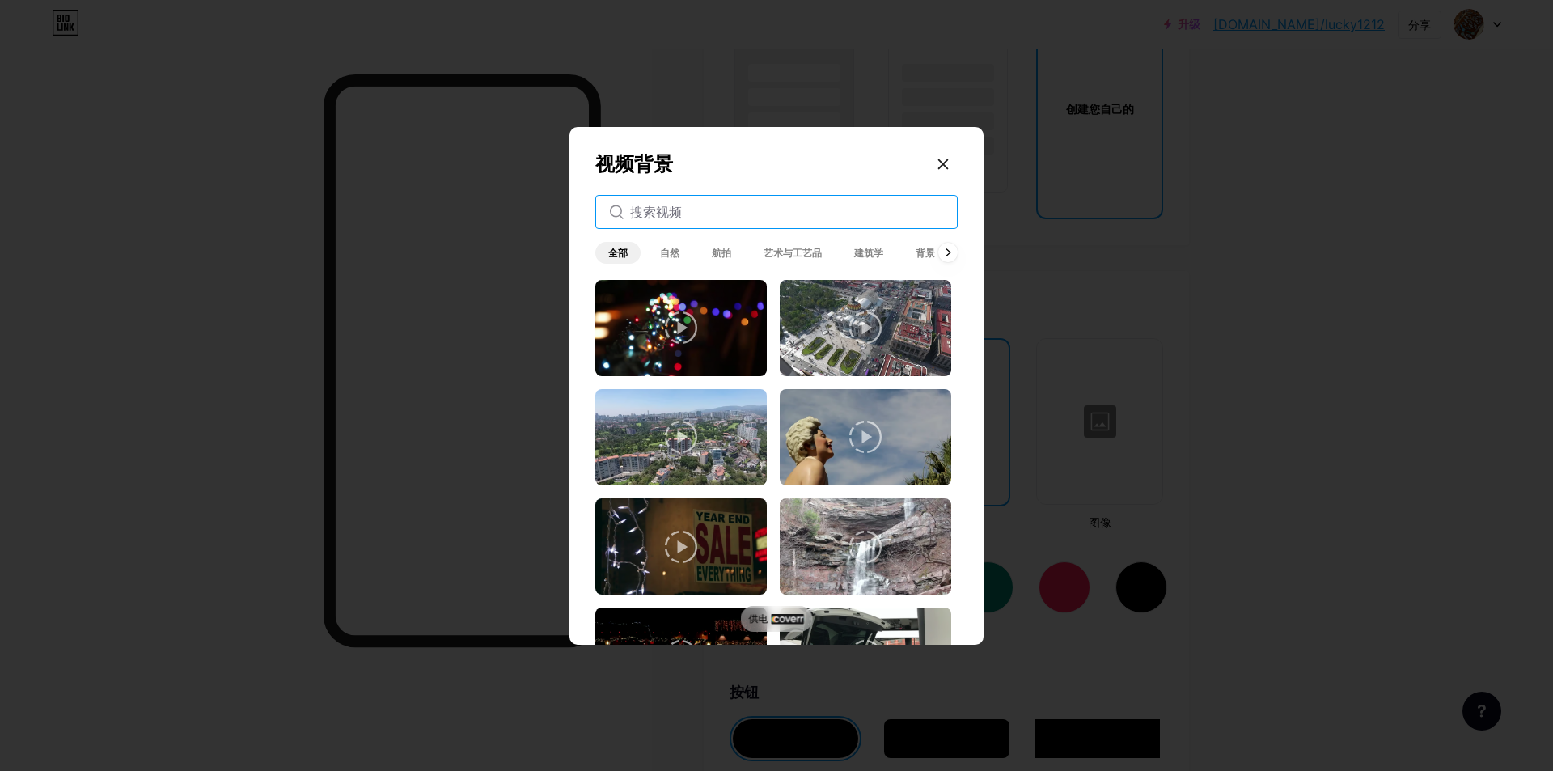
click at [682, 205] on input "text" at bounding box center [787, 211] width 314 height 19
click at [940, 154] on div at bounding box center [942, 164] width 29 height 29
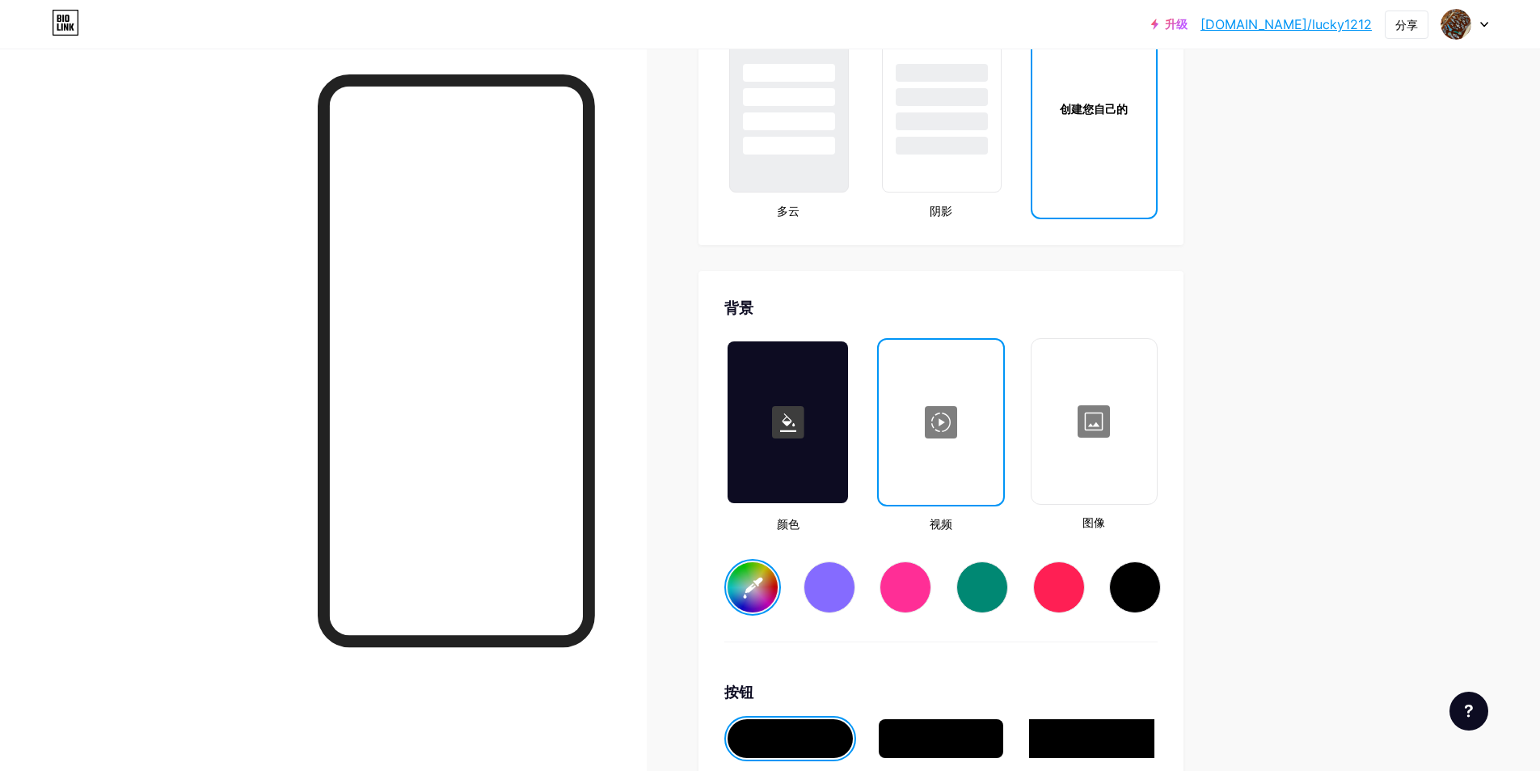
click at [1098, 429] on div at bounding box center [1094, 421] width 122 height 162
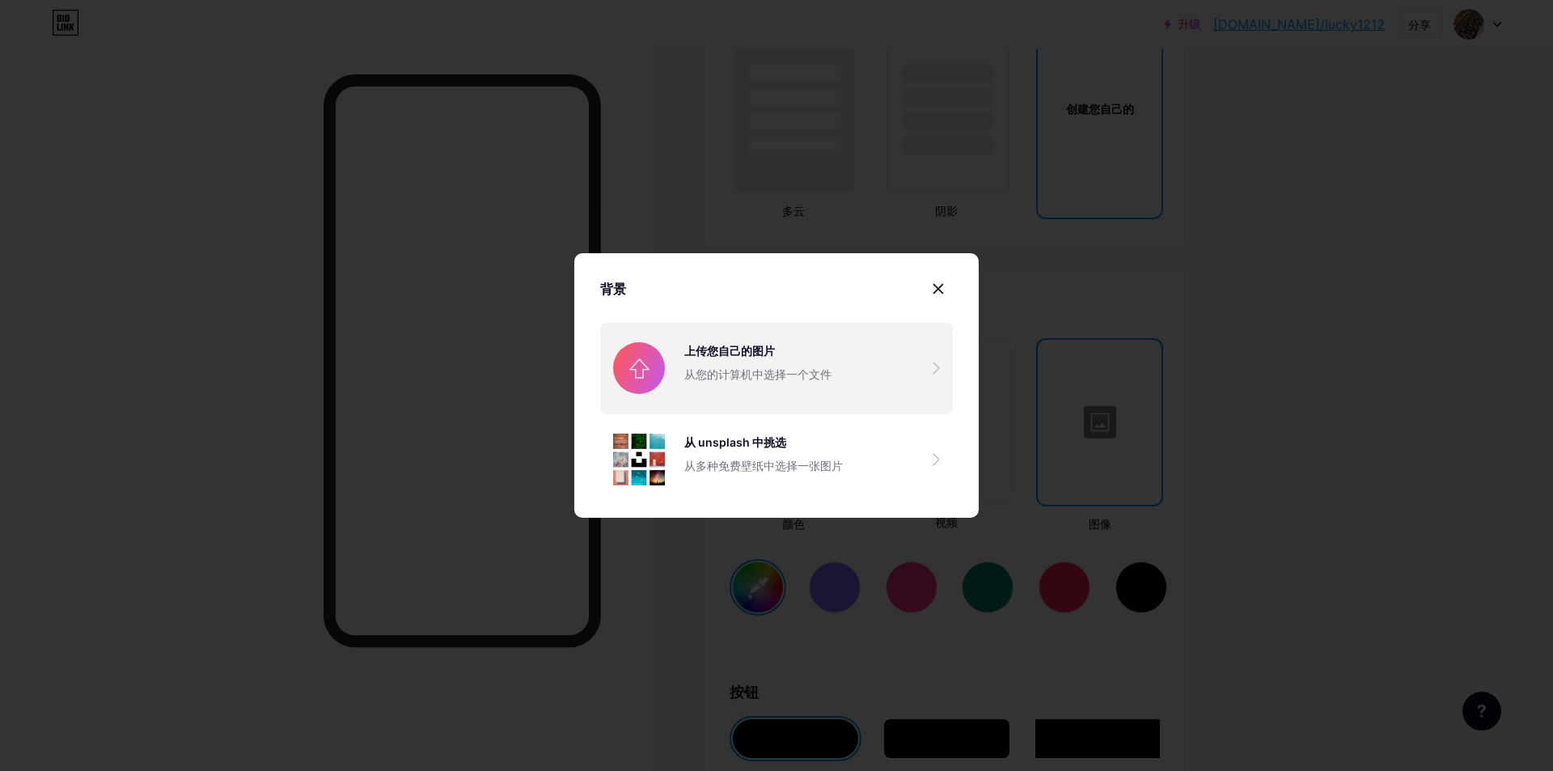
click at [764, 349] on input "file" at bounding box center [776, 368] width 353 height 91
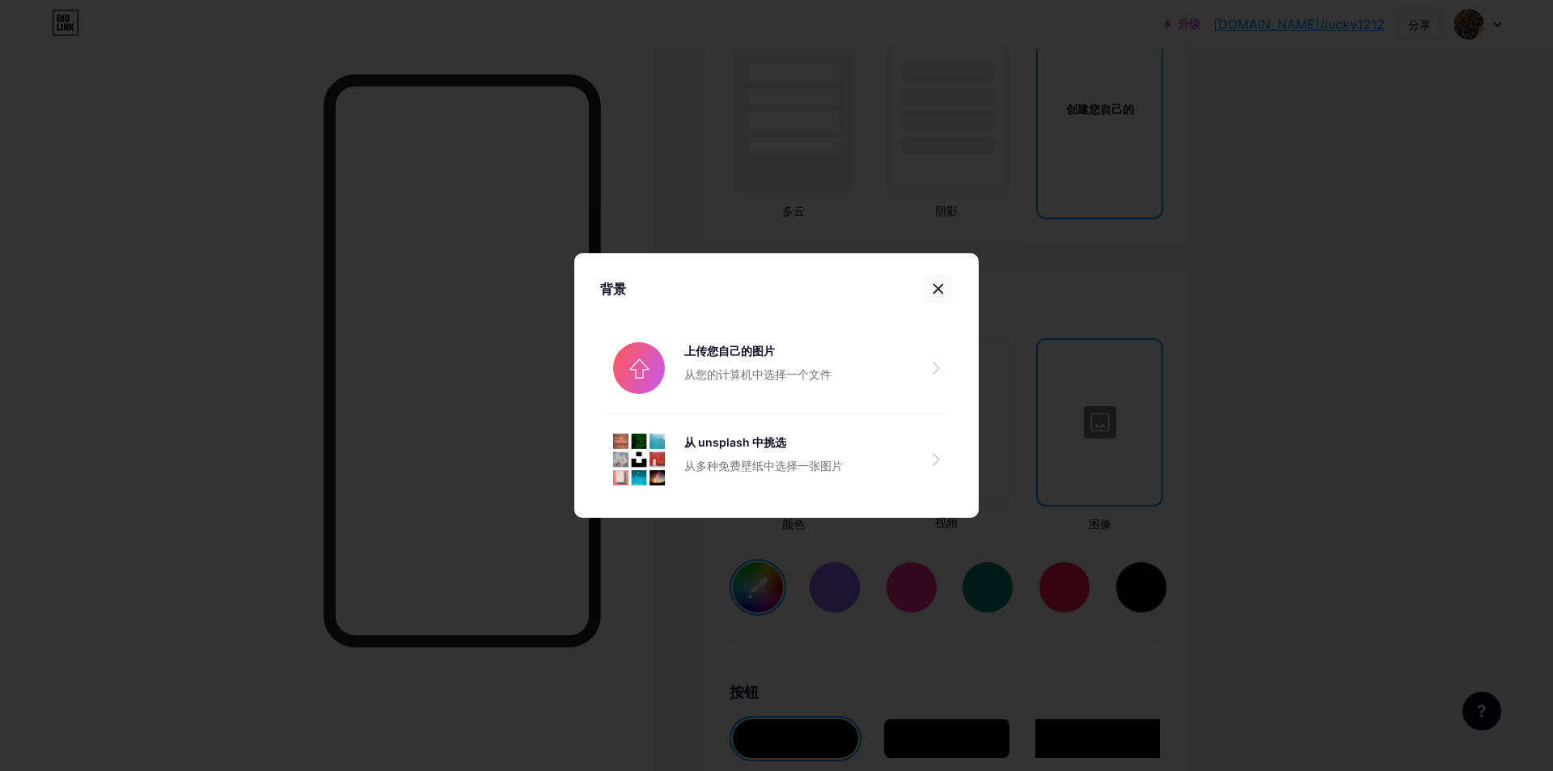
click at [941, 285] on icon at bounding box center [938, 289] width 9 height 9
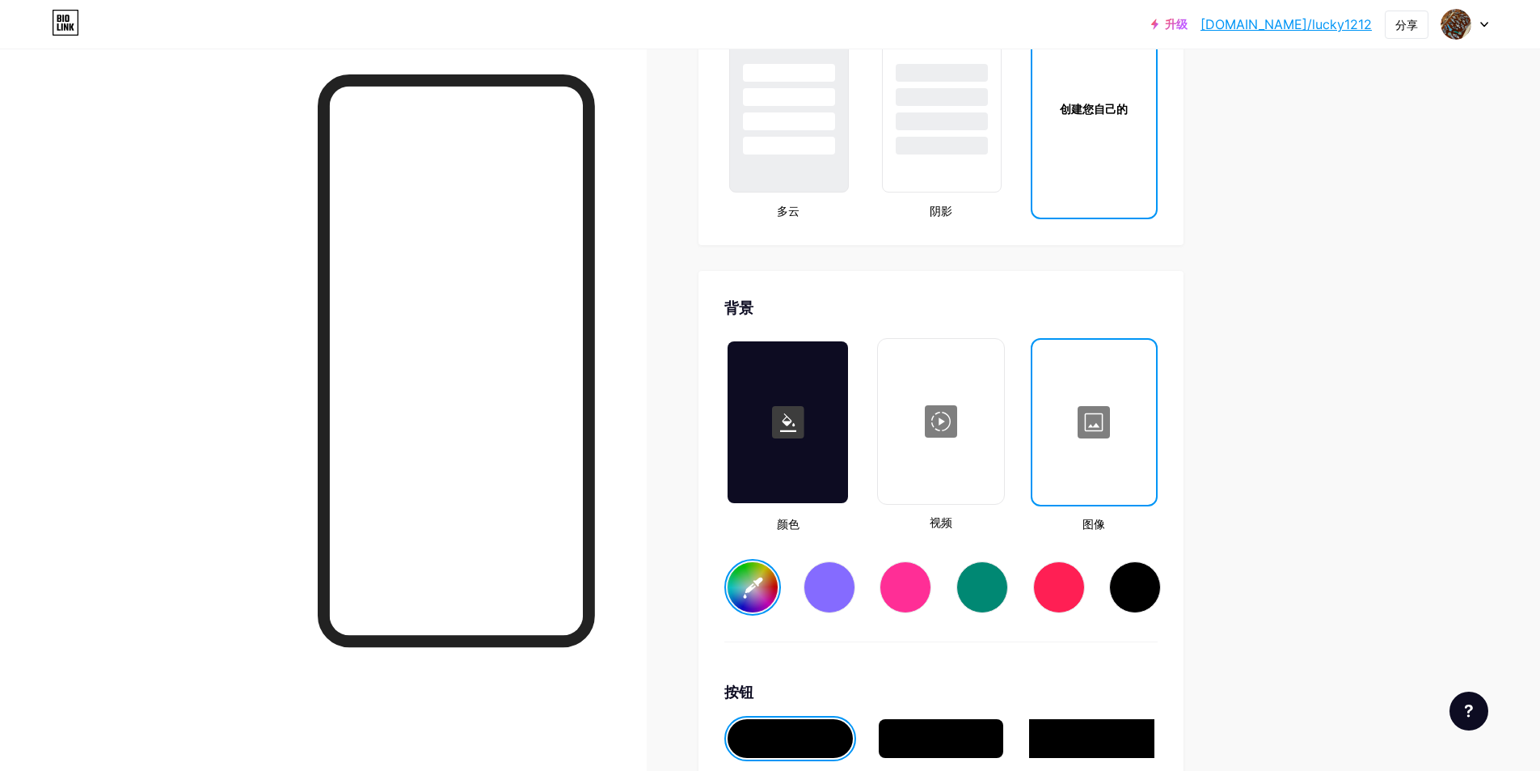
click at [965, 456] on div at bounding box center [941, 421] width 122 height 162
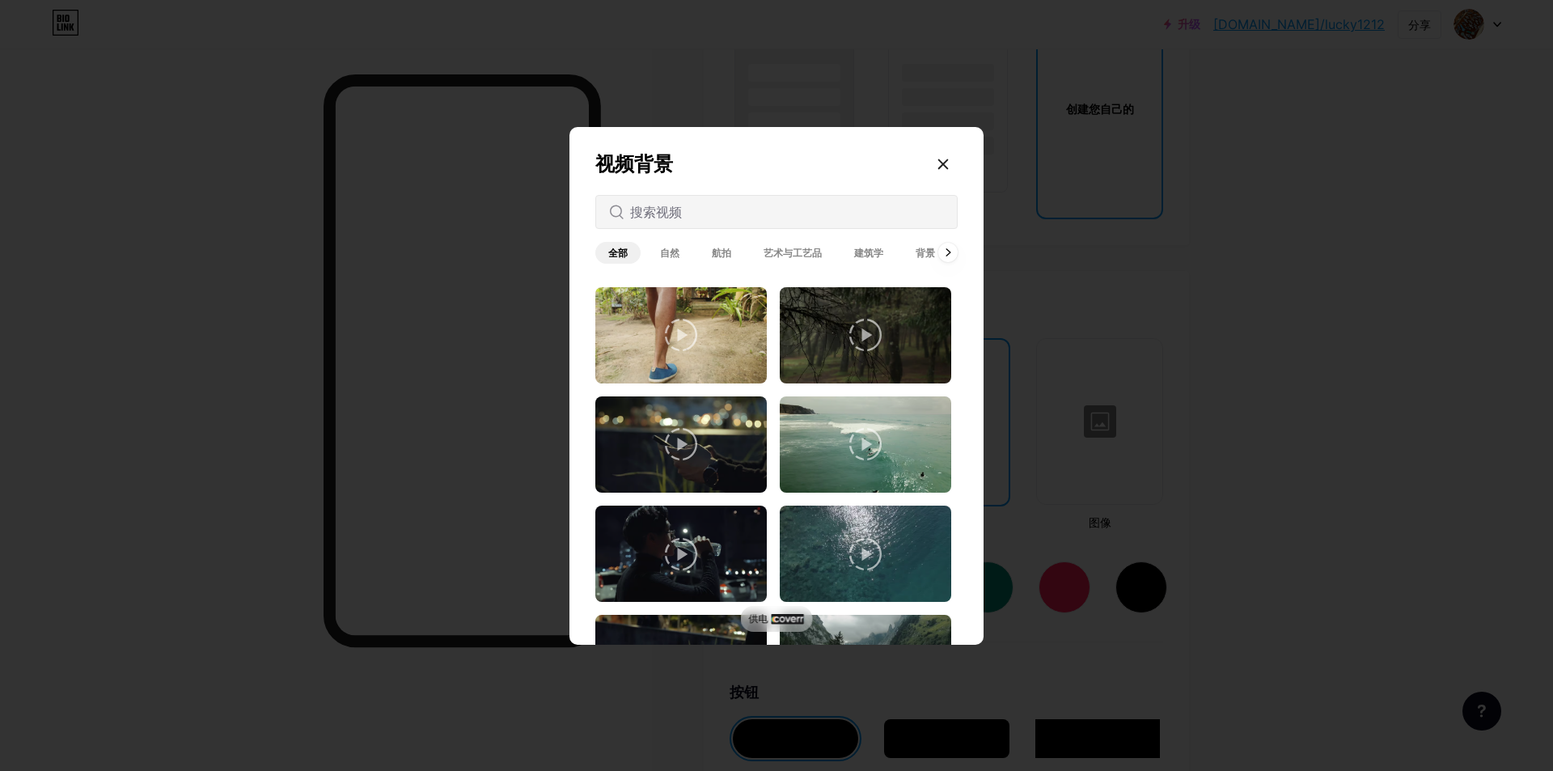
scroll to position [2335, 0]
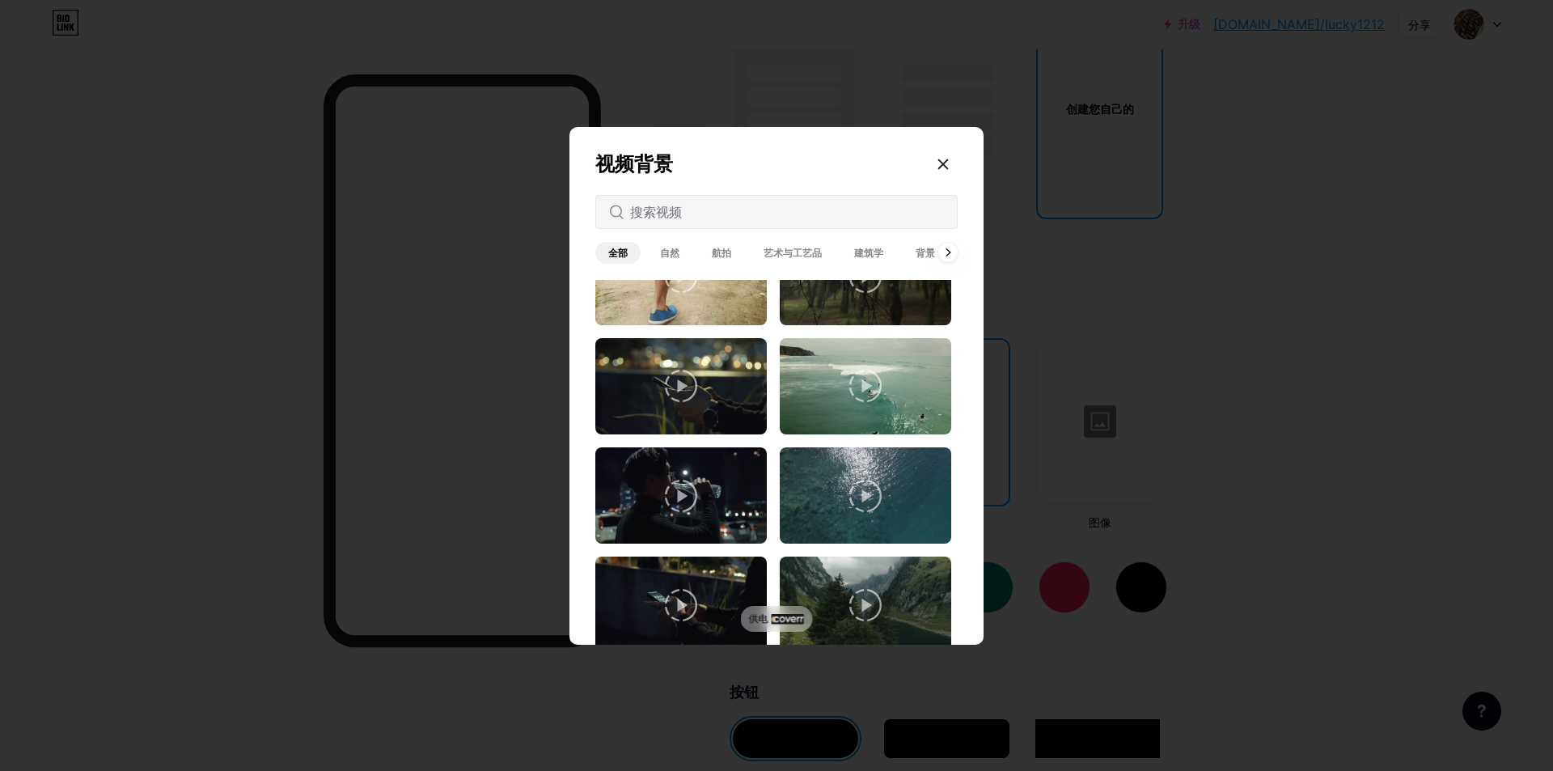
click at [781, 619] on rect at bounding box center [787, 618] width 32 height 11
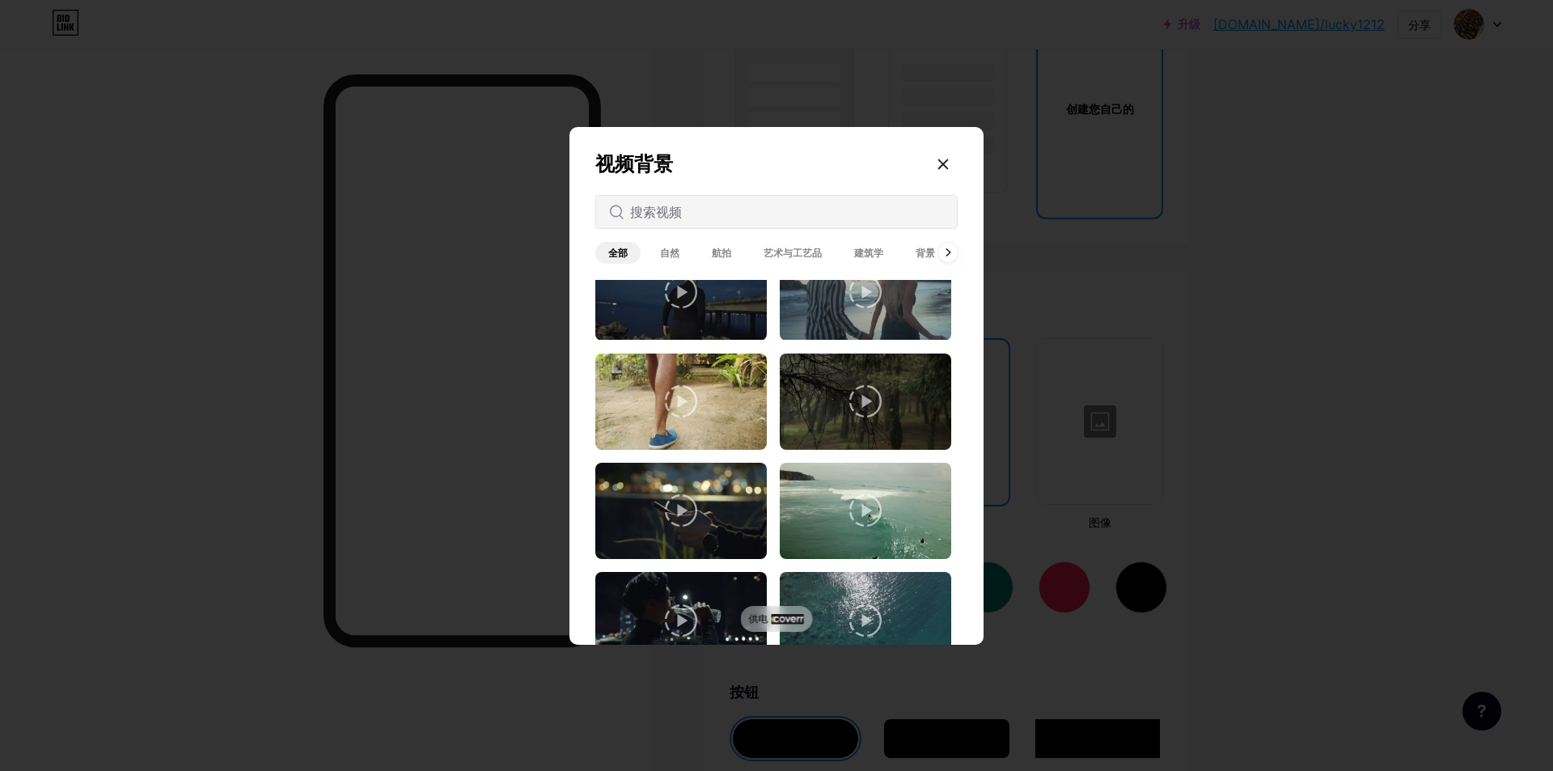
scroll to position [2093, 0]
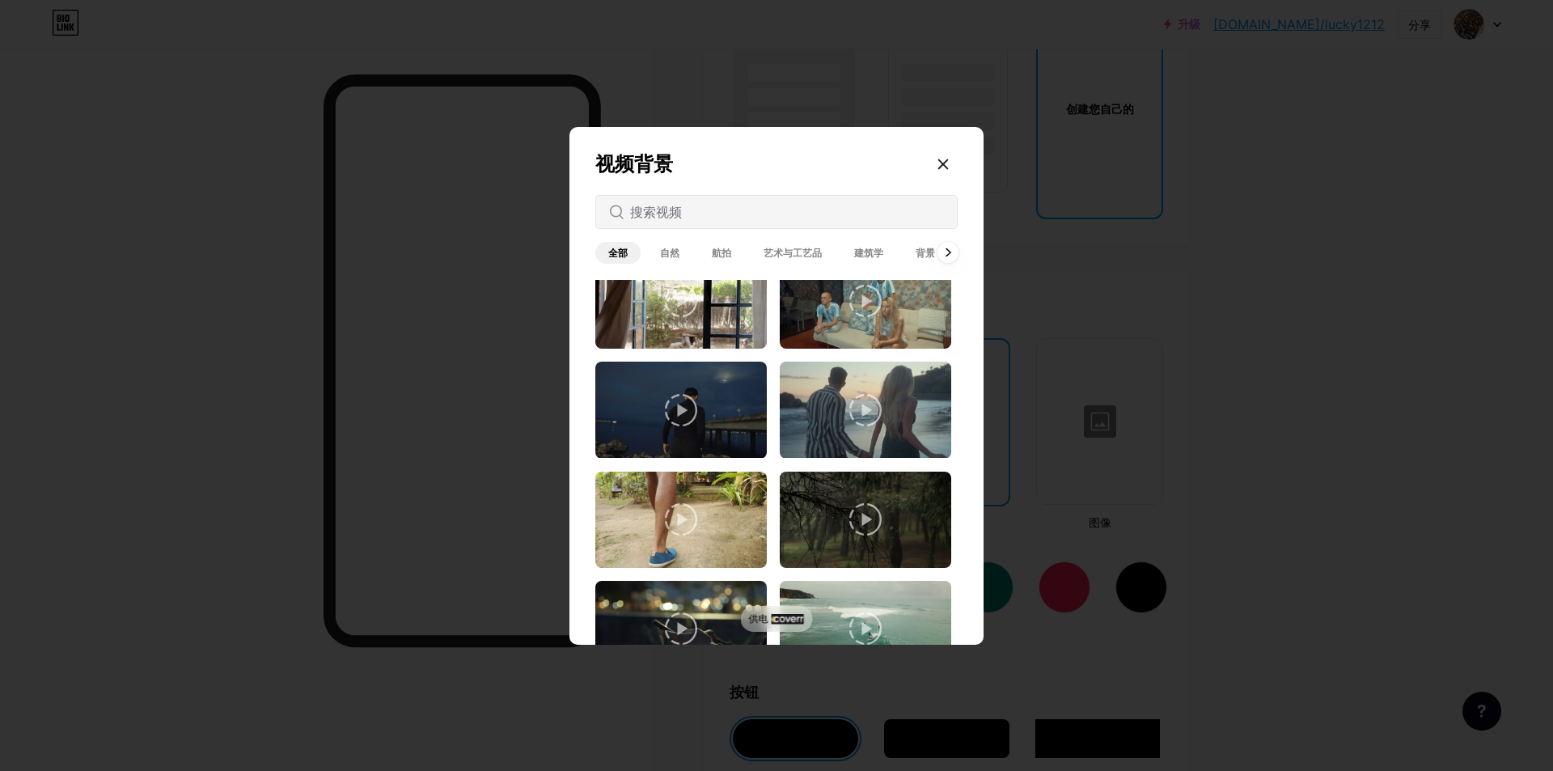
click at [946, 253] on icon at bounding box center [947, 252] width 6 height 9
click at [870, 254] on span "背景" at bounding box center [882, 253] width 45 height 22
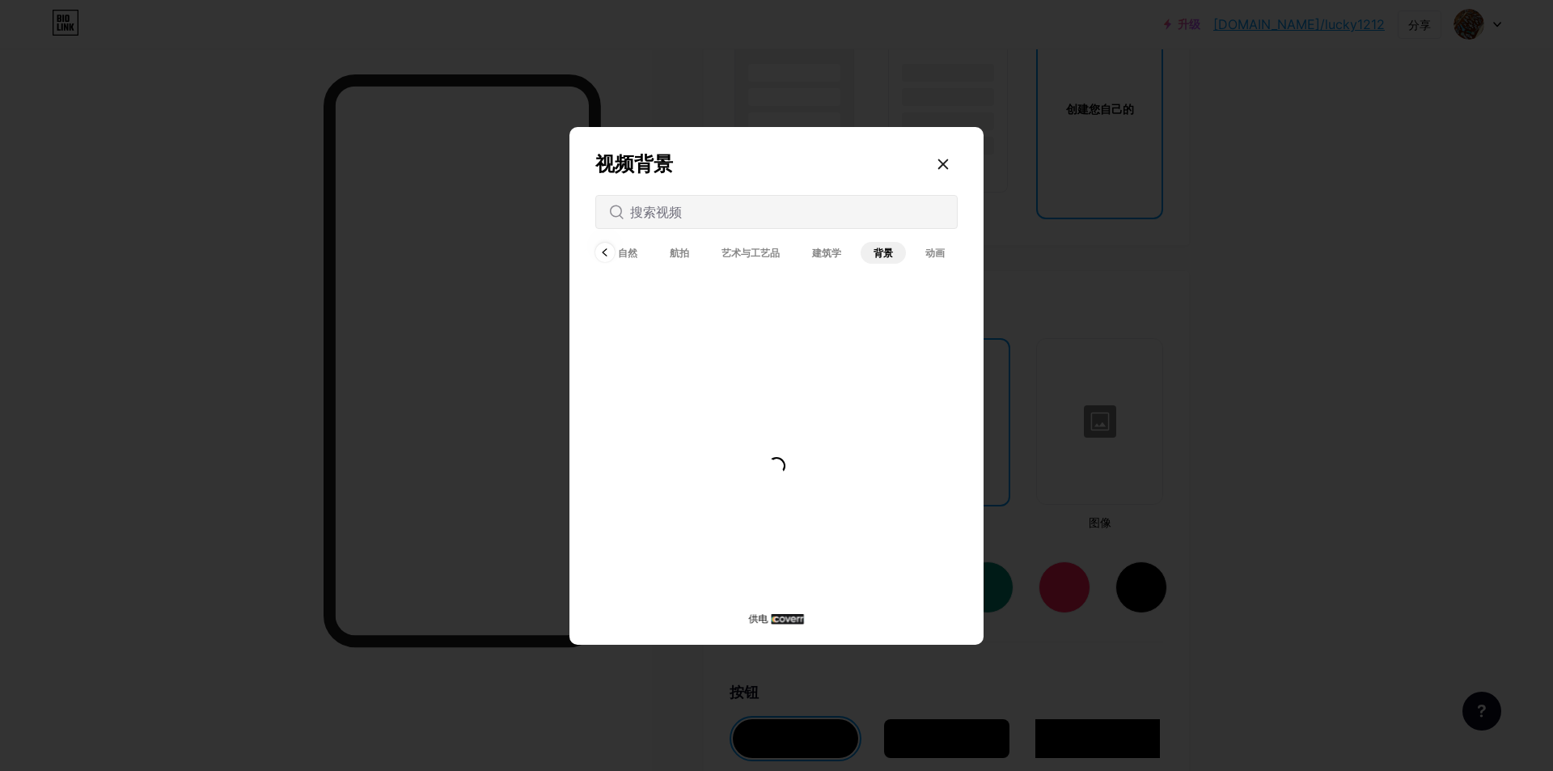
scroll to position [0, 0]
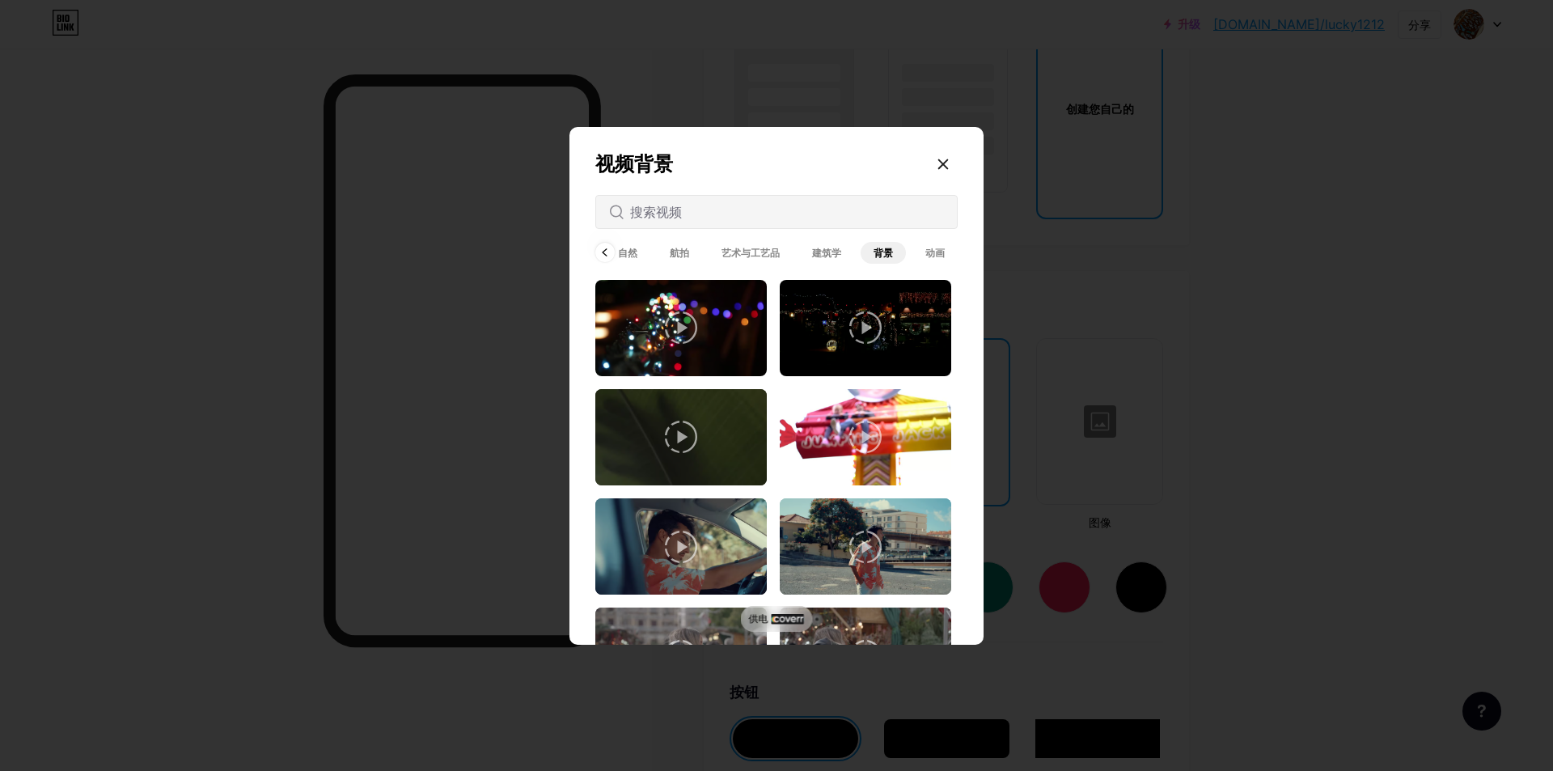
click at [931, 252] on font "动画" at bounding box center [934, 253] width 19 height 12
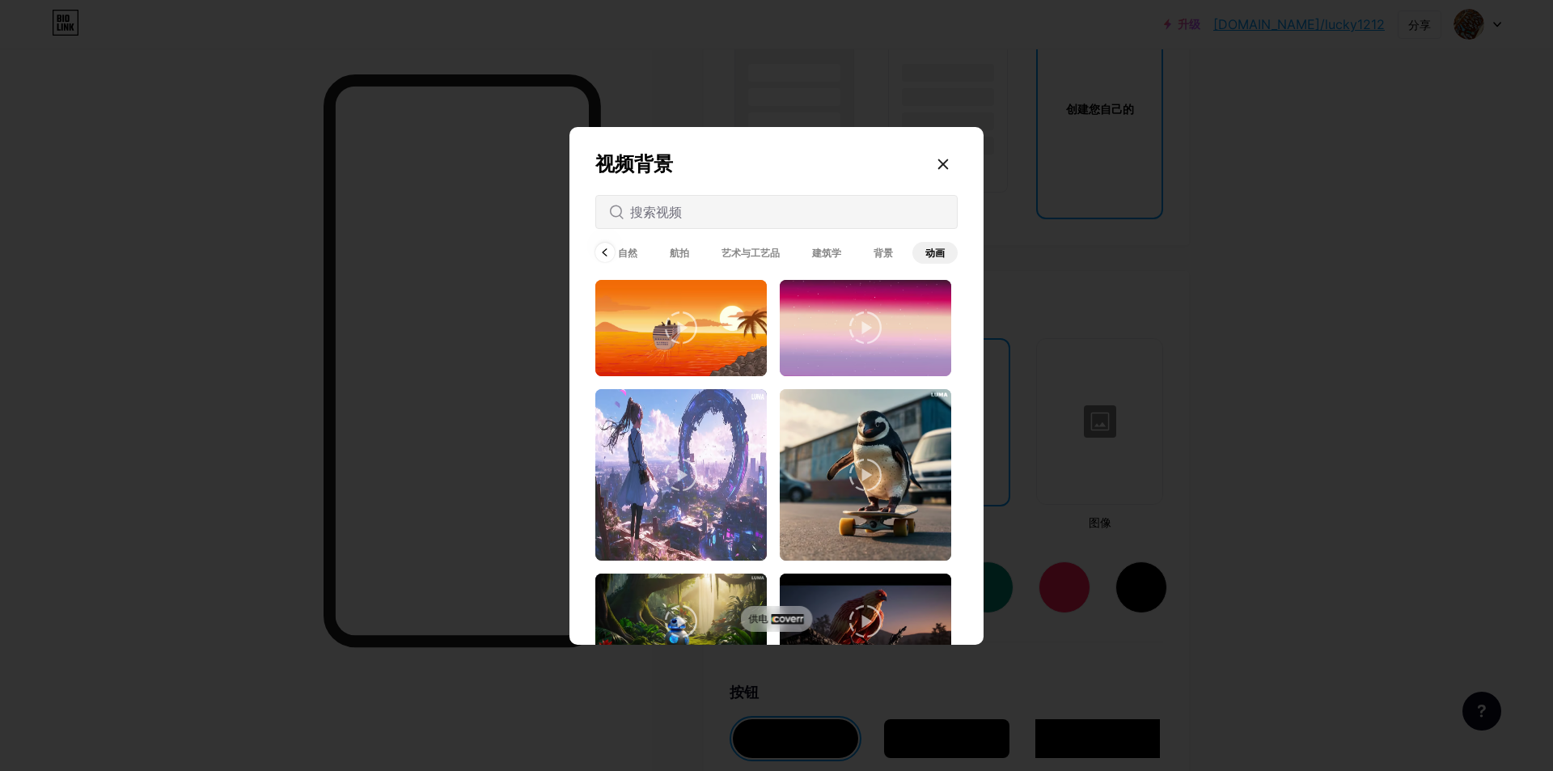
click at [739, 253] on font "艺术与工艺品" at bounding box center [750, 253] width 58 height 12
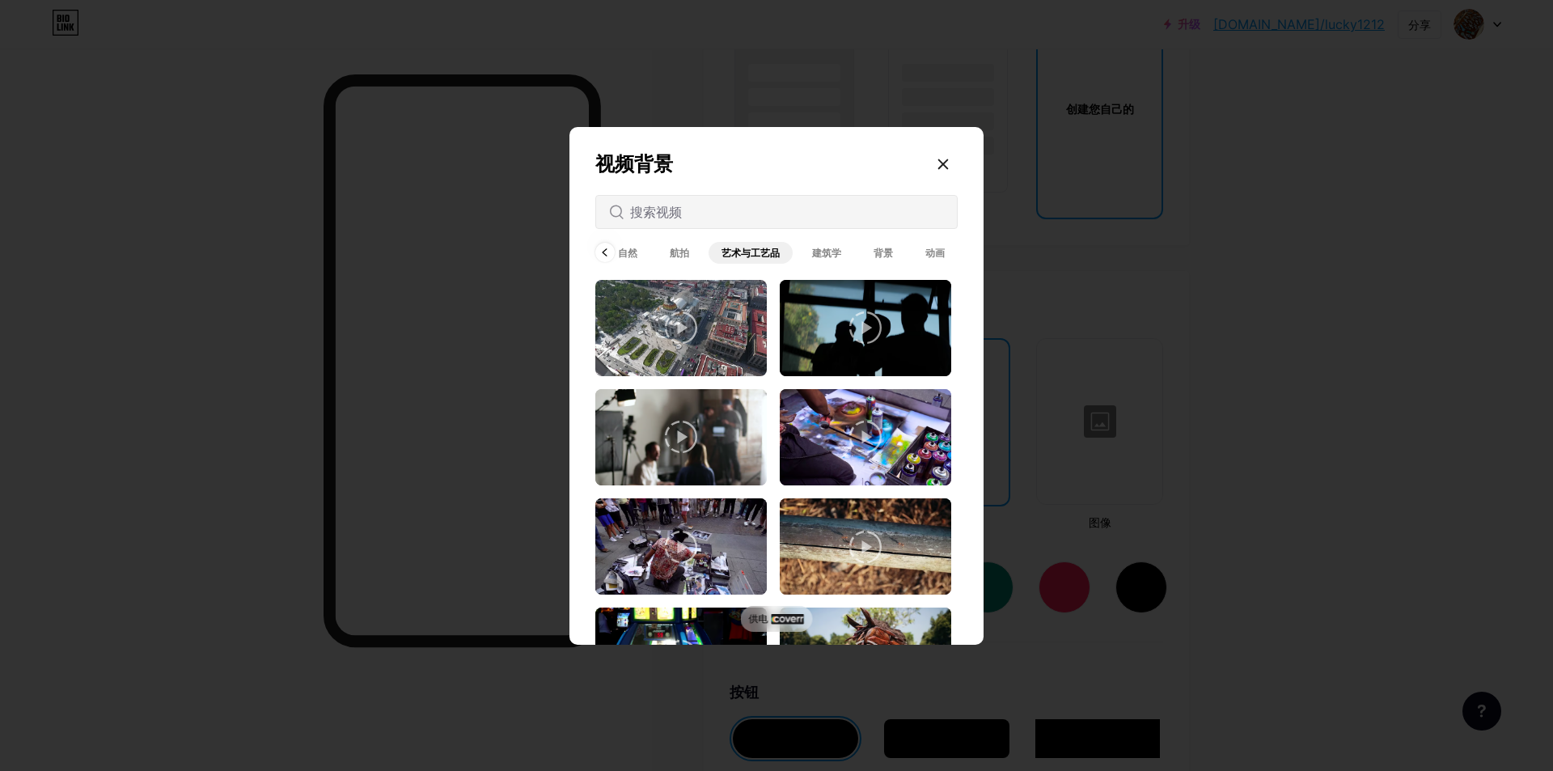
click at [682, 251] on font "航拍" at bounding box center [679, 253] width 19 height 12
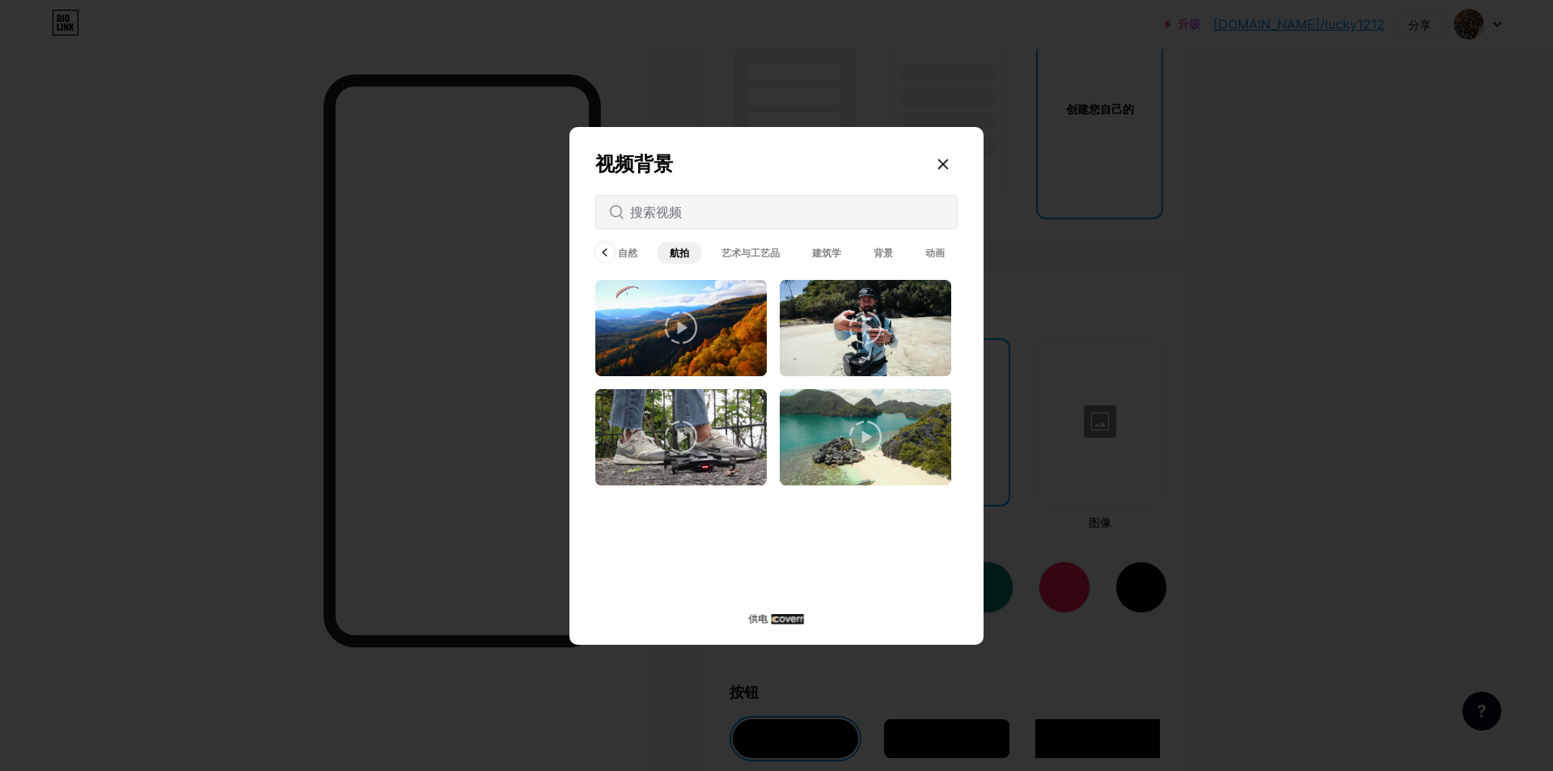
click at [747, 249] on font "艺术与工艺品" at bounding box center [750, 253] width 58 height 12
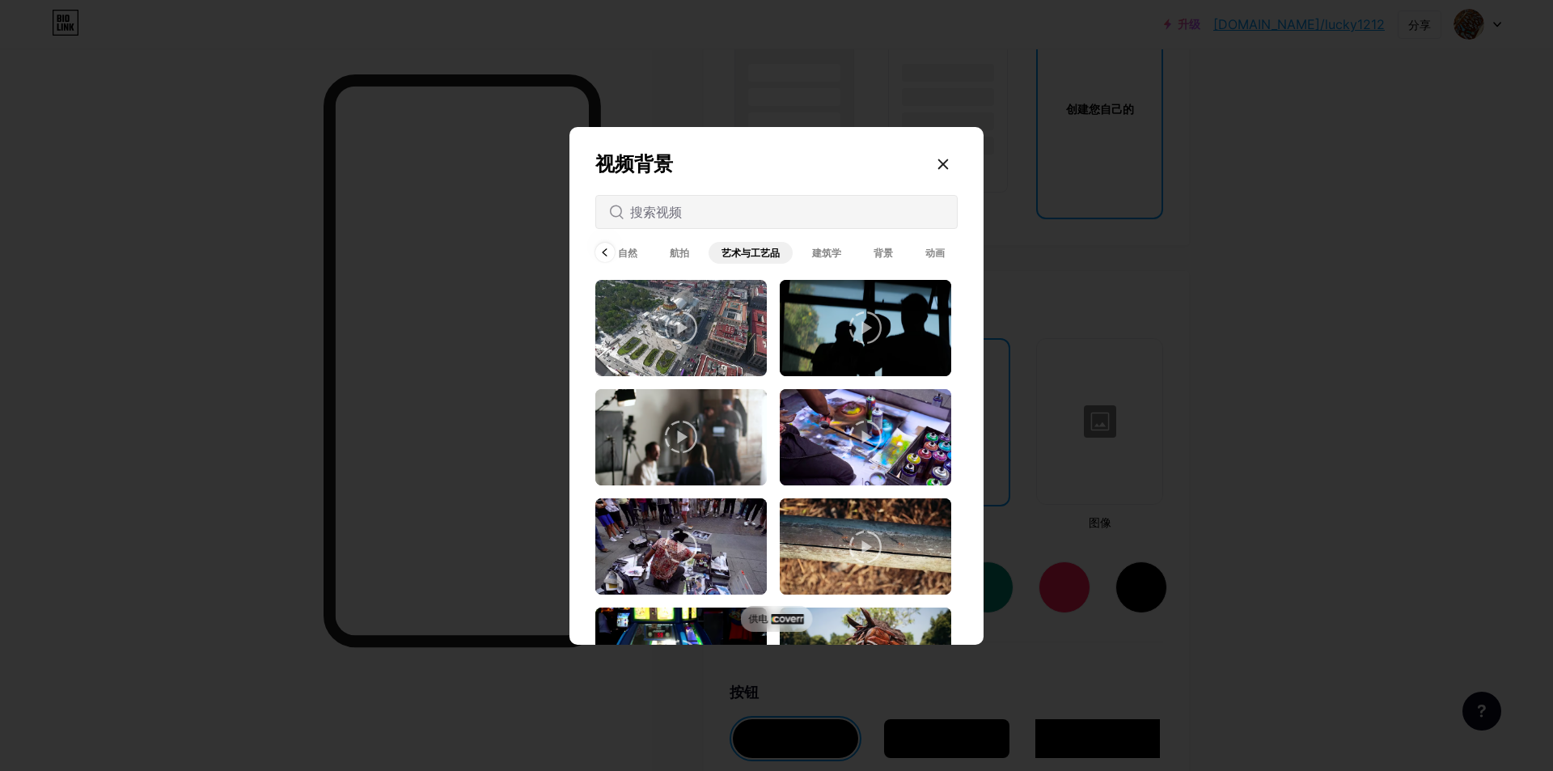
click at [593, 251] on div "视频背景 全部 自然 航拍 艺术与工艺品 建筑学 背景 动画" at bounding box center [776, 389] width 414 height 525
click at [606, 252] on icon at bounding box center [605, 252] width 6 height 9
click at [606, 252] on span "全部" at bounding box center [617, 253] width 45 height 22
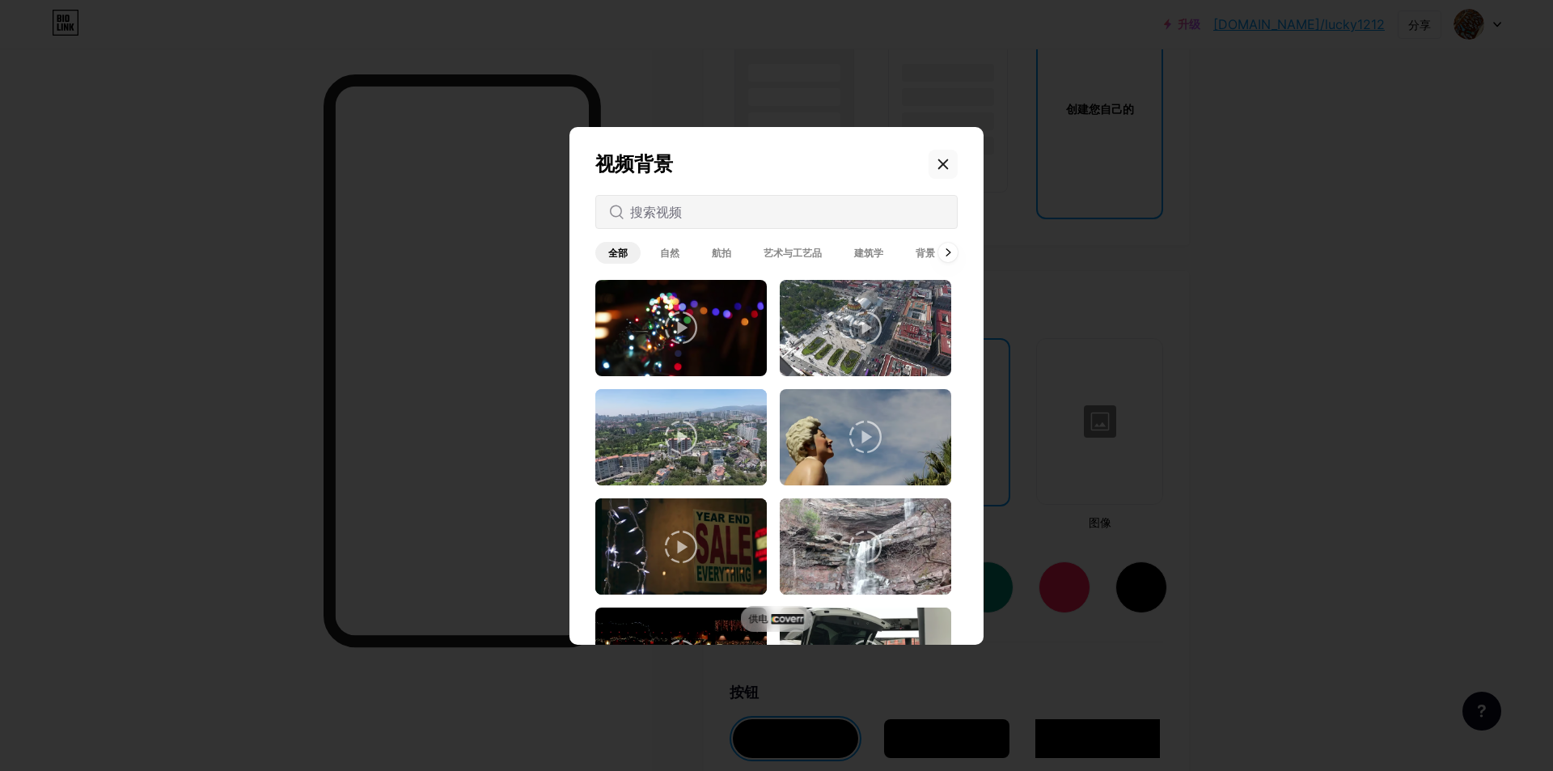
click at [949, 163] on div at bounding box center [942, 164] width 29 height 29
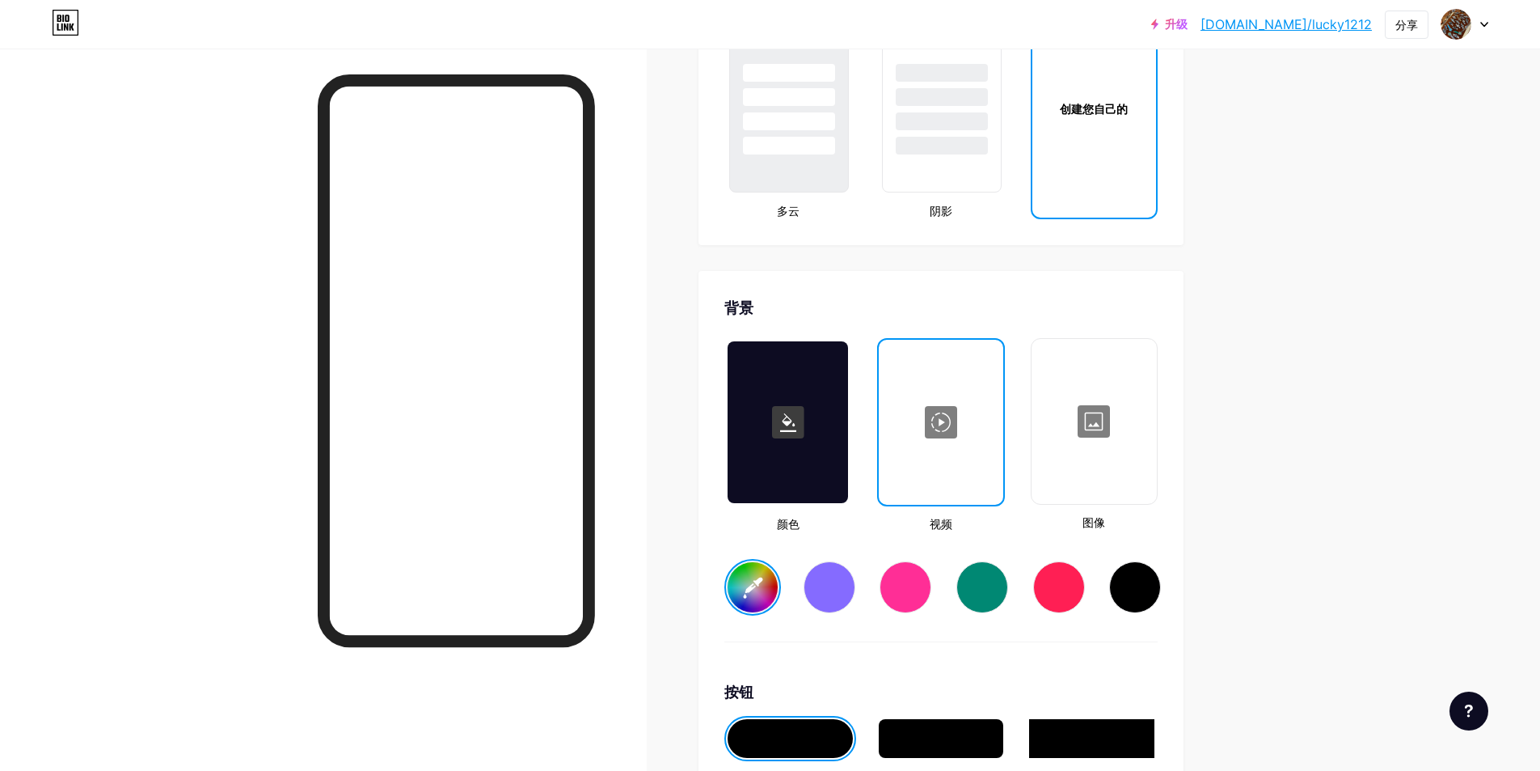
click at [1096, 463] on div at bounding box center [1094, 421] width 122 height 162
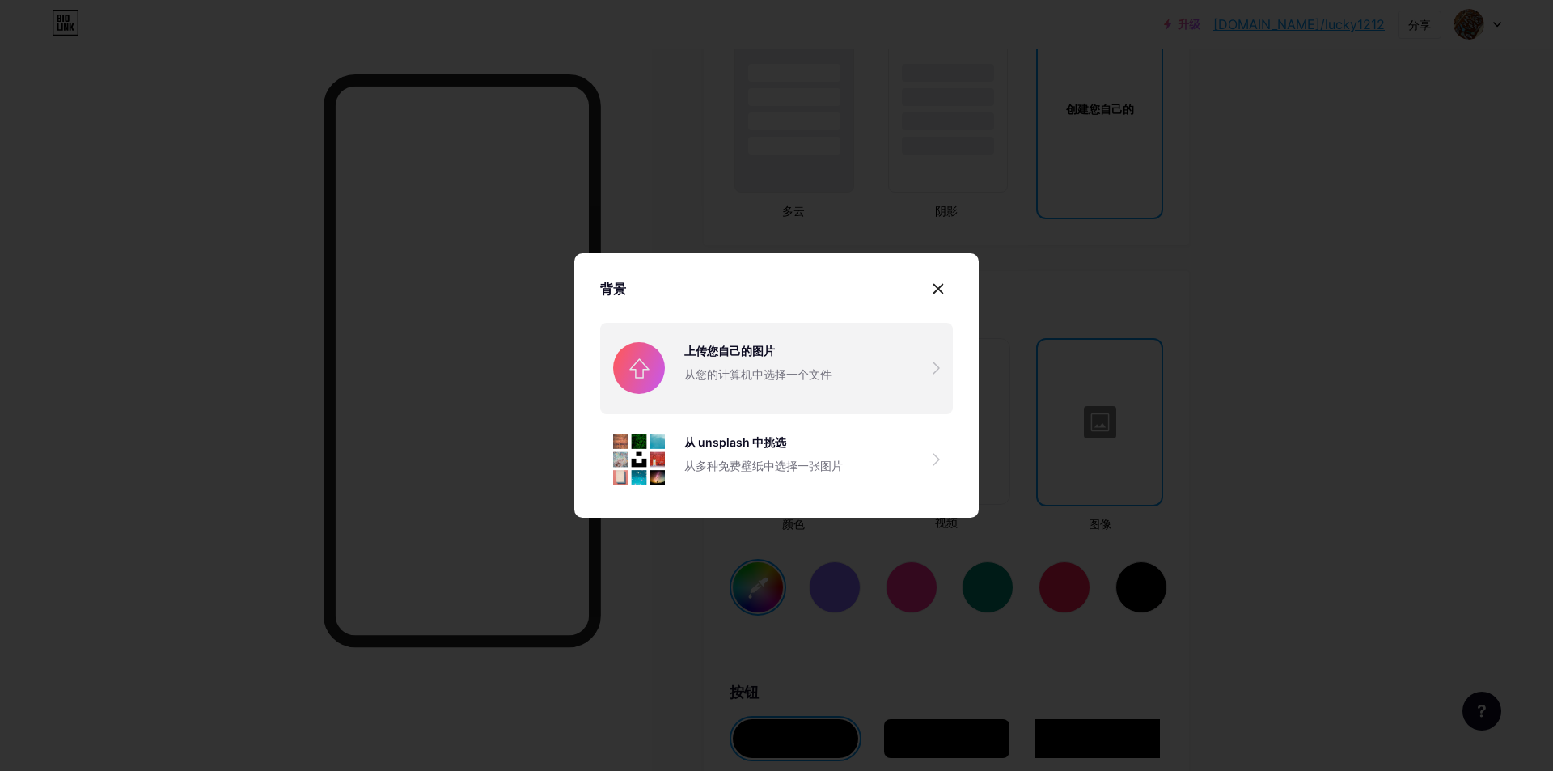
click at [770, 371] on input "file" at bounding box center [776, 368] width 353 height 91
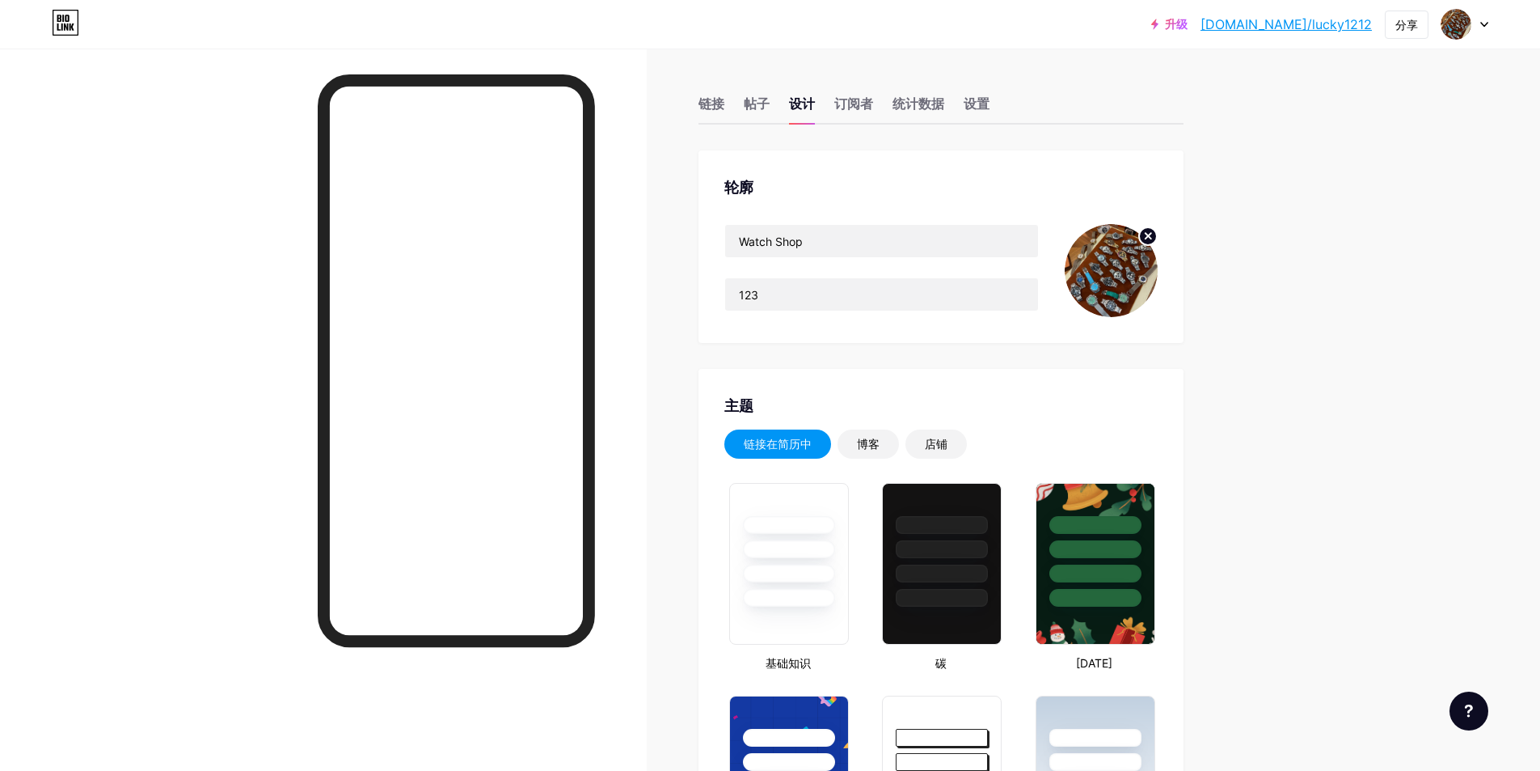
click at [1151, 235] on icon at bounding box center [1149, 236] width 6 height 6
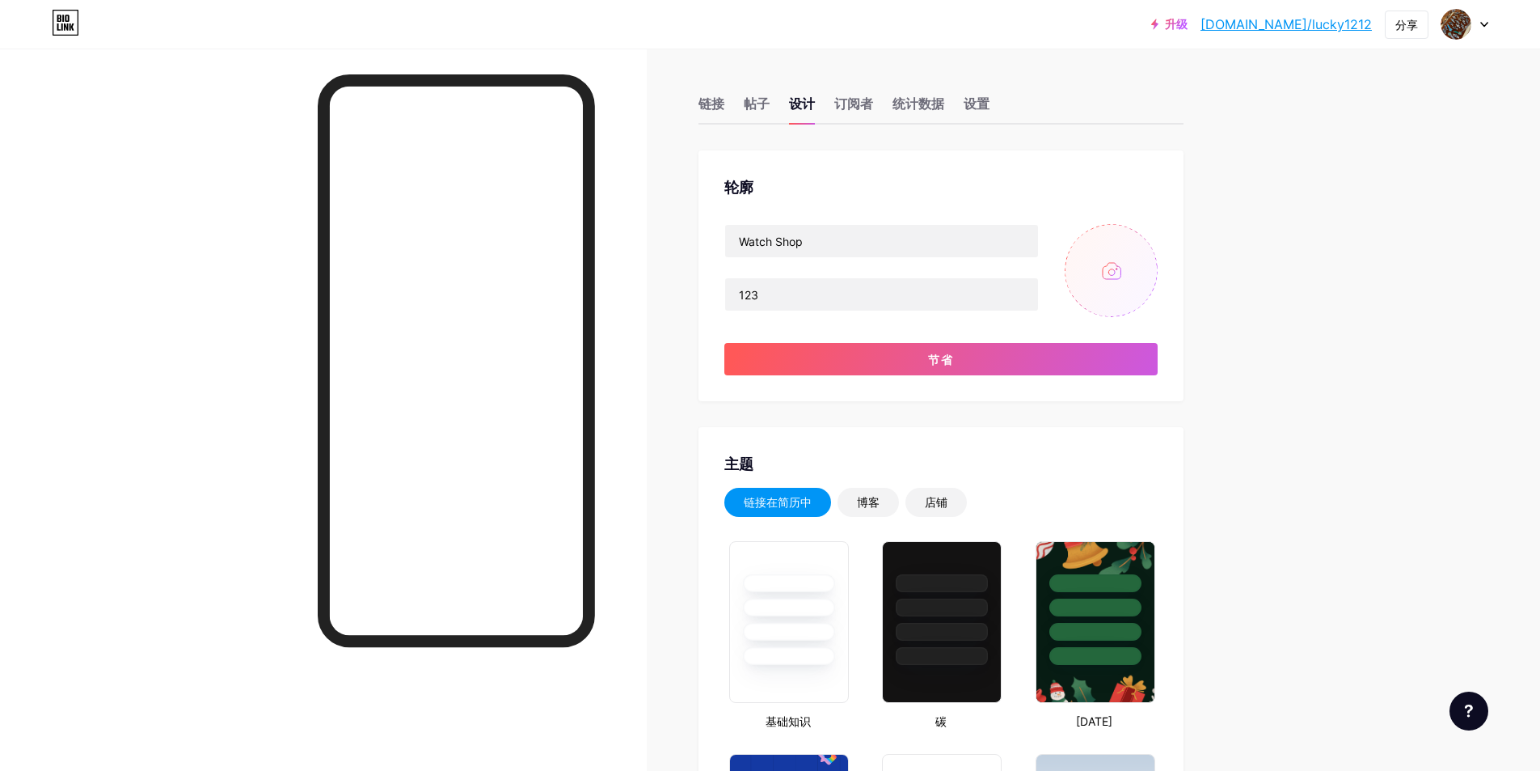
click at [1109, 249] on input "file" at bounding box center [1111, 270] width 93 height 93
type input "C:\fakepath\微信图片_20250912141345_90_17.jpg"
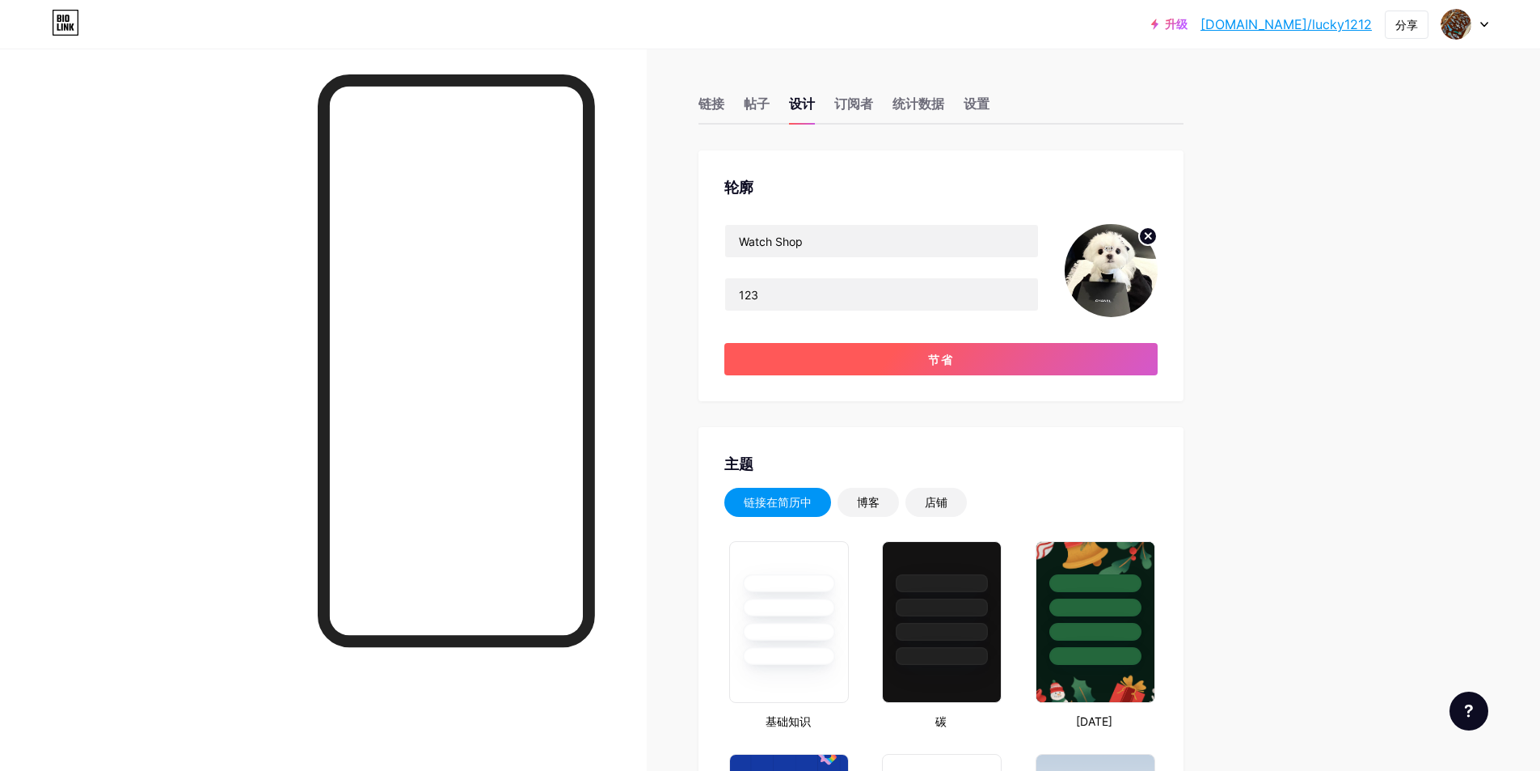
click at [974, 361] on button "节省" at bounding box center [941, 359] width 433 height 32
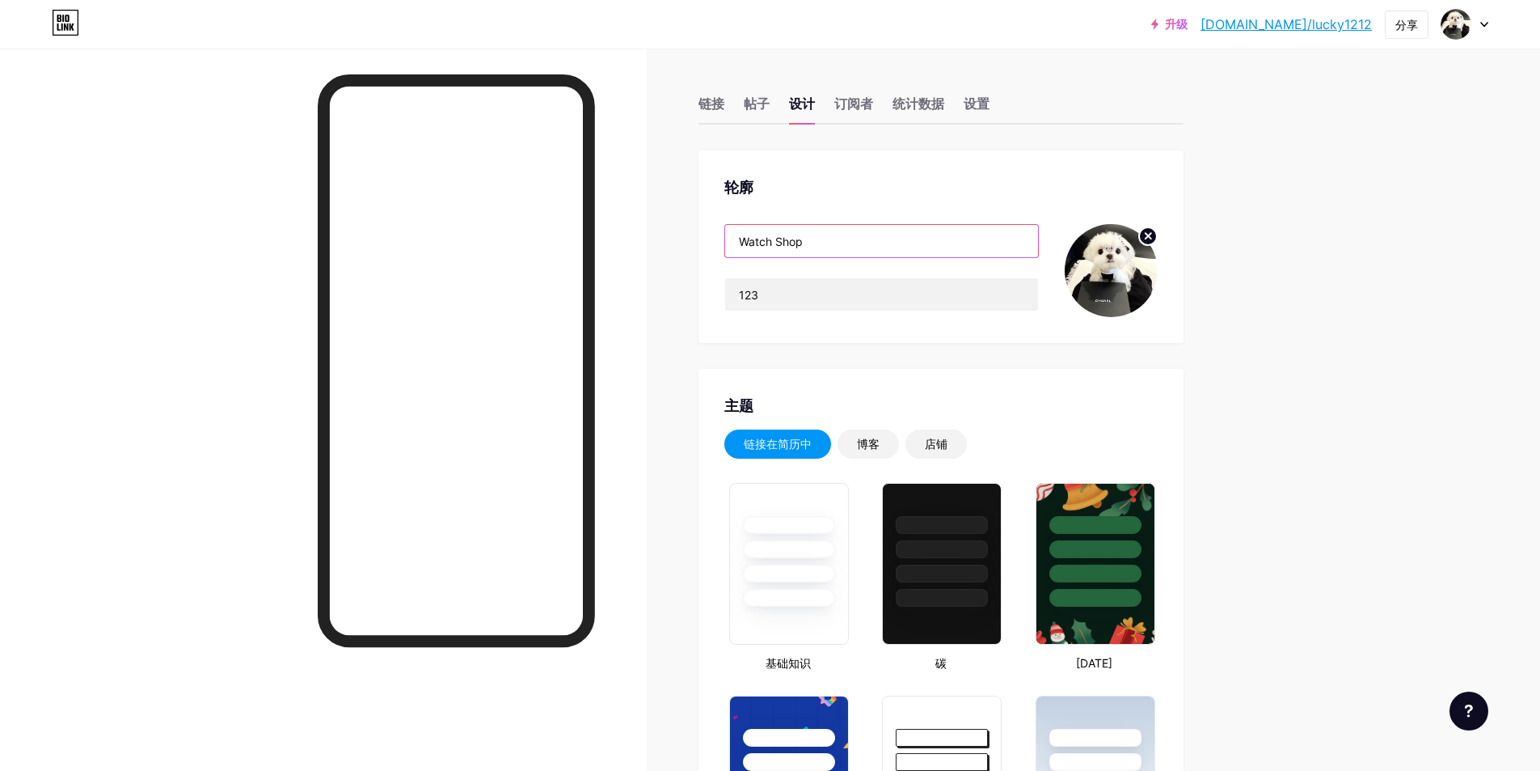
click at [836, 243] on input "Watch Shop" at bounding box center [881, 241] width 313 height 32
drag, startPoint x: 831, startPoint y: 241, endPoint x: 729, endPoint y: 242, distance: 102.7
click at [729, 242] on div "轮廓 Watch Shop 123" at bounding box center [941, 246] width 485 height 192
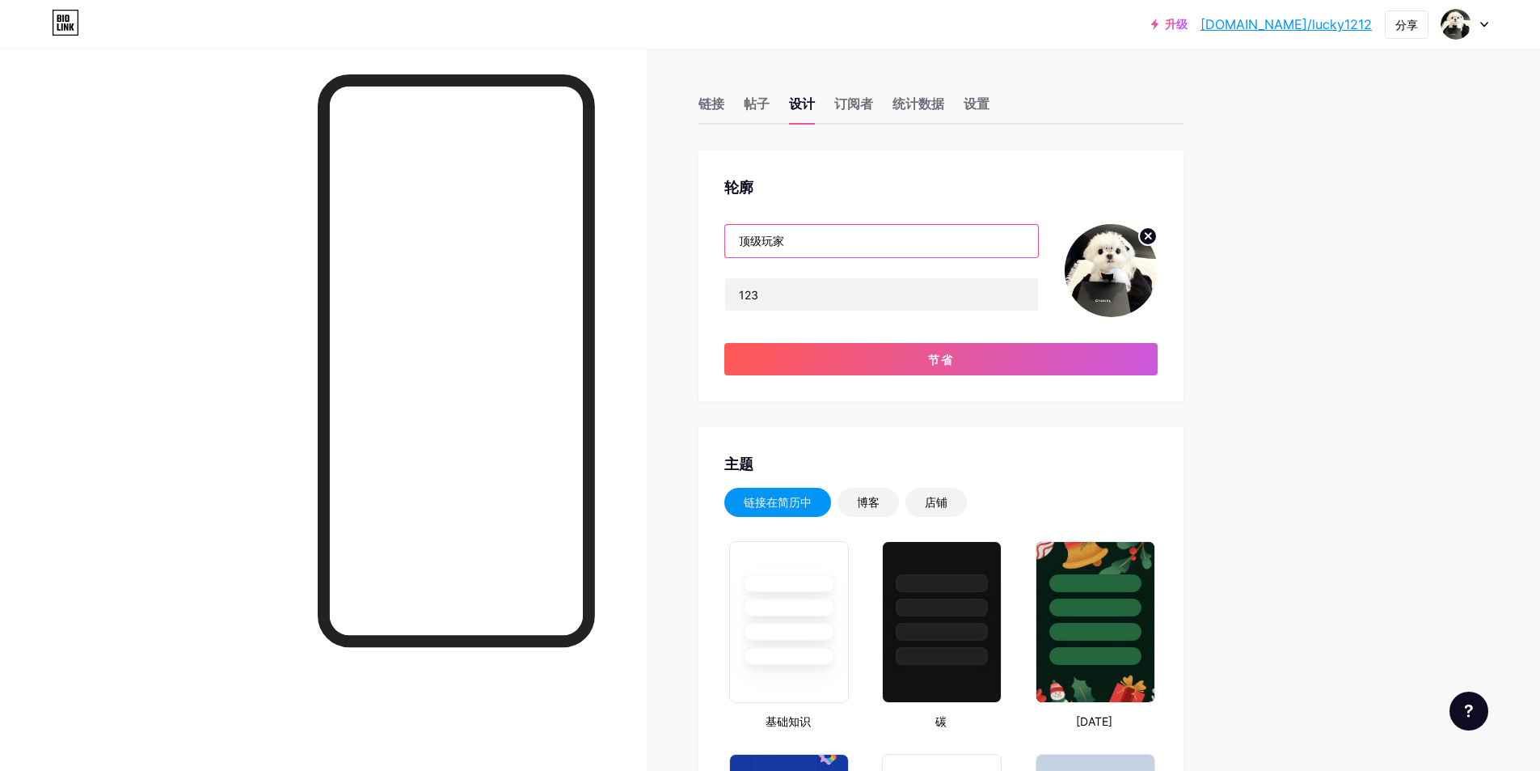
click at [767, 237] on input "顶级玩家" at bounding box center [881, 241] width 313 height 32
click at [820, 239] on input "顶级奢潮玩家" at bounding box center [881, 241] width 313 height 32
drag, startPoint x: 820, startPoint y: 239, endPoint x: 741, endPoint y: 245, distance: 79.5
click at [741, 245] on input "顶级奢潮玩家" at bounding box center [881, 241] width 313 height 32
type input "顶级奢潮玩家"
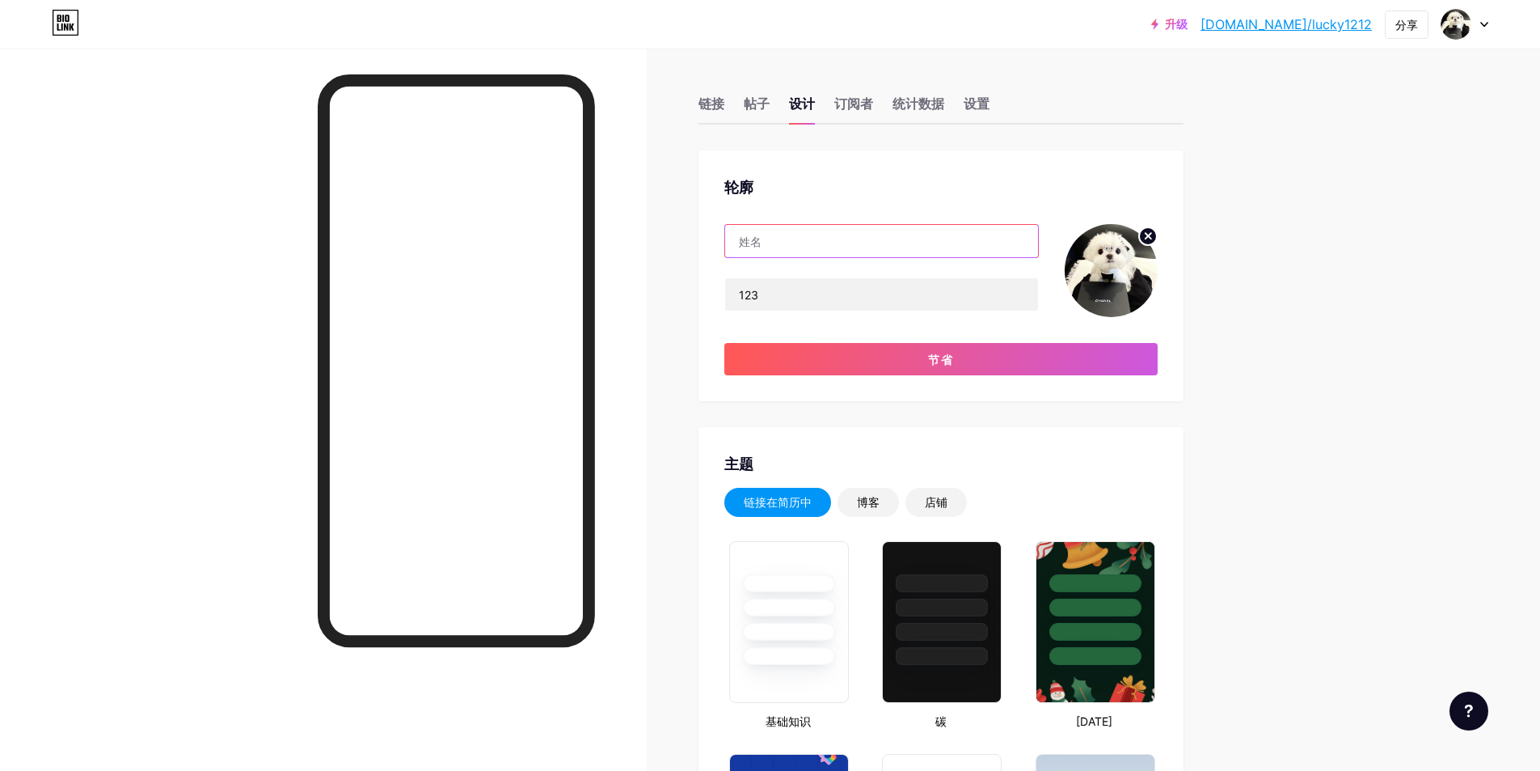
paste input "頂級奢潮玩家"
type input "頂級奢潮玩家"
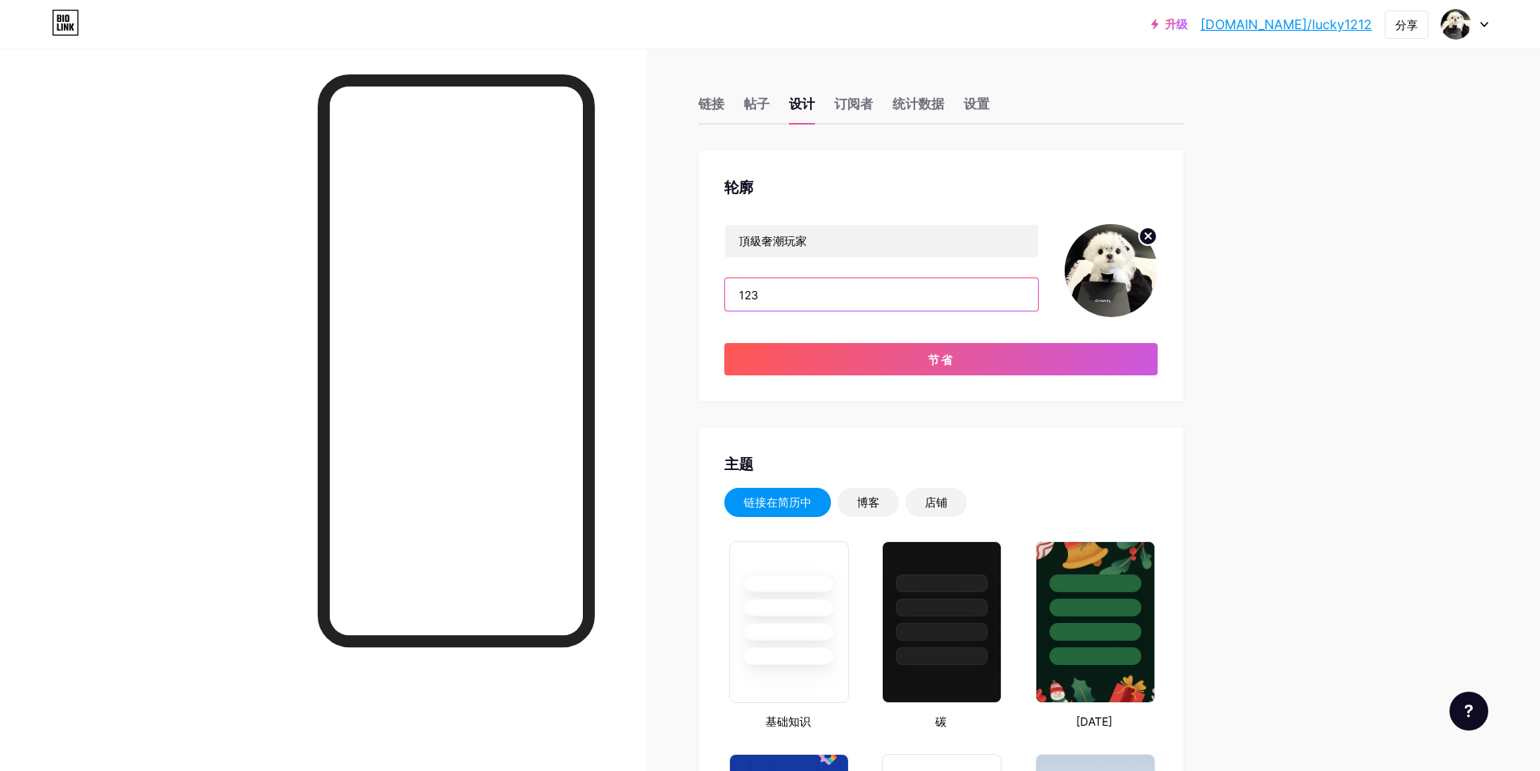
drag, startPoint x: 817, startPoint y: 294, endPoint x: 732, endPoint y: 300, distance: 85.2
click at [732, 300] on input "123" at bounding box center [881, 294] width 313 height 32
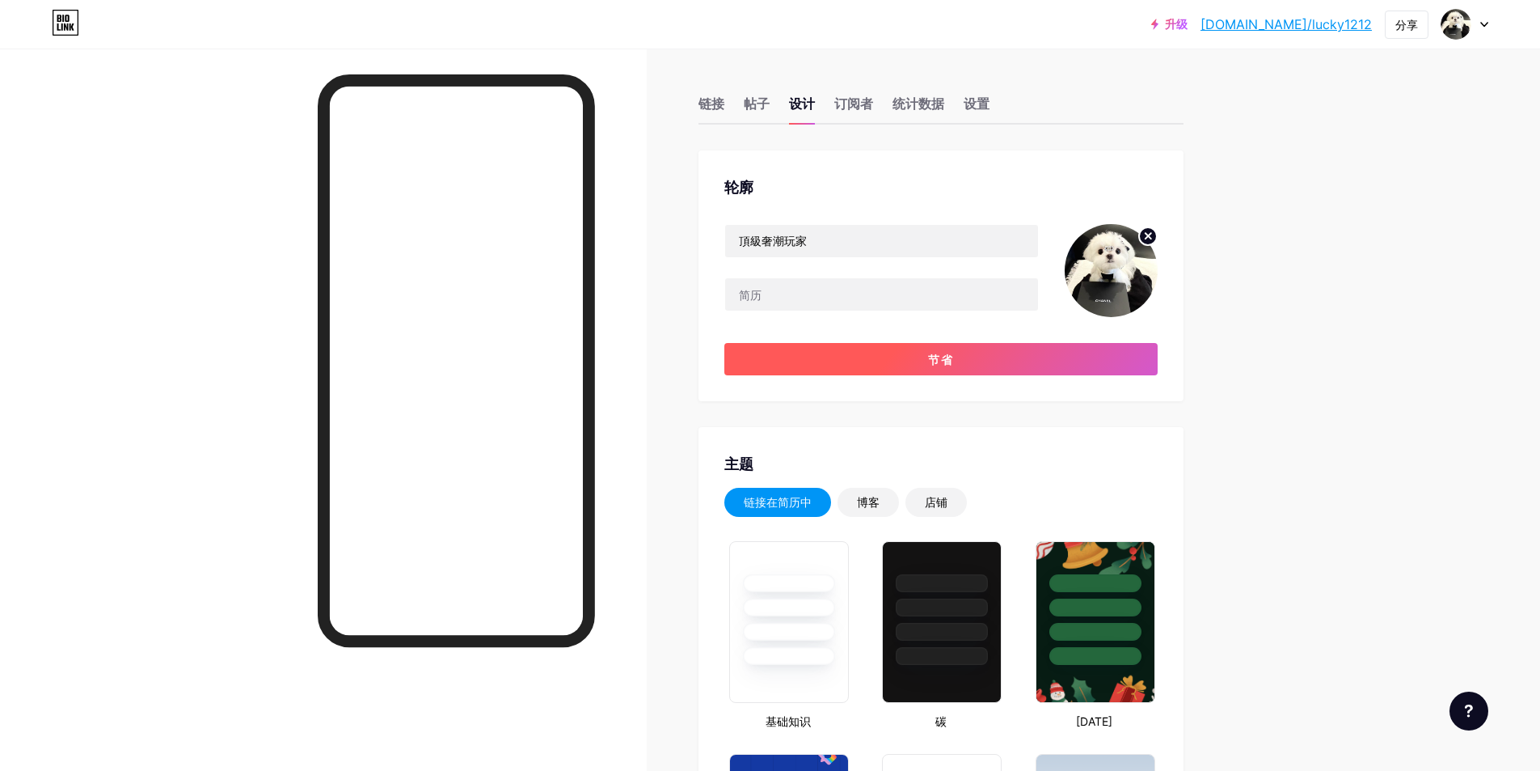
click at [981, 362] on button "节省" at bounding box center [941, 359] width 433 height 32
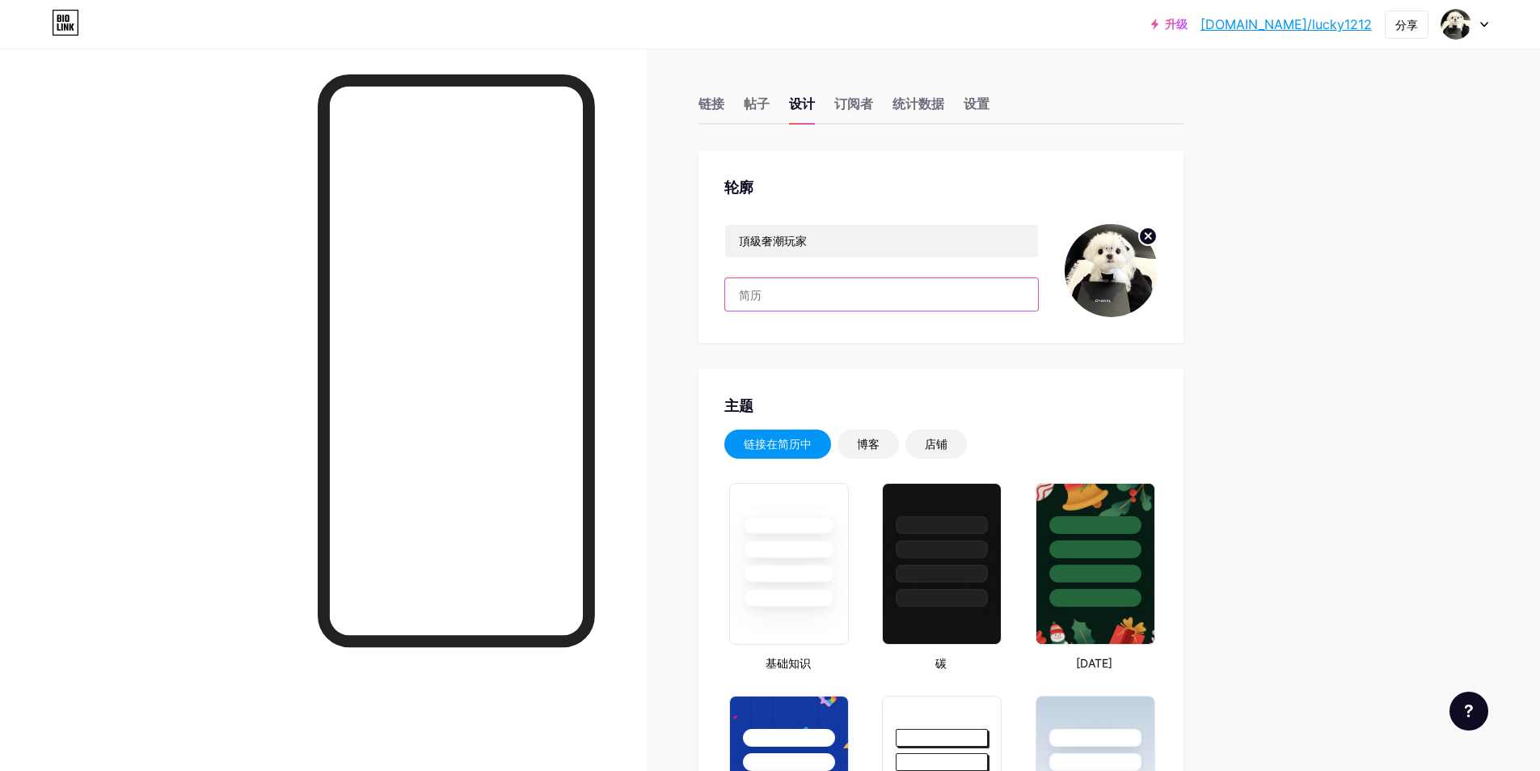
click at [826, 296] on input "text" at bounding box center [881, 294] width 313 height 32
click at [774, 298] on input "text" at bounding box center [881, 294] width 313 height 32
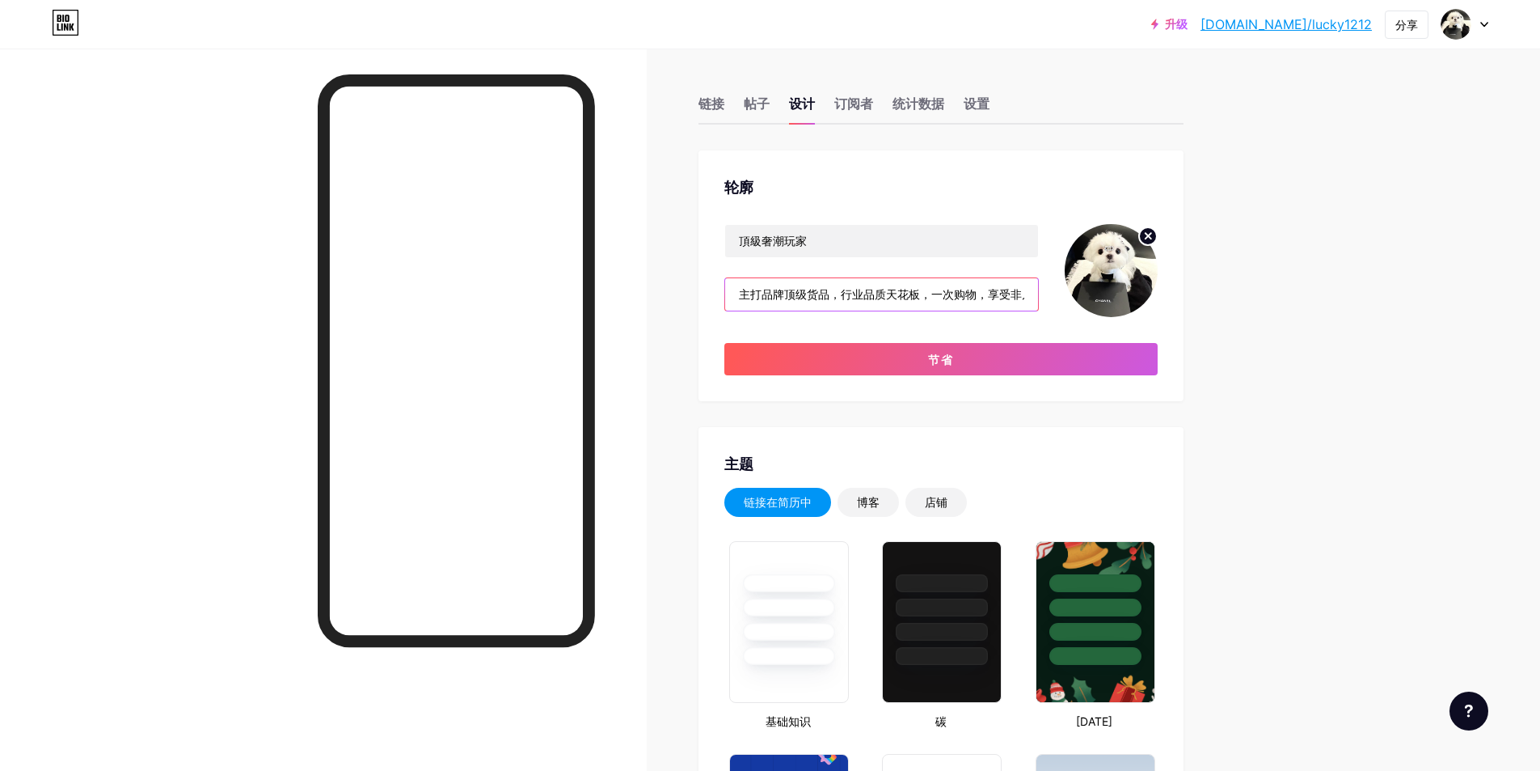
scroll to position [0, 20]
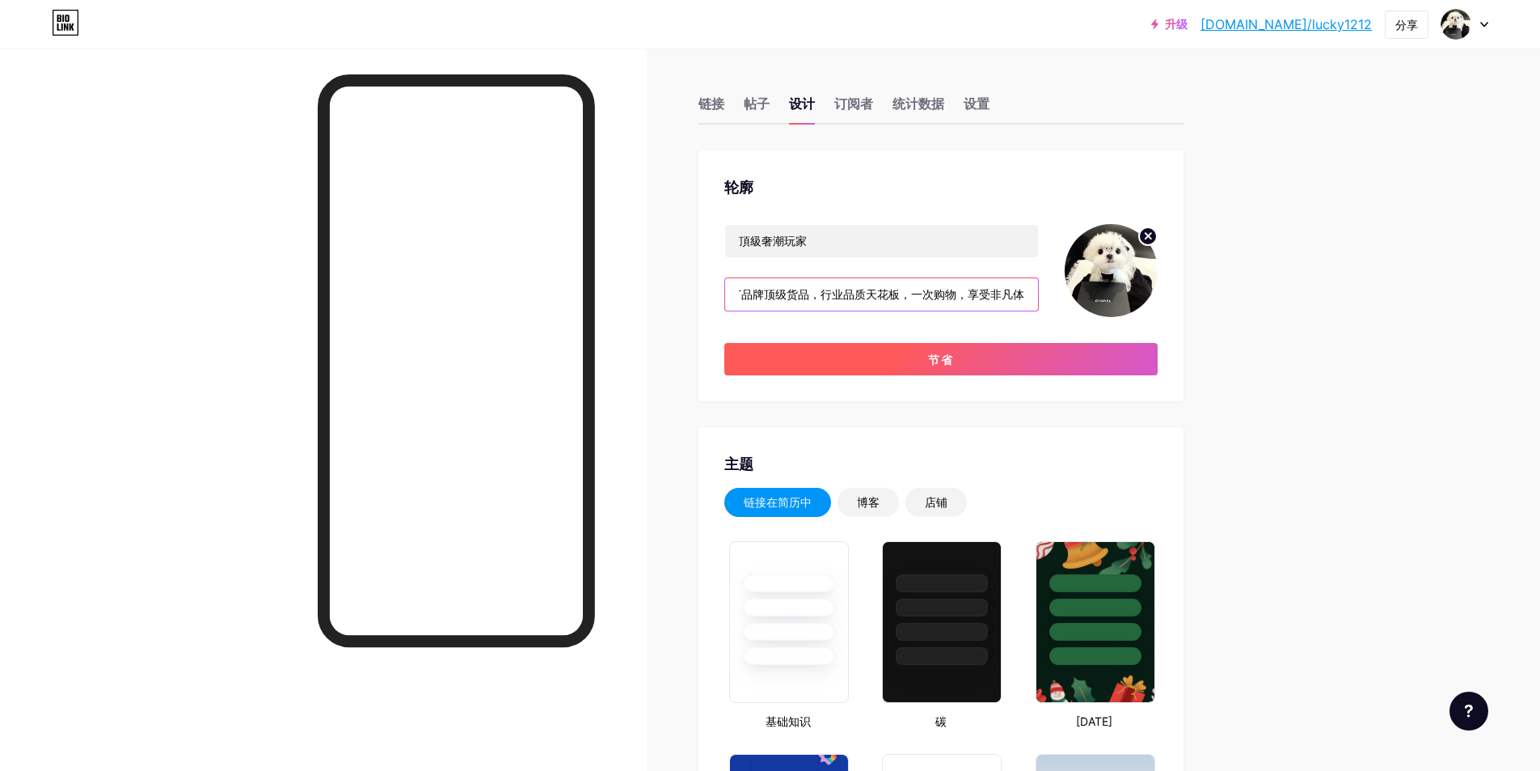
type input "主打品牌顶级货品，行业品质天花板，一次购物，享受非凡体"
click at [963, 364] on button "节省" at bounding box center [941, 359] width 433 height 32
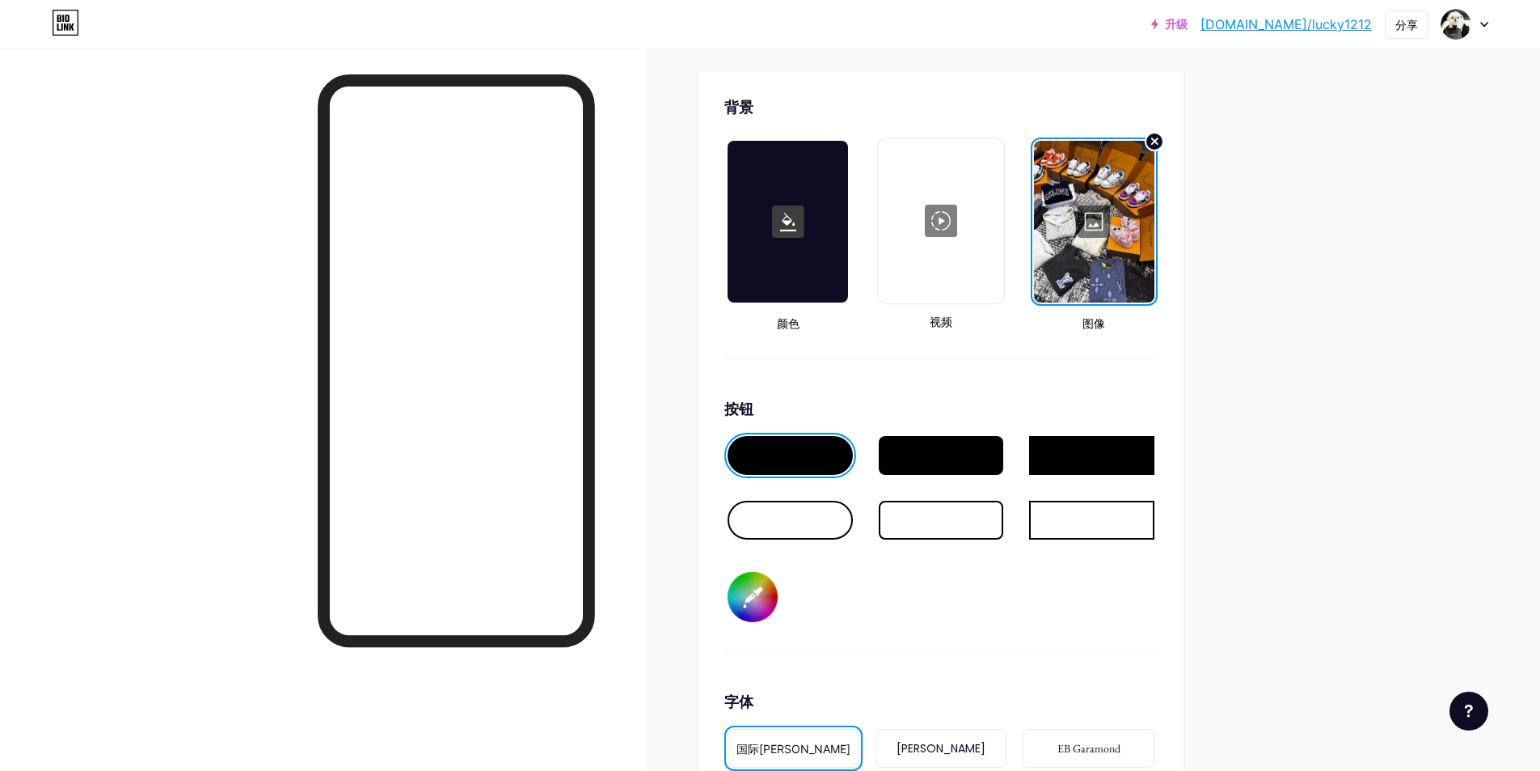
scroll to position [2345, 0]
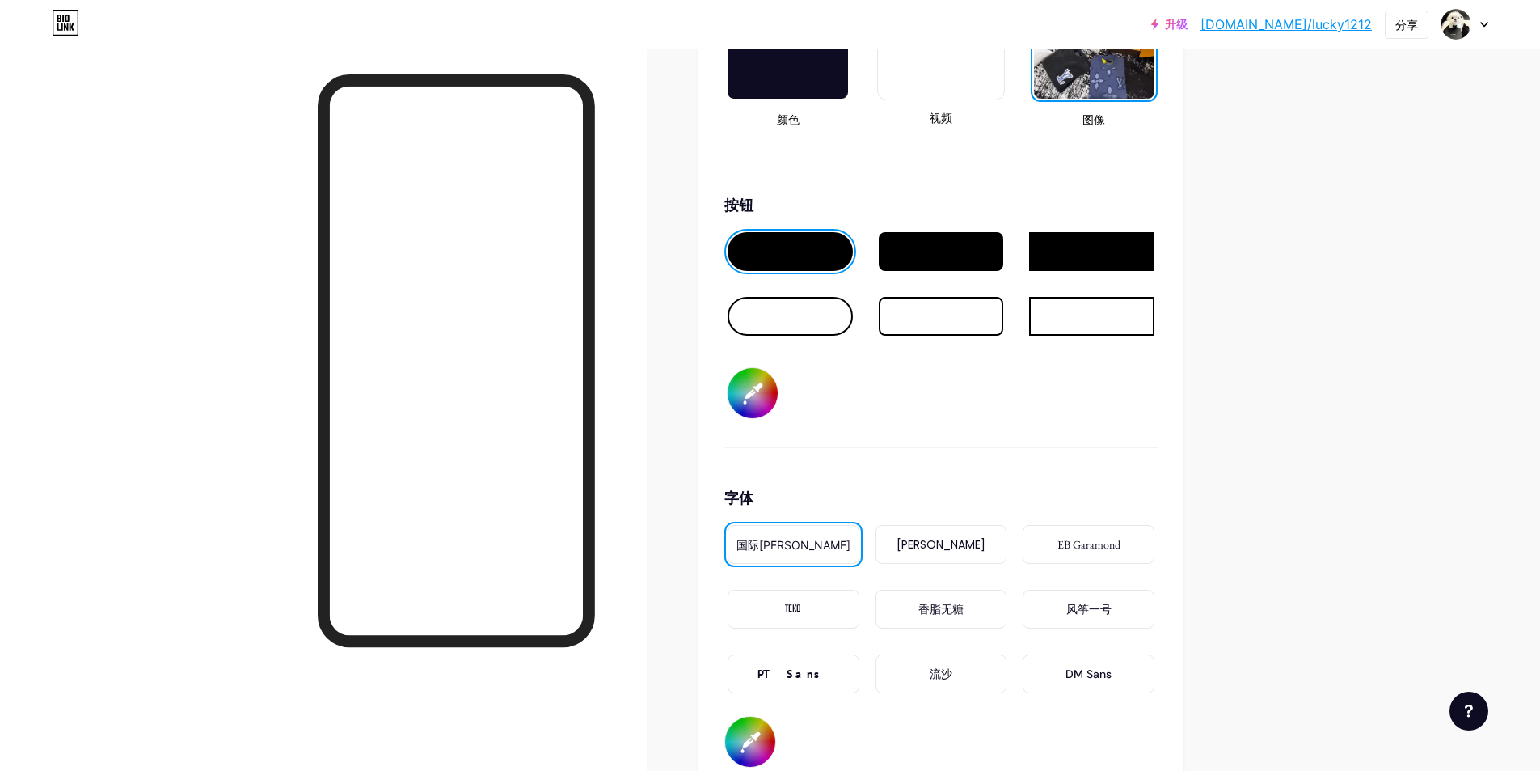
click at [808, 664] on div "PT Sans" at bounding box center [794, 673] width 132 height 39
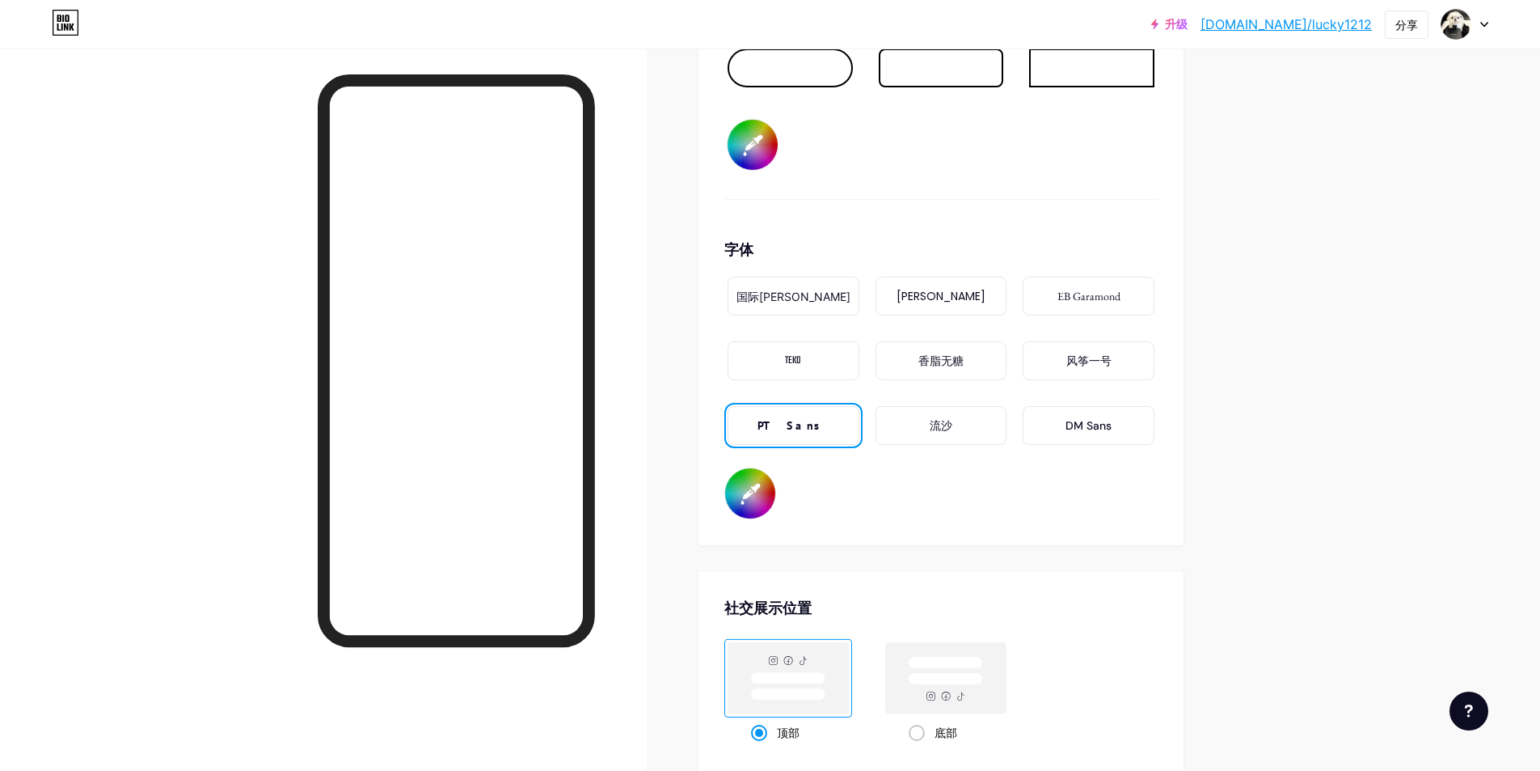
scroll to position [2507, 0]
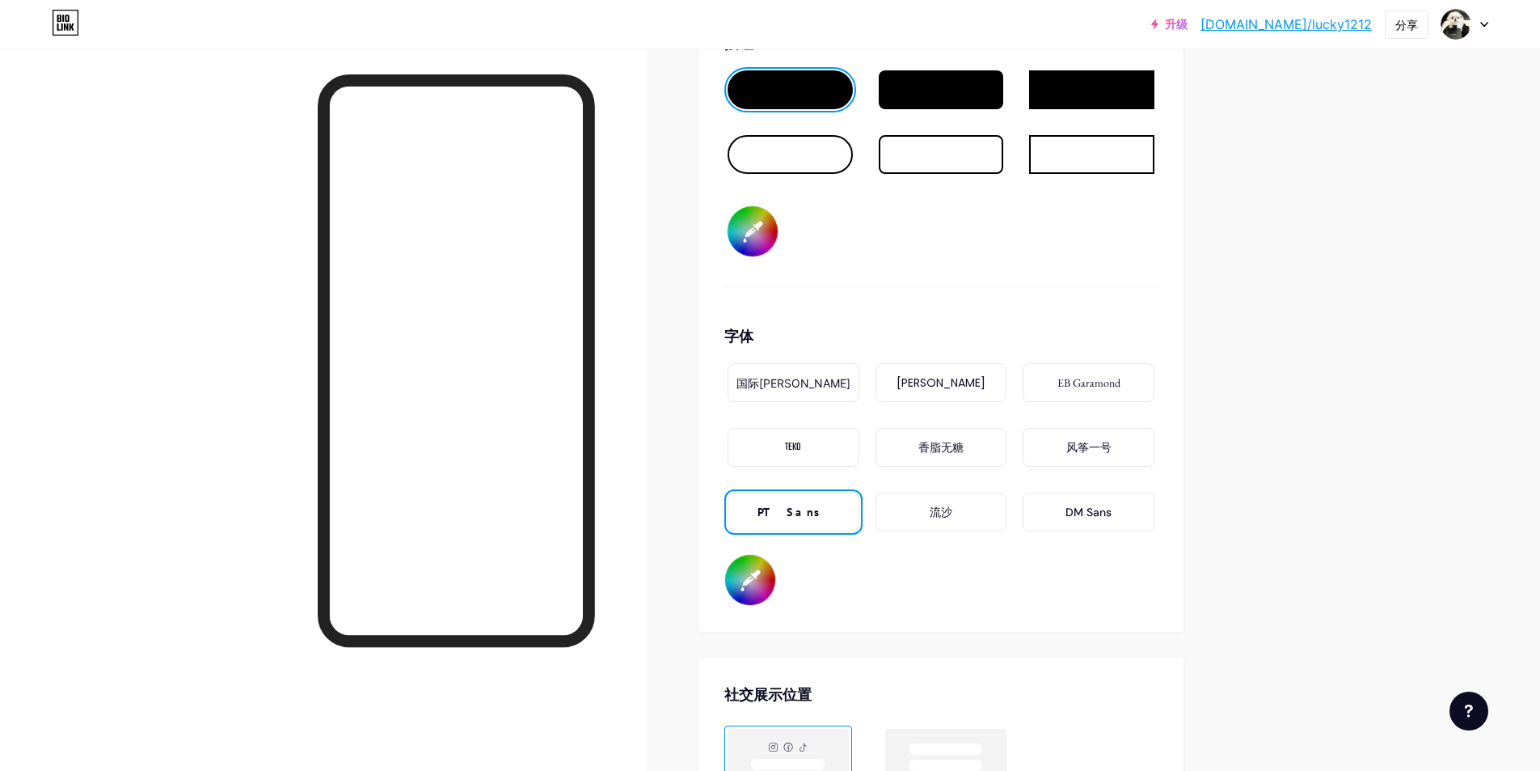
click at [915, 383] on div "波平斯" at bounding box center [942, 382] width 132 height 39
click at [801, 444] on font "TEKO" at bounding box center [793, 447] width 16 height 16
click at [1101, 382] on font "EB Garamond" at bounding box center [1089, 382] width 63 height 15
click at [1059, 513] on div "DM Sans" at bounding box center [1089, 511] width 132 height 39
click at [816, 509] on font "PT Sans" at bounding box center [793, 512] width 71 height 15
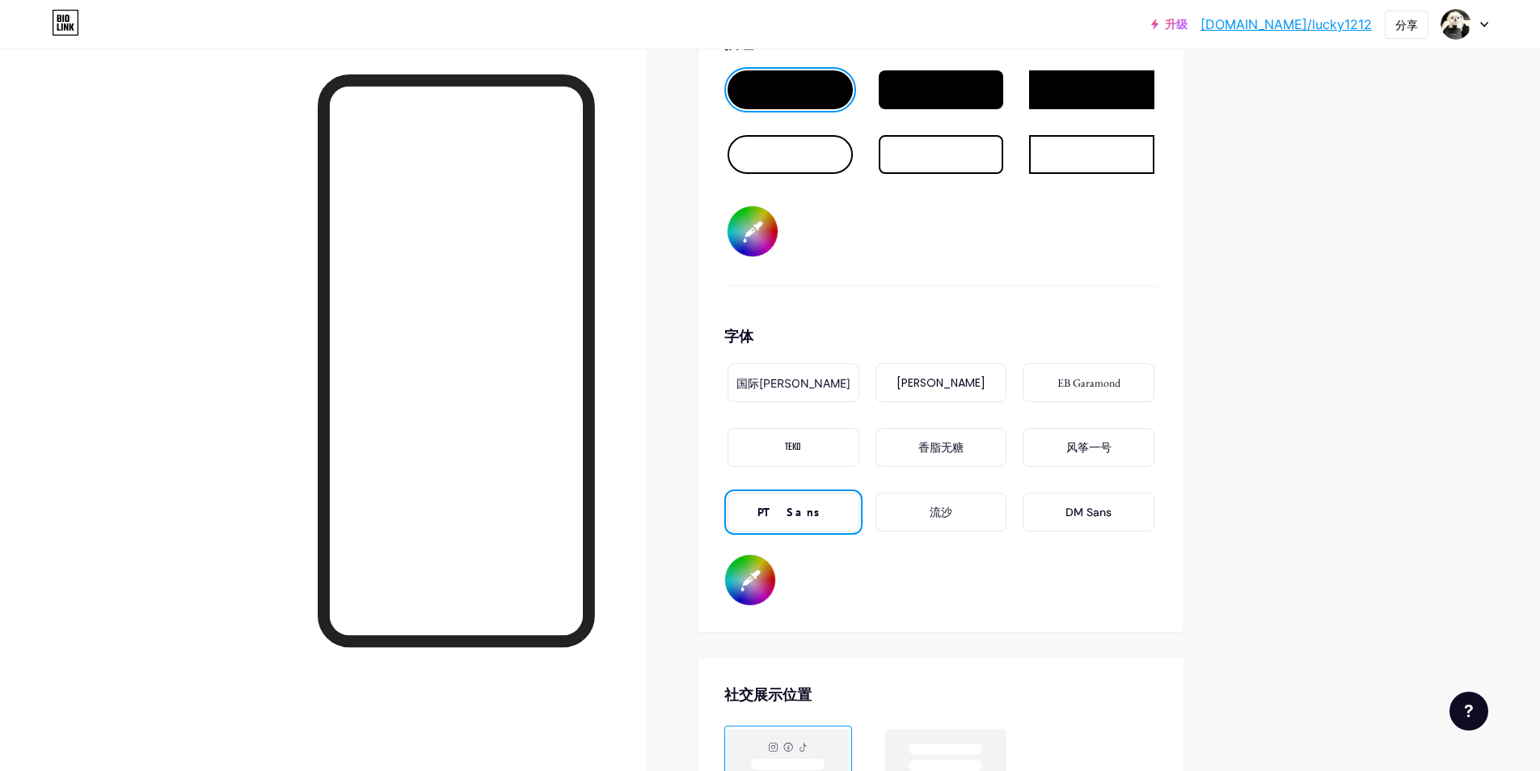
click at [807, 387] on font "国际[PERSON_NAME]" at bounding box center [794, 383] width 114 height 14
click at [784, 453] on div "TEKO" at bounding box center [794, 447] width 132 height 39
click at [785, 376] on font "国际[PERSON_NAME]" at bounding box center [794, 383] width 114 height 14
click at [1094, 511] on font "DM Sans" at bounding box center [1089, 512] width 46 height 15
click at [819, 518] on div "PT Sans" at bounding box center [794, 511] width 132 height 39
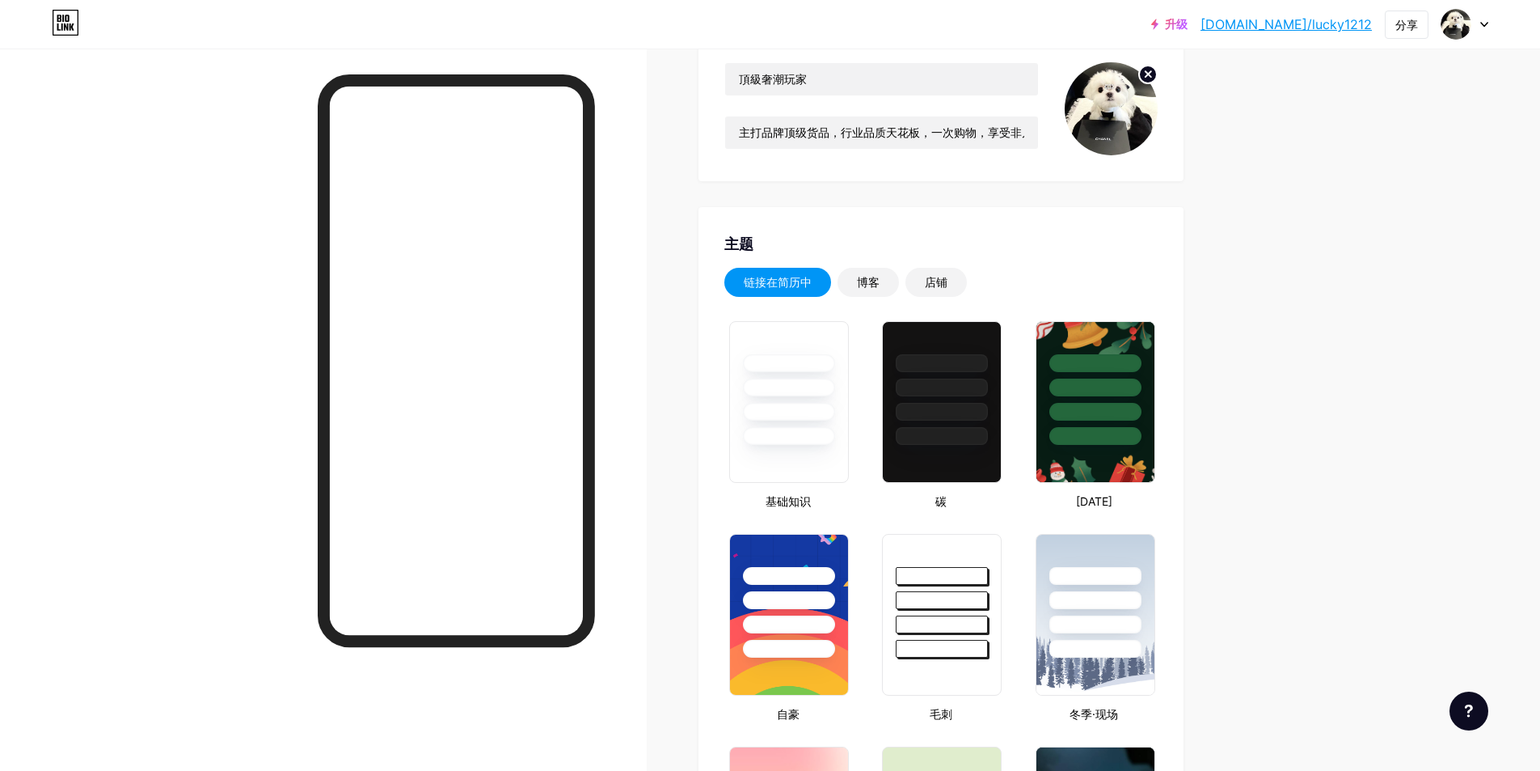
scroll to position [0, 0]
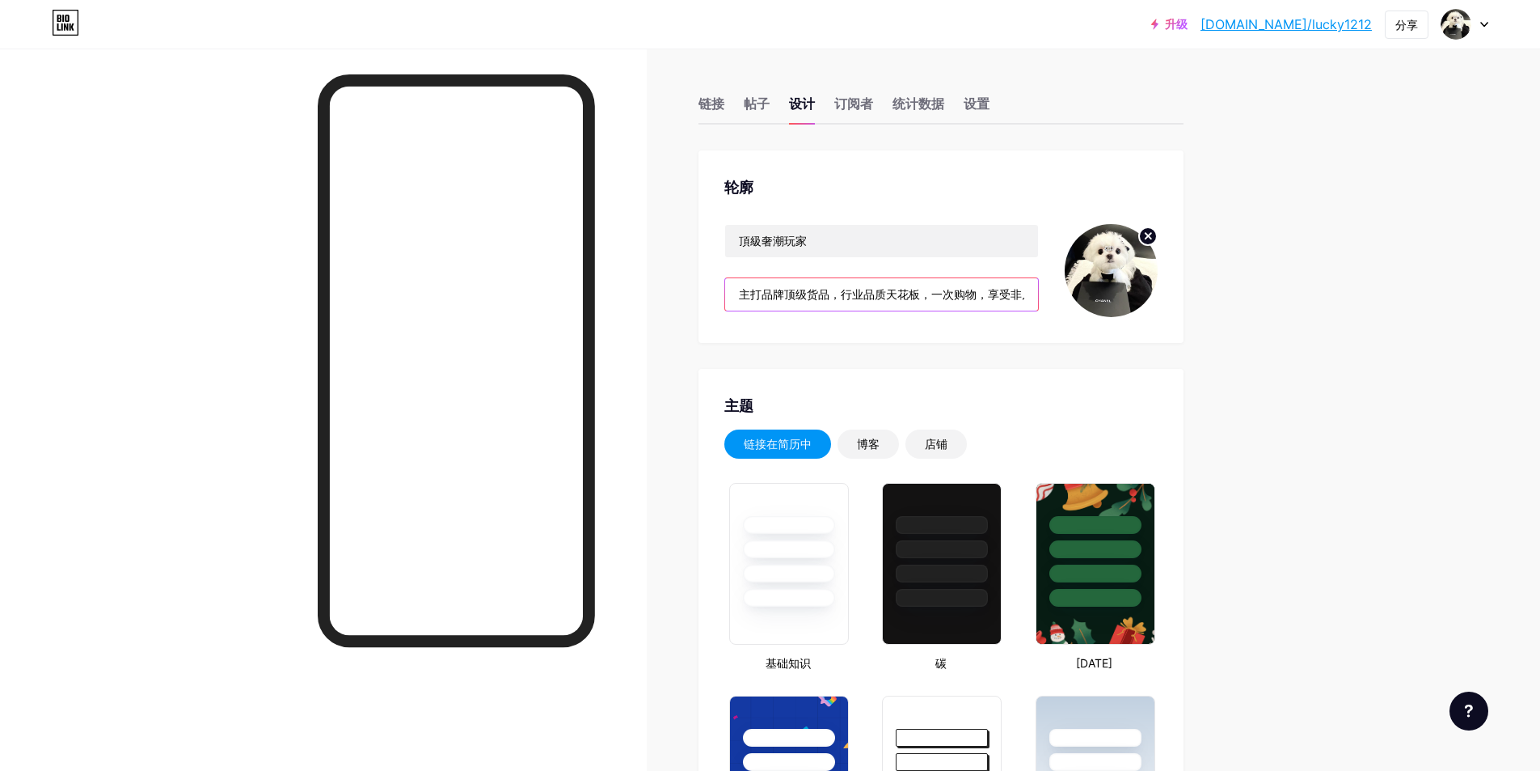
click at [932, 298] on input "主打品牌顶级货品，行业品质天花板，一次购物，享受非凡体" at bounding box center [881, 294] width 313 height 32
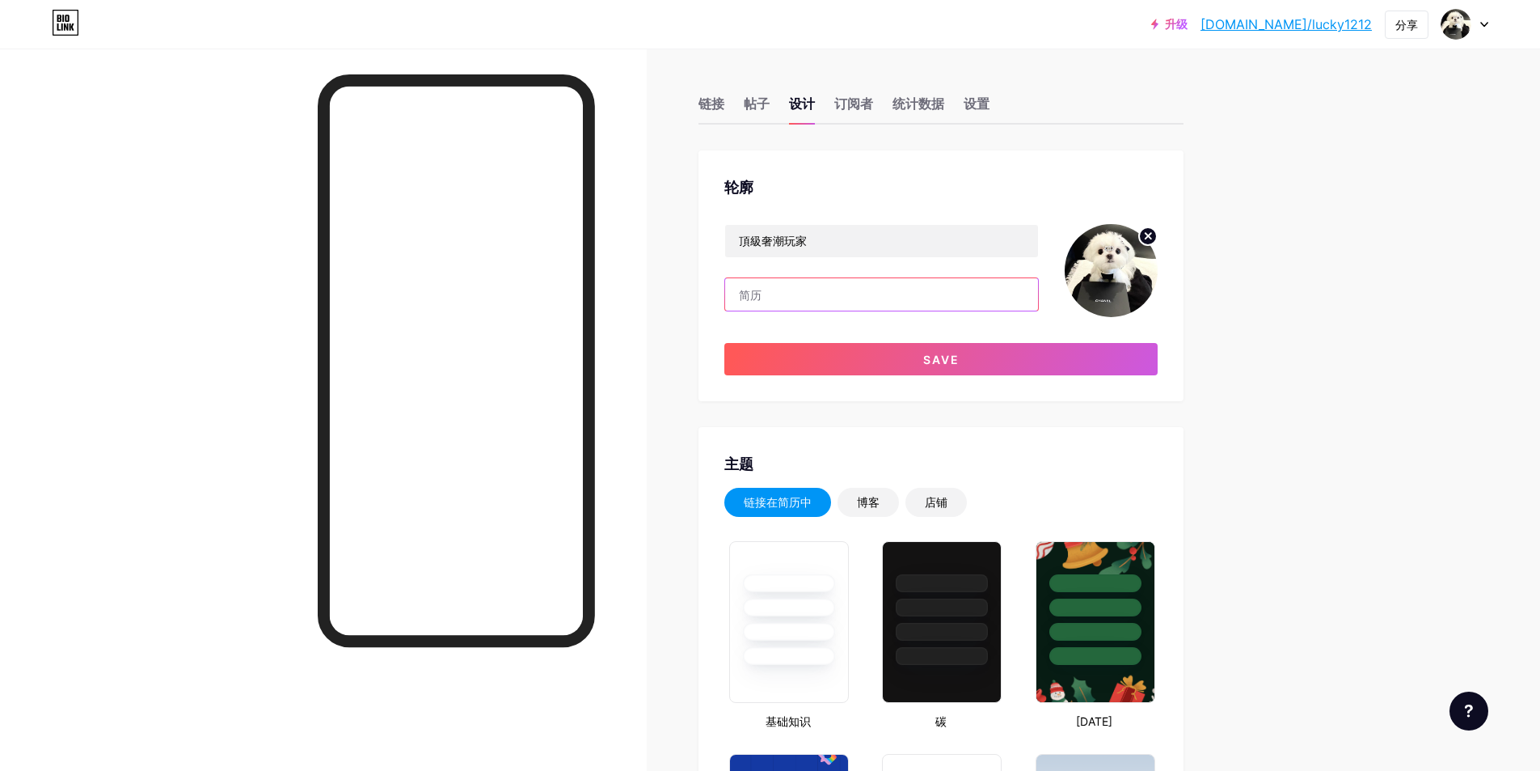
paste input "主打品牌頂級貨品，品質堪稱業界頂標，一次購物，帶給您非凡出眾的體驗。"
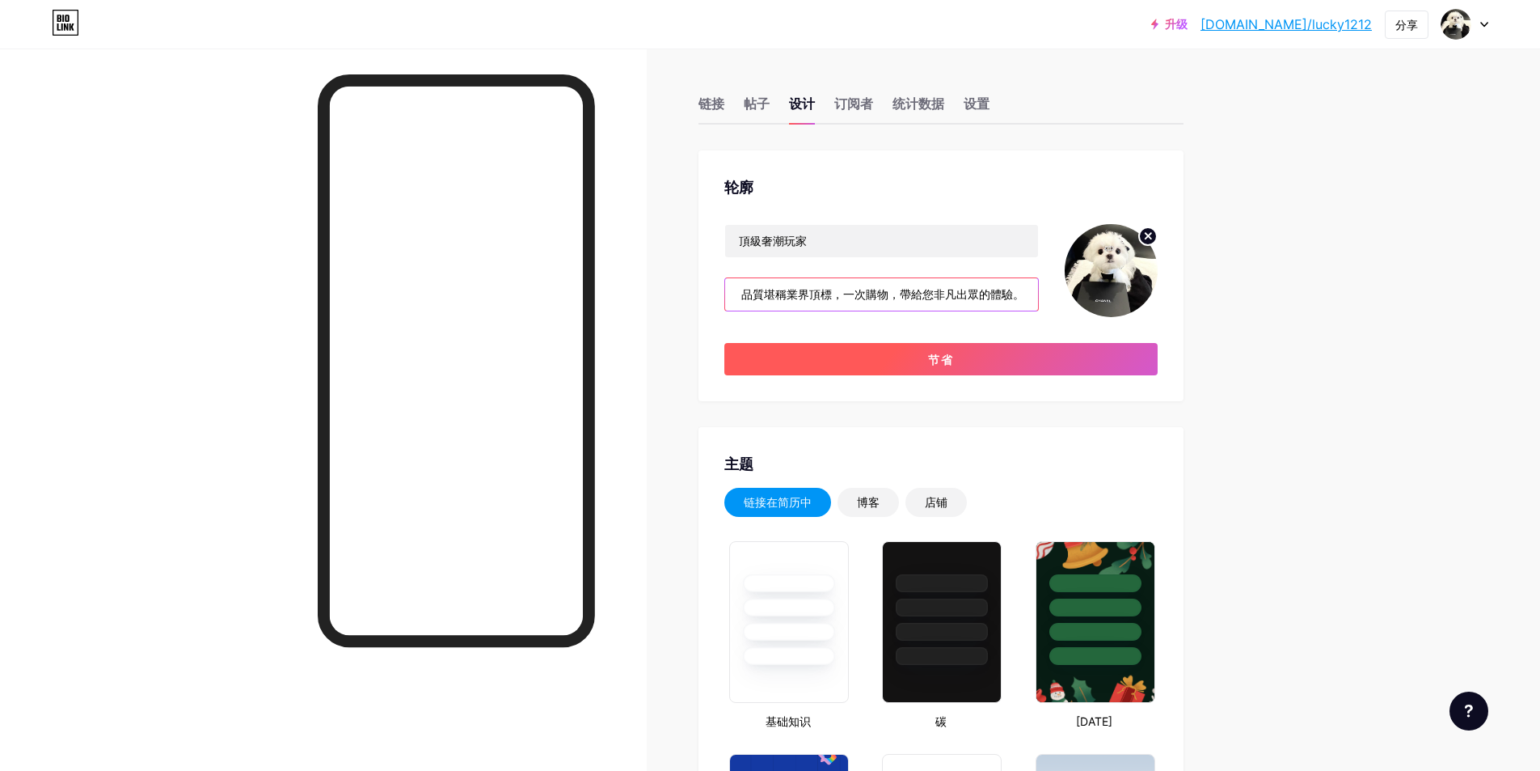
type input "主打品牌頂級貨品，品質堪稱業界頂標，一次購物，帶給您非凡出眾的體驗。"
click at [978, 358] on button "节省" at bounding box center [941, 359] width 433 height 32
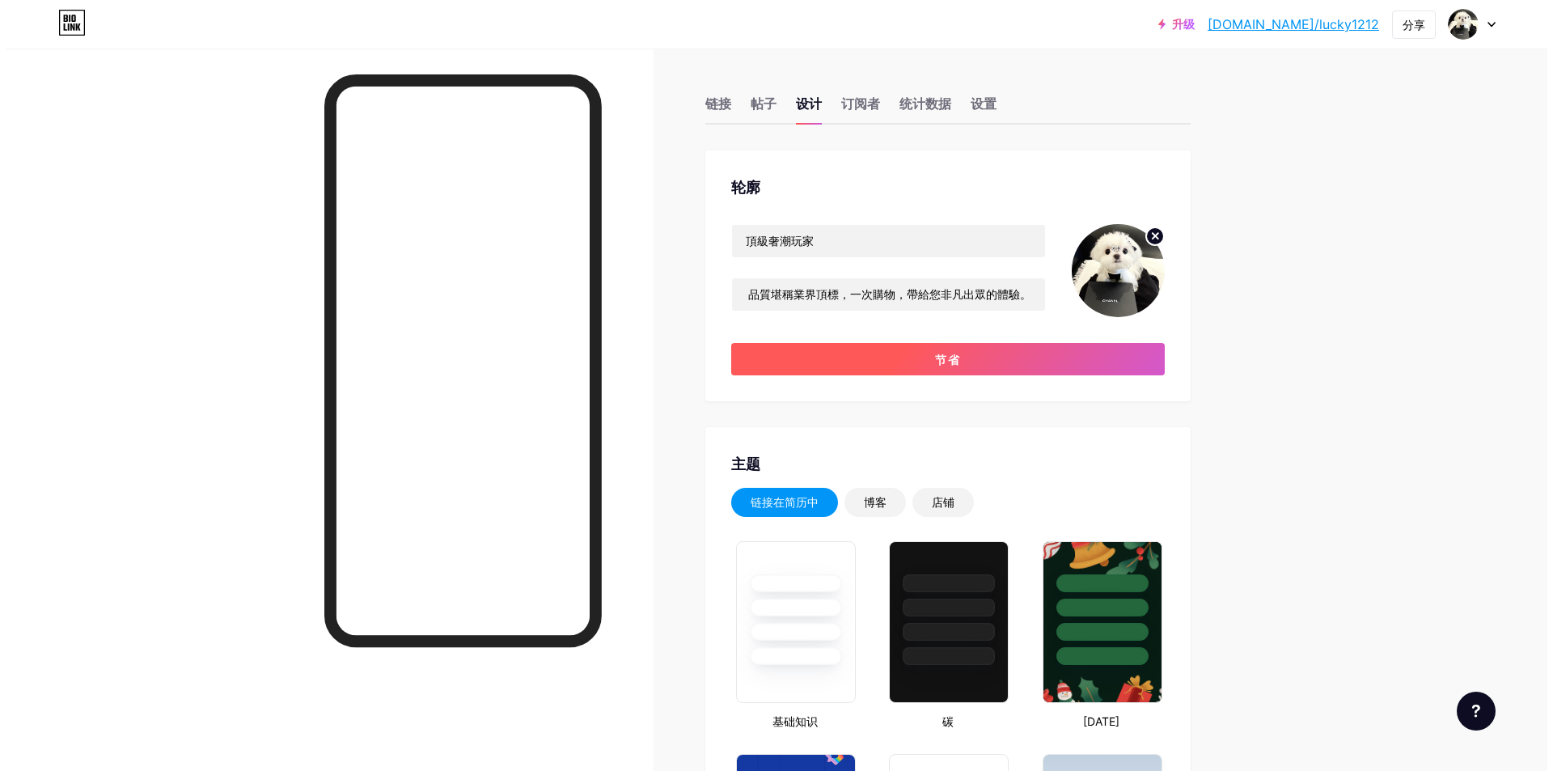
scroll to position [0, 0]
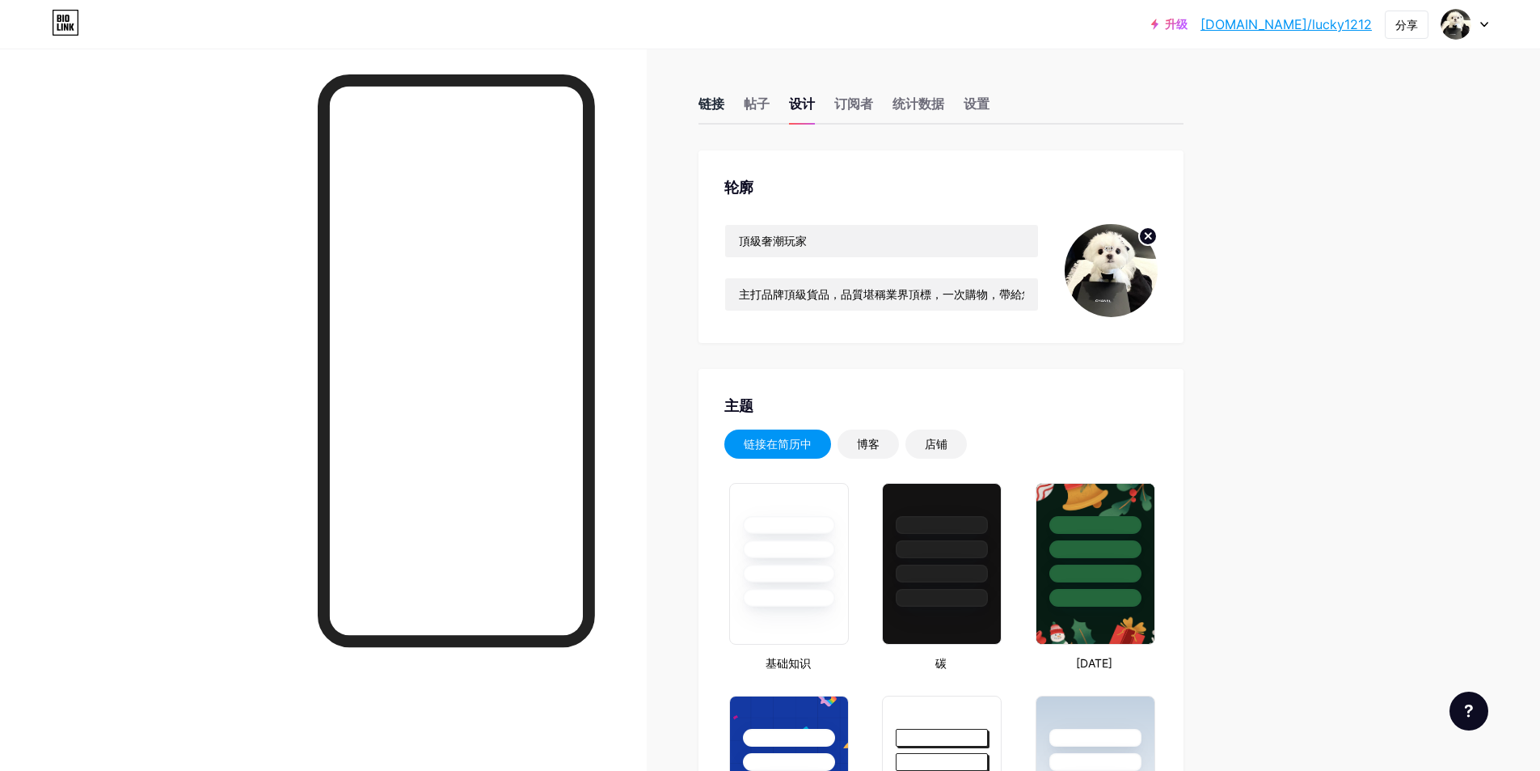
click at [708, 110] on font "链接" at bounding box center [712, 103] width 26 height 16
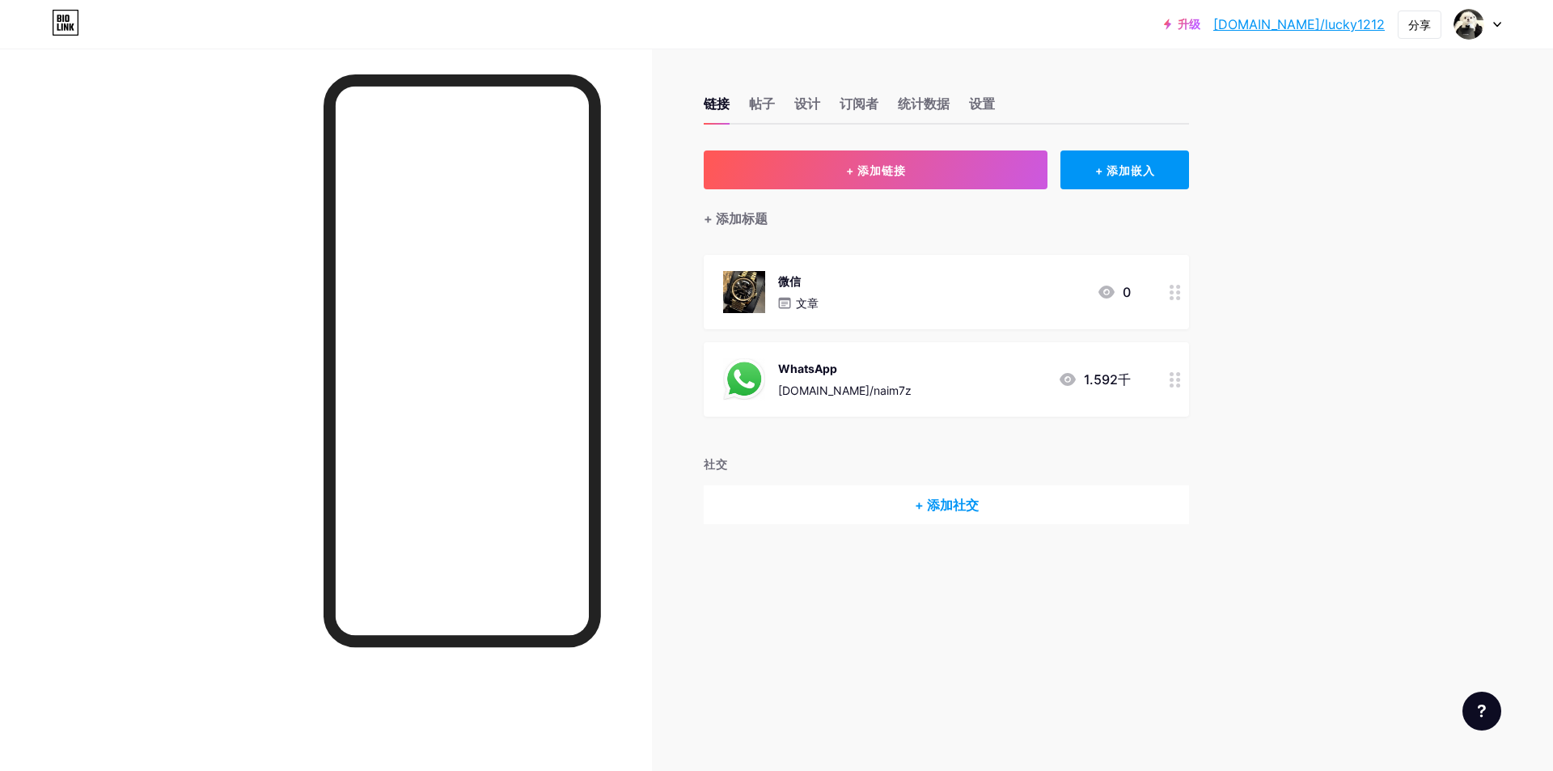
click at [1174, 289] on icon at bounding box center [1174, 292] width 11 height 15
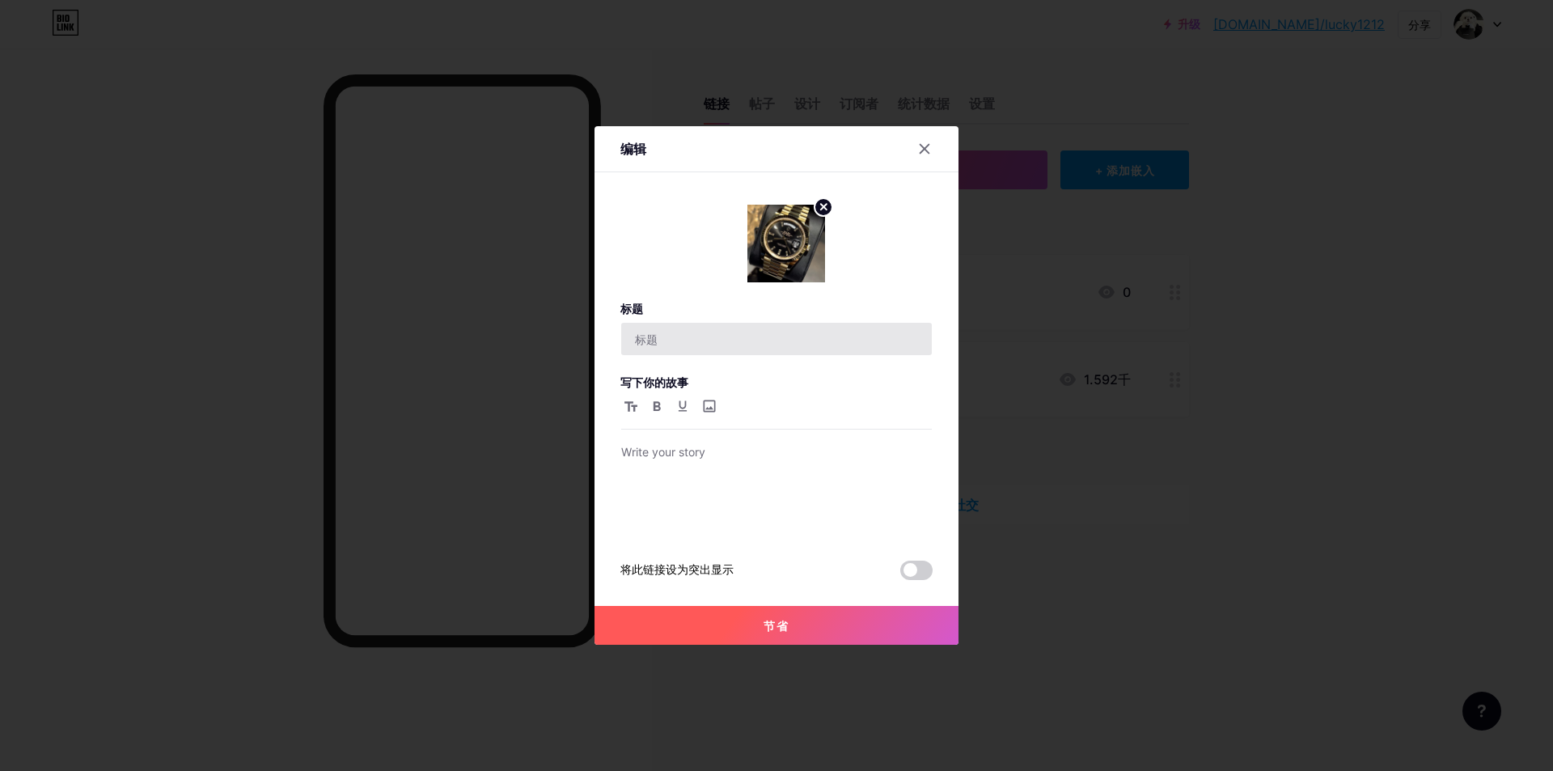
type input "WeChat"
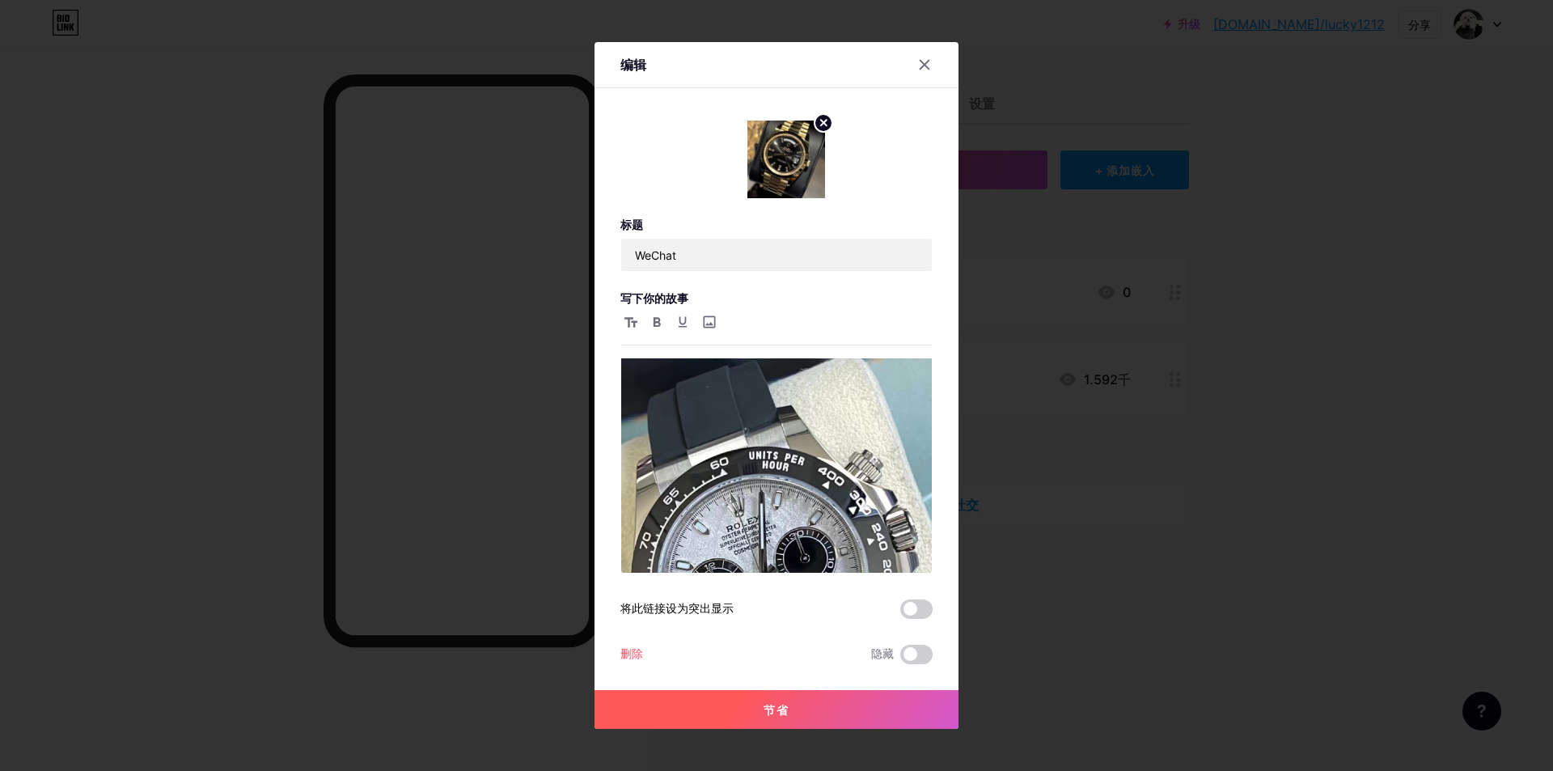
click at [823, 127] on circle at bounding box center [823, 123] width 18 height 18
click at [787, 150] on icon at bounding box center [783, 151] width 16 height 5
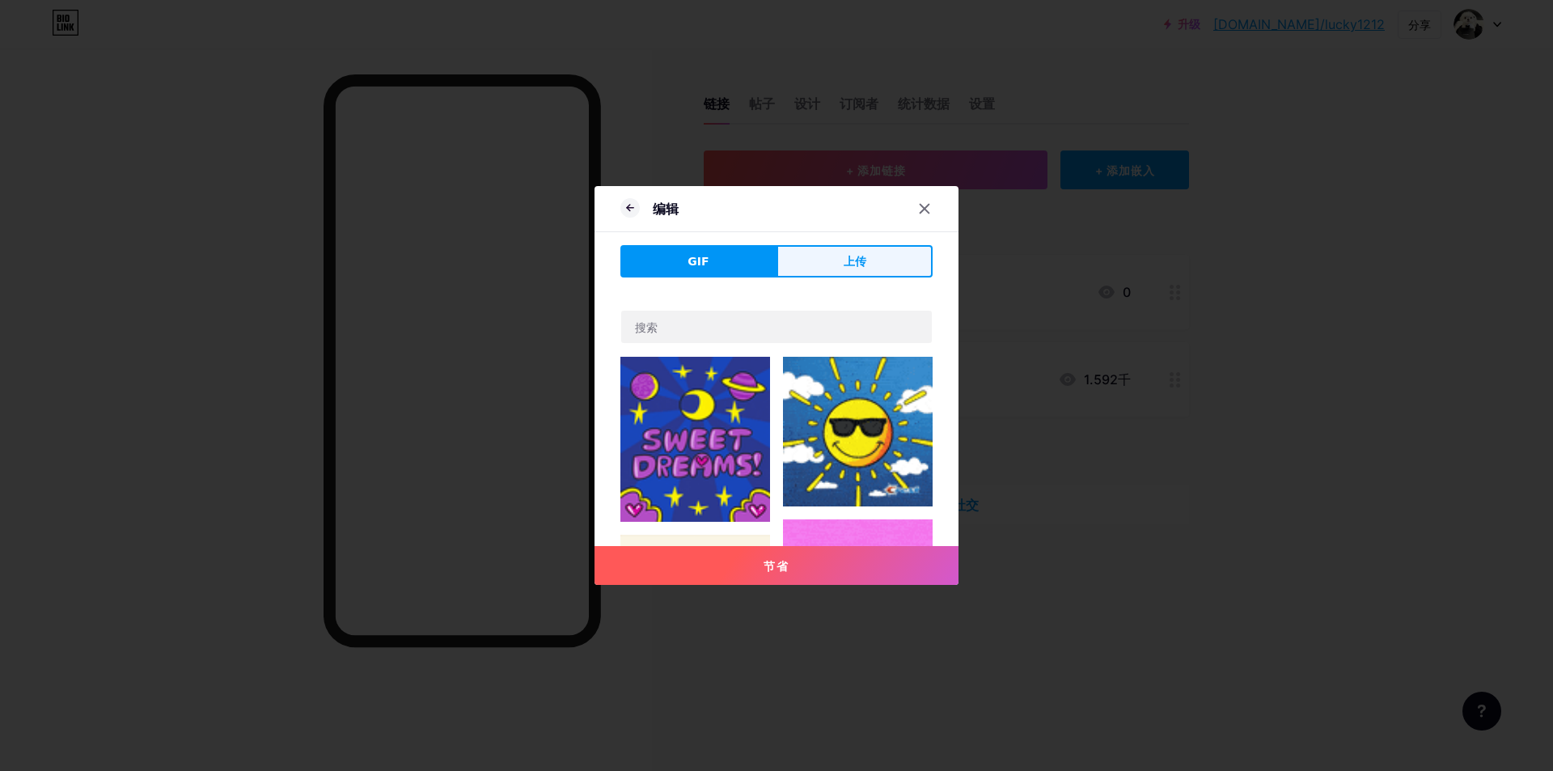
click at [827, 258] on button "上传" at bounding box center [854, 261] width 156 height 32
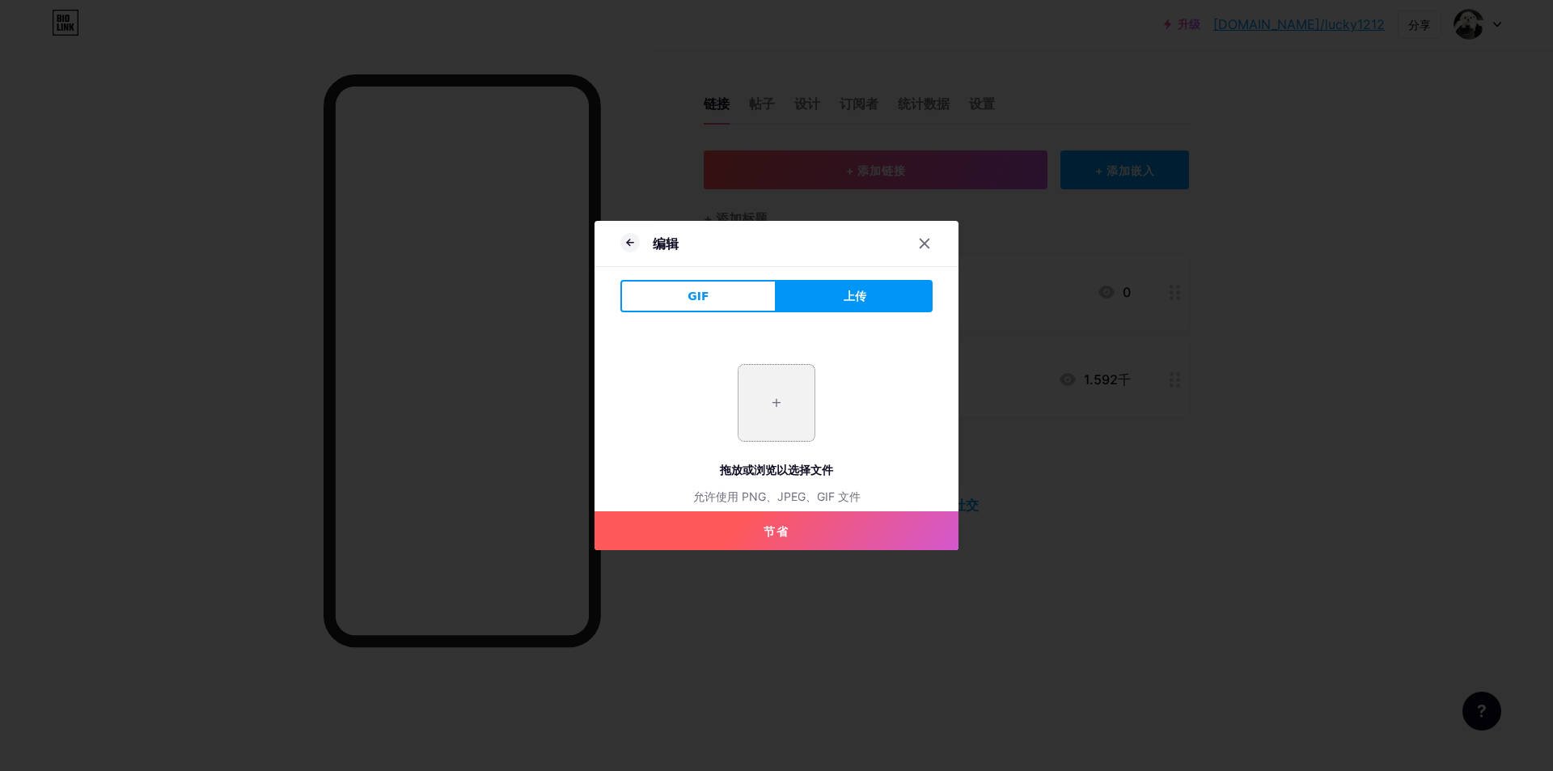
click at [769, 414] on input "file" at bounding box center [776, 403] width 76 height 76
type input "C:\fakepath\微信图片_20250912144032_91_17.jpg"
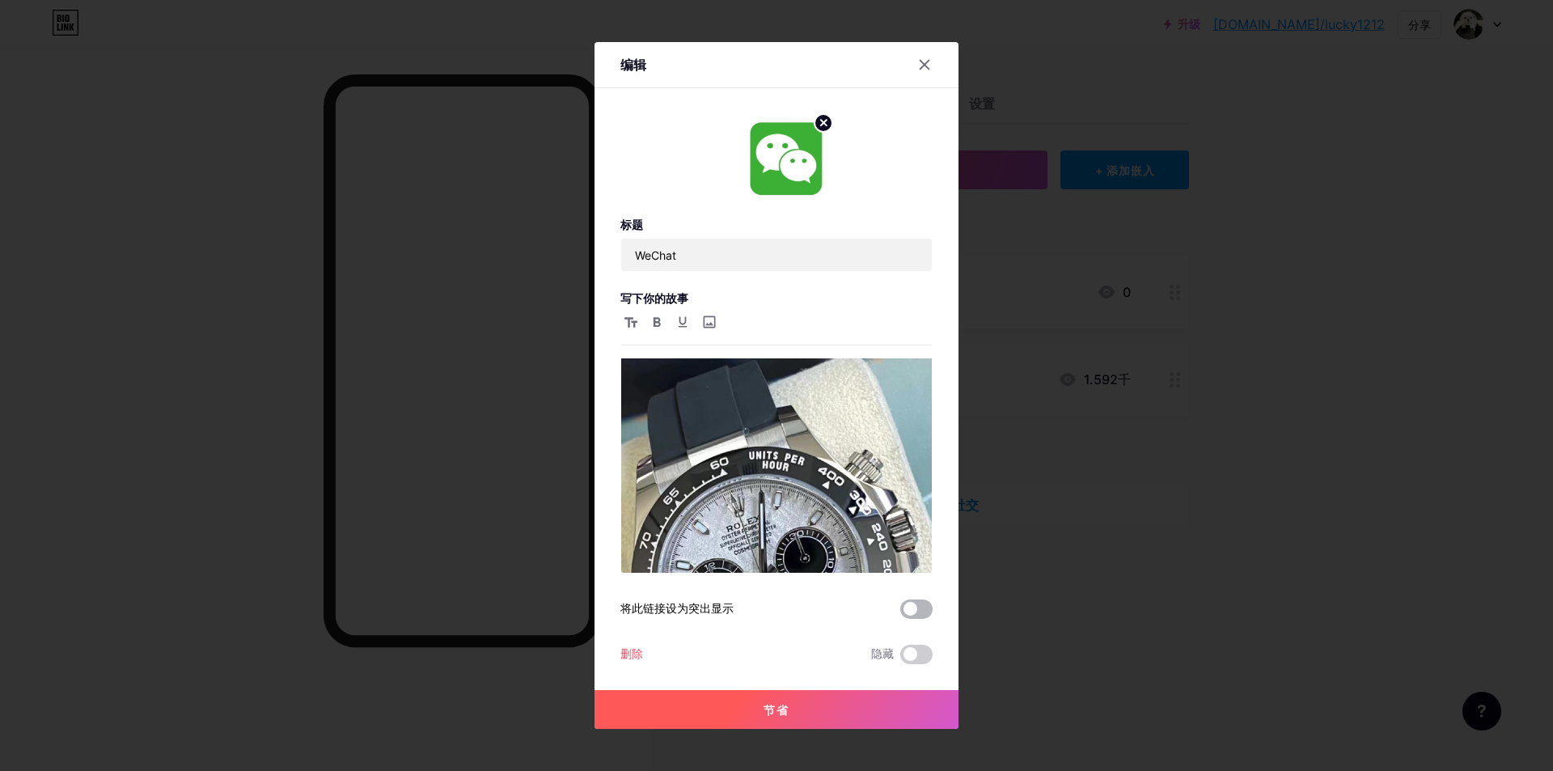
click at [912, 608] on span at bounding box center [916, 608] width 32 height 19
click at [900, 613] on input "checkbox" at bounding box center [900, 613] width 0 height 0
click at [813, 703] on button "节省" at bounding box center [776, 709] width 364 height 39
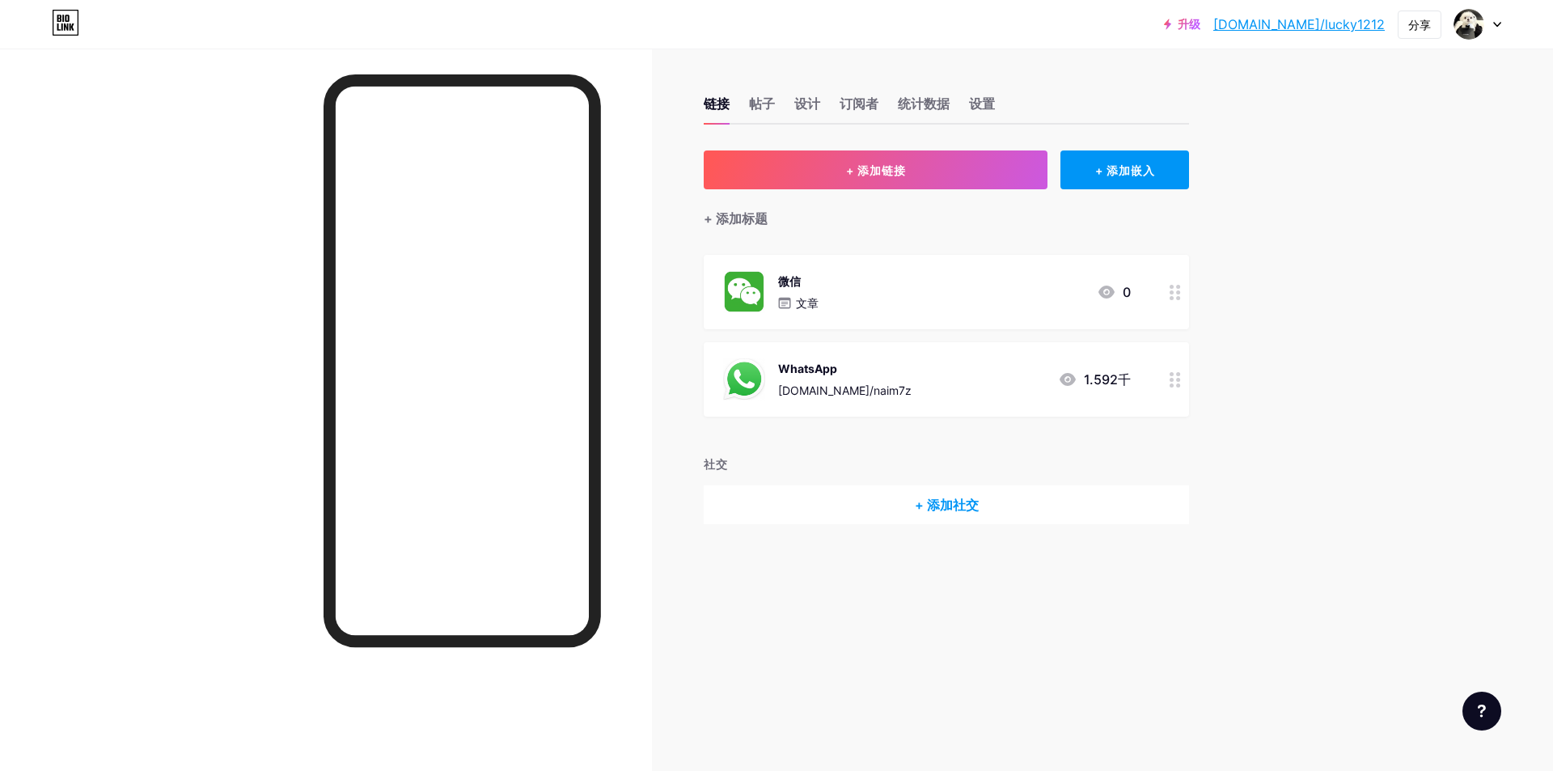
click at [1172, 290] on circle at bounding box center [1171, 292] width 4 height 4
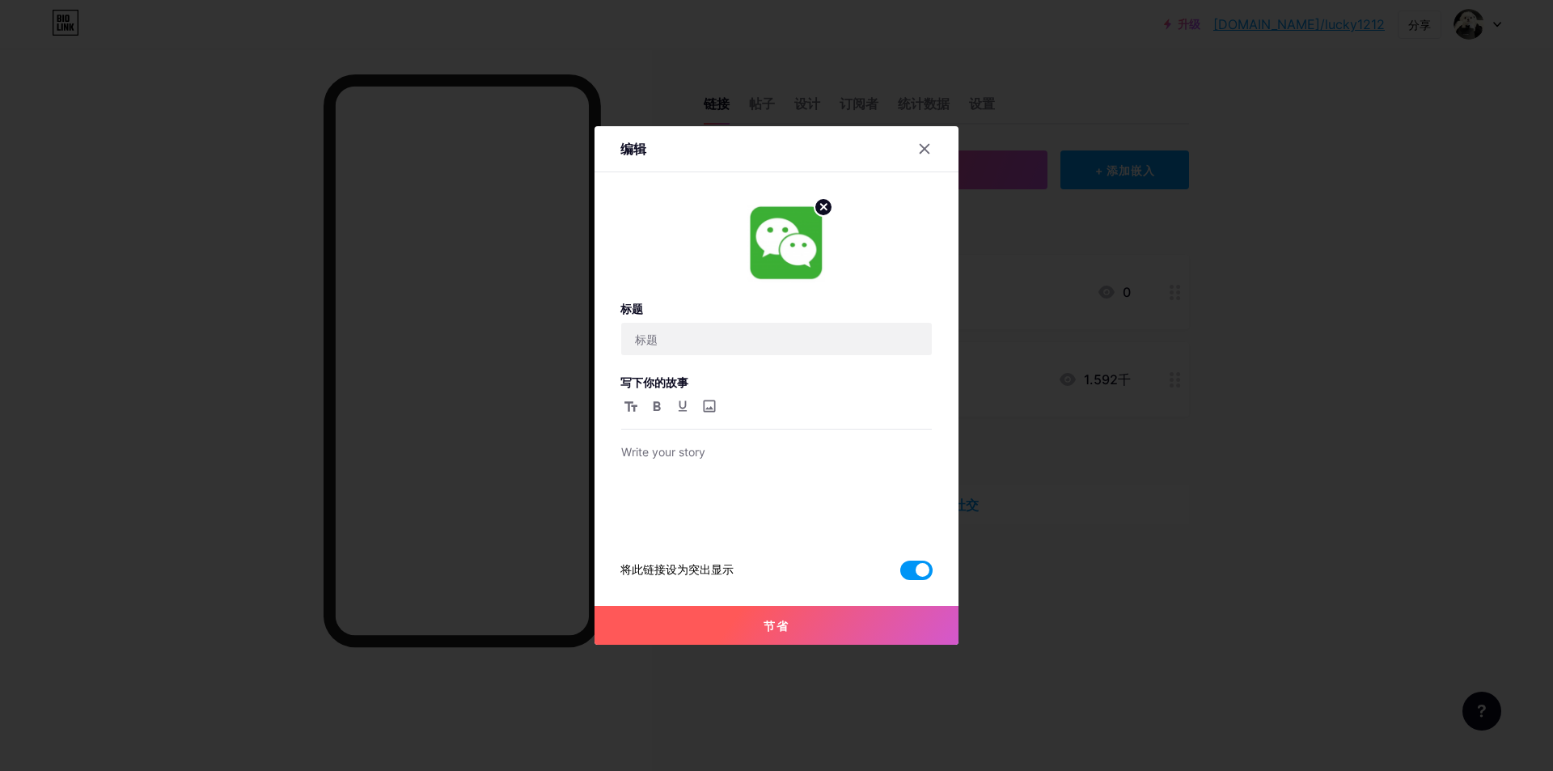
type input "WeChat"
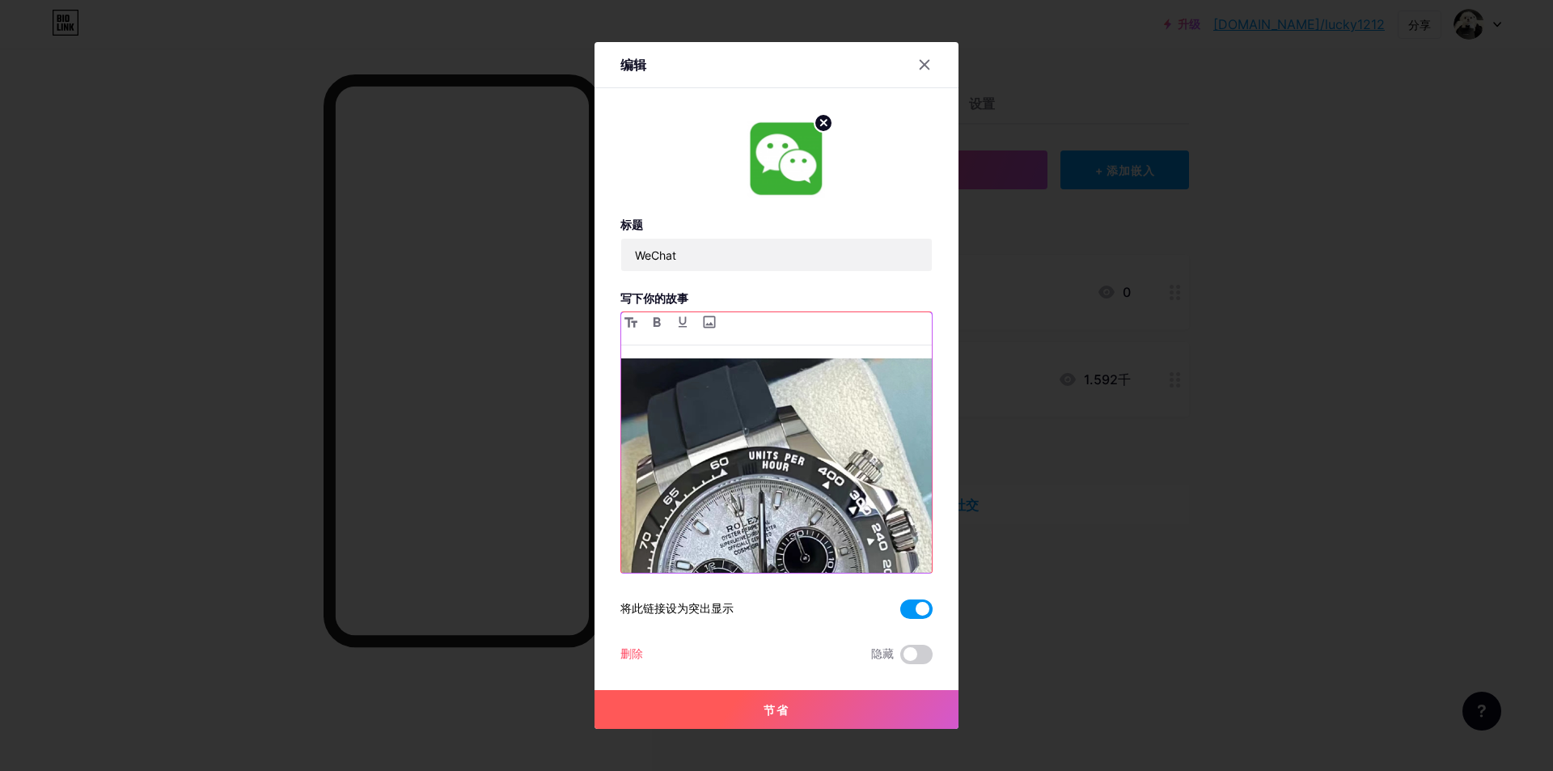
click at [876, 444] on img at bounding box center [776, 565] width 311 height 414
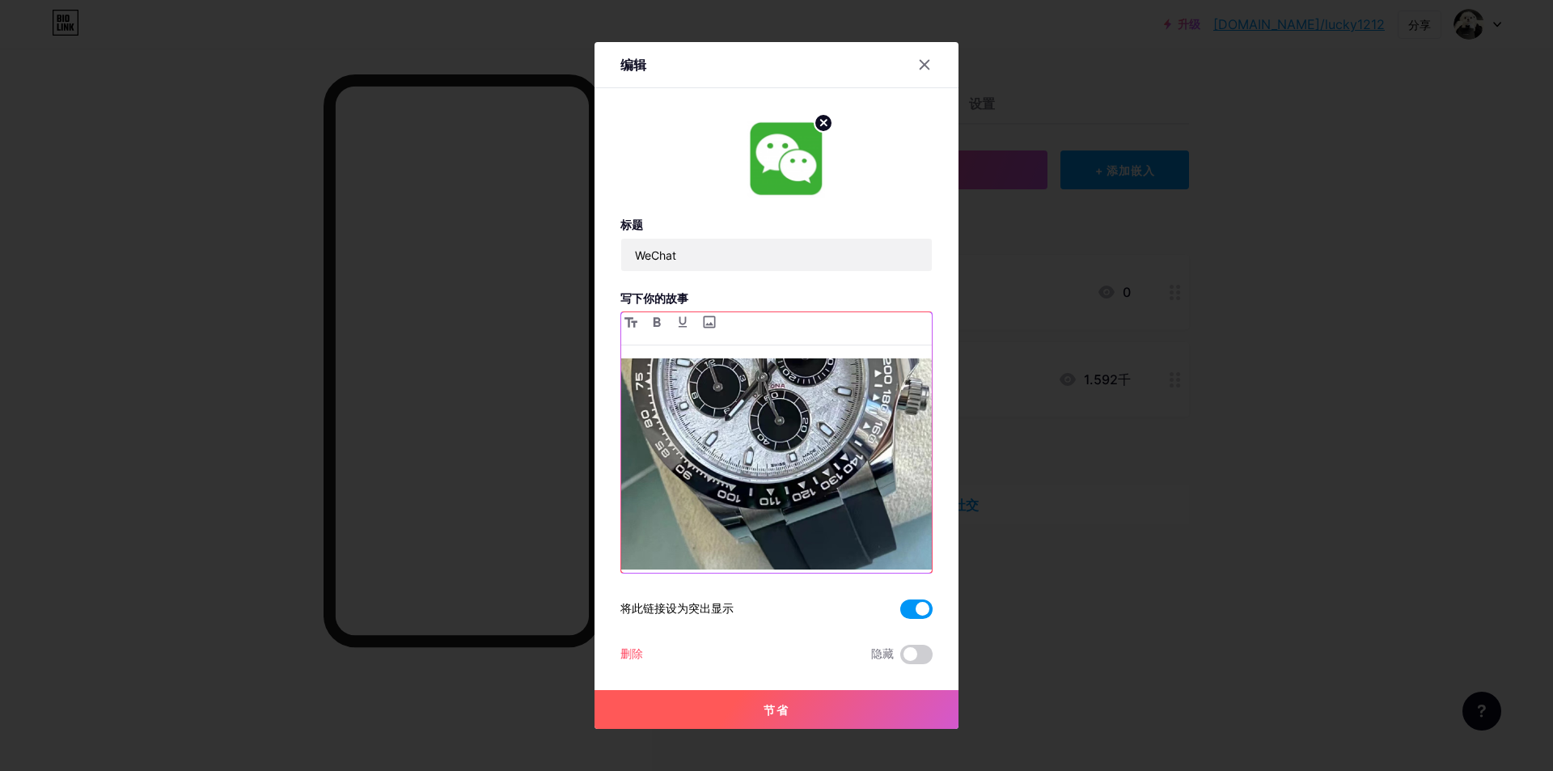
click at [877, 507] on img at bounding box center [776, 362] width 311 height 414
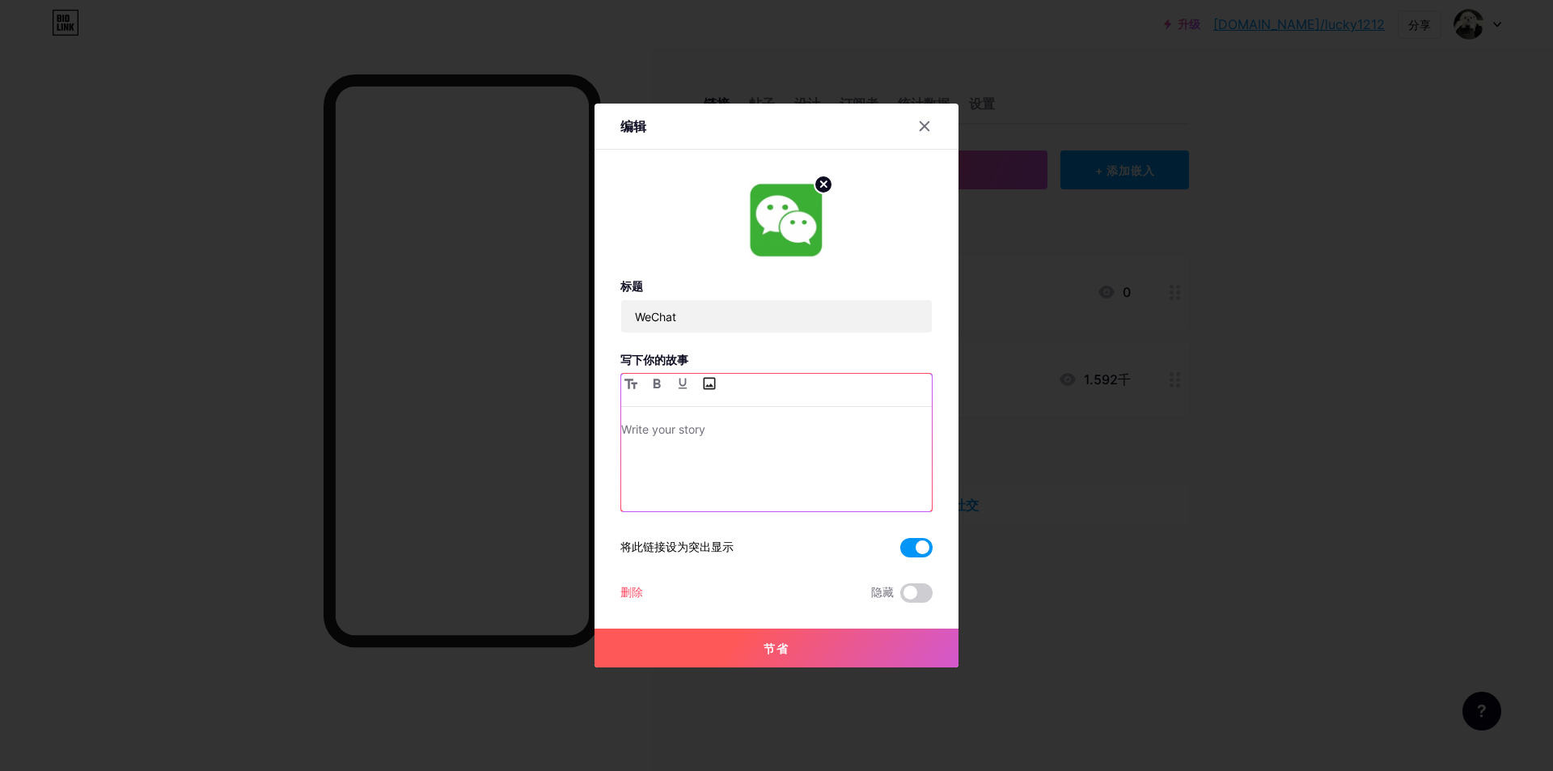
click at [708, 384] on input "file" at bounding box center [708, 383] width 19 height 19
type input "C:\fakepath\微信图片_20250912144139_92_17.jpg"
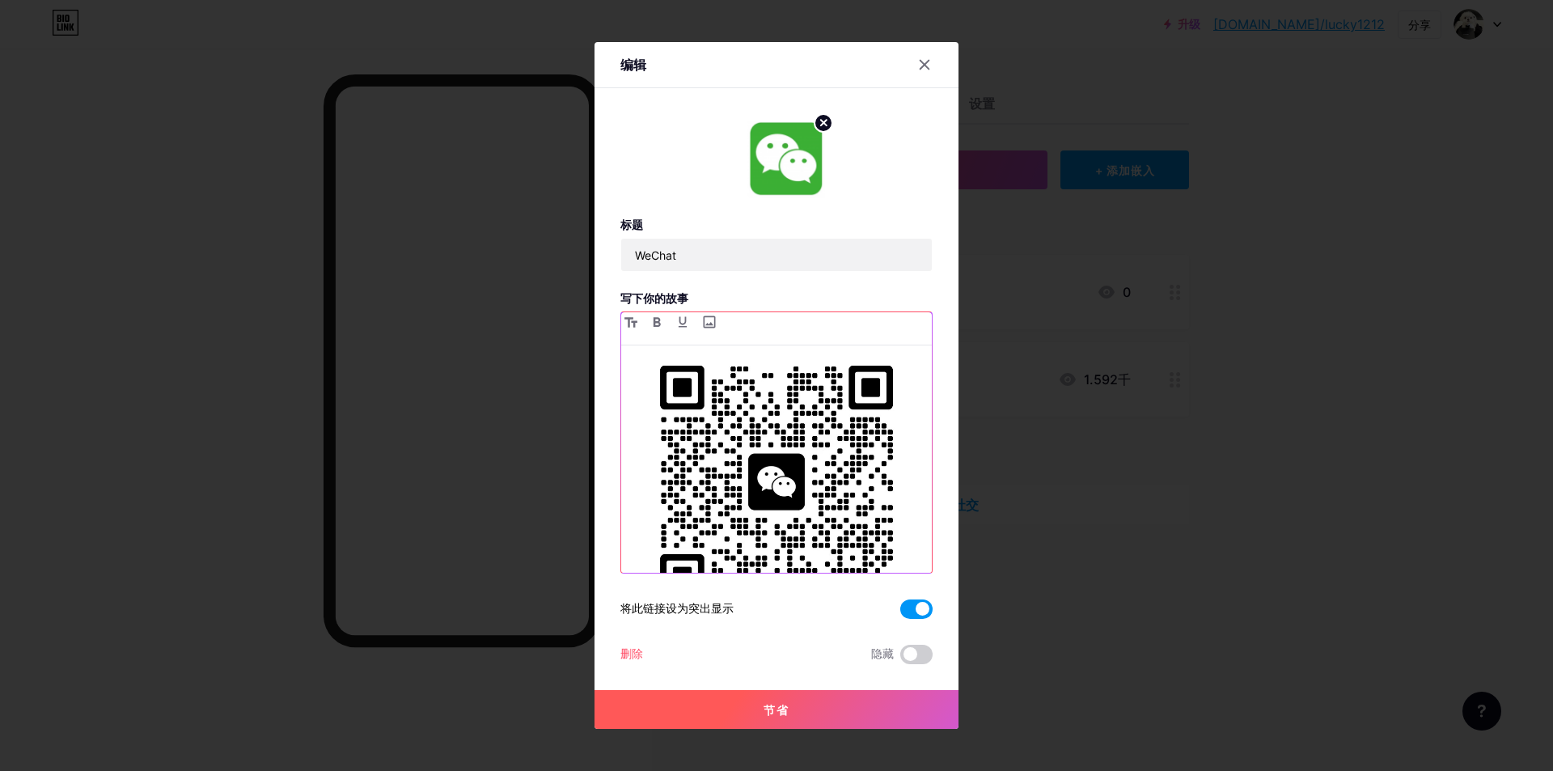
scroll to position [203, 0]
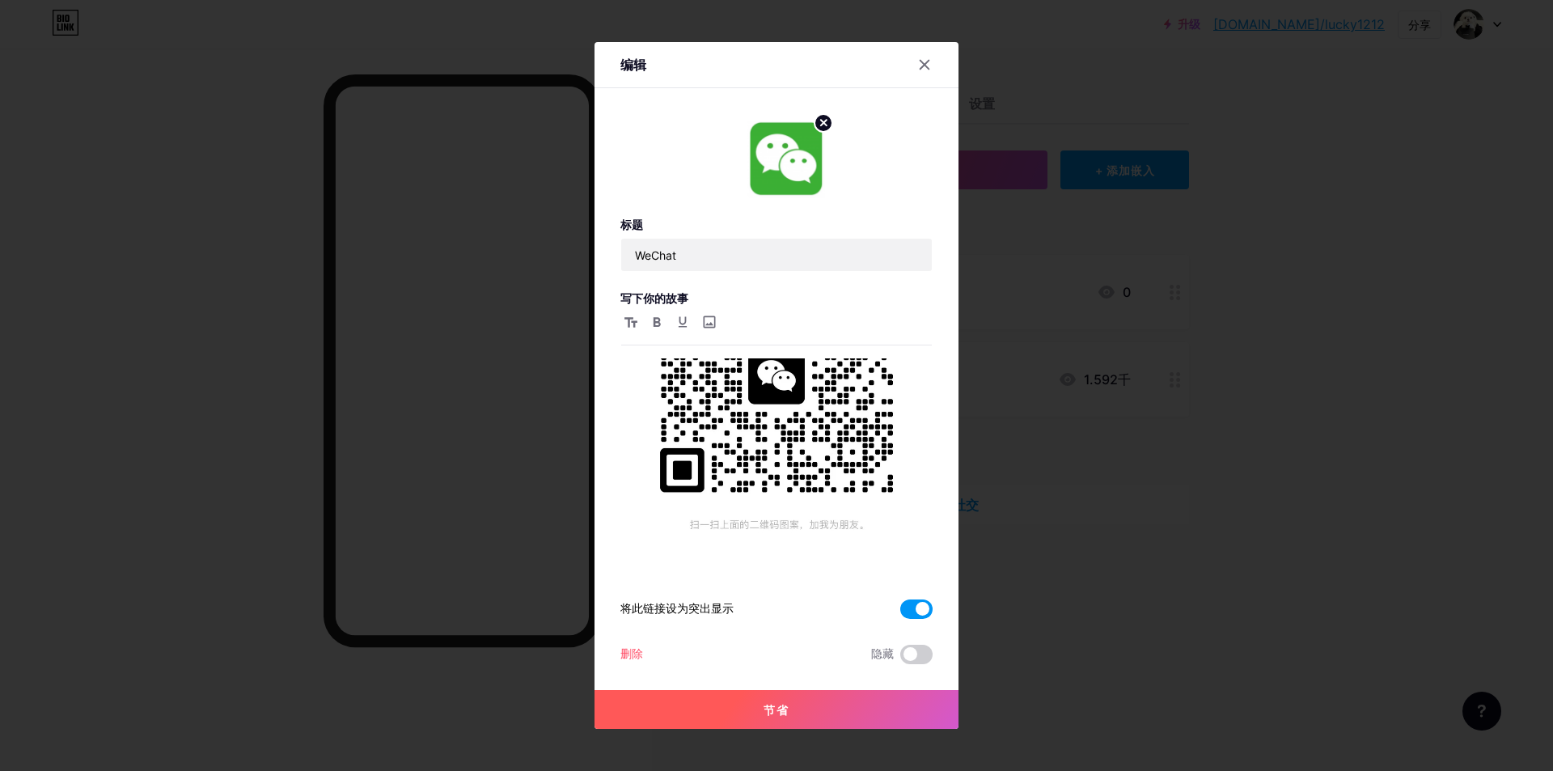
click at [754, 695] on button "节省" at bounding box center [776, 709] width 364 height 39
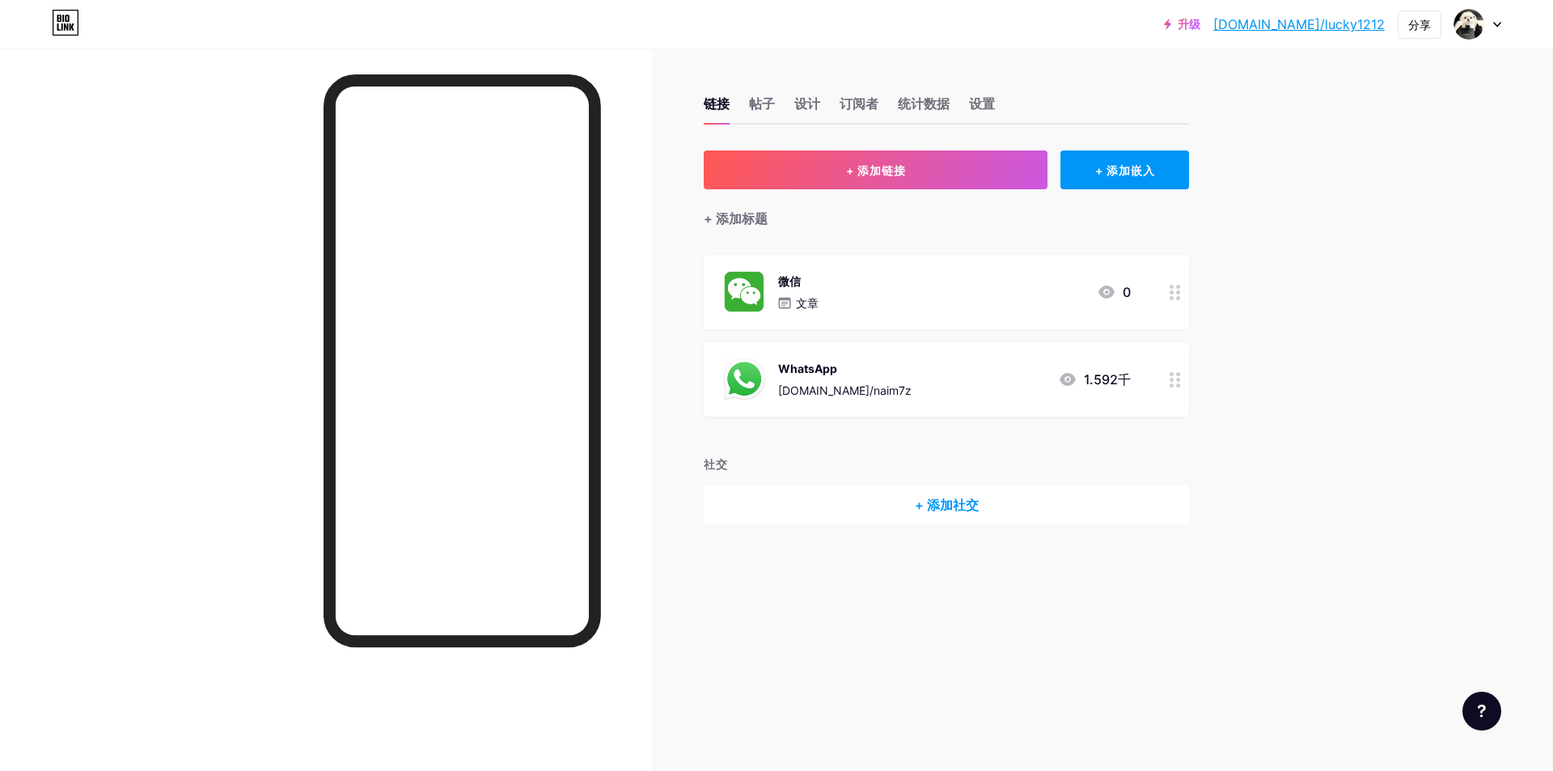
drag, startPoint x: 1328, startPoint y: 27, endPoint x: 1398, endPoint y: 80, distance: 87.8
click at [1398, 80] on div "升级 bio.link/lucky1... bio.link/lucky1212 分享 切换账户 手表店 bio.link/lucky1212 + 添加新页面…" at bounding box center [776, 385] width 1553 height 771
click at [1427, 32] on div "分享" at bounding box center [1419, 24] width 23 height 17
click at [1312, 76] on div "复制链接" at bounding box center [1319, 83] width 241 height 39
drag, startPoint x: 1384, startPoint y: 27, endPoint x: 1278, endPoint y: 32, distance: 106.0
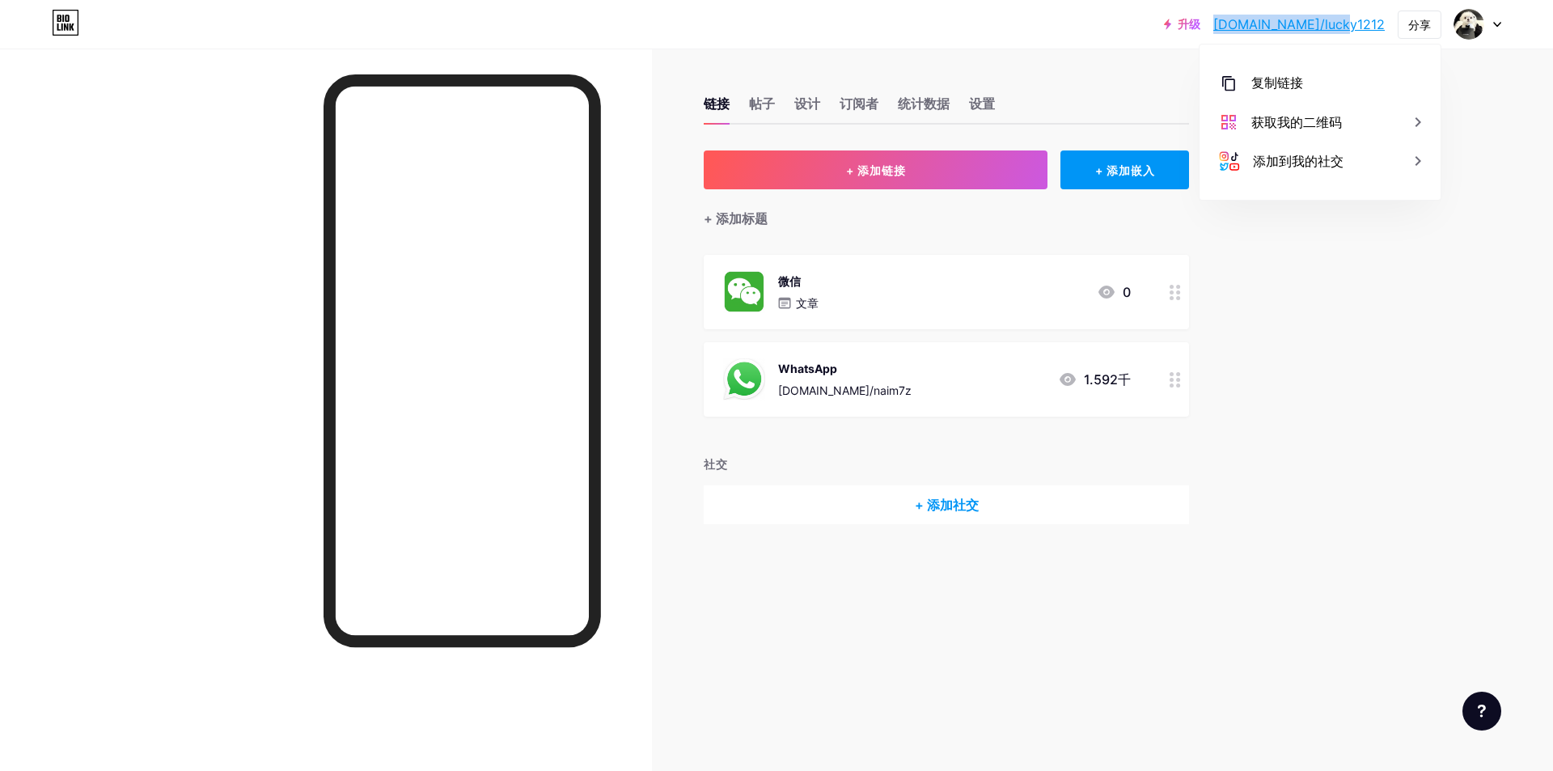
click at [1278, 32] on div "升级 bio.link/lucky1... bio.link/lucky1212 分享 复制链接 https://bio.link/lucky1212 获取我…" at bounding box center [1332, 24] width 337 height 29
copy font "[DOMAIN_NAME]/lucky1212"
click at [752, 108] on font "帖子" at bounding box center [762, 103] width 26 height 16
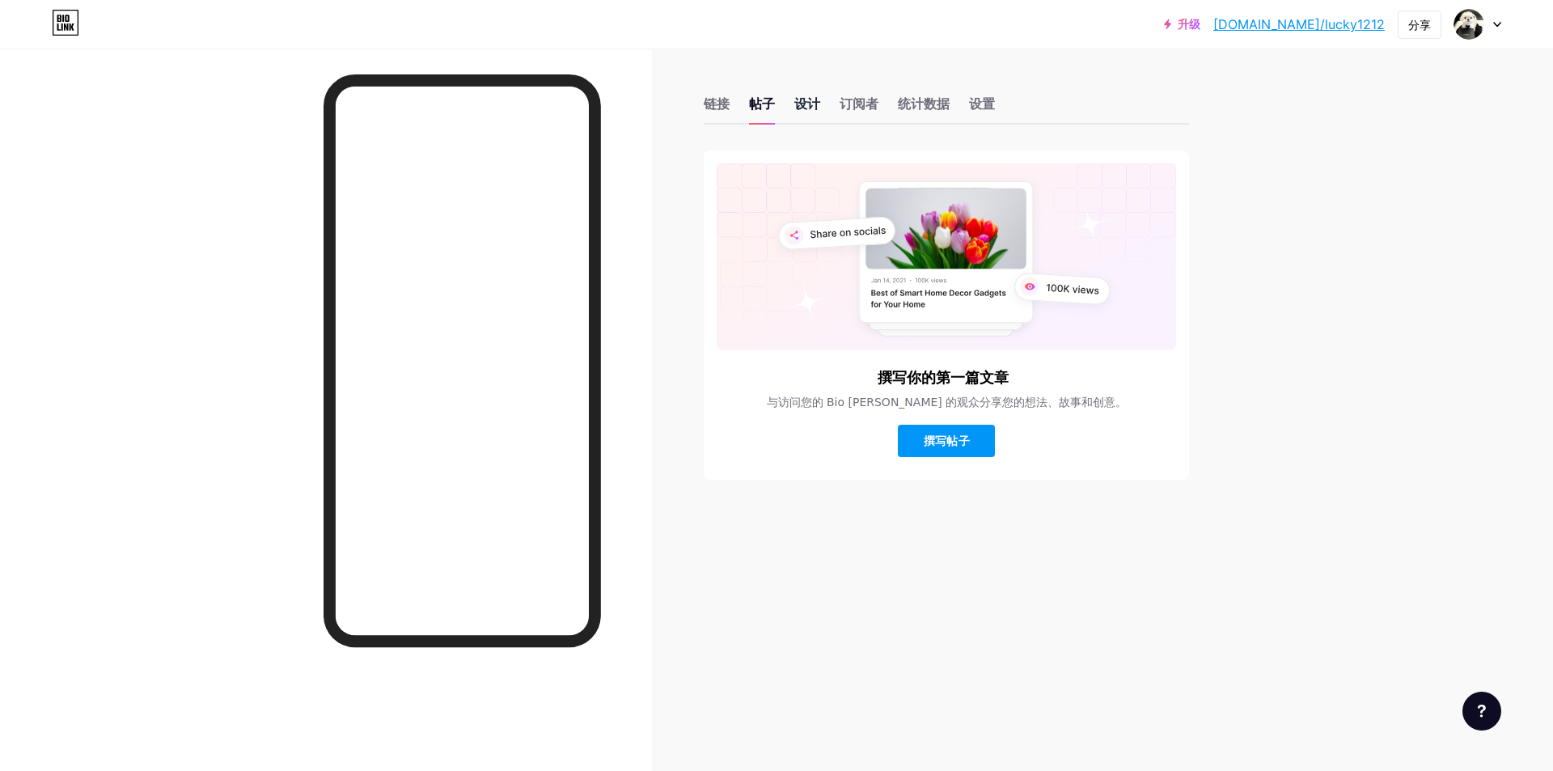
click at [805, 106] on font "设计" at bounding box center [807, 103] width 26 height 16
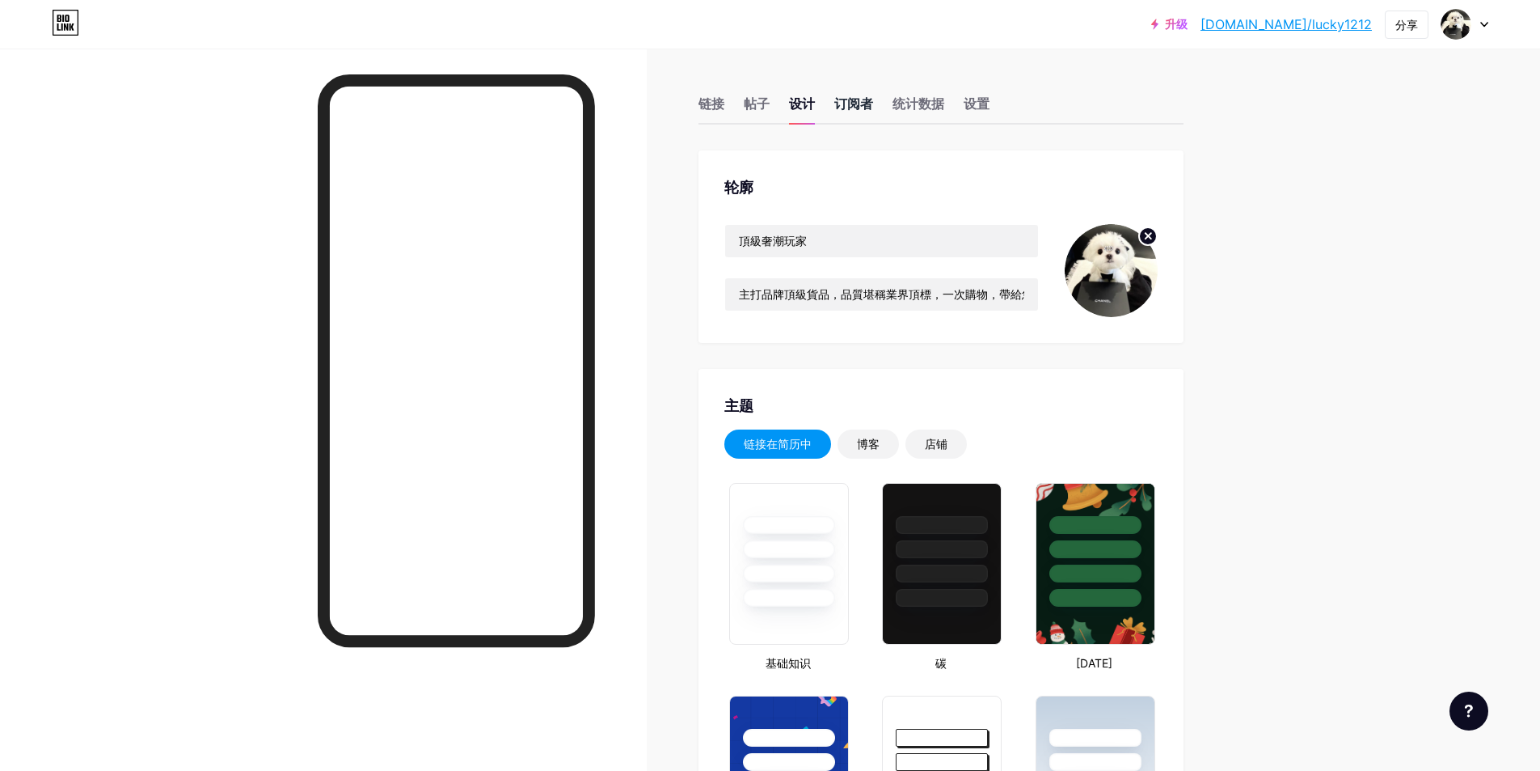
click at [861, 105] on font "订阅者" at bounding box center [853, 103] width 39 height 16
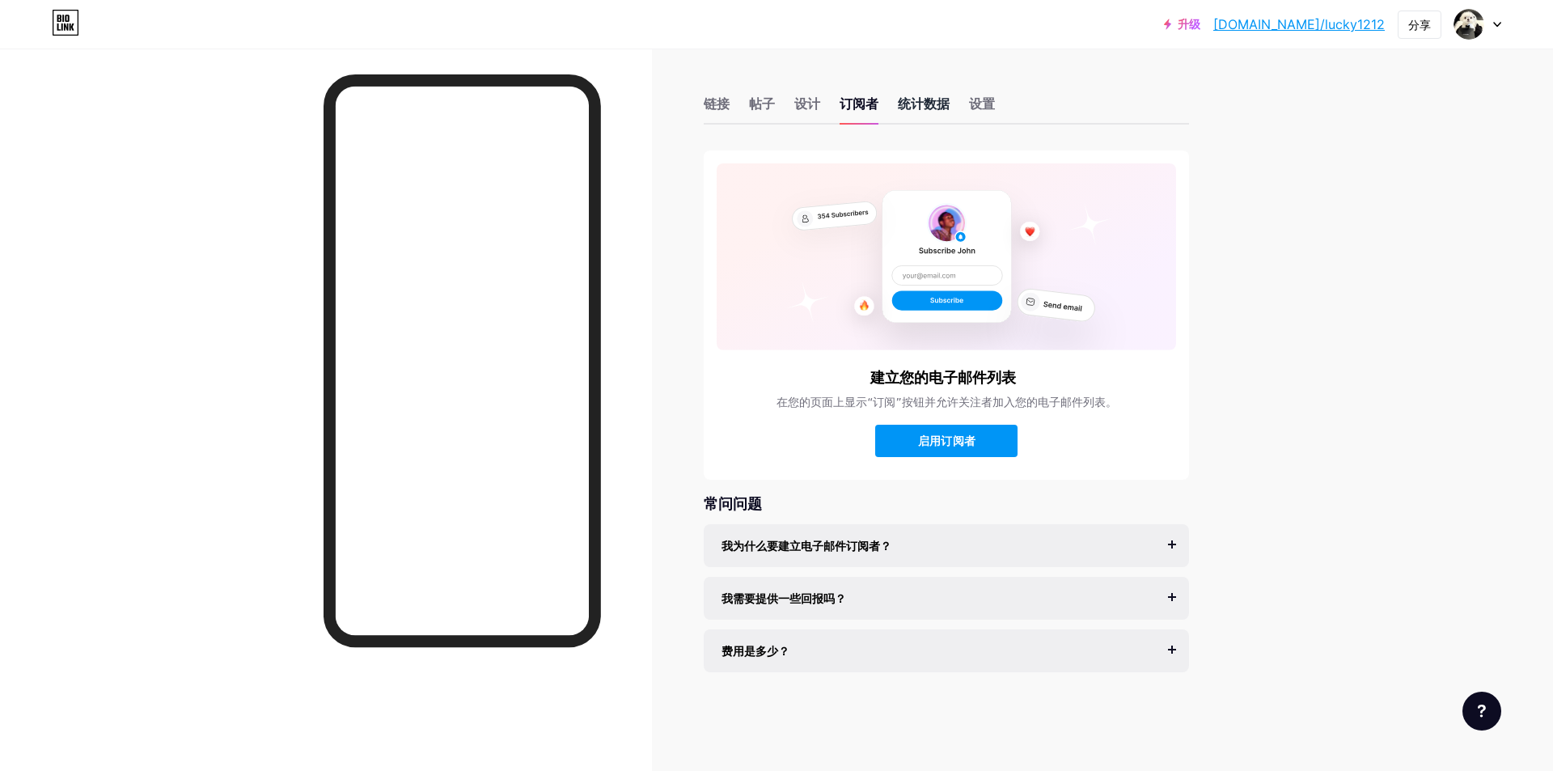
click at [922, 102] on font "统计数据" at bounding box center [924, 103] width 52 height 16
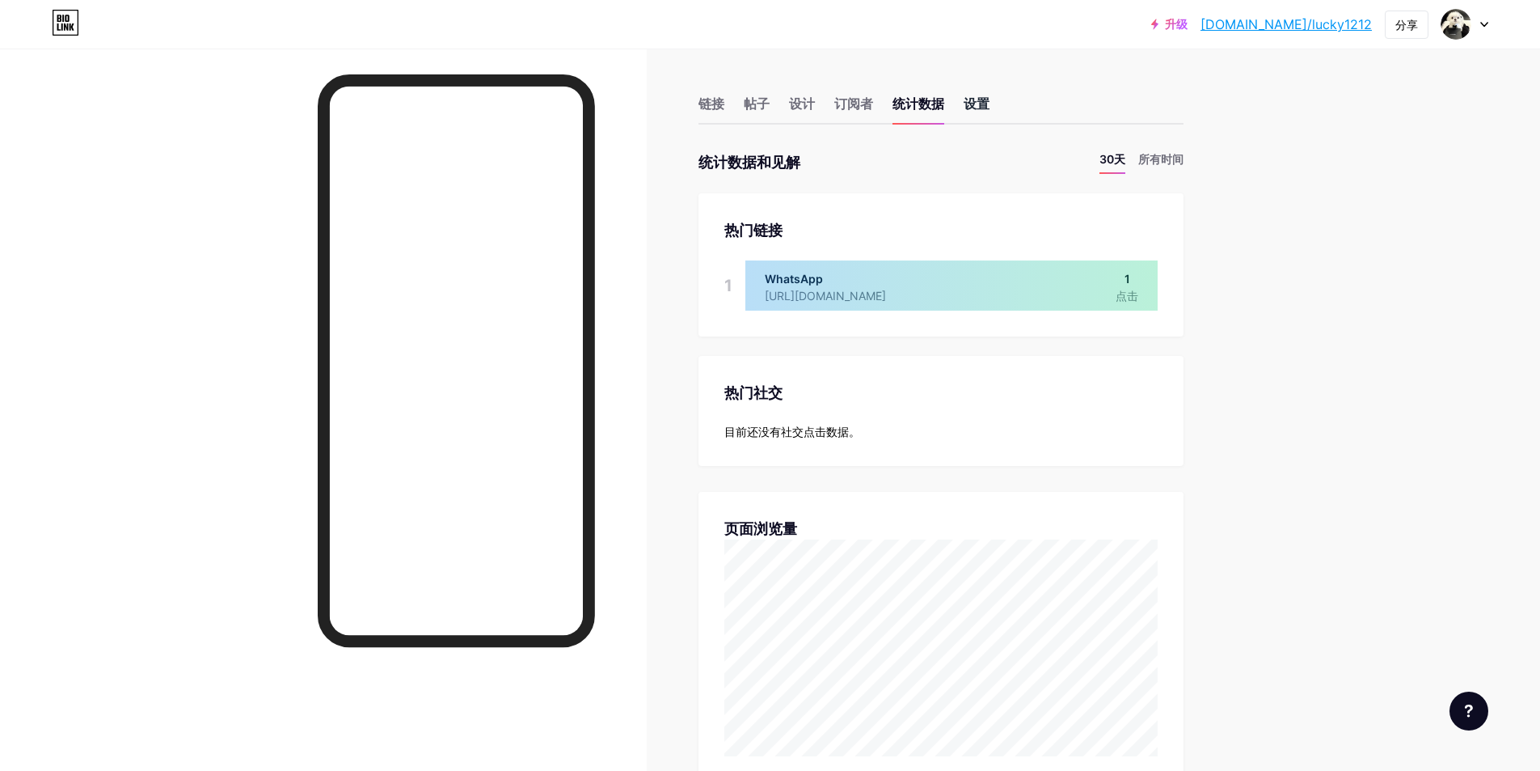
click at [988, 97] on font "设置" at bounding box center [977, 103] width 26 height 16
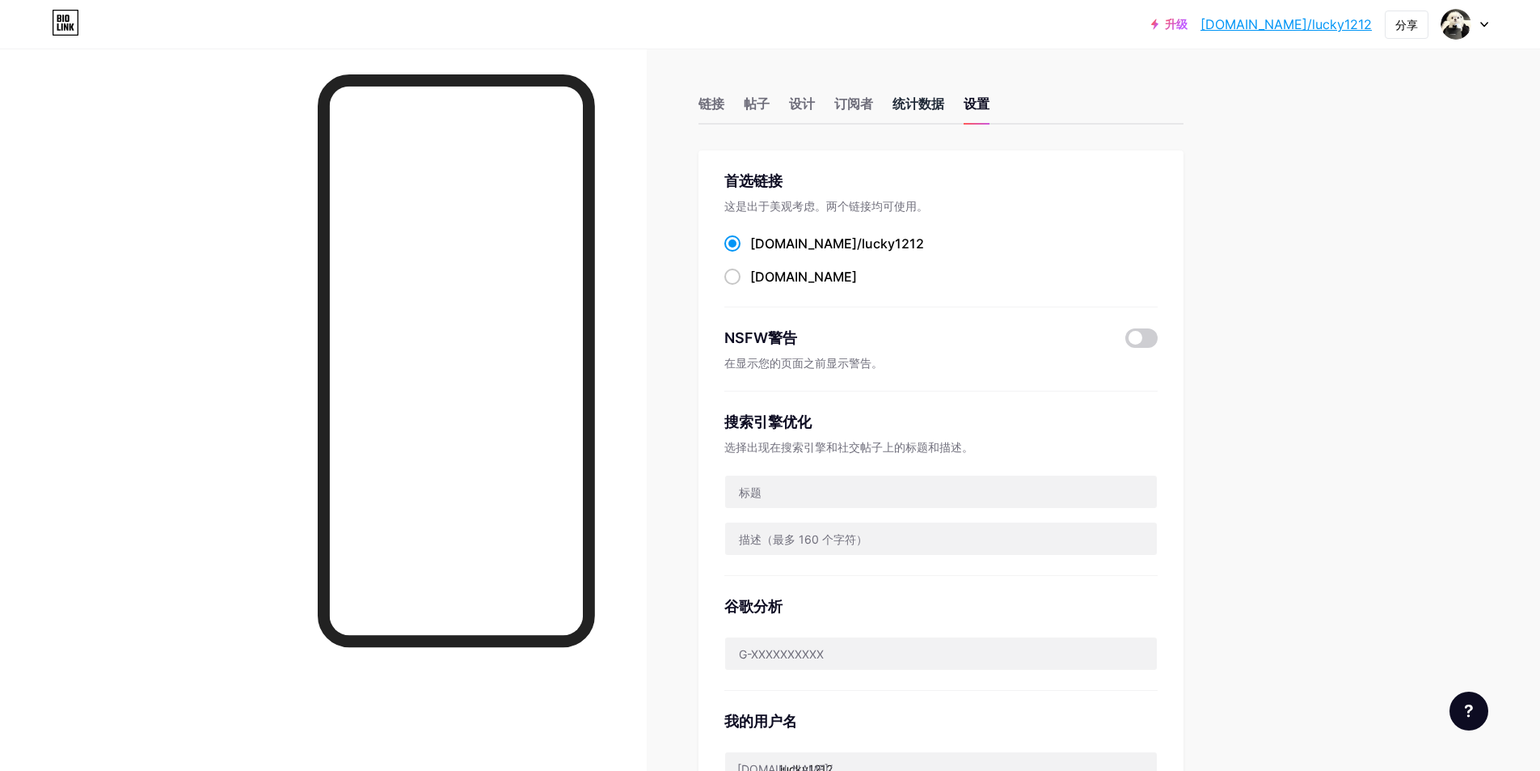
click at [922, 104] on font "统计数据" at bounding box center [919, 103] width 52 height 16
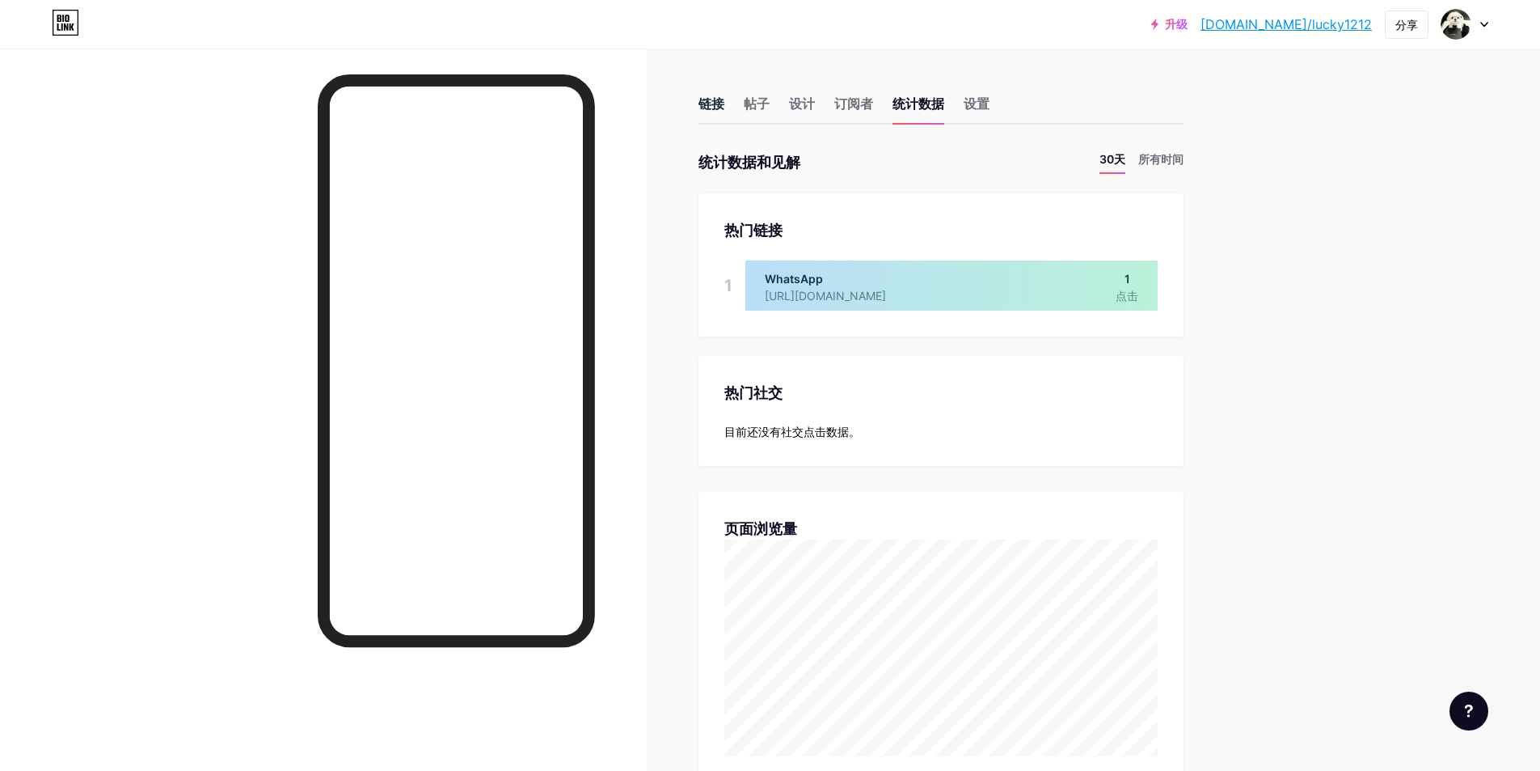
click at [715, 108] on font "链接" at bounding box center [712, 103] width 26 height 16
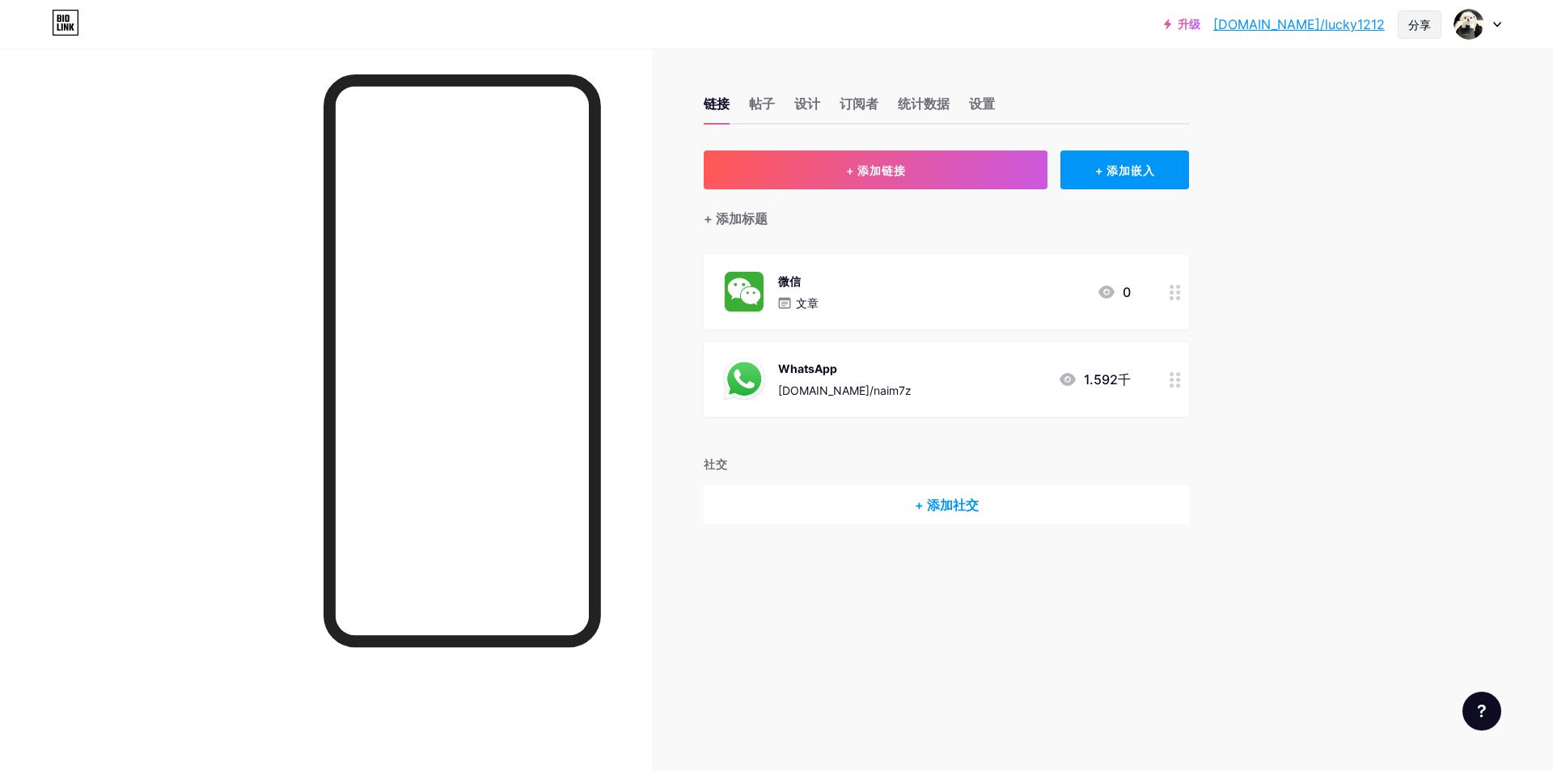
click at [1418, 19] on font "分享" at bounding box center [1419, 25] width 23 height 14
click at [1303, 81] on div "复制链接" at bounding box center [1319, 83] width 241 height 39
click at [1278, 81] on font "复制链接" at bounding box center [1277, 82] width 52 height 15
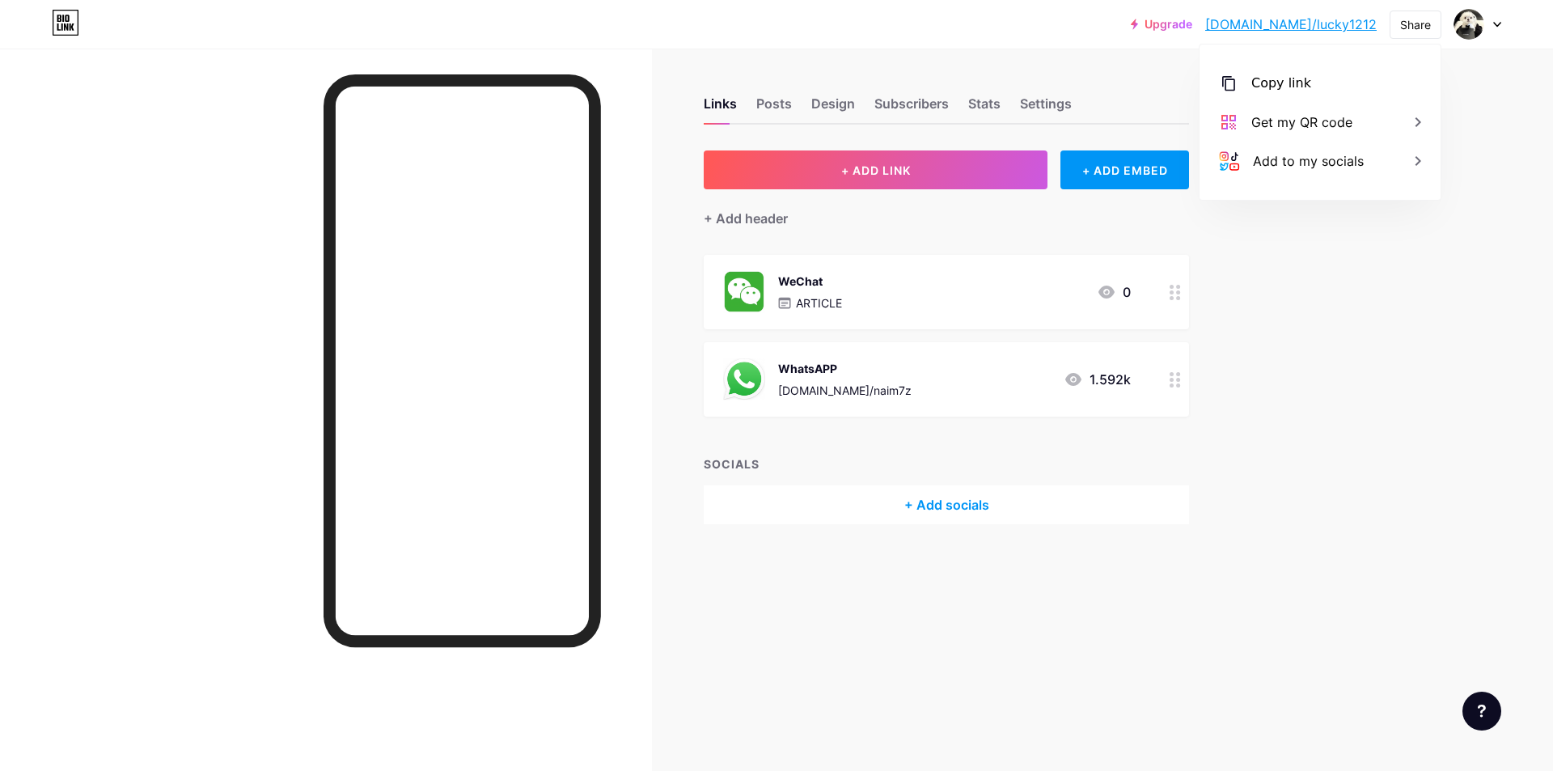
click at [1176, 294] on icon at bounding box center [1174, 292] width 11 height 15
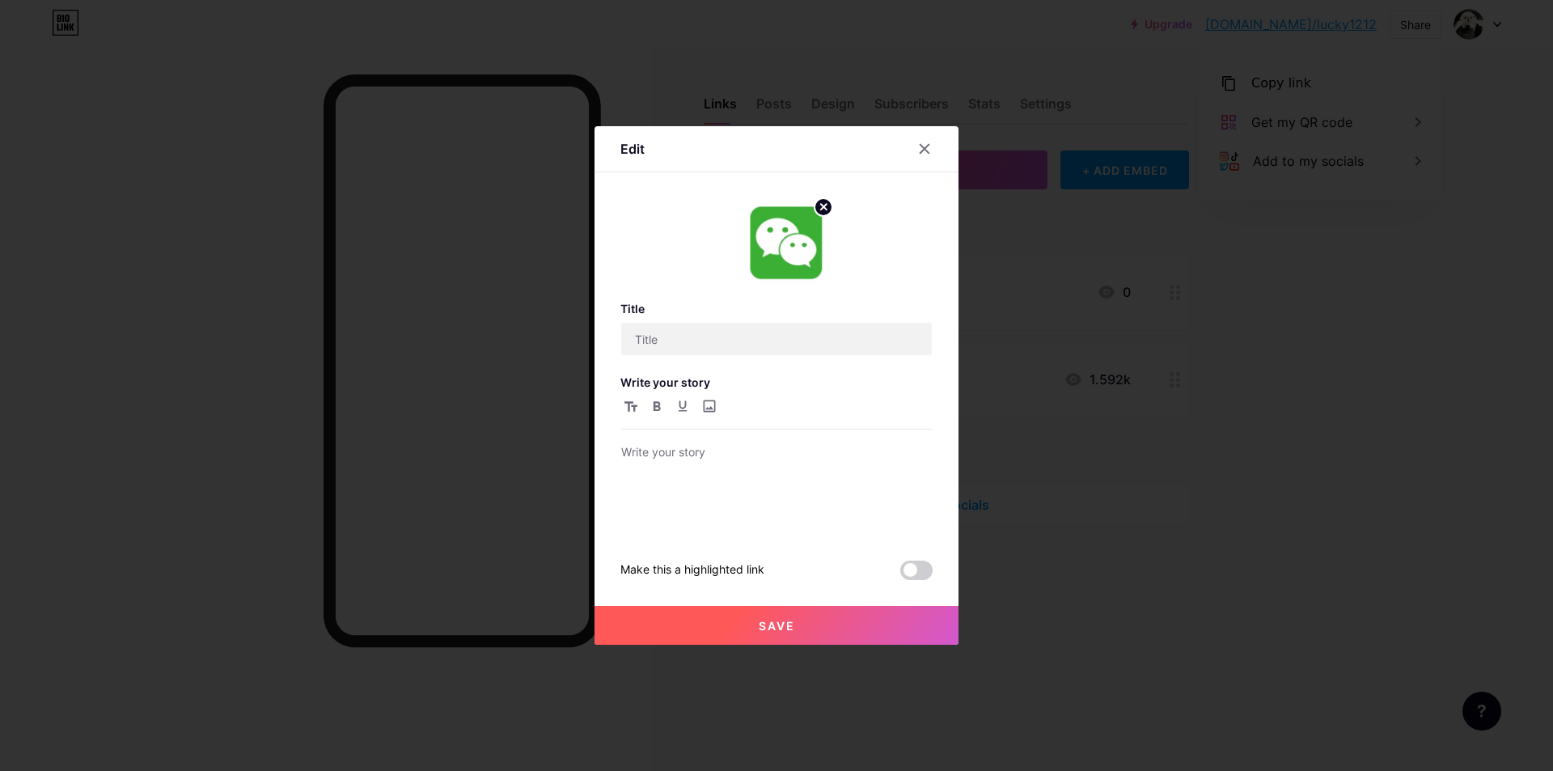
type input "WeChat"
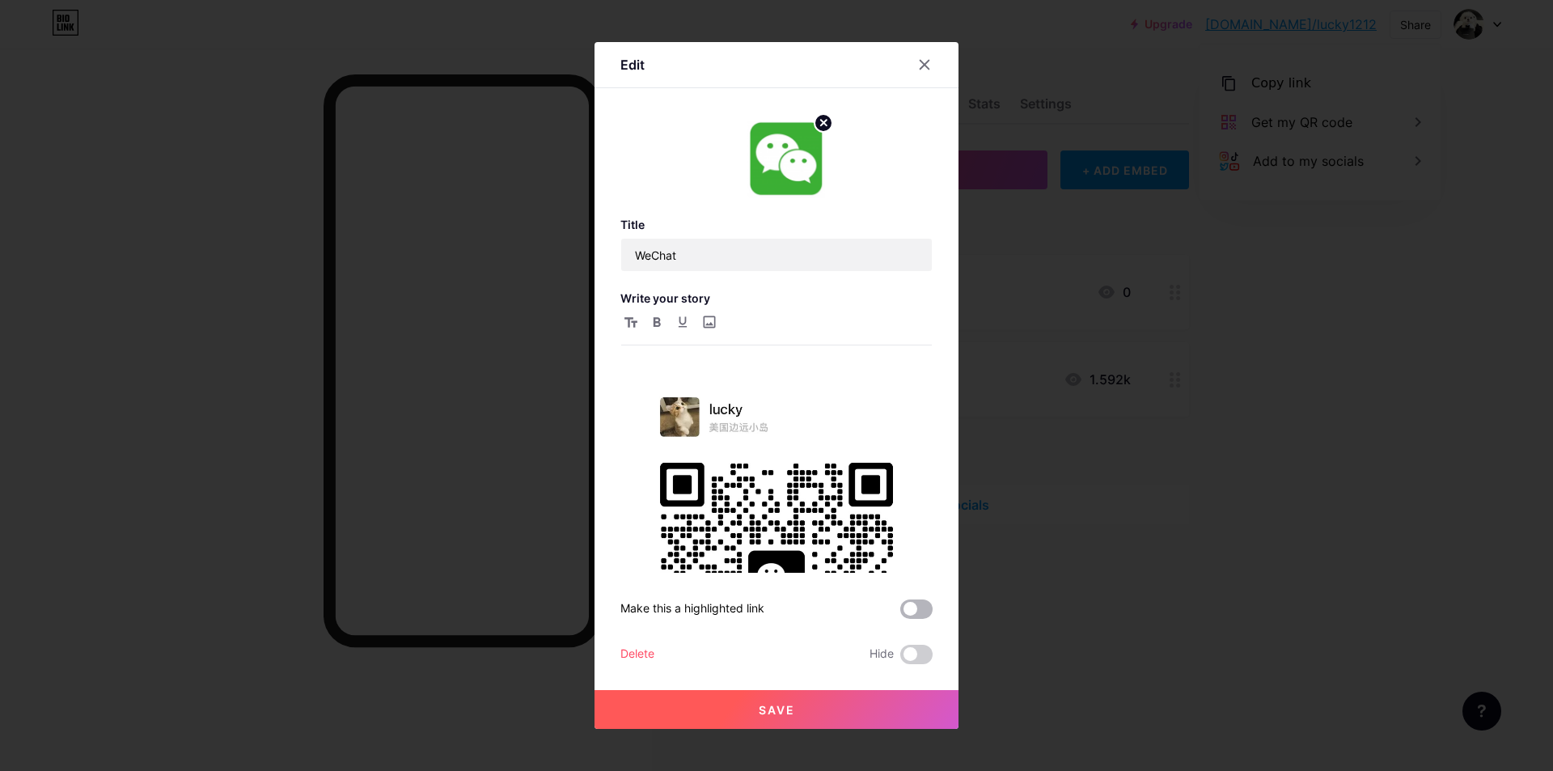
click at [912, 610] on span at bounding box center [916, 608] width 32 height 19
click at [900, 613] on input "checkbox" at bounding box center [900, 613] width 0 height 0
click at [828, 719] on button "Save" at bounding box center [776, 709] width 364 height 39
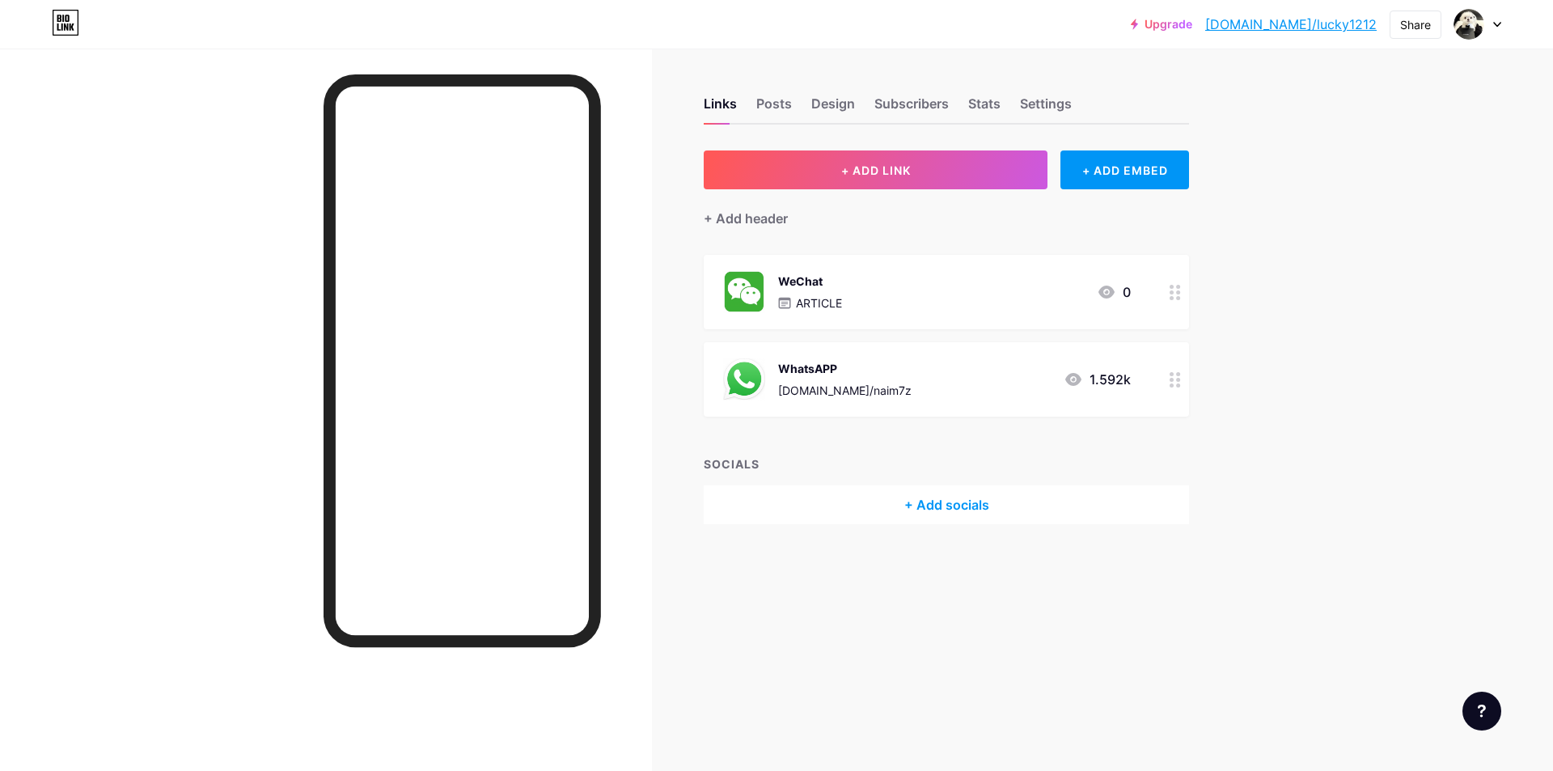
click at [1182, 385] on div at bounding box center [1174, 379] width 27 height 74
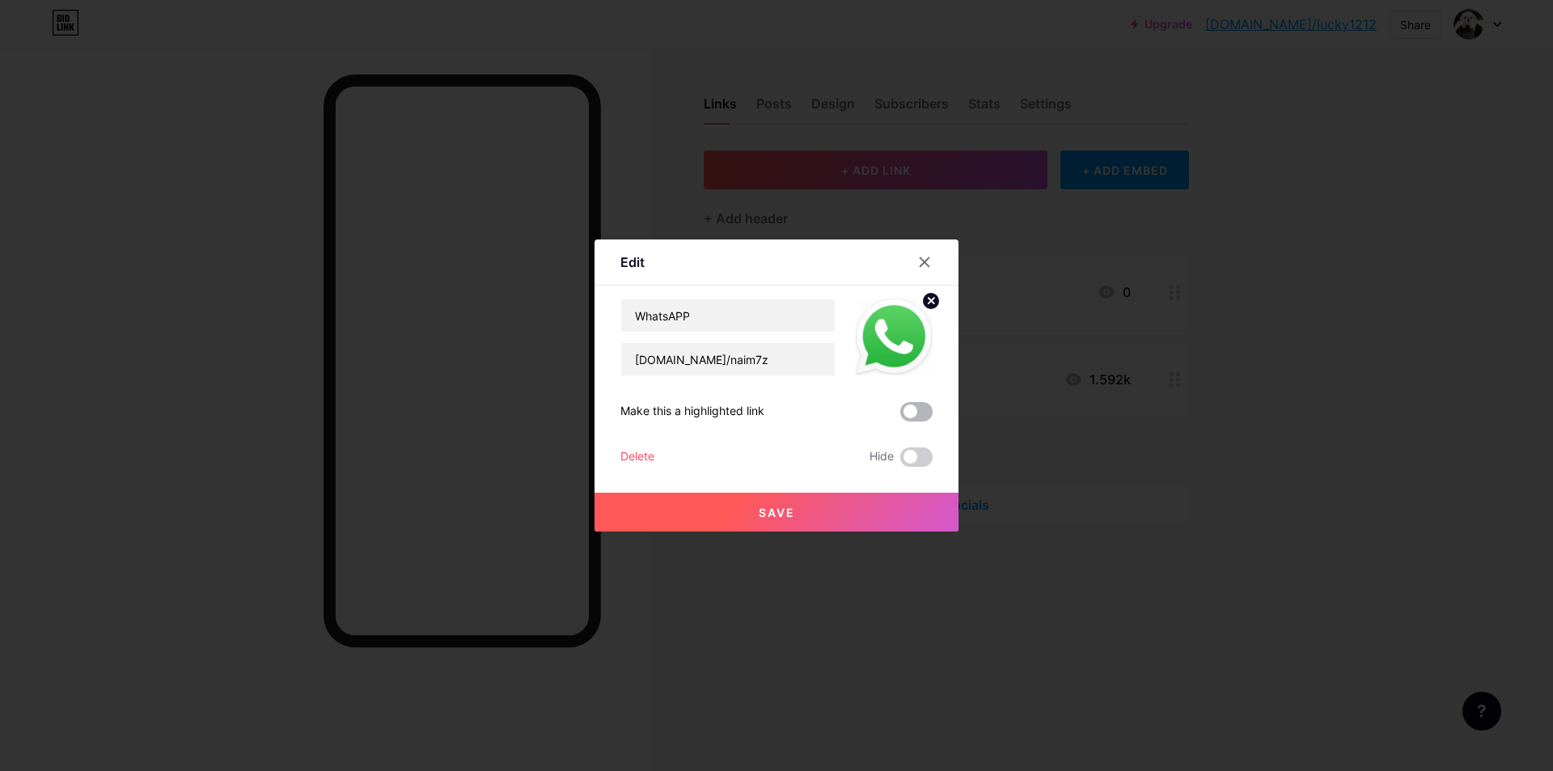
click at [917, 411] on span at bounding box center [916, 411] width 32 height 19
click at [900, 416] on input "checkbox" at bounding box center [900, 416] width 0 height 0
click at [794, 502] on button "Save" at bounding box center [776, 511] width 364 height 39
